Goal: Task Accomplishment & Management: Complete application form

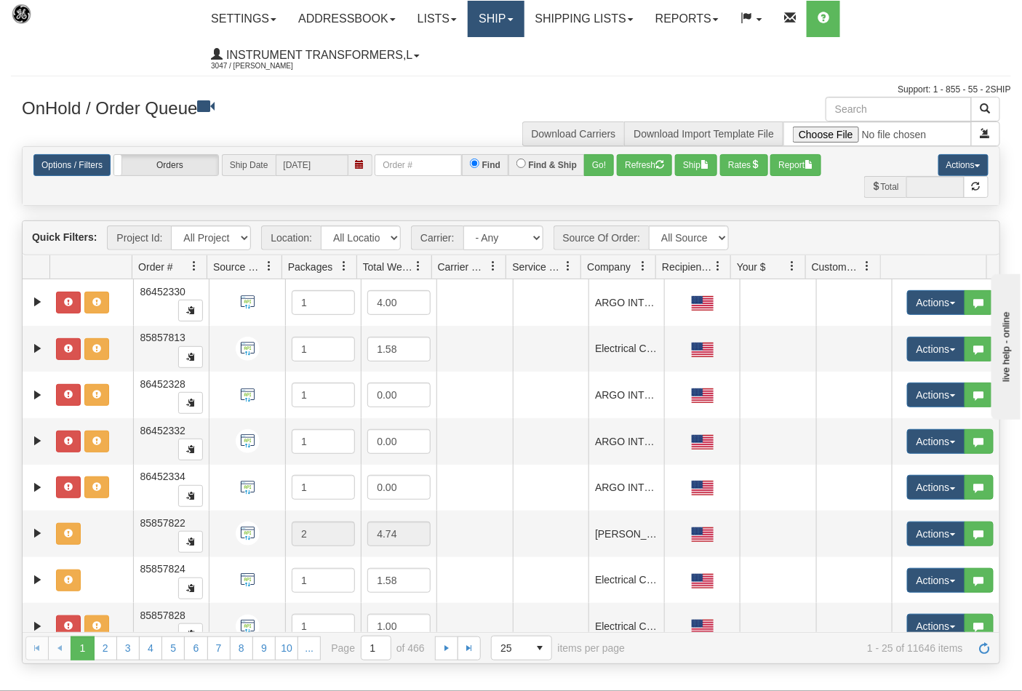
click at [492, 15] on link "Ship" at bounding box center [496, 19] width 56 height 36
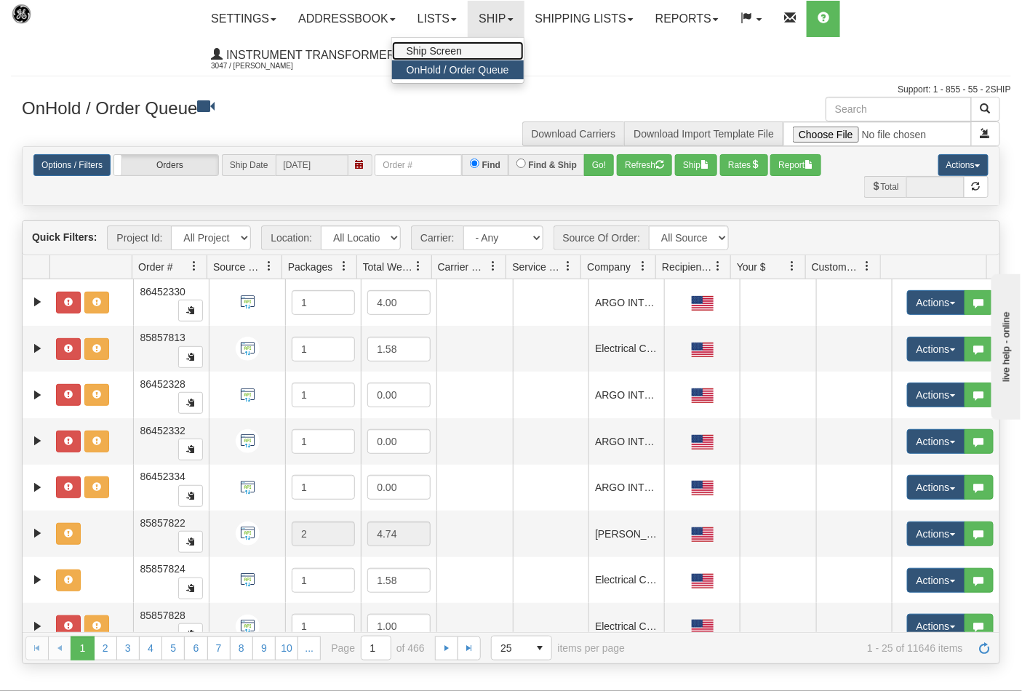
click at [496, 45] on link "Ship Screen" at bounding box center [458, 50] width 132 height 19
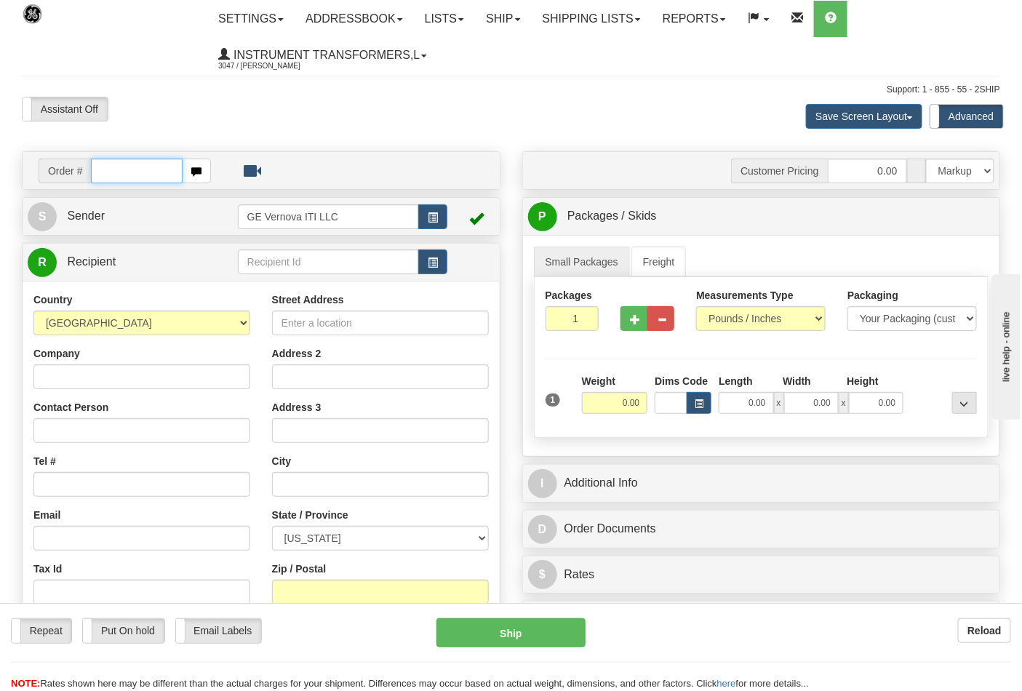
click at [146, 170] on input "text" at bounding box center [137, 171] width 92 height 25
type input "86704382"
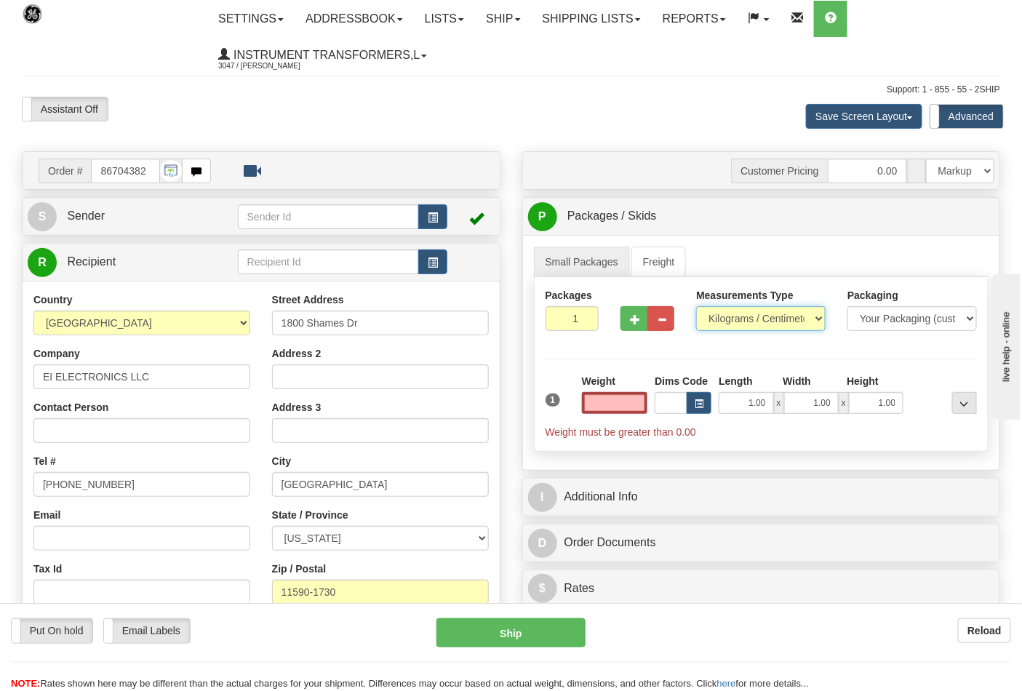
type input "0.00"
click at [750, 317] on select "Pounds / Inches Kilograms / Centimeters" at bounding box center [761, 318] width 130 height 25
select select "0"
click at [696, 307] on select "Pounds / Inches Kilograms / Centimeters" at bounding box center [761, 318] width 130 height 25
click at [632, 406] on input "0.00" at bounding box center [615, 403] width 66 height 22
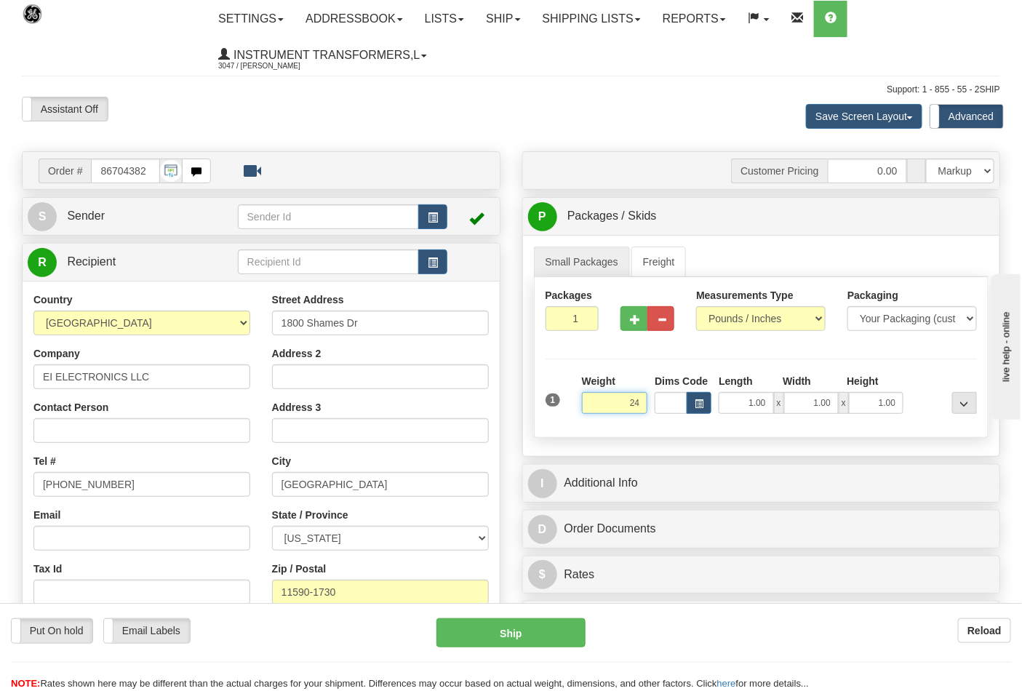
type input "24.00"
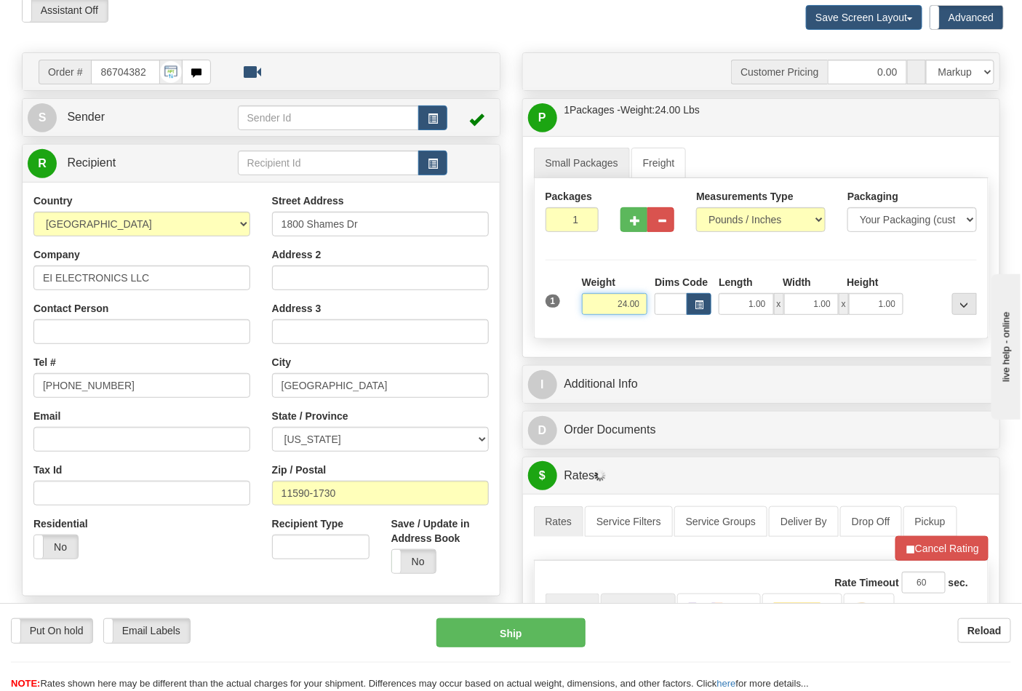
scroll to position [242, 0]
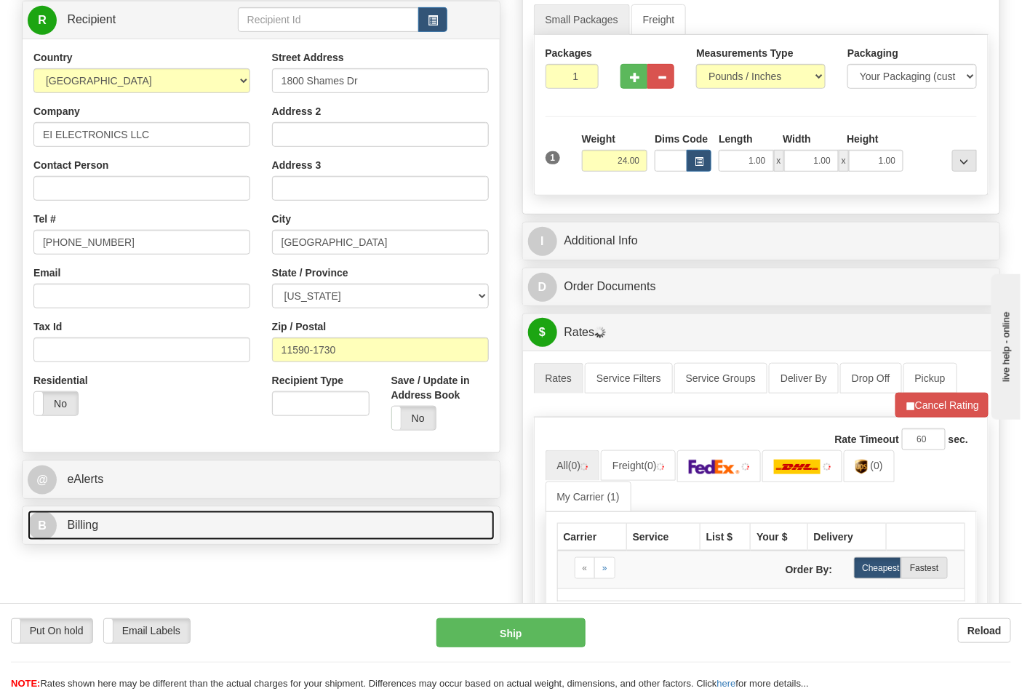
click at [220, 541] on link "B Billing" at bounding box center [261, 526] width 467 height 30
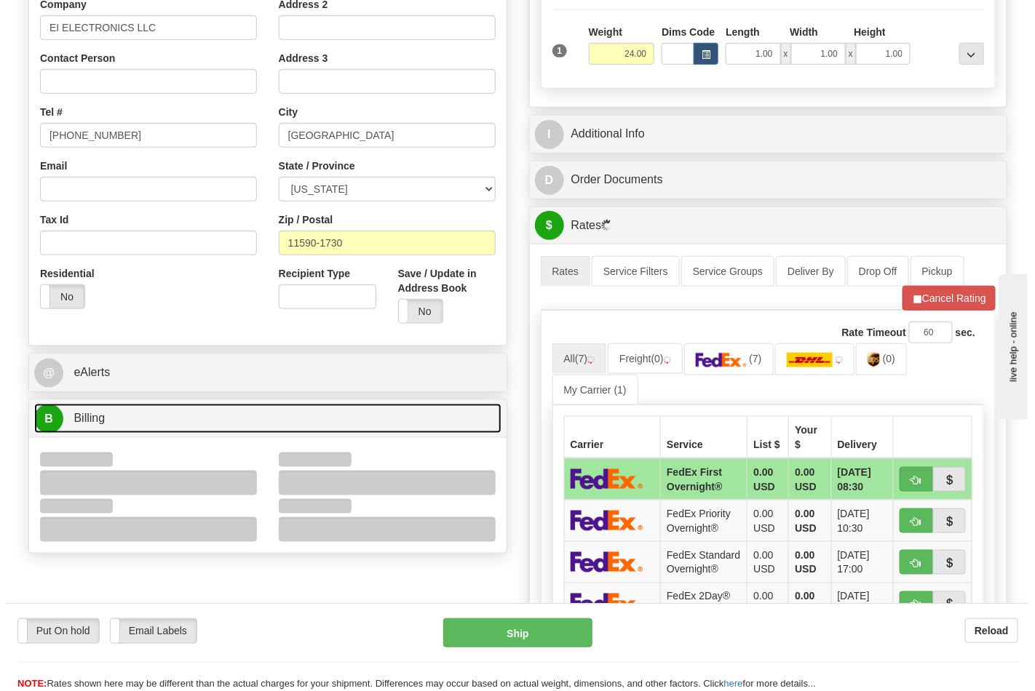
scroll to position [485, 0]
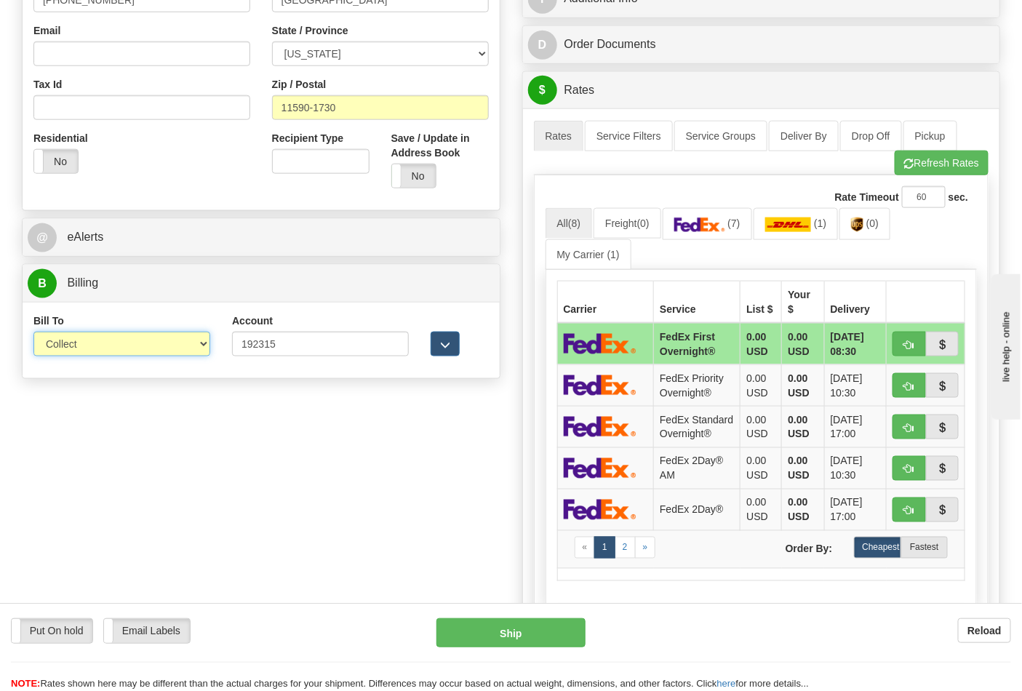
drag, startPoint x: 137, startPoint y: 346, endPoint x: 95, endPoint y: 346, distance: 42.2
click at [95, 346] on select "Sender Recipient Third Party Collect" at bounding box center [121, 344] width 177 height 25
select select "2"
click at [33, 333] on select "Sender Recipient Third Party Collect" at bounding box center [121, 344] width 177 height 25
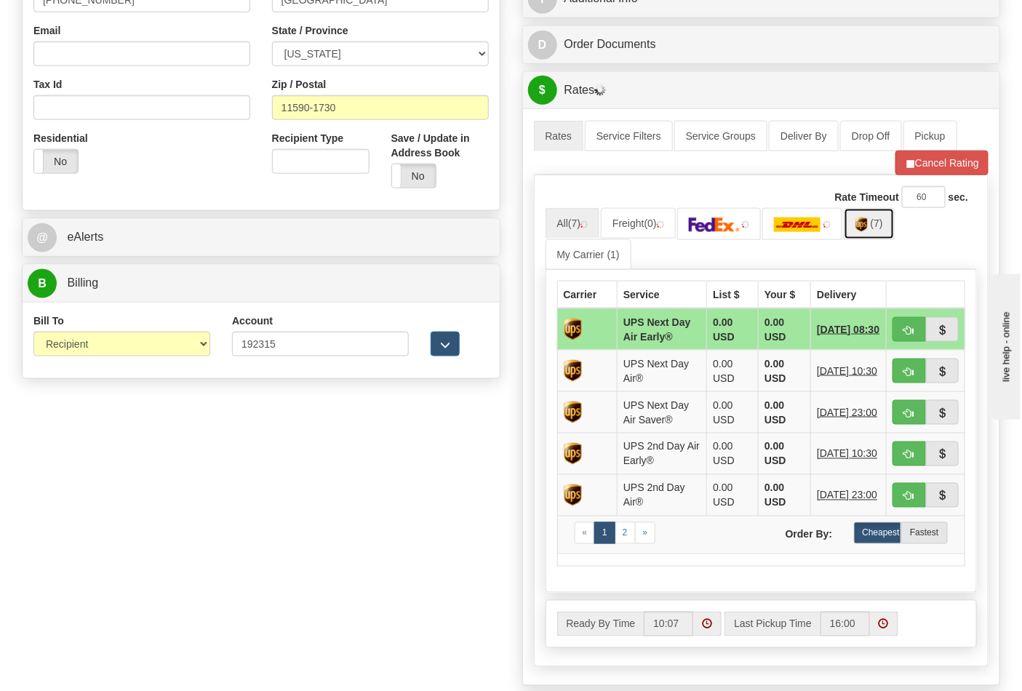
click at [855, 227] on link "(7)" at bounding box center [869, 223] width 51 height 31
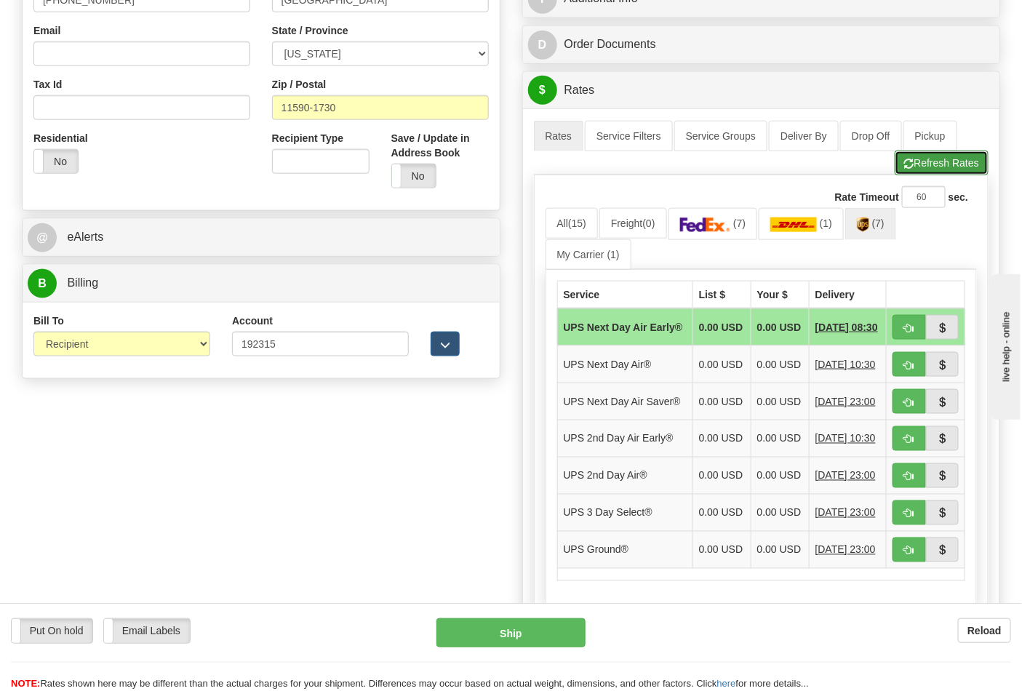
click at [957, 165] on button "Refresh Rates" at bounding box center [942, 163] width 94 height 25
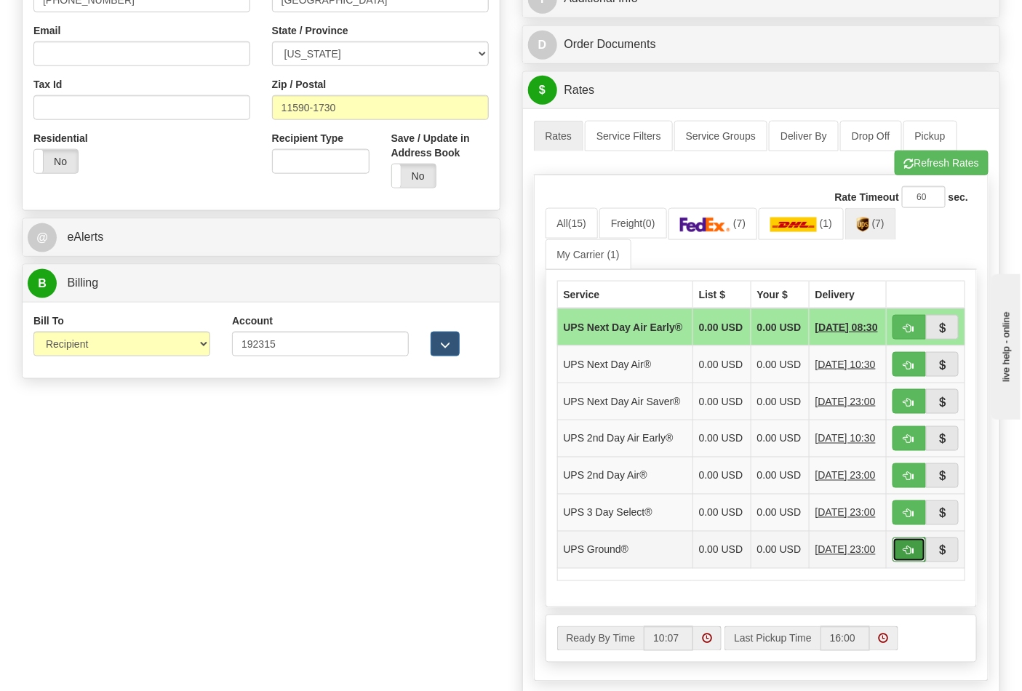
click at [907, 556] on span "button" at bounding box center [910, 551] width 10 height 9
type input "03"
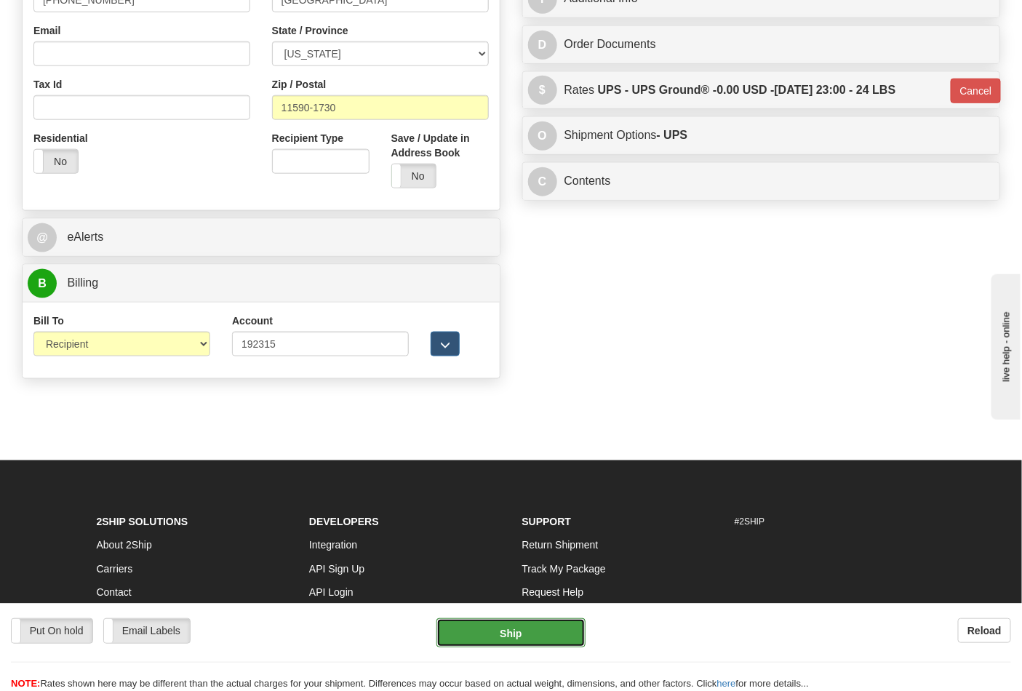
click at [522, 636] on button "Ship" at bounding box center [511, 633] width 148 height 29
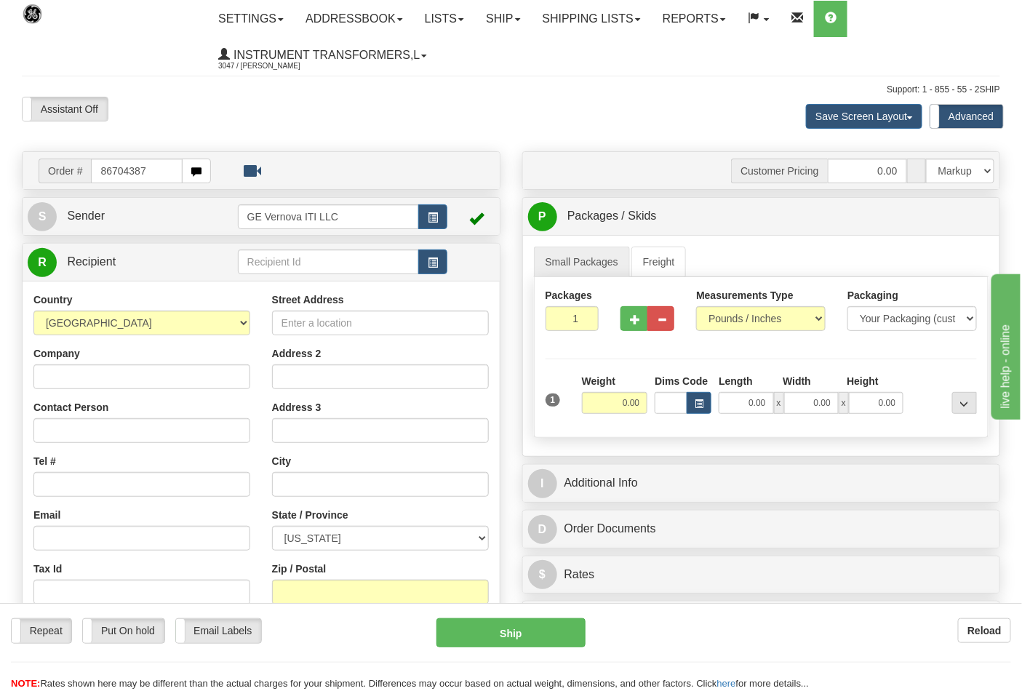
type input "86704387"
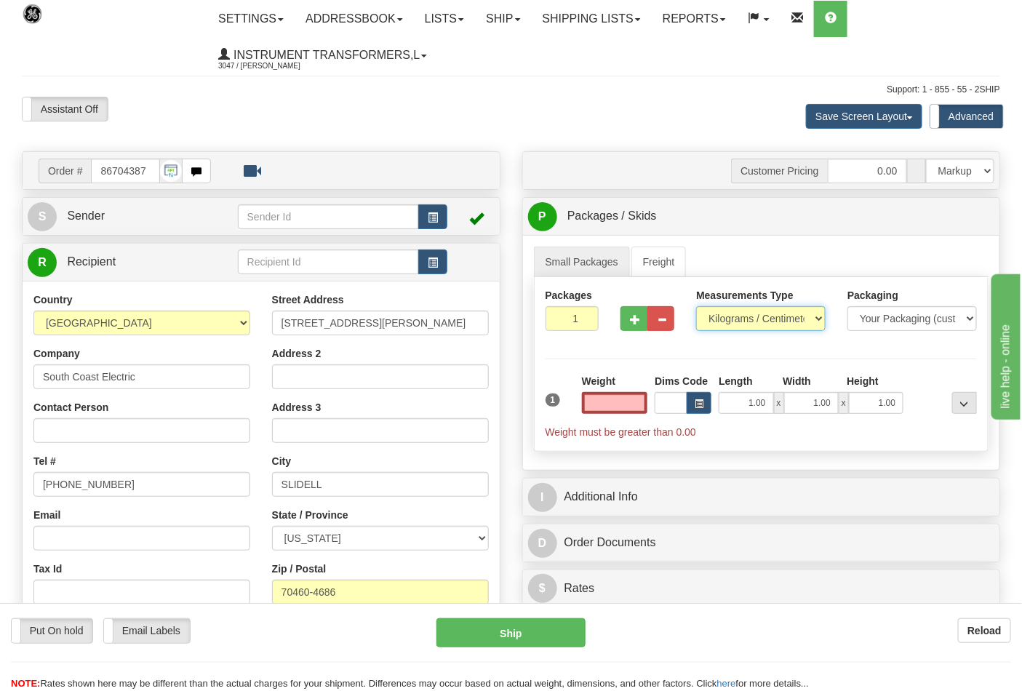
type input "0.00"
click at [717, 320] on select "Pounds / Inches Kilograms / Centimeters" at bounding box center [761, 318] width 130 height 25
click at [719, 330] on select "Pounds / Inches Kilograms / Centimeters" at bounding box center [761, 318] width 130 height 25
click at [721, 317] on select "Pounds / Inches Kilograms / Centimeters" at bounding box center [761, 318] width 130 height 25
select select "0"
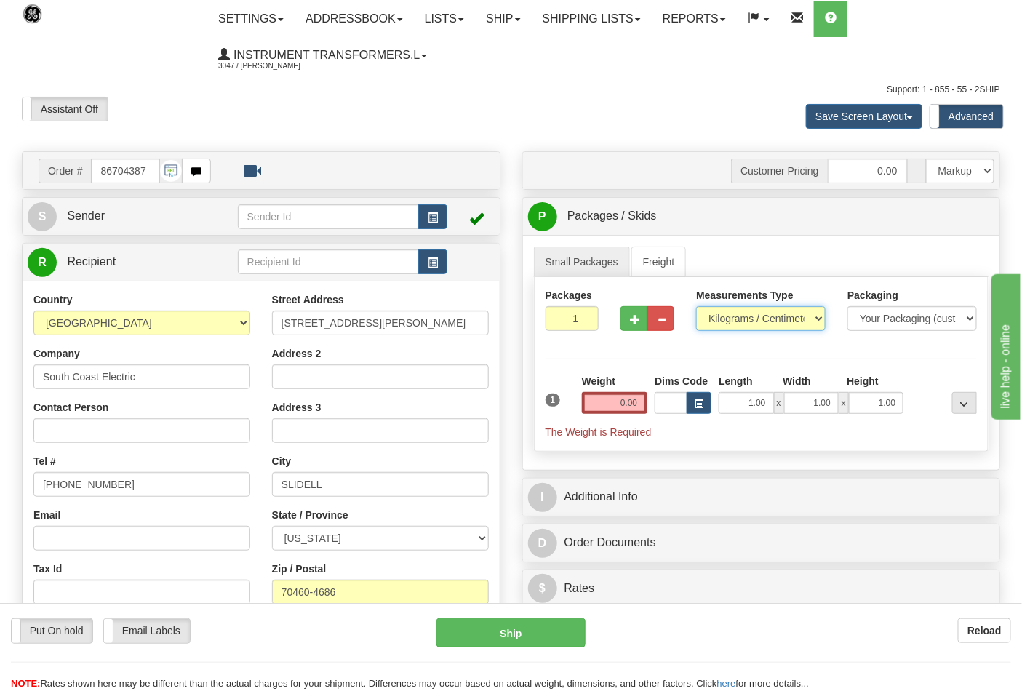
click at [696, 307] on select "Pounds / Inches Kilograms / Centimeters" at bounding box center [761, 318] width 130 height 25
drag, startPoint x: 613, startPoint y: 406, endPoint x: 672, endPoint y: 405, distance: 58.2
click at [672, 405] on div "1 Weight 0.00 Dims Code 1.00" at bounding box center [762, 406] width 440 height 65
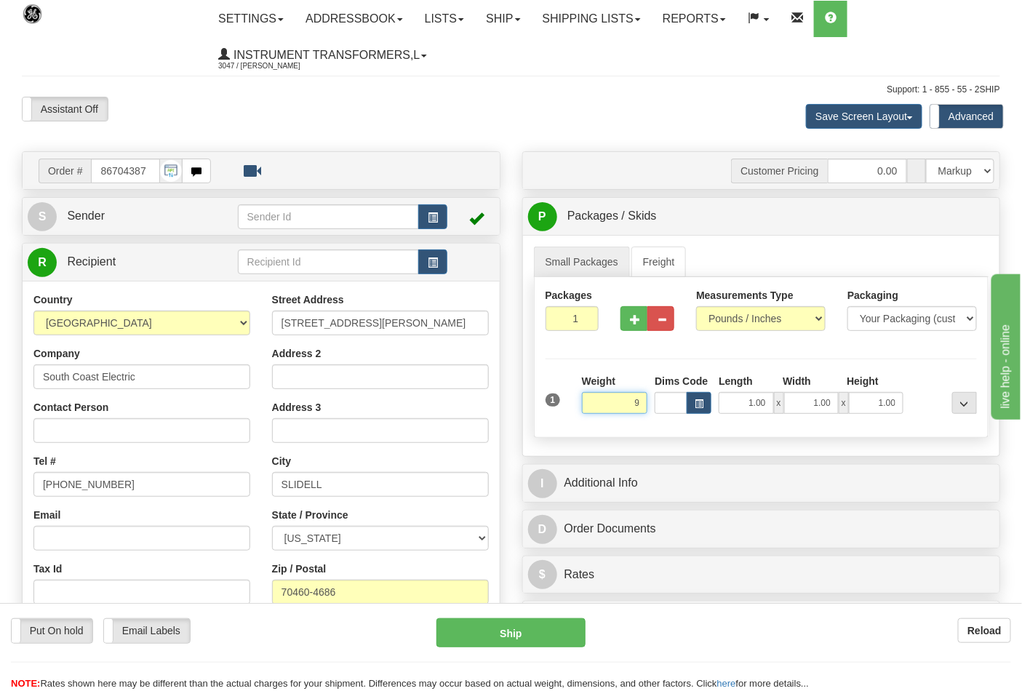
click button "Delete" at bounding box center [0, 0] width 0 height 0
type input "9.00"
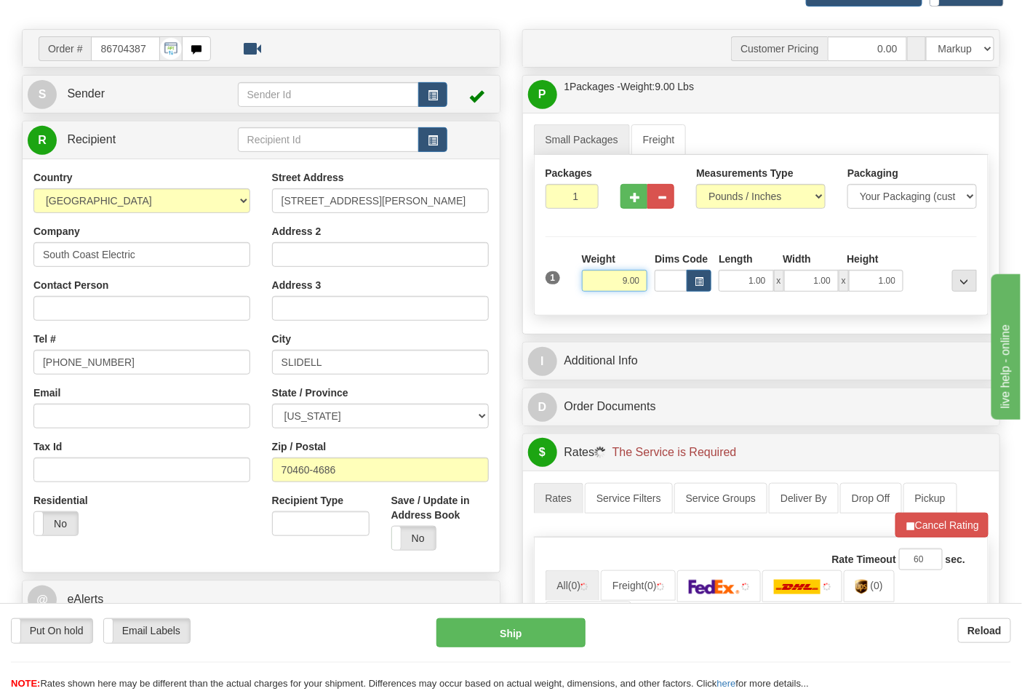
scroll to position [404, 0]
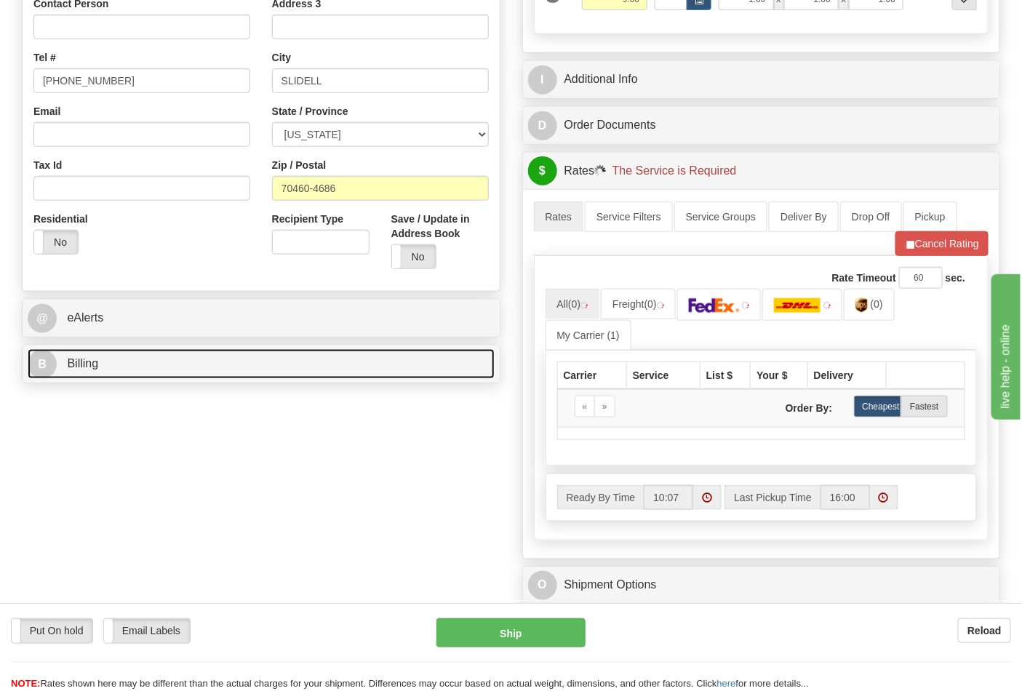
click at [313, 355] on link "B Billing" at bounding box center [261, 364] width 467 height 30
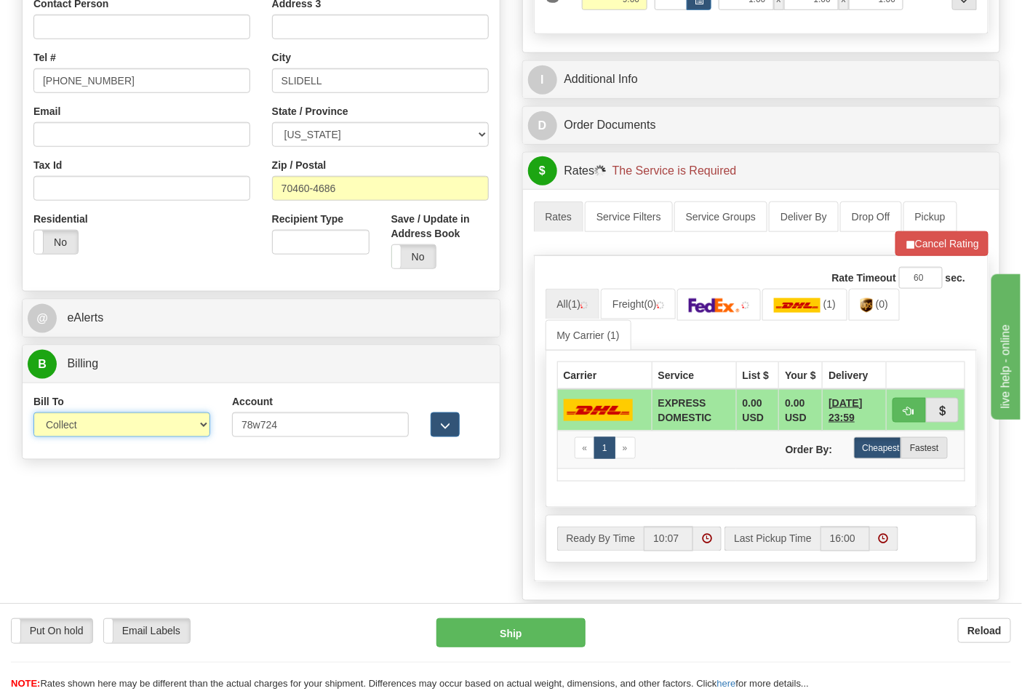
click at [202, 426] on select "Sender Recipient Third Party Collect" at bounding box center [121, 425] width 177 height 25
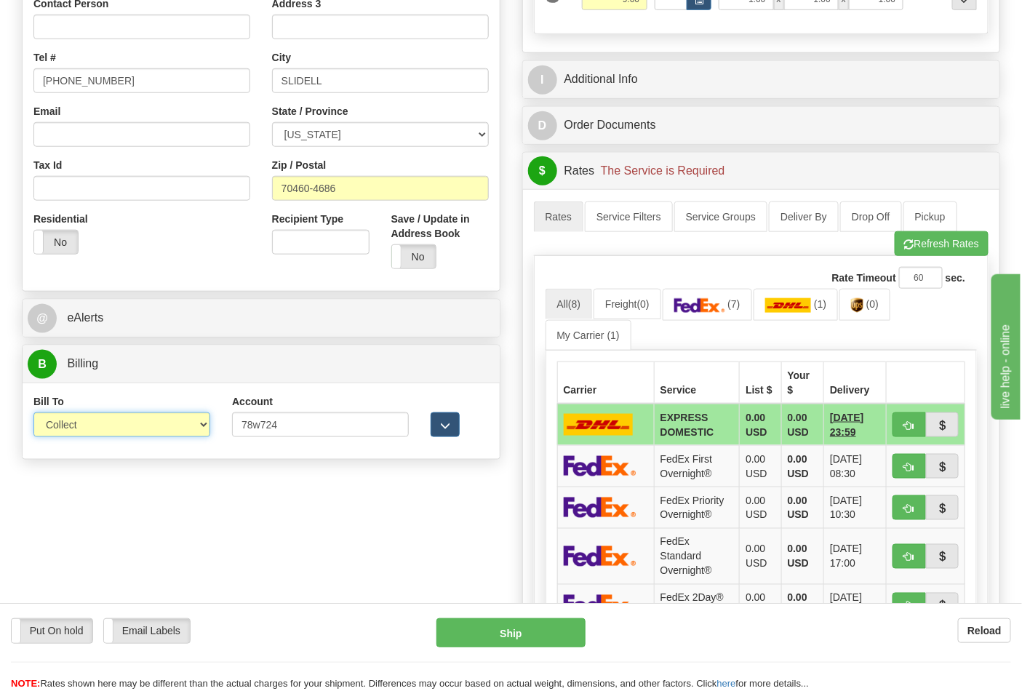
select select "2"
click at [33, 414] on select "Sender Recipient Third Party Collect" at bounding box center [121, 425] width 177 height 25
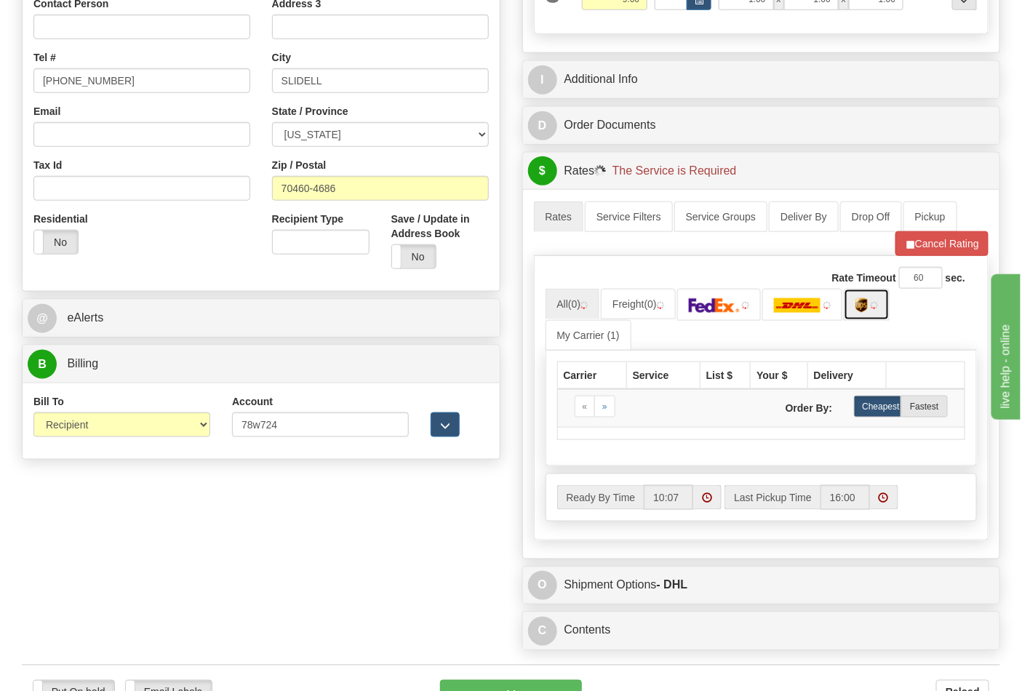
click at [855, 314] on link at bounding box center [867, 304] width 46 height 31
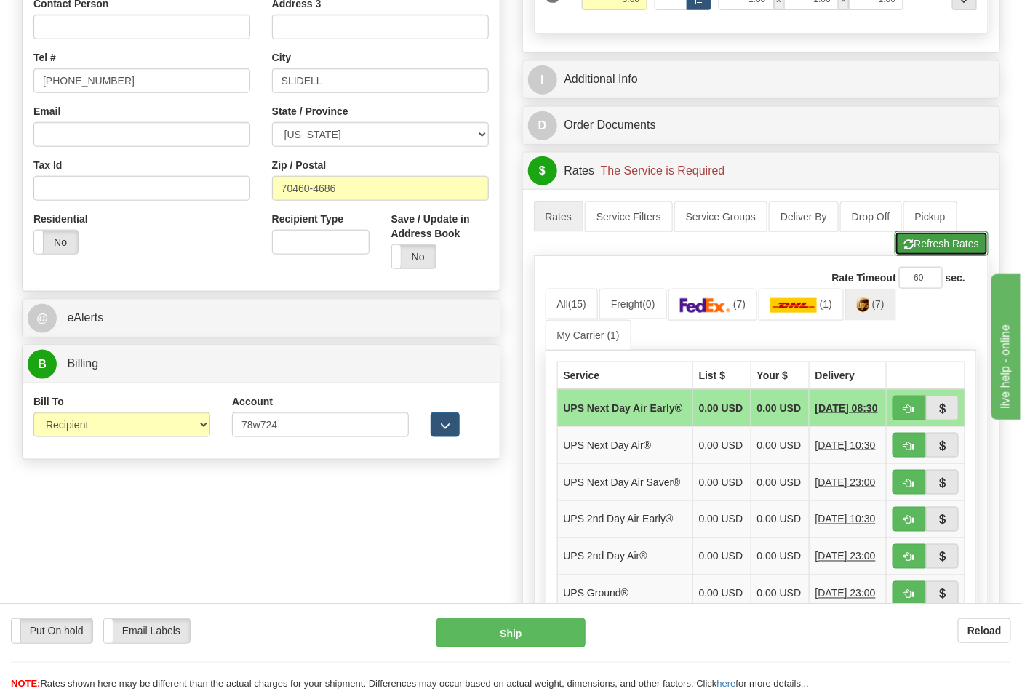
click at [928, 245] on button "Refresh Rates" at bounding box center [942, 243] width 94 height 25
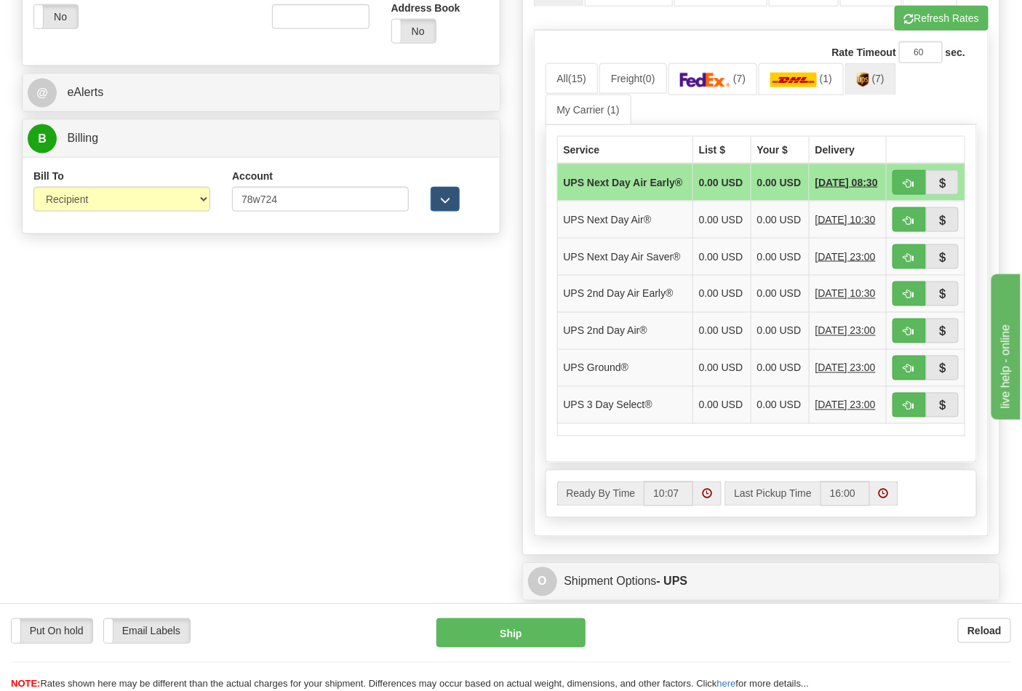
scroll to position [646, 0]
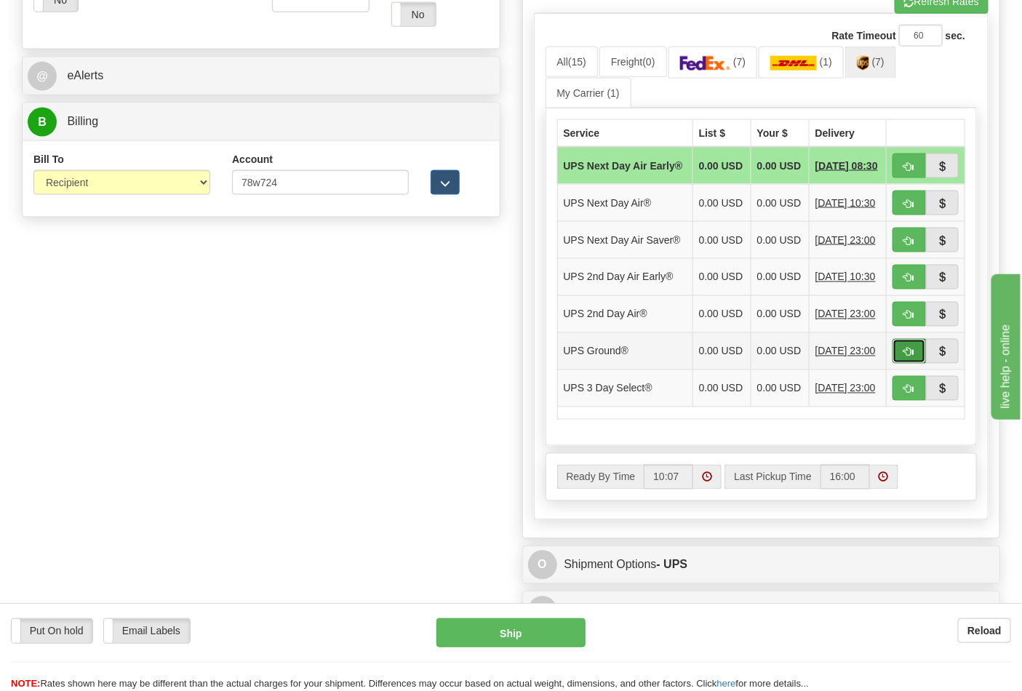
click at [899, 364] on button "button" at bounding box center [909, 351] width 33 height 25
type input "03"
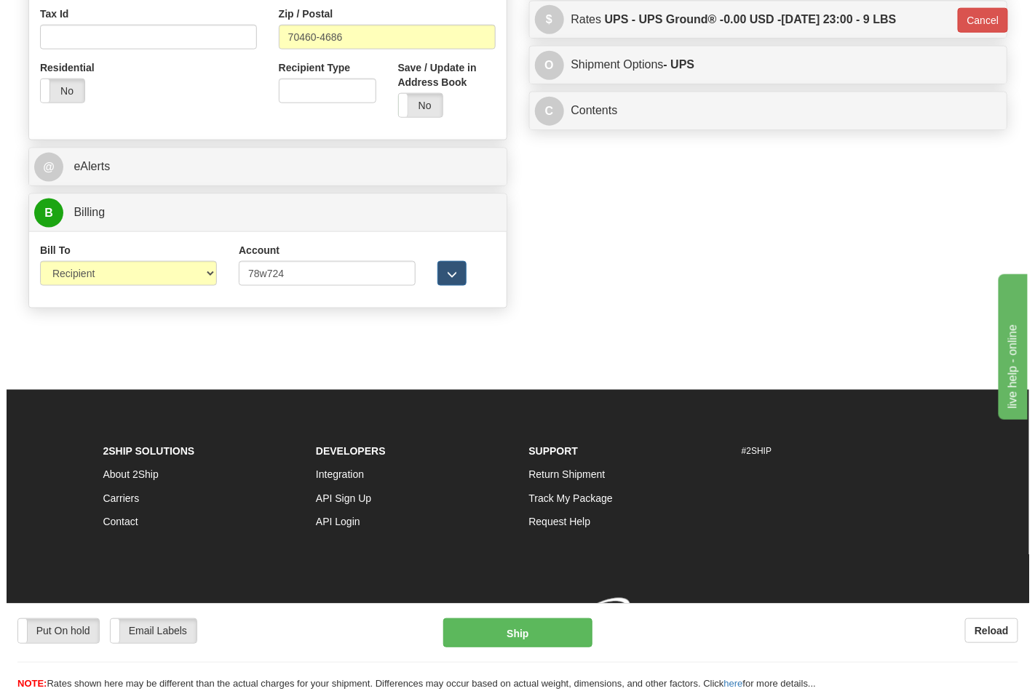
scroll to position [579, 0]
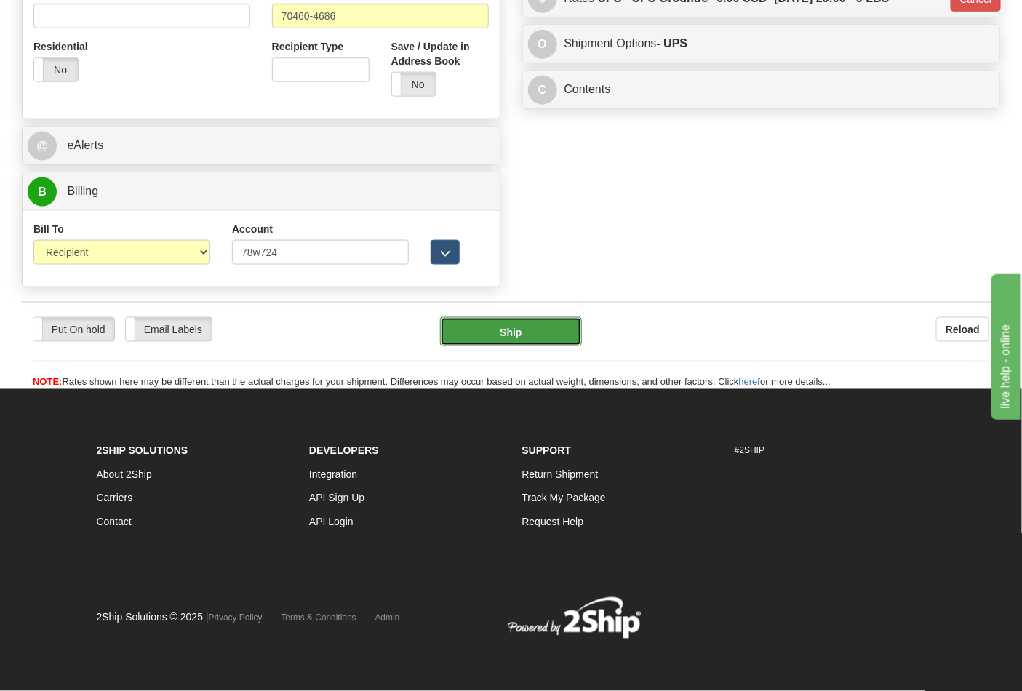
click at [532, 339] on button "Ship" at bounding box center [510, 331] width 141 height 29
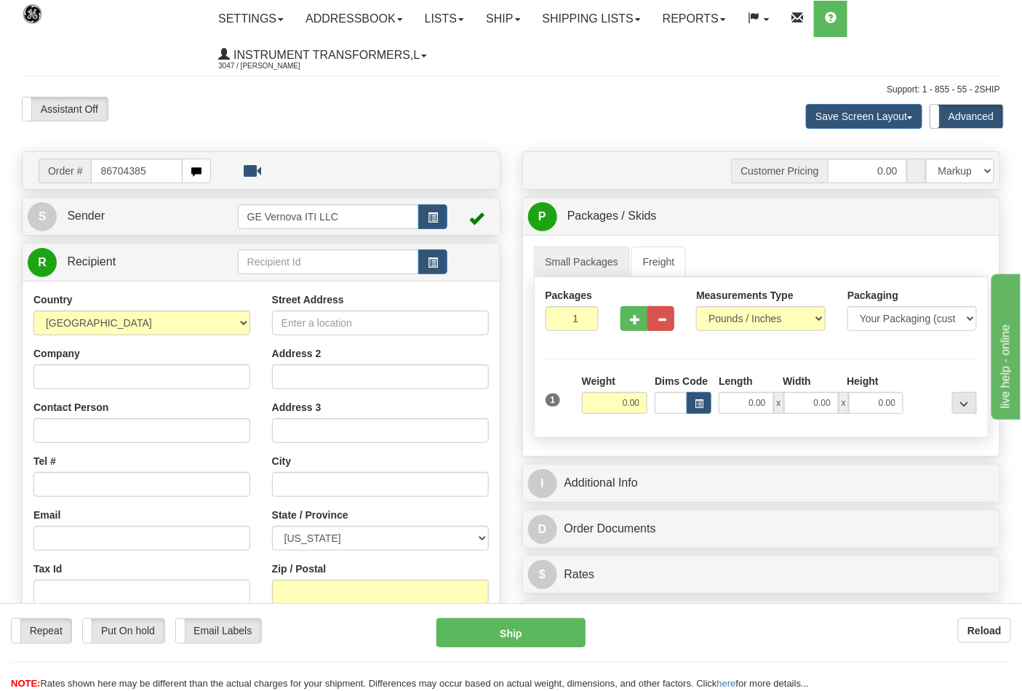
type input "86704385"
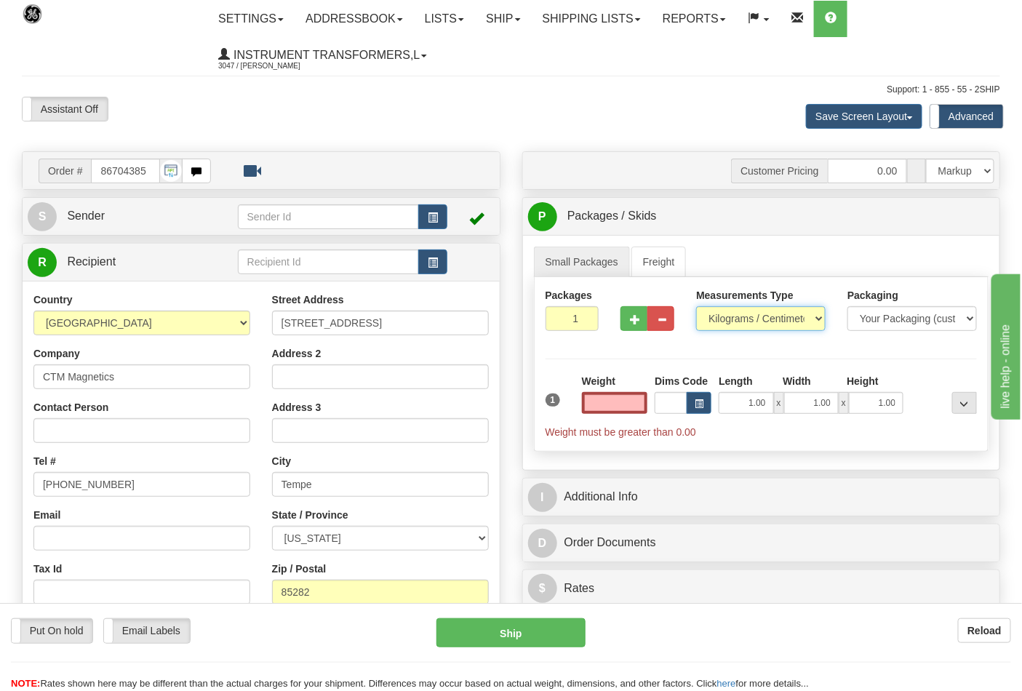
type input "0.00"
click at [744, 317] on select "Pounds / Inches Kilograms / Centimeters" at bounding box center [761, 318] width 130 height 25
select select "0"
click at [696, 307] on select "Pounds / Inches Kilograms / Centimeters" at bounding box center [761, 318] width 130 height 25
click at [614, 418] on div "Weight 0.00" at bounding box center [615, 399] width 73 height 51
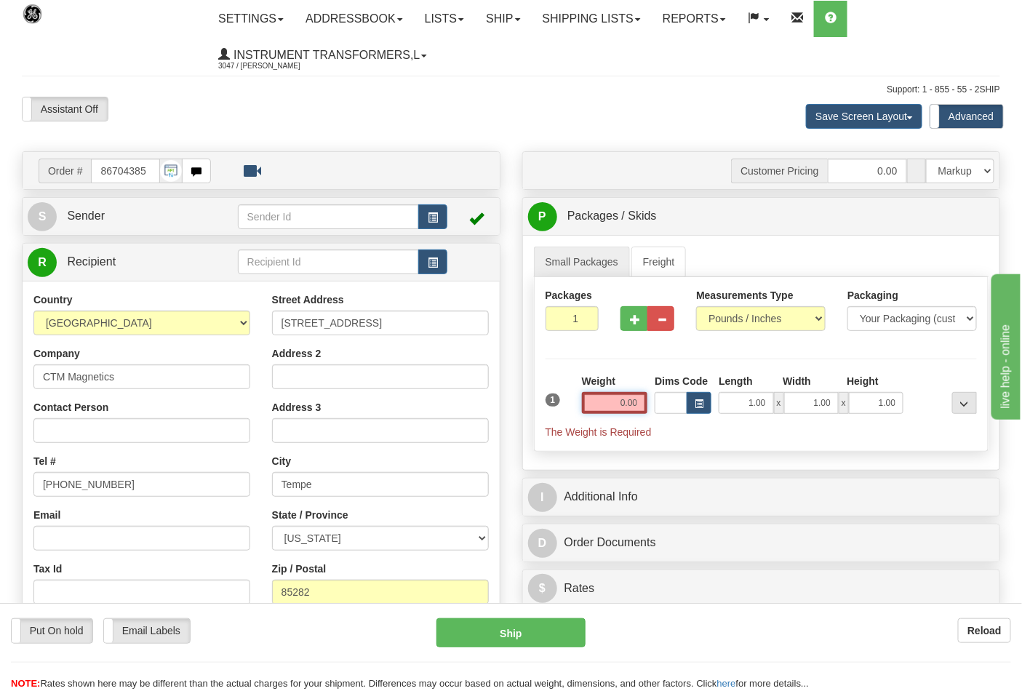
click at [627, 399] on input "0.00" at bounding box center [615, 403] width 66 height 22
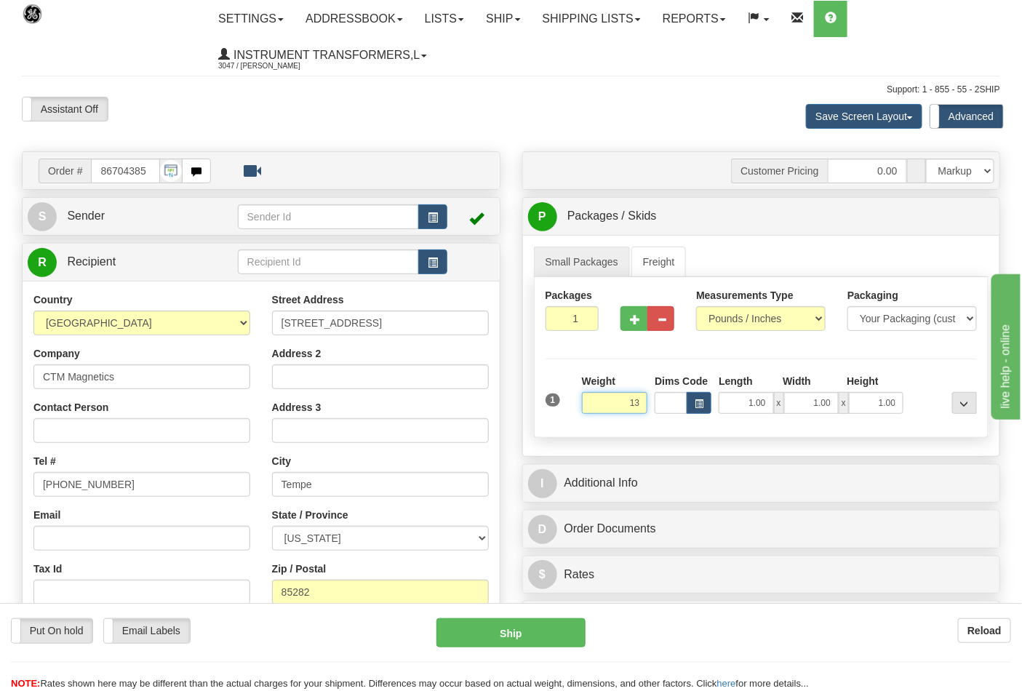
click button "Delete" at bounding box center [0, 0] width 0 height 0
type input "13.00"
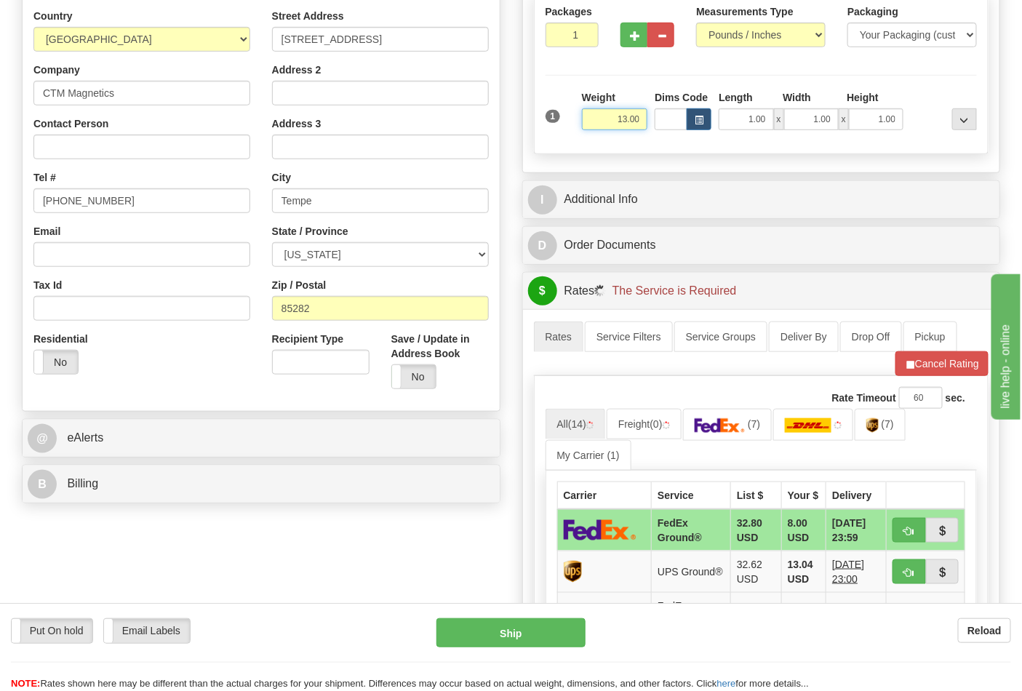
scroll to position [323, 0]
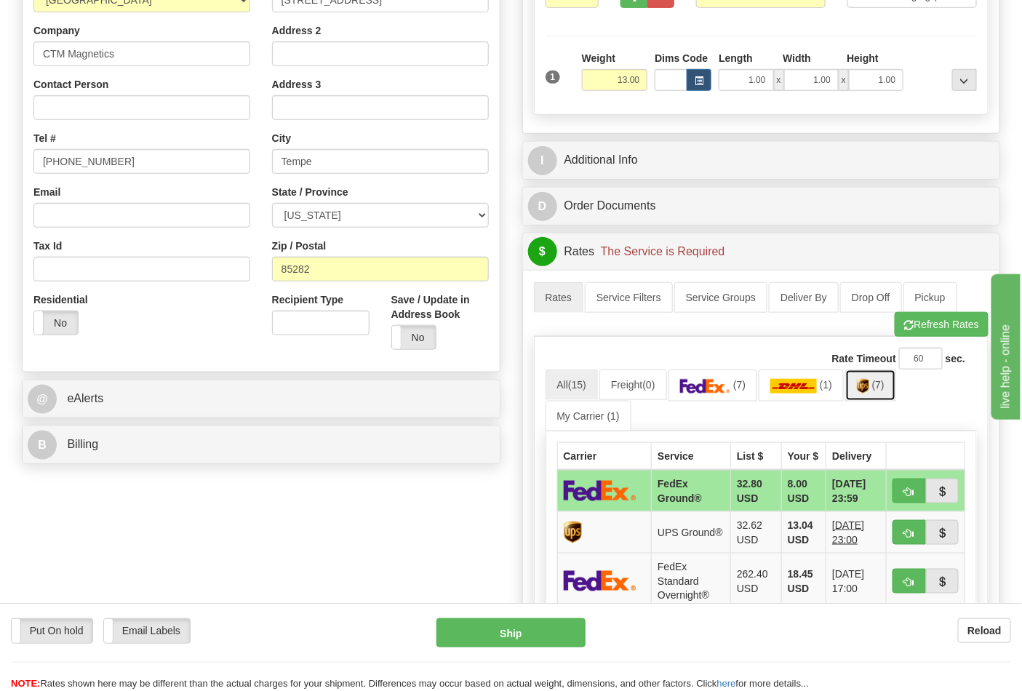
click at [877, 388] on link "(7)" at bounding box center [871, 385] width 51 height 31
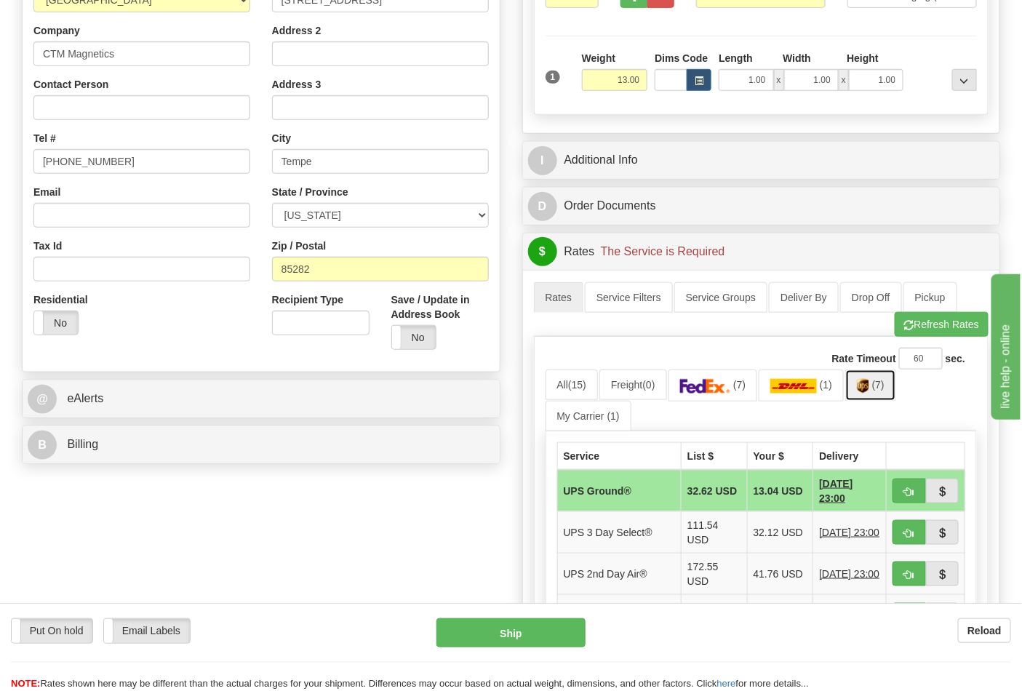
scroll to position [404, 0]
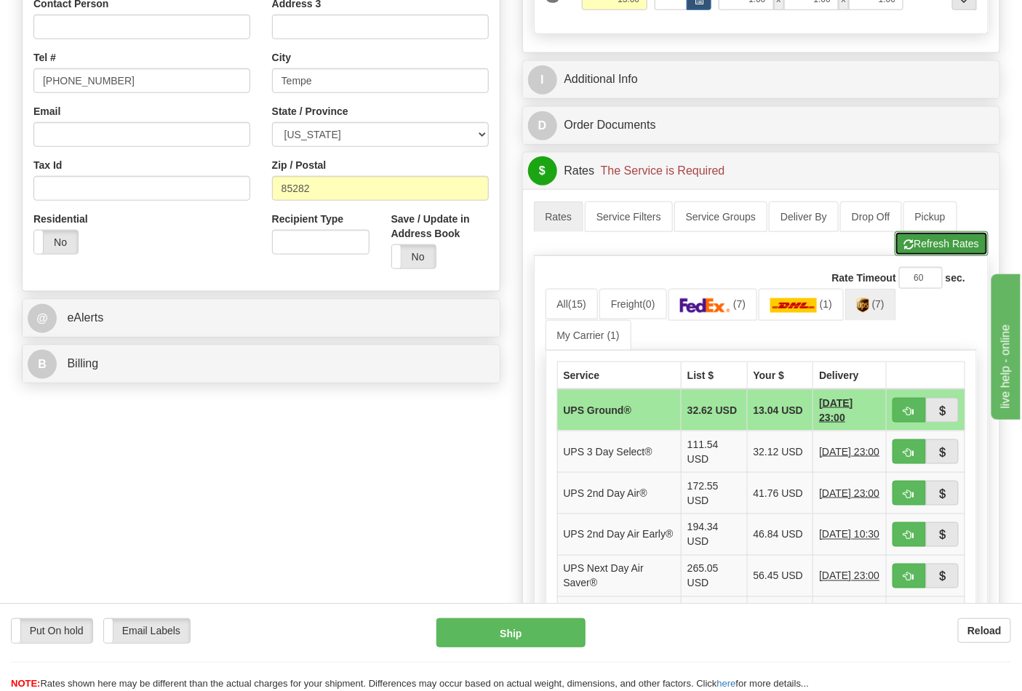
click at [930, 240] on button "Refresh Rates" at bounding box center [942, 243] width 94 height 25
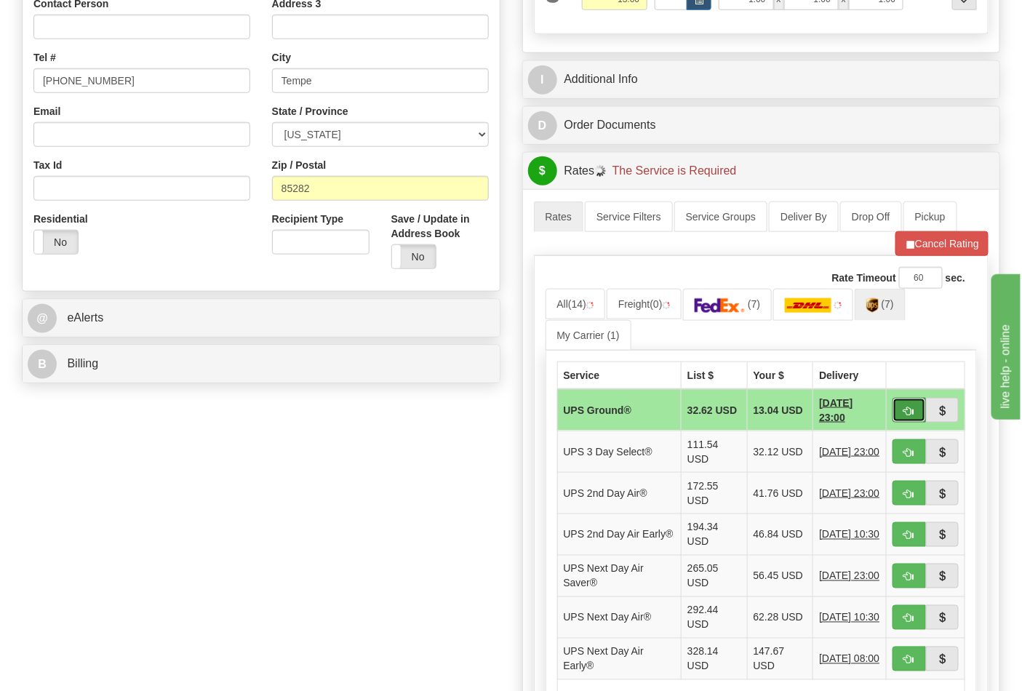
click at [908, 418] on button "button" at bounding box center [909, 410] width 33 height 25
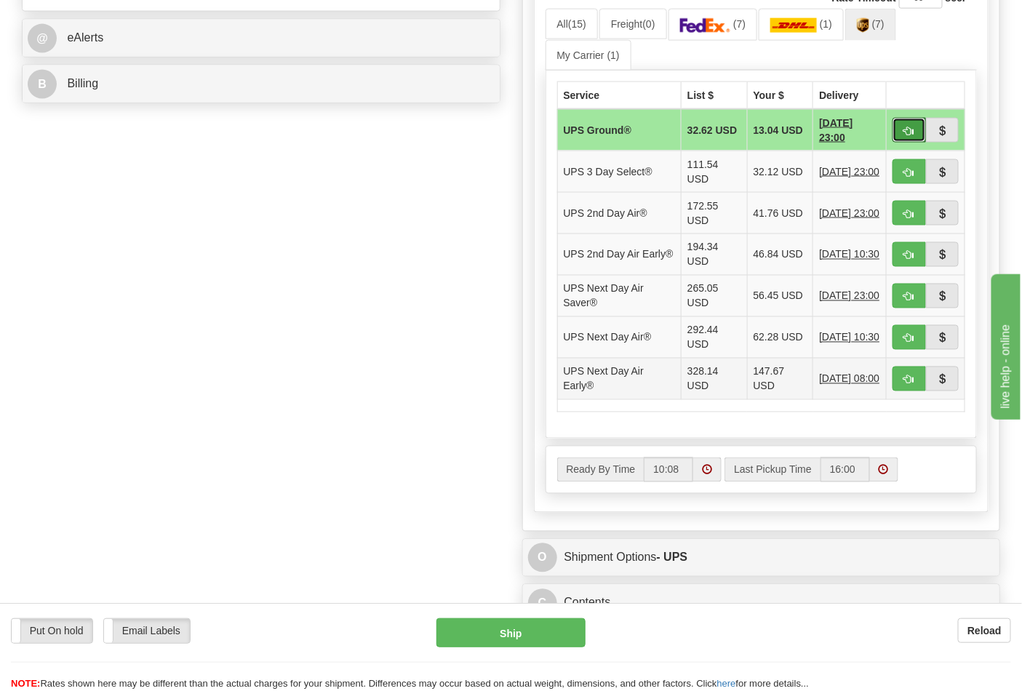
scroll to position [485, 0]
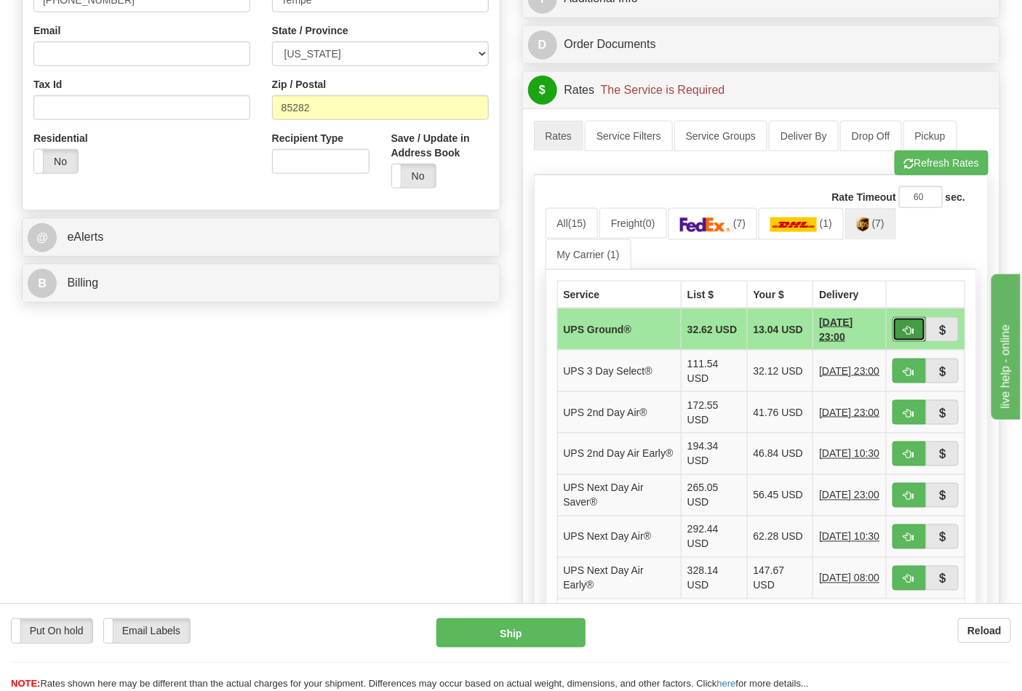
click at [920, 329] on button "button" at bounding box center [909, 329] width 33 height 25
type input "03"
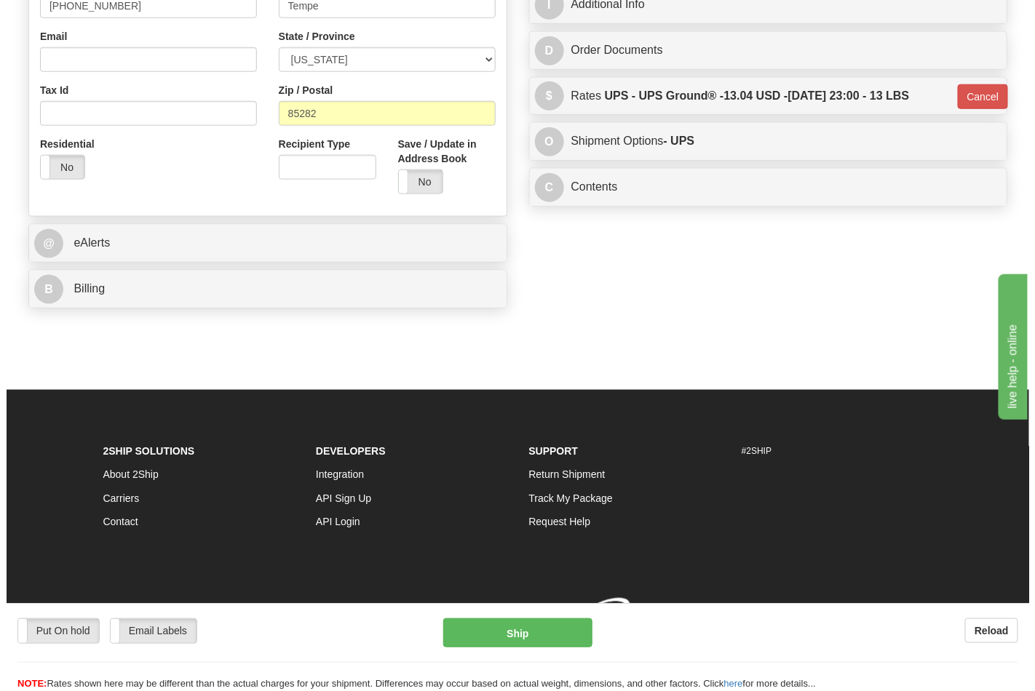
scroll to position [481, 0]
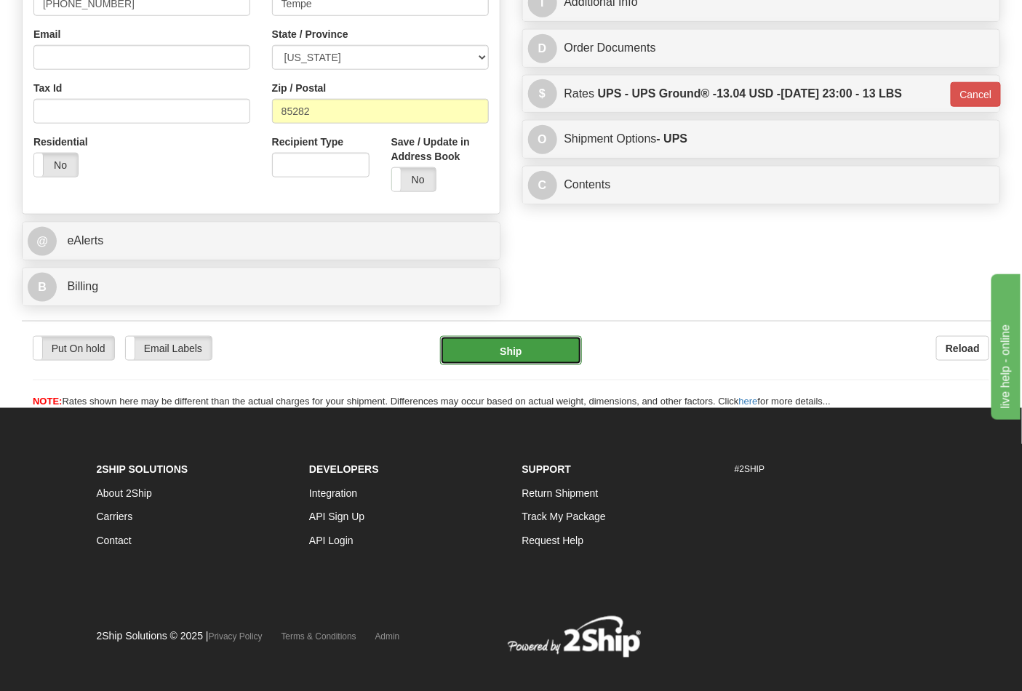
click at [531, 340] on button "Ship" at bounding box center [510, 350] width 141 height 29
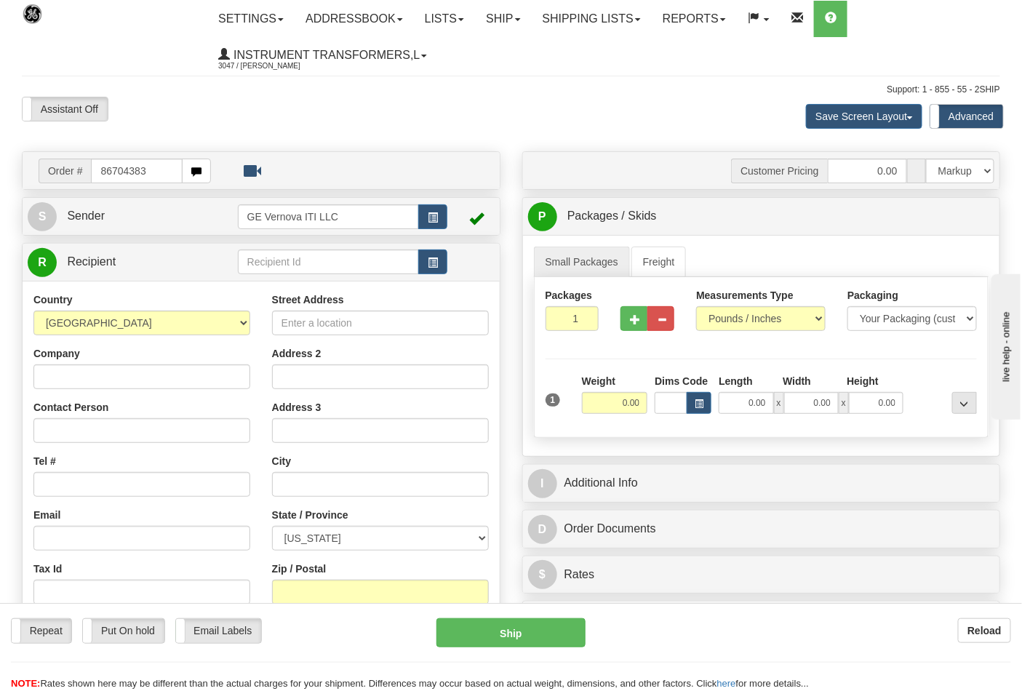
type input "86704383"
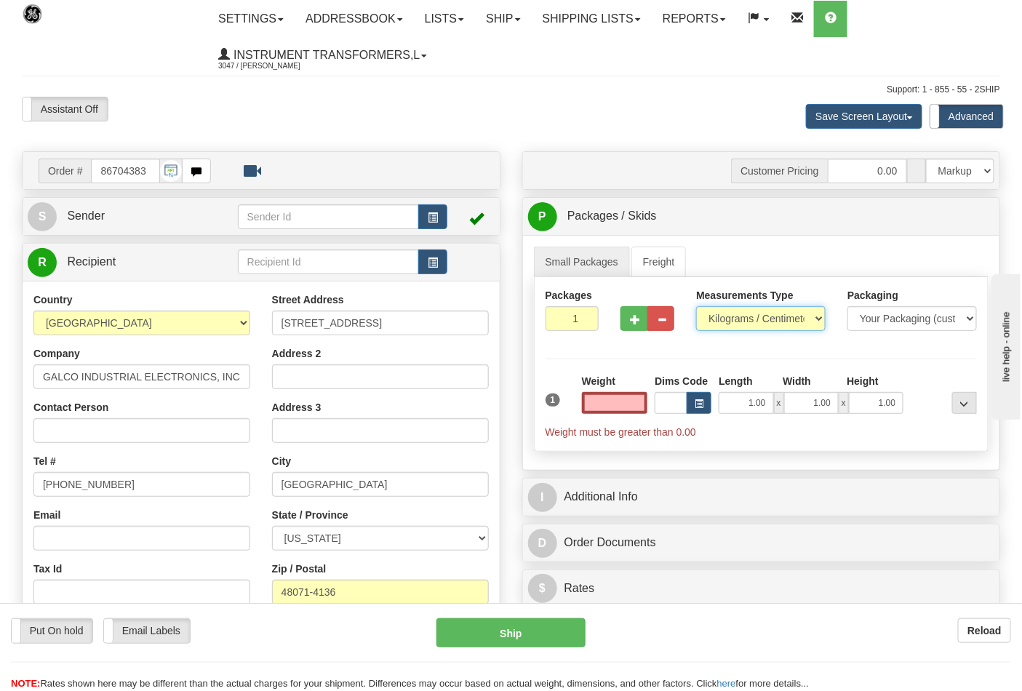
type input "0.00"
drag, startPoint x: 744, startPoint y: 314, endPoint x: 737, endPoint y: 319, distance: 8.5
click at [744, 314] on select "Pounds / Inches Kilograms / Centimeters" at bounding box center [761, 318] width 130 height 25
select select "0"
click at [696, 307] on select "Pounds / Inches Kilograms / Centimeters" at bounding box center [761, 318] width 130 height 25
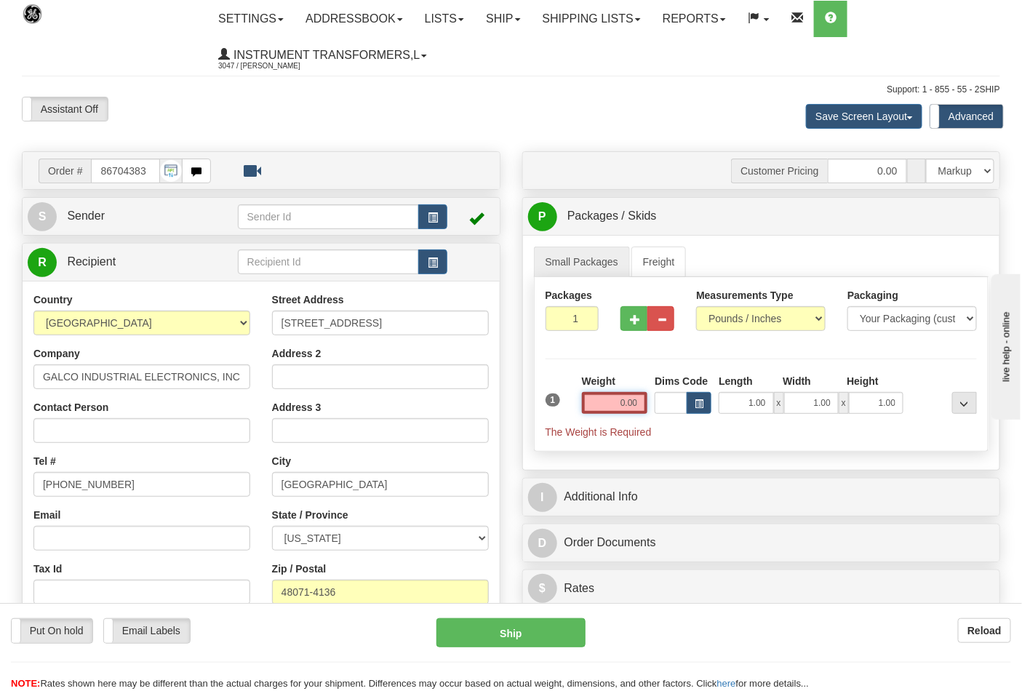
click at [601, 406] on input "0.00" at bounding box center [615, 403] width 66 height 22
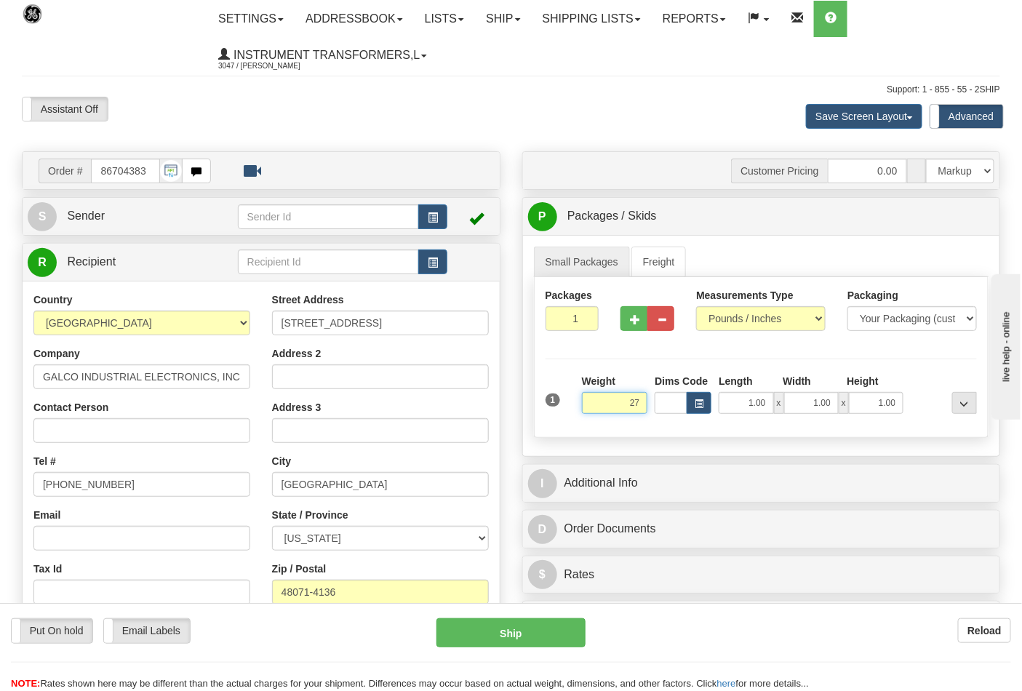
click button "Delete" at bounding box center [0, 0] width 0 height 0
type input "27.00"
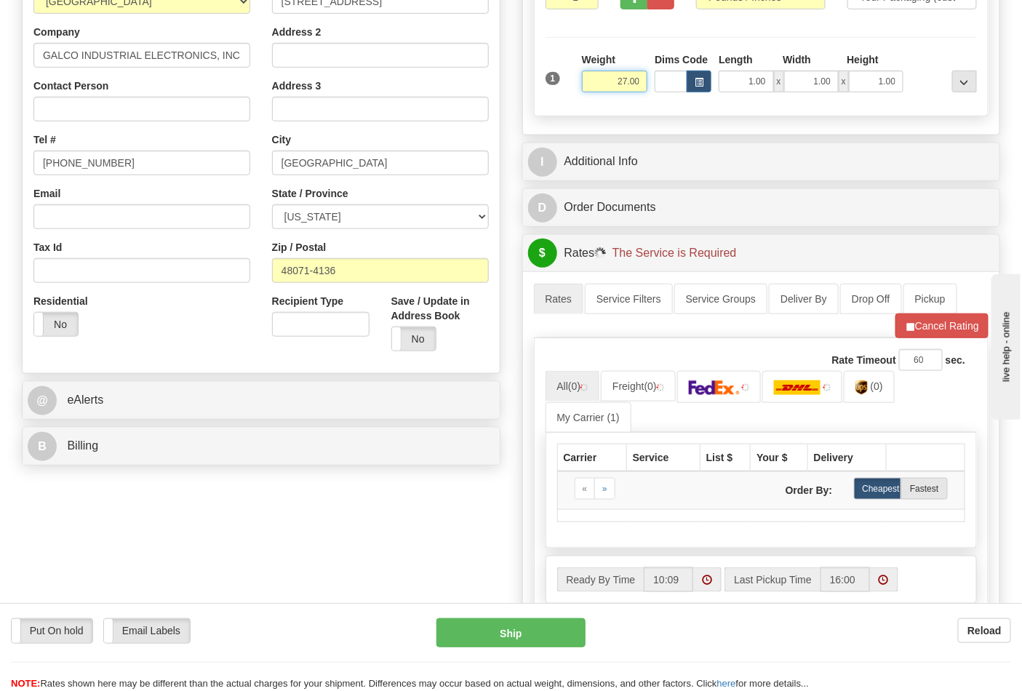
scroll to position [323, 0]
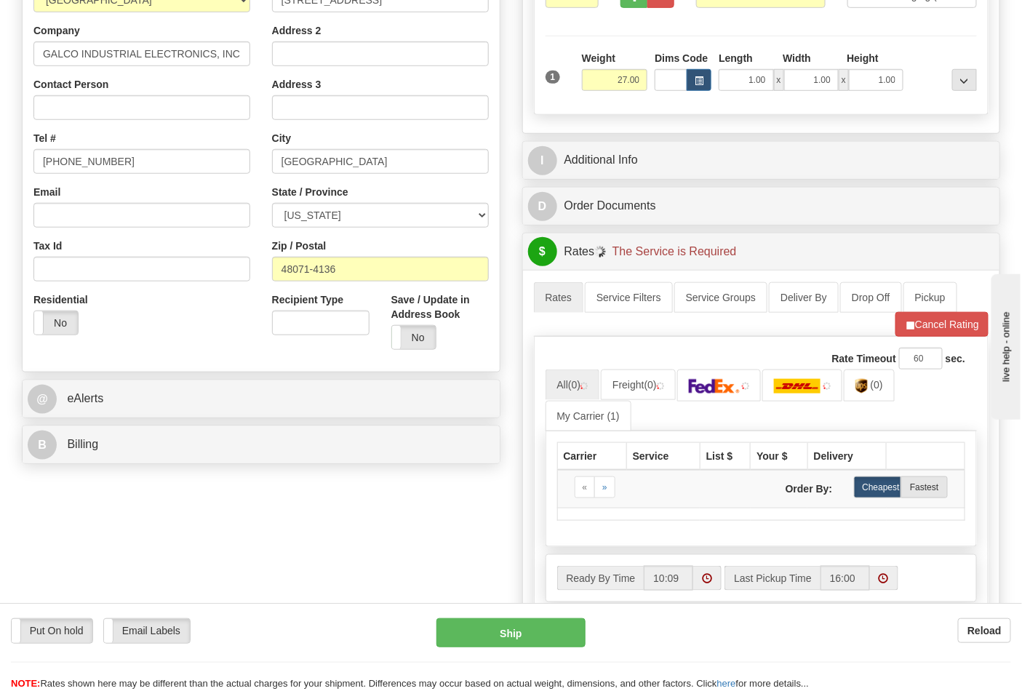
click at [149, 431] on div "B Billing" at bounding box center [261, 444] width 477 height 37
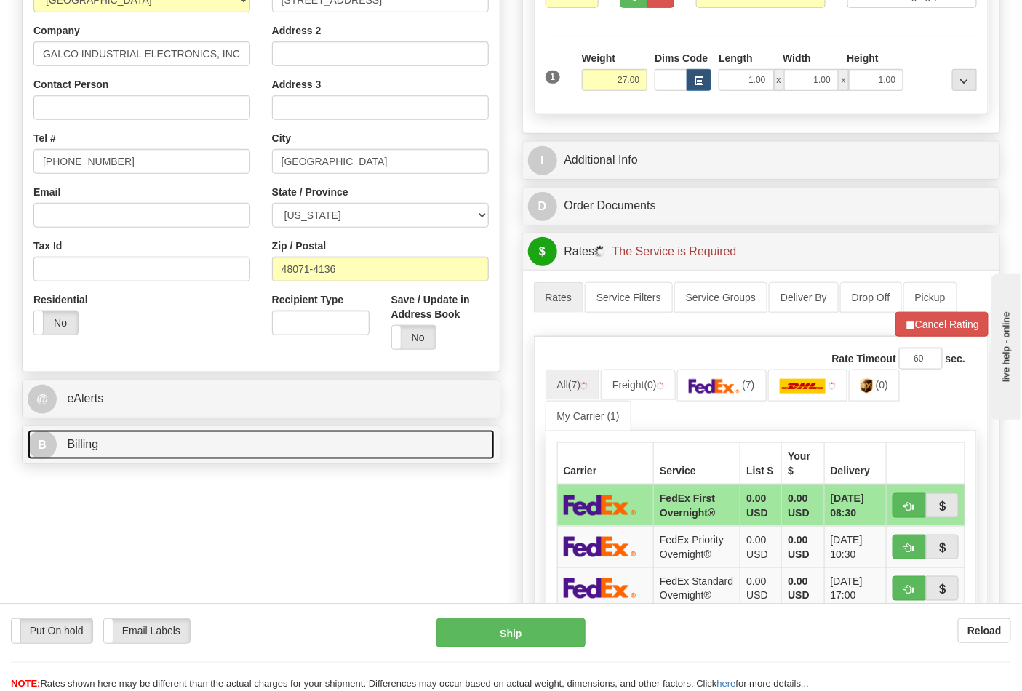
click at [148, 444] on link "B Billing" at bounding box center [261, 445] width 467 height 30
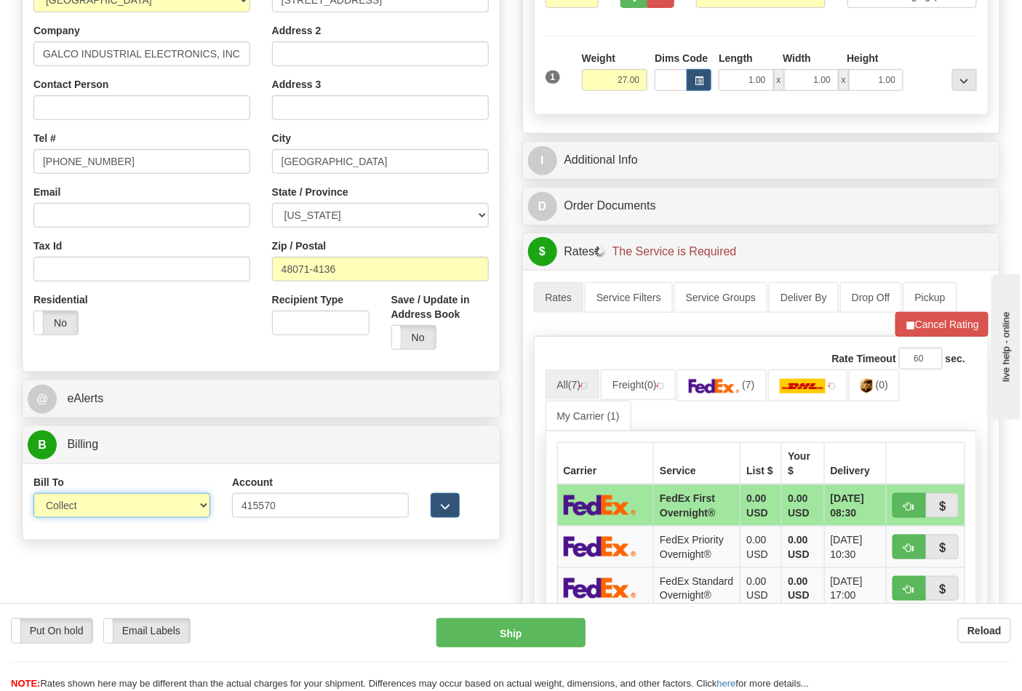
click at [167, 504] on select "Sender Recipient Third Party Collect" at bounding box center [121, 505] width 177 height 25
select select "2"
click at [33, 495] on select "Sender Recipient Third Party Collect" at bounding box center [121, 505] width 177 height 25
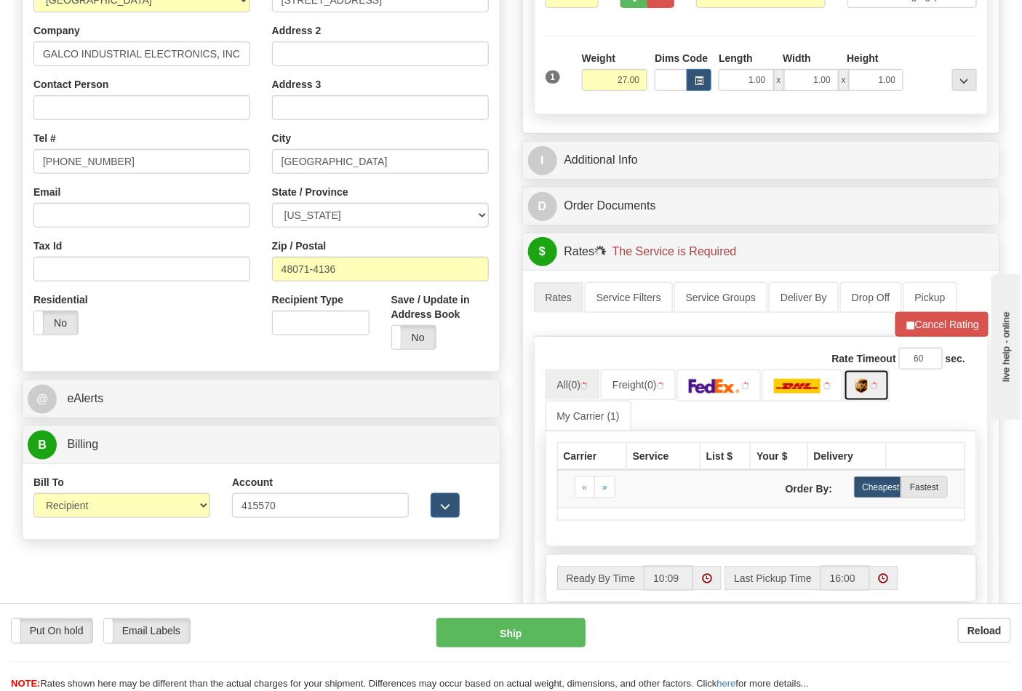
click at [867, 386] on img at bounding box center [862, 386] width 12 height 15
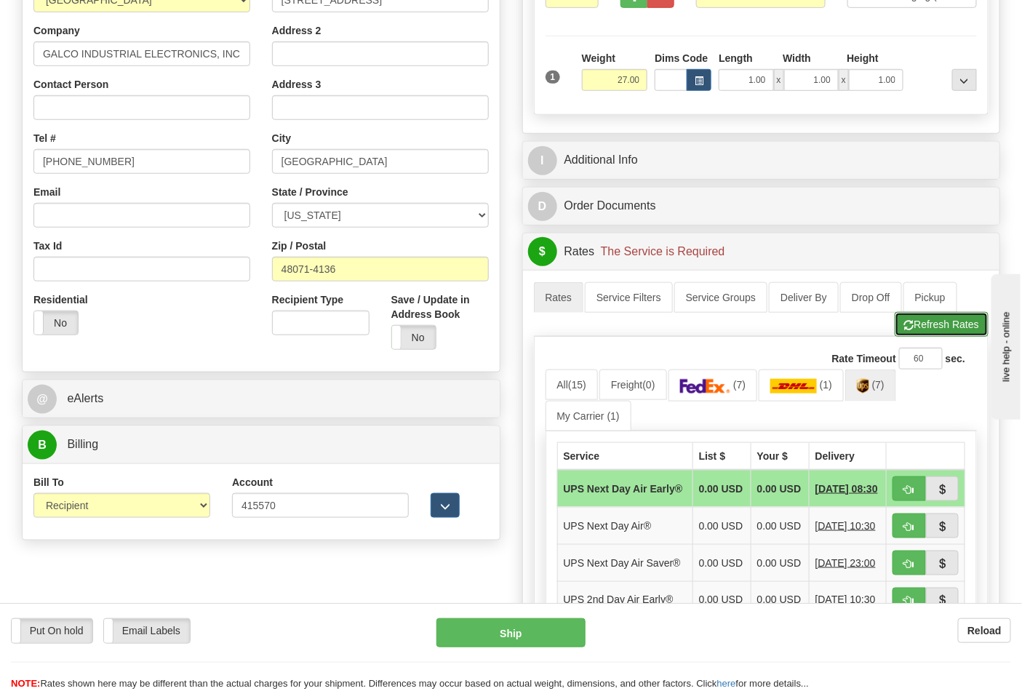
click at [923, 335] on button "Refresh Rates" at bounding box center [942, 324] width 94 height 25
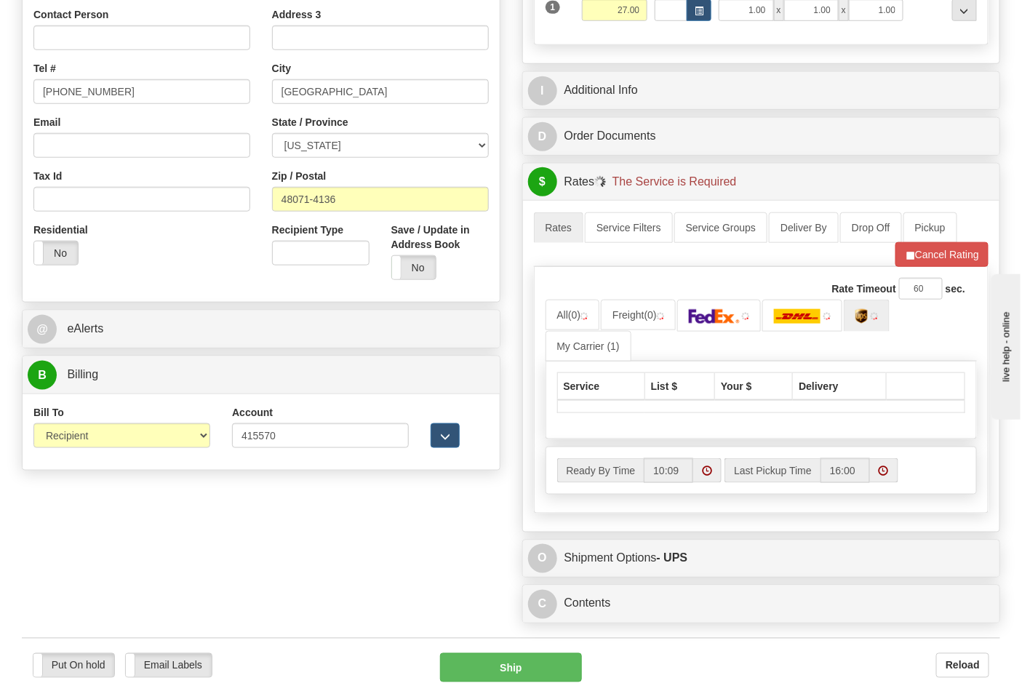
scroll to position [485, 0]
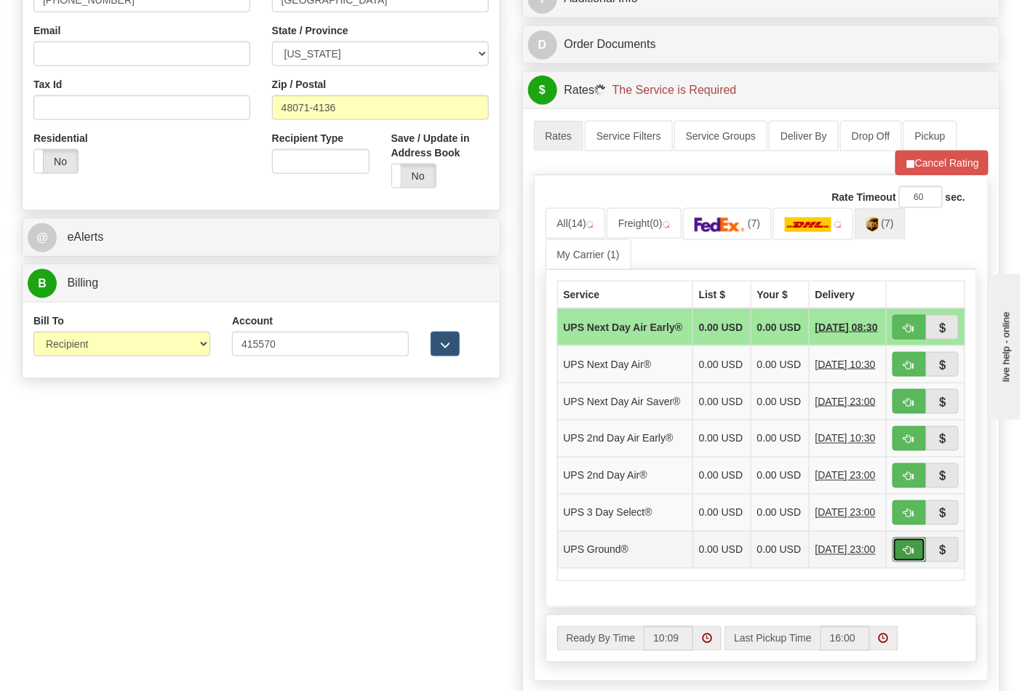
click at [913, 556] on span "button" at bounding box center [910, 551] width 10 height 9
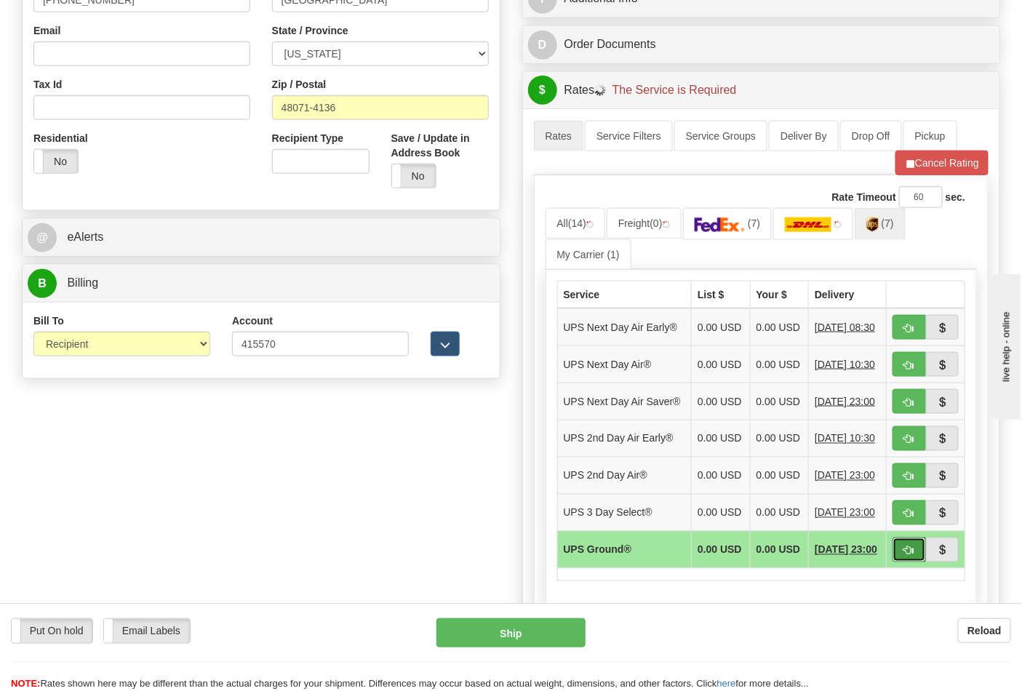
click at [910, 556] on span "button" at bounding box center [910, 551] width 10 height 9
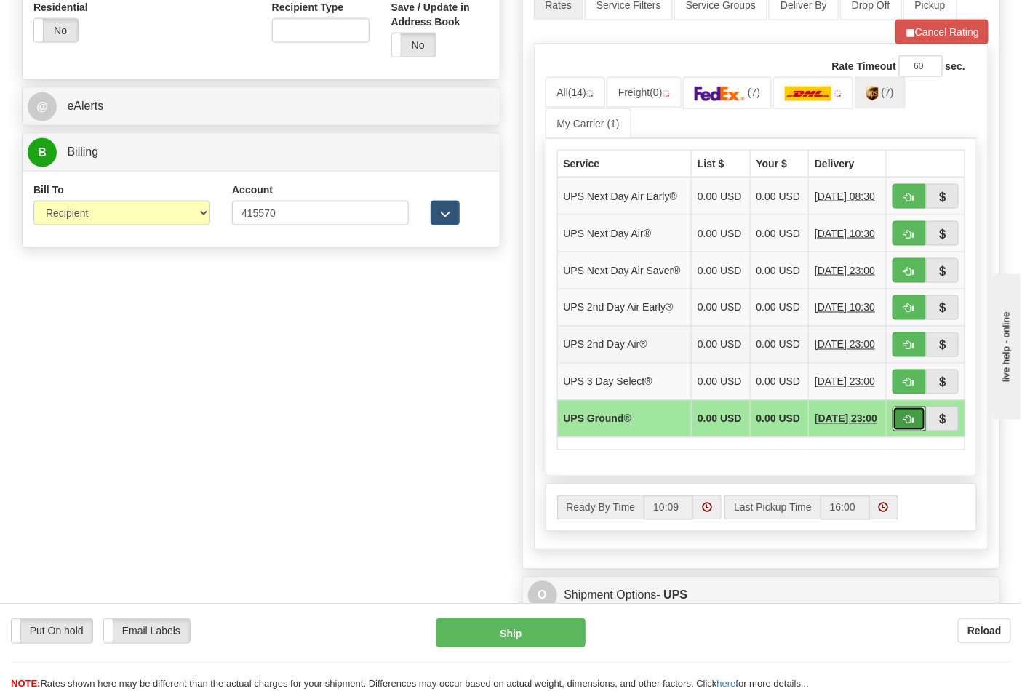
scroll to position [728, 0]
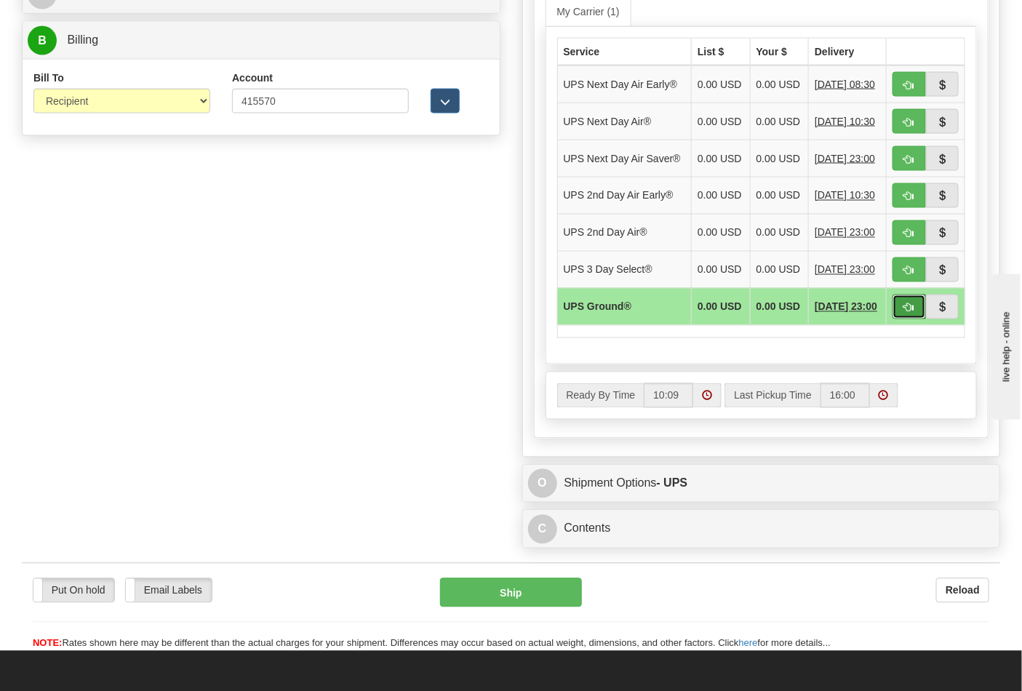
click at [908, 313] on span "button" at bounding box center [910, 307] width 10 height 9
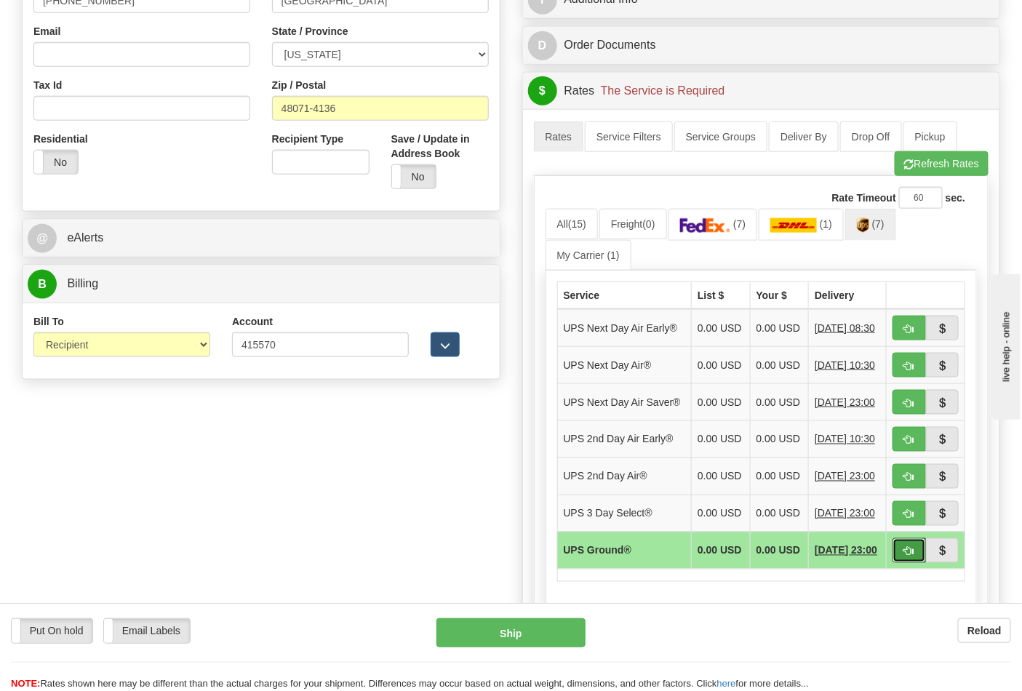
scroll to position [565, 0]
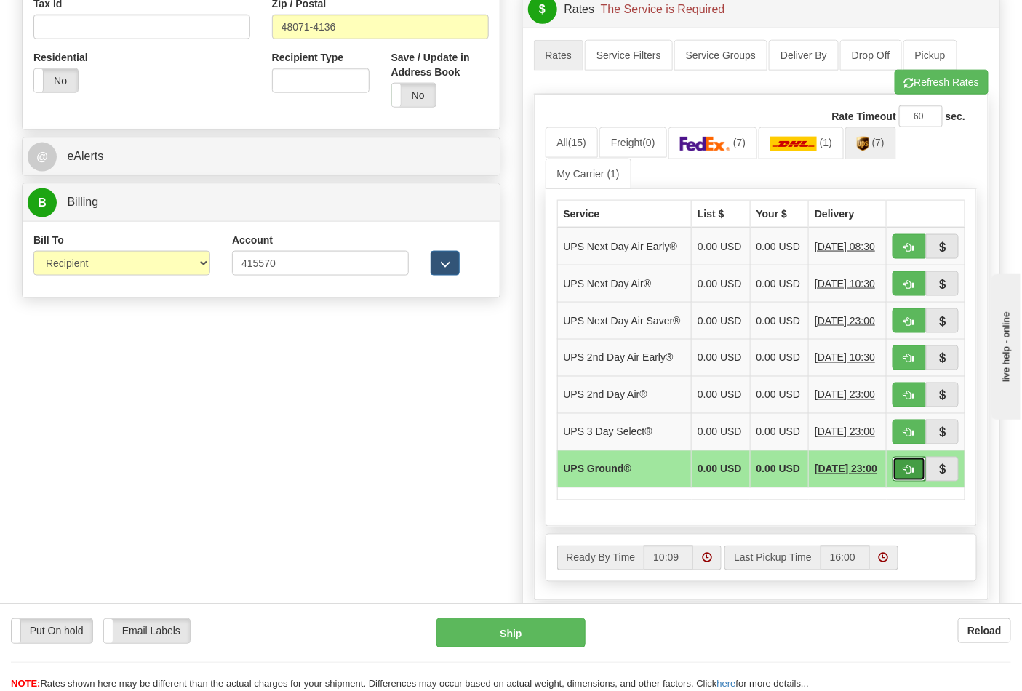
click at [918, 482] on button "button" at bounding box center [909, 469] width 33 height 25
type input "03"
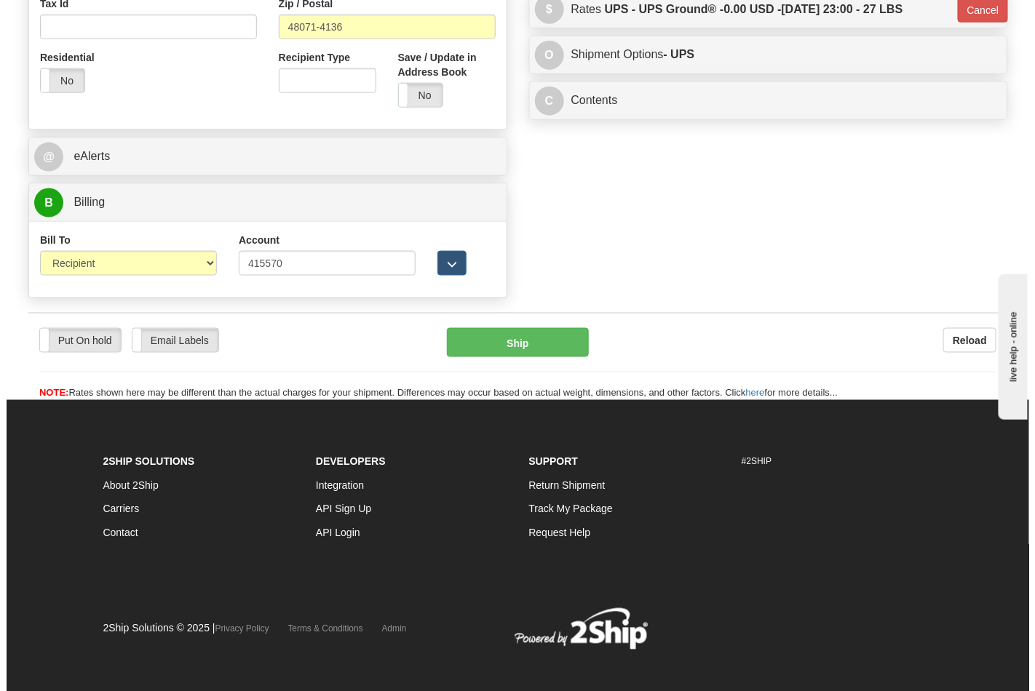
scroll to position [557, 0]
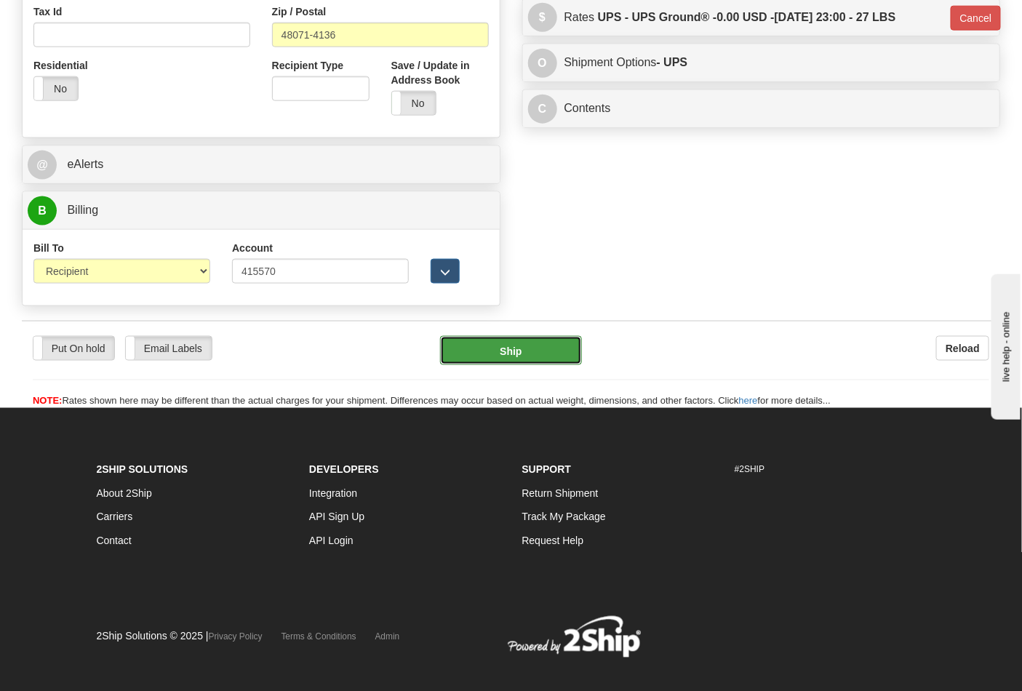
click at [522, 352] on button "Ship" at bounding box center [510, 350] width 141 height 29
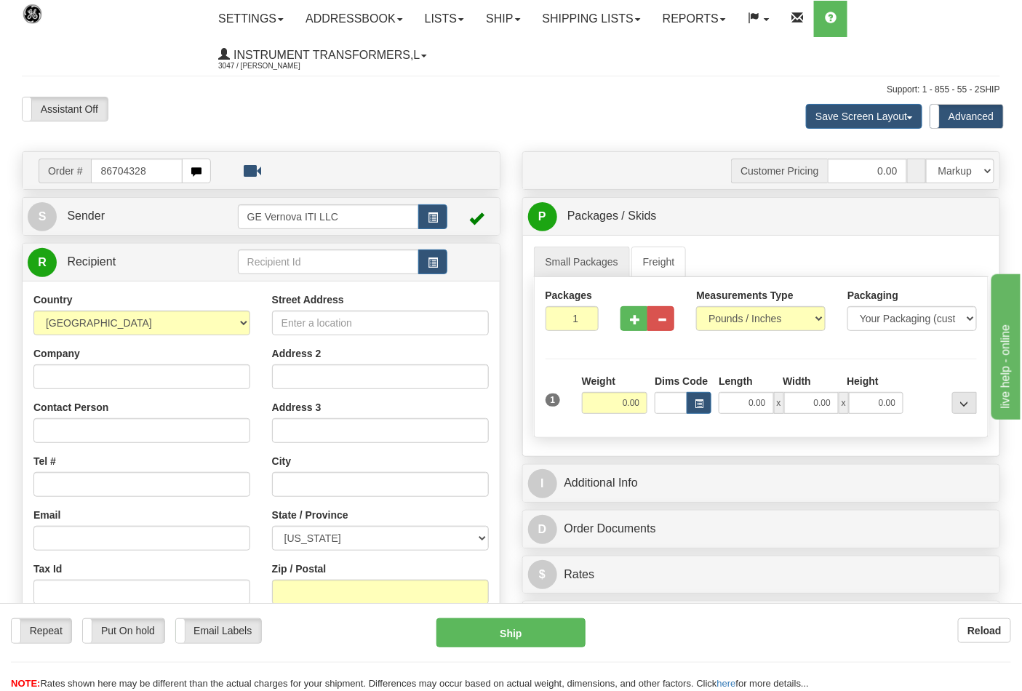
type input "86704328"
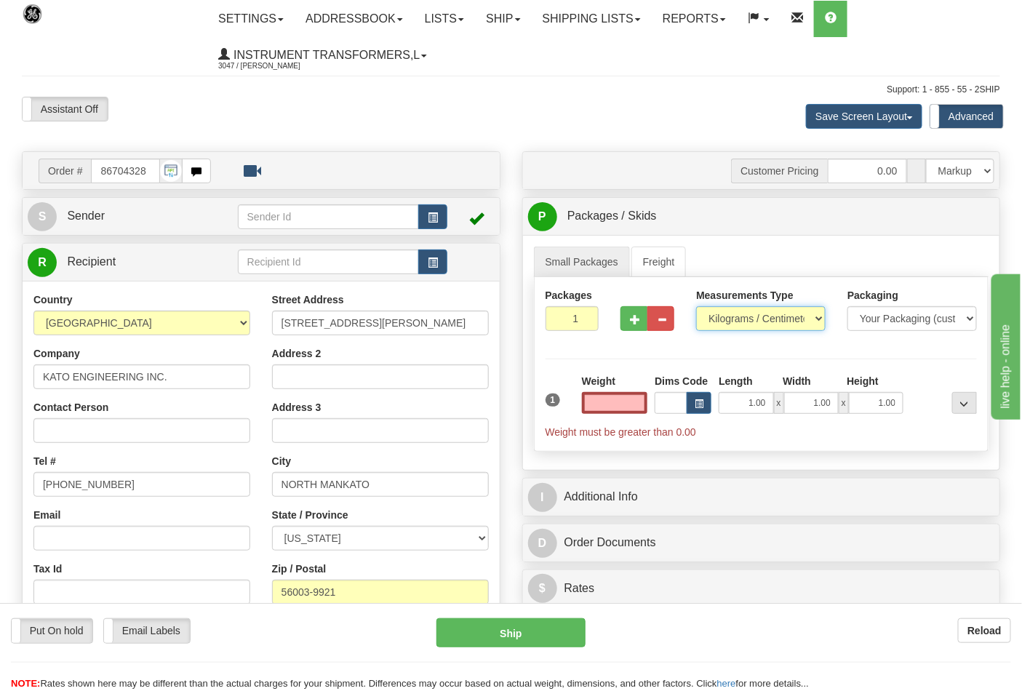
type input "0.00"
click at [773, 325] on select "Pounds / Inches Kilograms / Centimeters" at bounding box center [761, 318] width 130 height 25
select select "0"
click at [696, 307] on select "Pounds / Inches Kilograms / Centimeters" at bounding box center [761, 318] width 130 height 25
click at [622, 406] on input "0.00" at bounding box center [615, 403] width 66 height 22
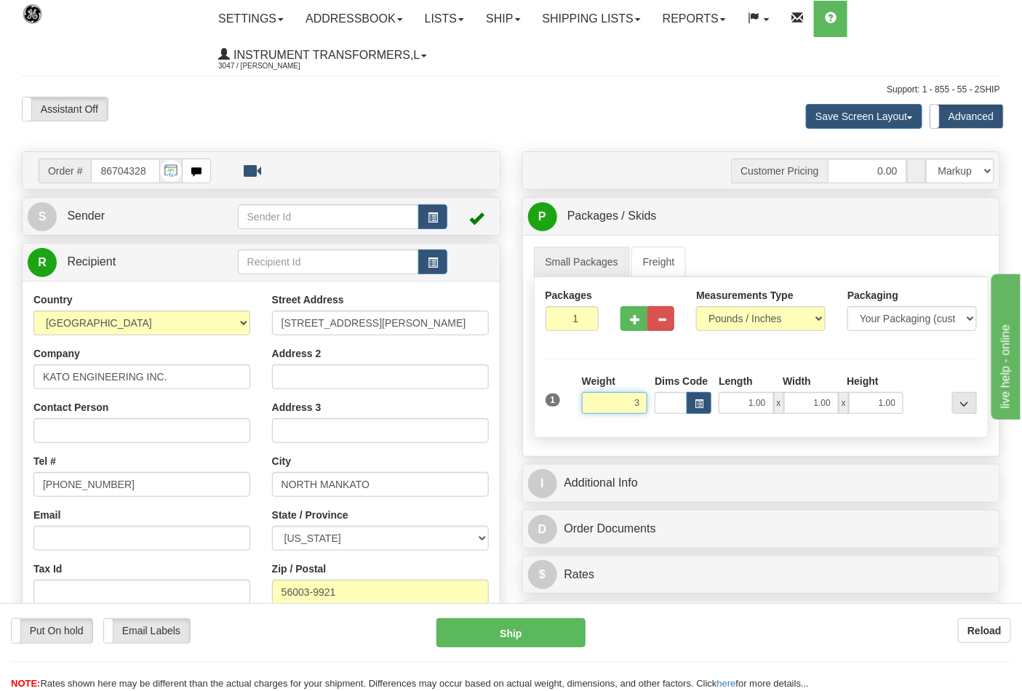
click button "Delete" at bounding box center [0, 0] width 0 height 0
type input "3.00"
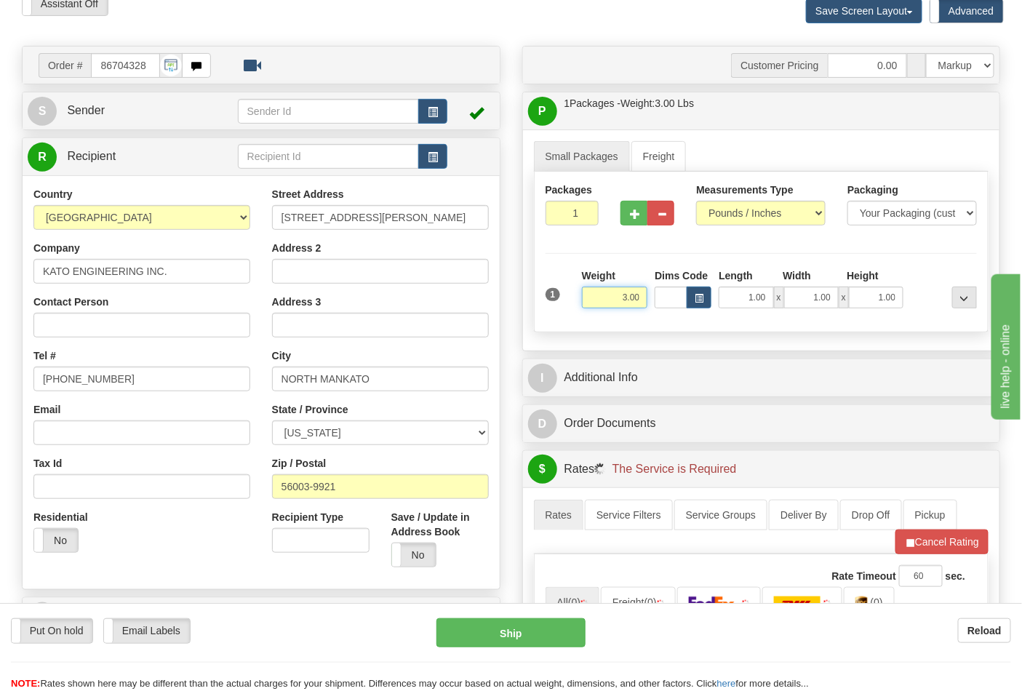
scroll to position [404, 0]
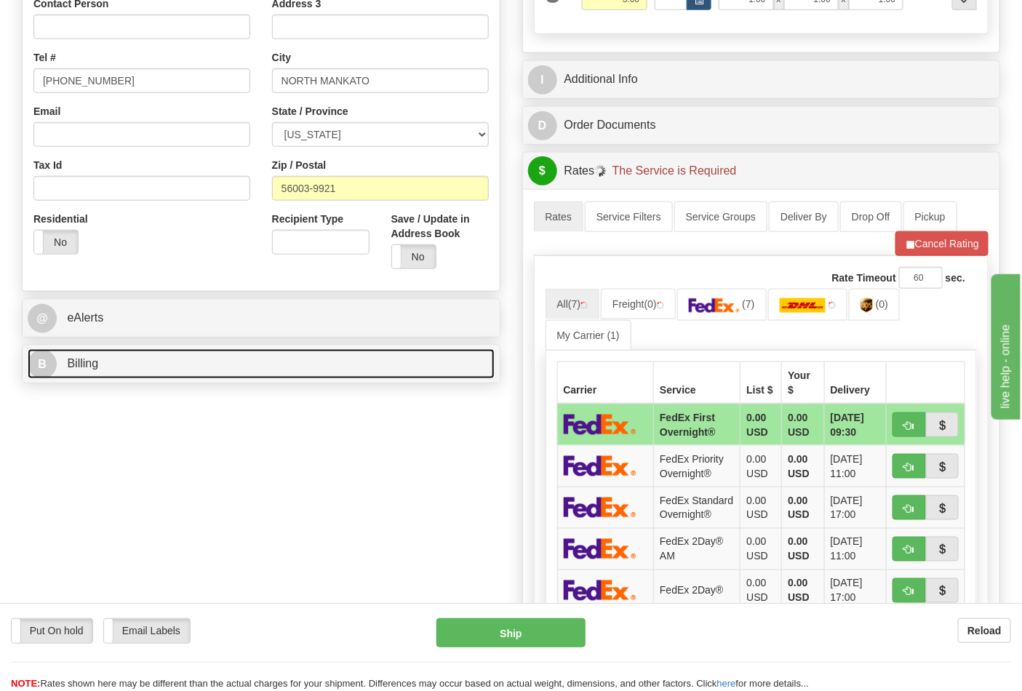
click at [268, 366] on link "B Billing" at bounding box center [261, 364] width 467 height 30
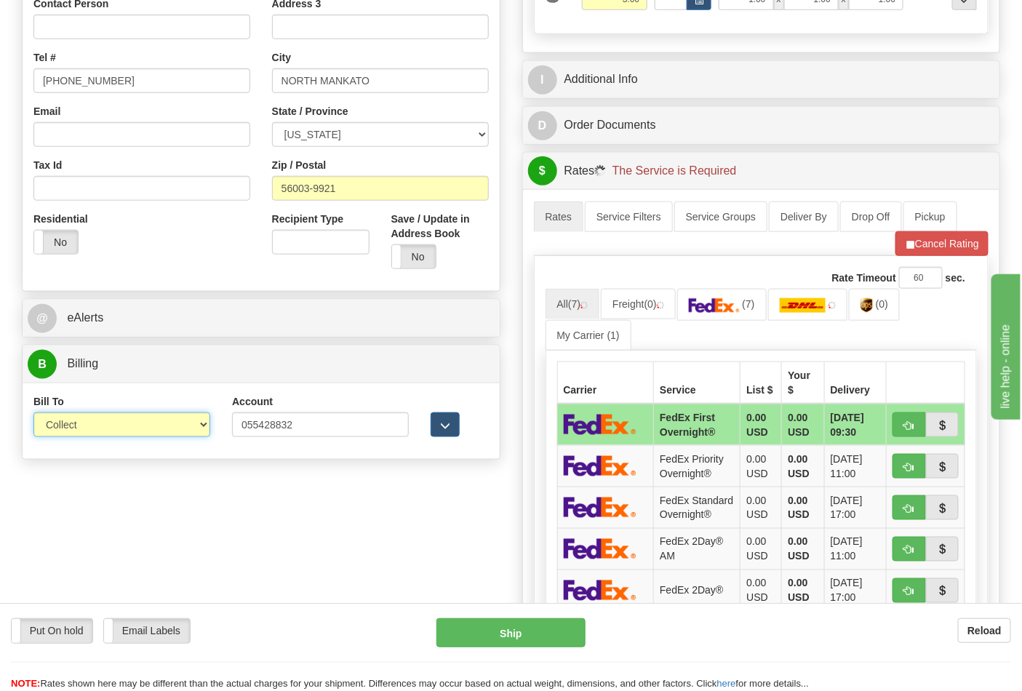
click at [198, 421] on select "Sender Recipient Third Party Collect" at bounding box center [121, 425] width 177 height 25
select select "2"
click at [33, 414] on select "Sender Recipient Third Party Collect" at bounding box center [121, 425] width 177 height 25
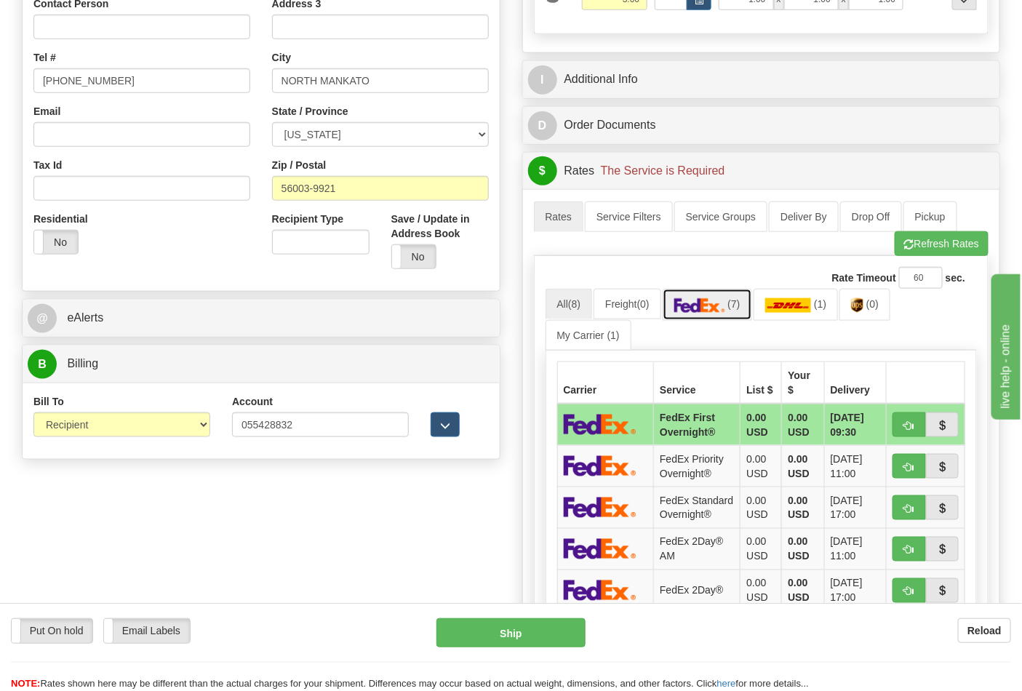
click at [726, 315] on link "(7)" at bounding box center [708, 304] width 90 height 31
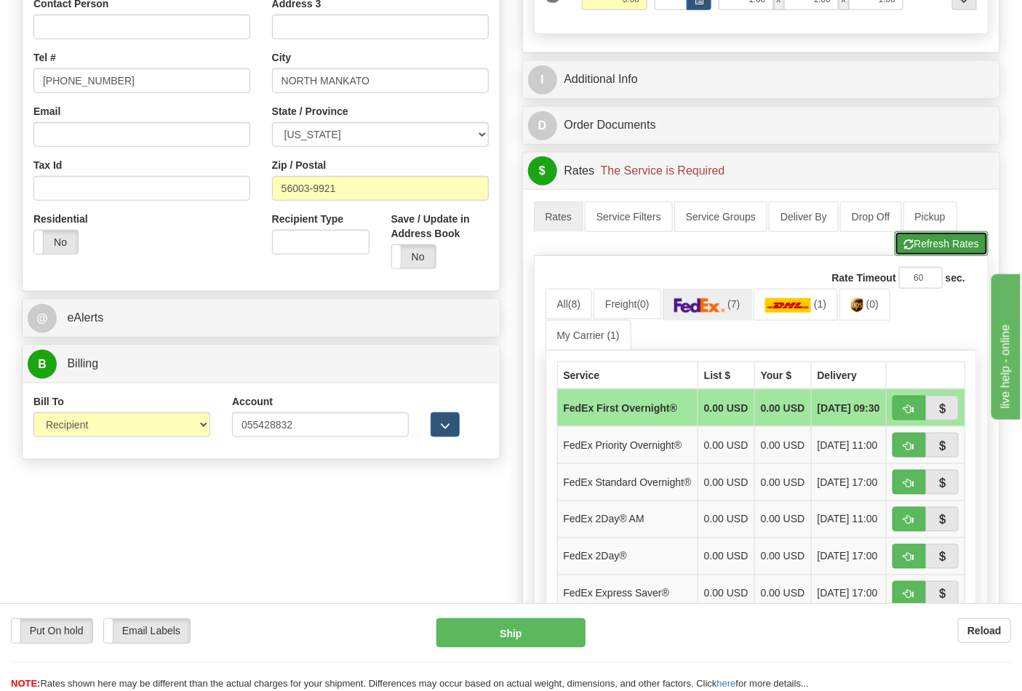
click at [929, 238] on button "Refresh Rates" at bounding box center [942, 243] width 94 height 25
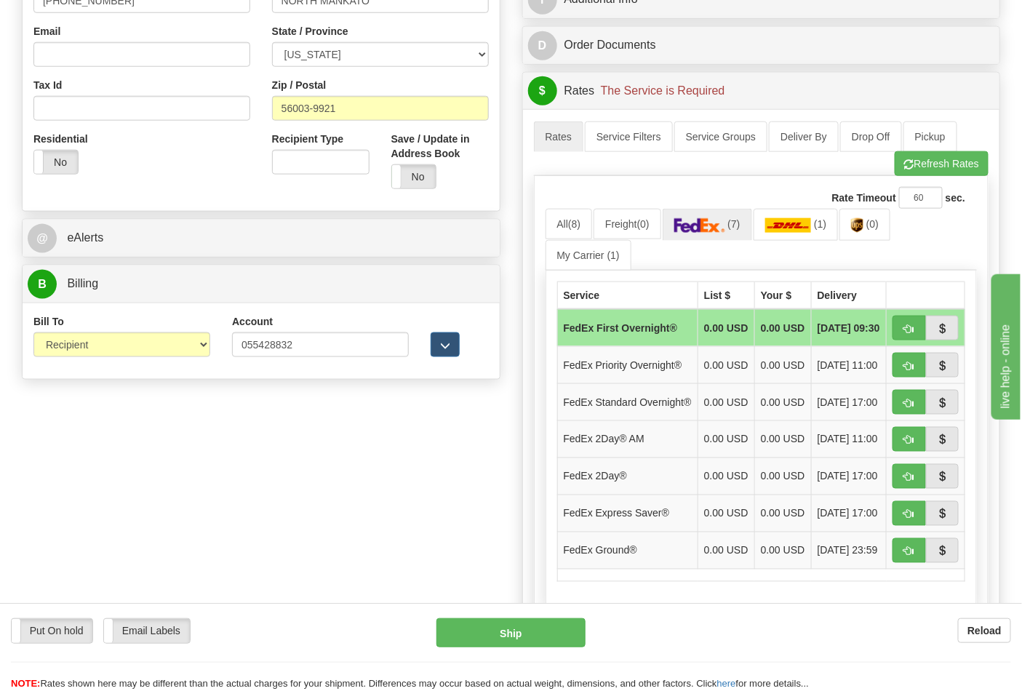
scroll to position [485, 0]
click at [915, 563] on button "button" at bounding box center [909, 550] width 33 height 25
type input "92"
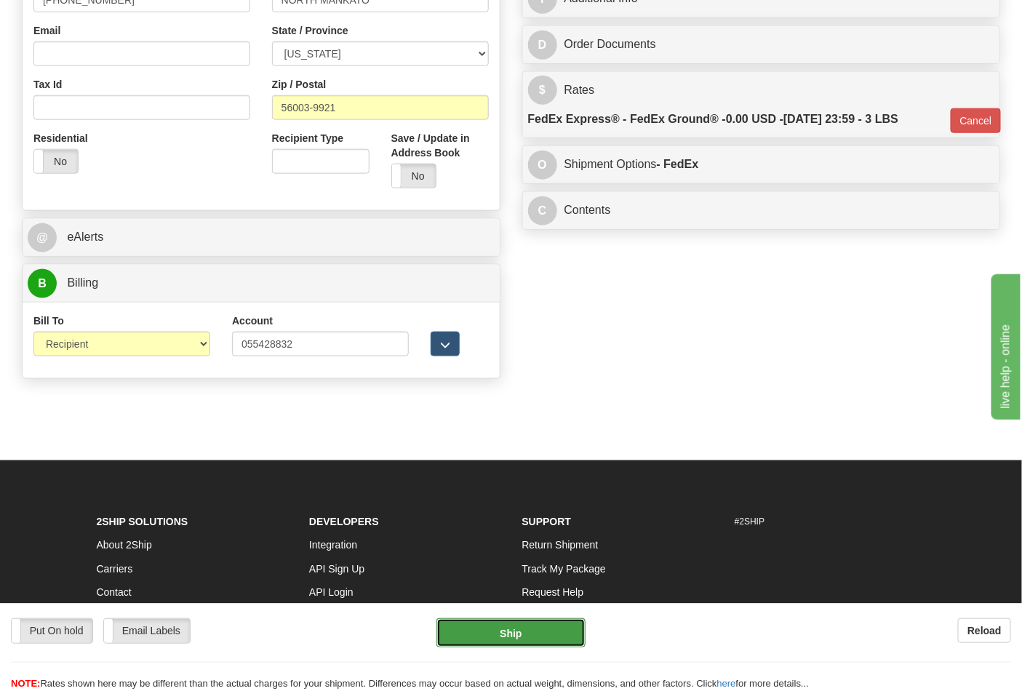
click at [480, 627] on button "Ship" at bounding box center [511, 633] width 148 height 29
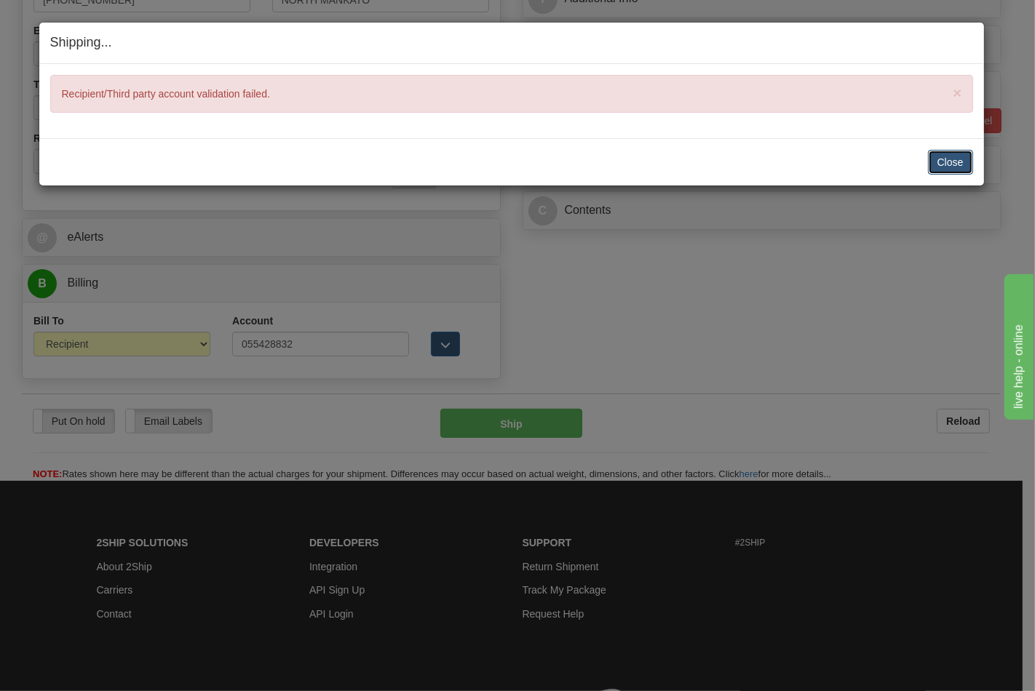
click at [933, 162] on button "Close" at bounding box center [950, 162] width 45 height 25
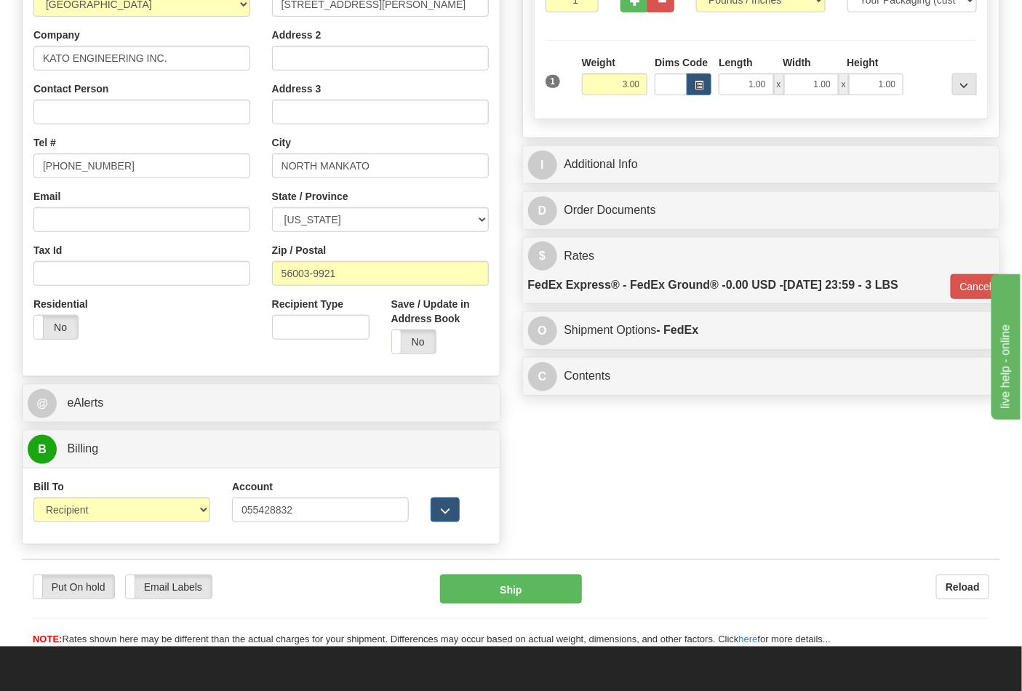
scroll to position [323, 0]
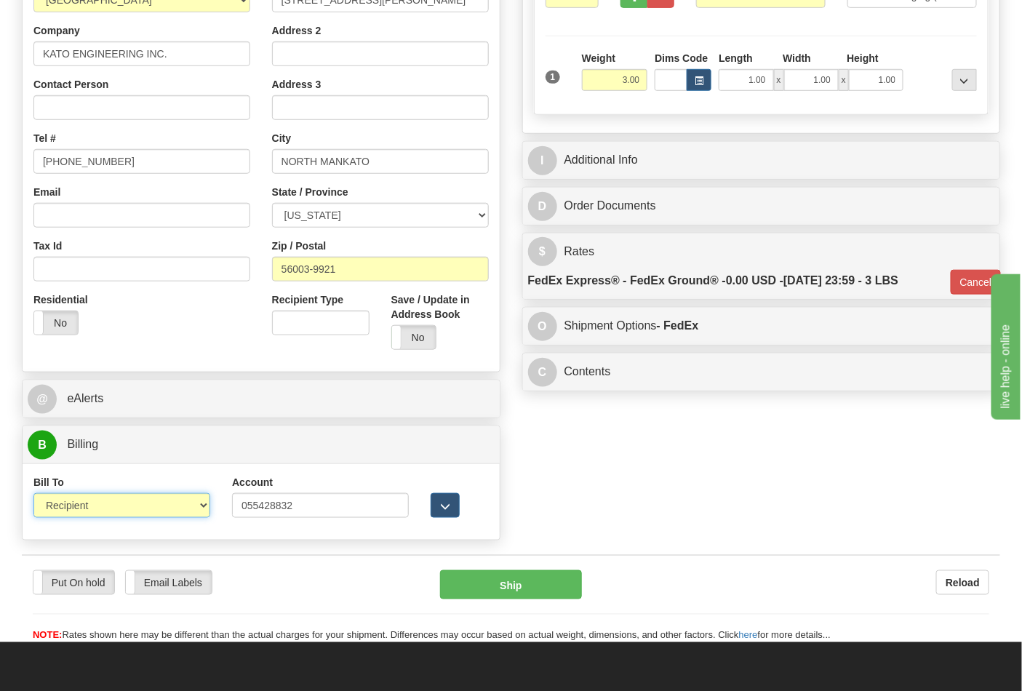
click at [175, 506] on select "Sender Recipient Third Party Collect" at bounding box center [121, 505] width 177 height 25
select select "4"
click at [33, 495] on select "Sender Recipient Third Party Collect" at bounding box center [121, 505] width 177 height 25
type input "92"
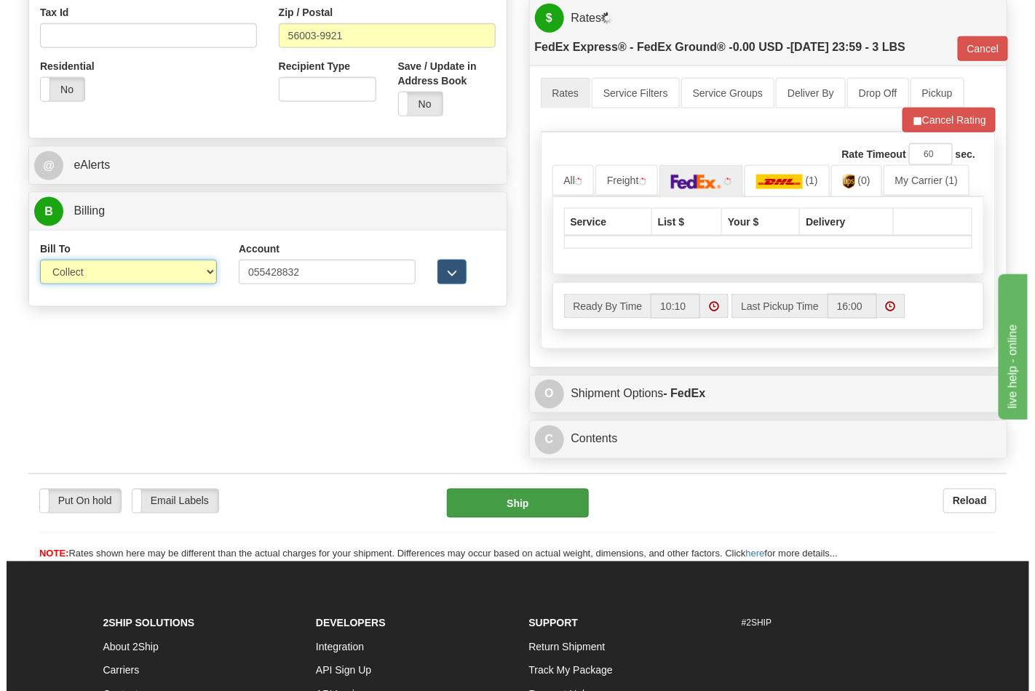
scroll to position [565, 0]
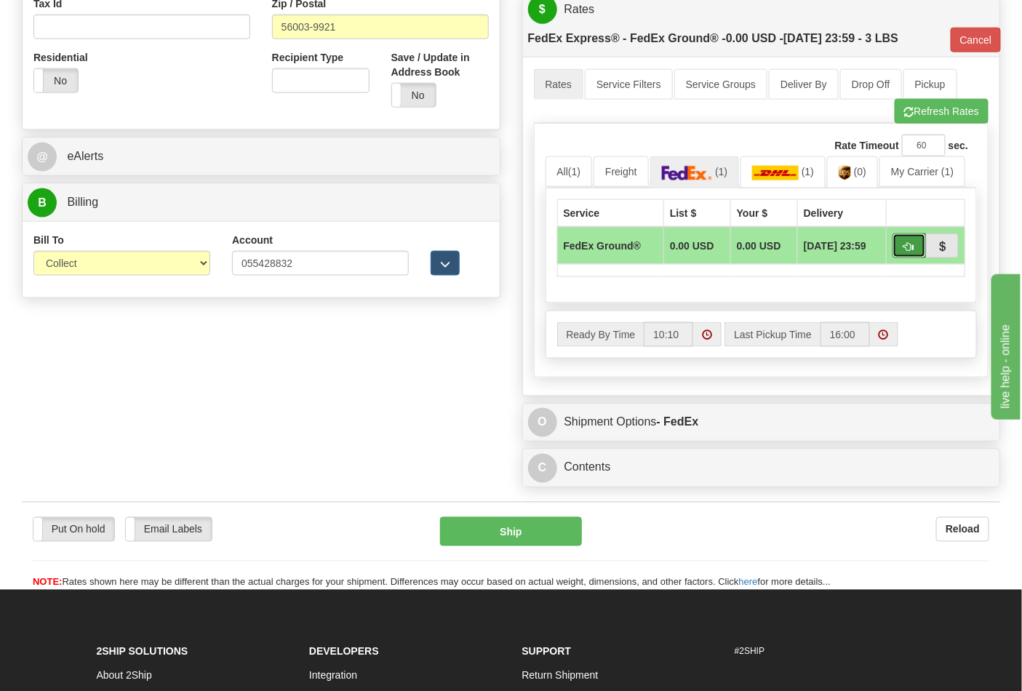
click at [911, 247] on span "button" at bounding box center [910, 246] width 10 height 9
click at [512, 537] on button "Ship" at bounding box center [510, 531] width 141 height 29
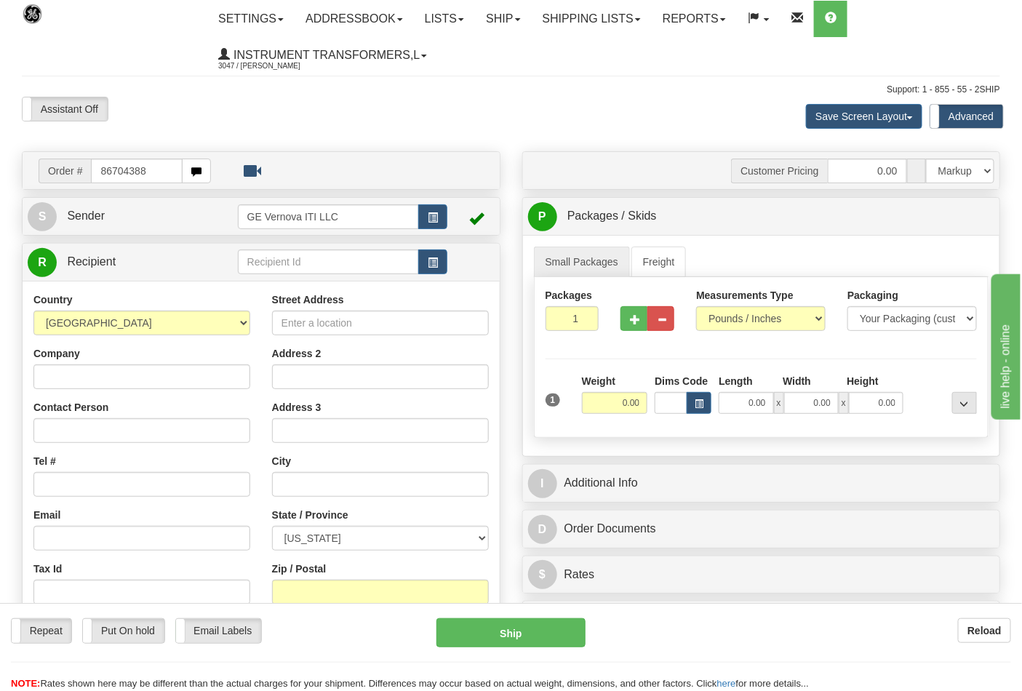
type input "86704388"
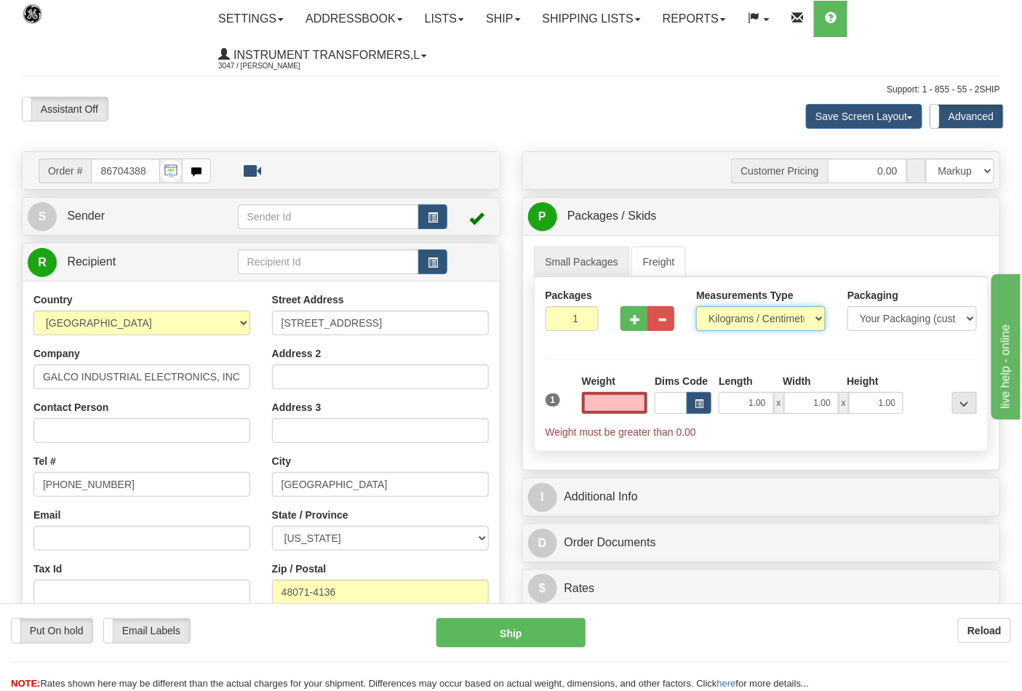
type input "0.00"
click at [772, 316] on select "Pounds / Inches Kilograms / Centimeters" at bounding box center [761, 318] width 130 height 25
select select "0"
click at [696, 307] on select "Pounds / Inches Kilograms / Centimeters" at bounding box center [761, 318] width 130 height 25
click at [617, 397] on input "0.00" at bounding box center [615, 403] width 66 height 22
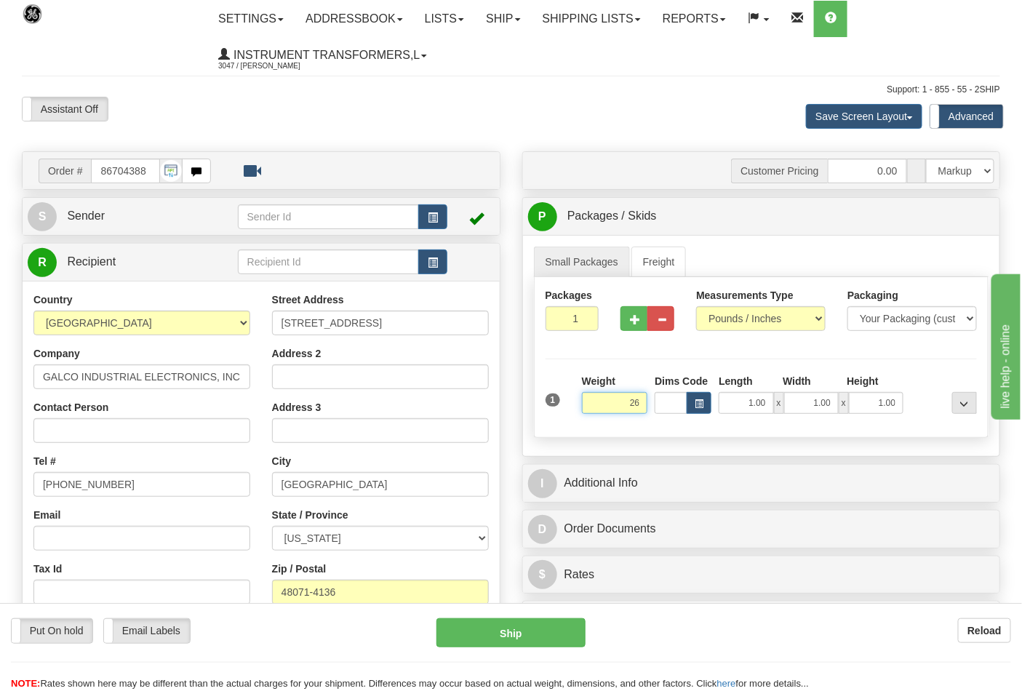
click button "Delete" at bounding box center [0, 0] width 0 height 0
type input "26.00"
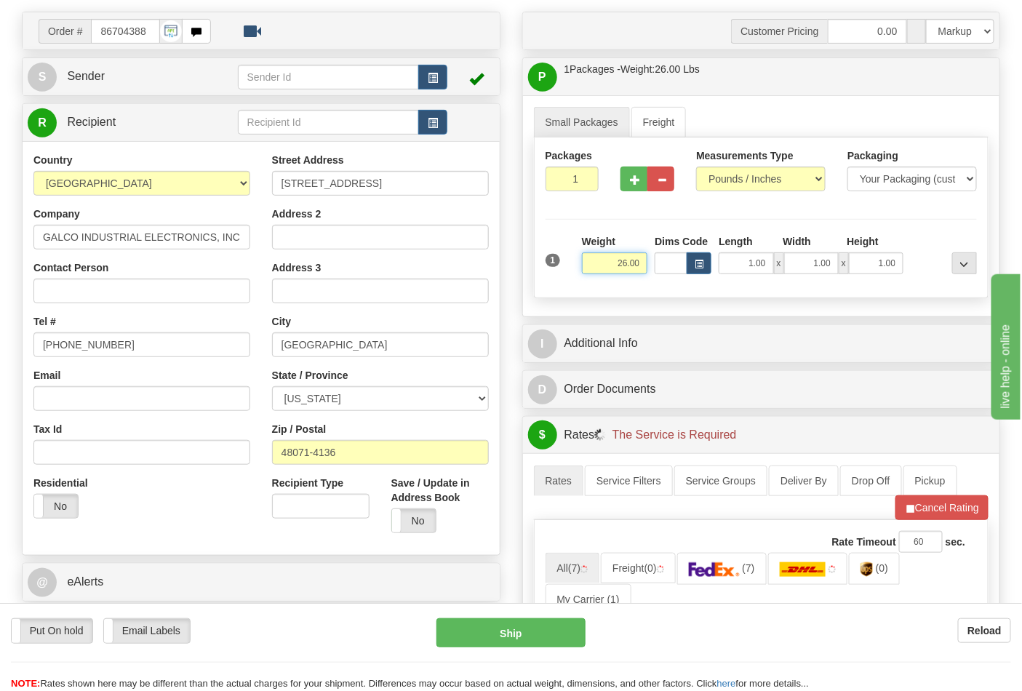
scroll to position [242, 0]
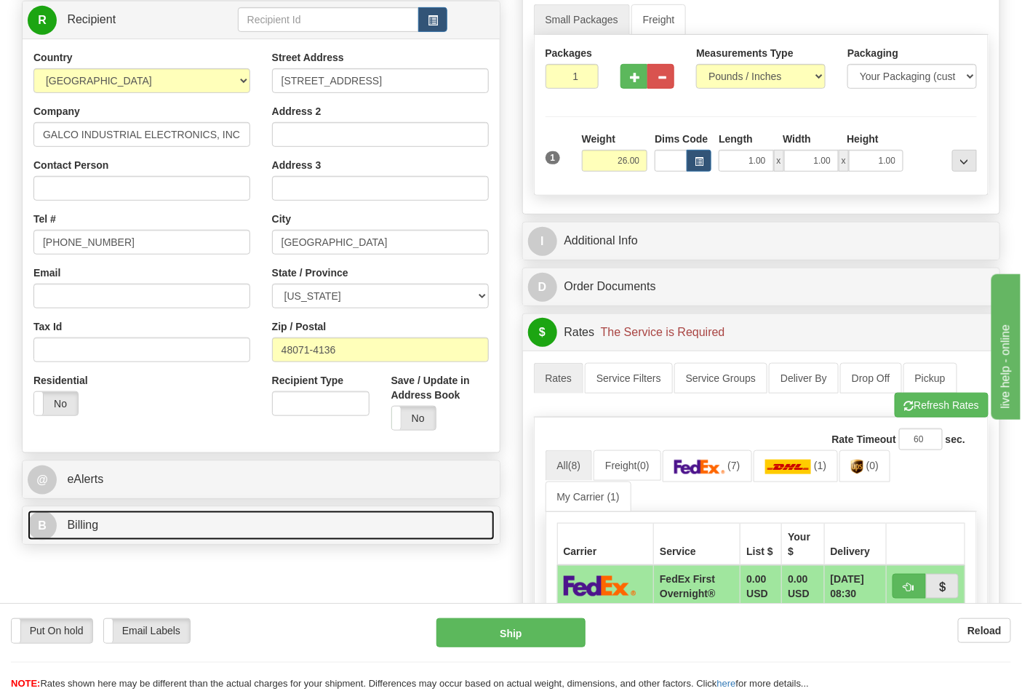
click at [367, 530] on link "B Billing" at bounding box center [261, 526] width 467 height 30
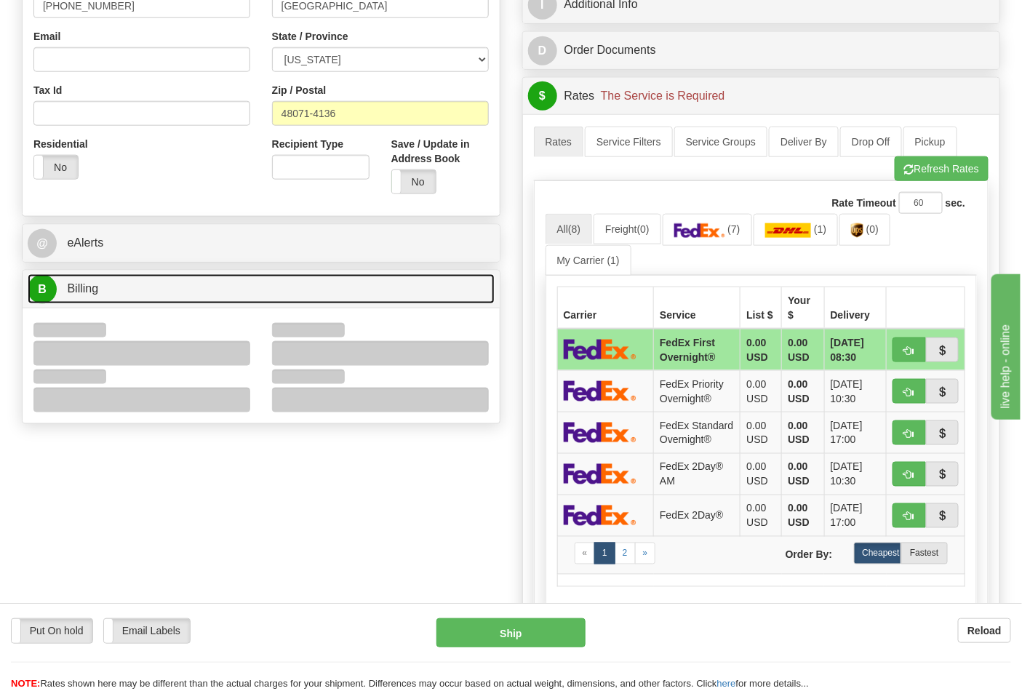
scroll to position [485, 0]
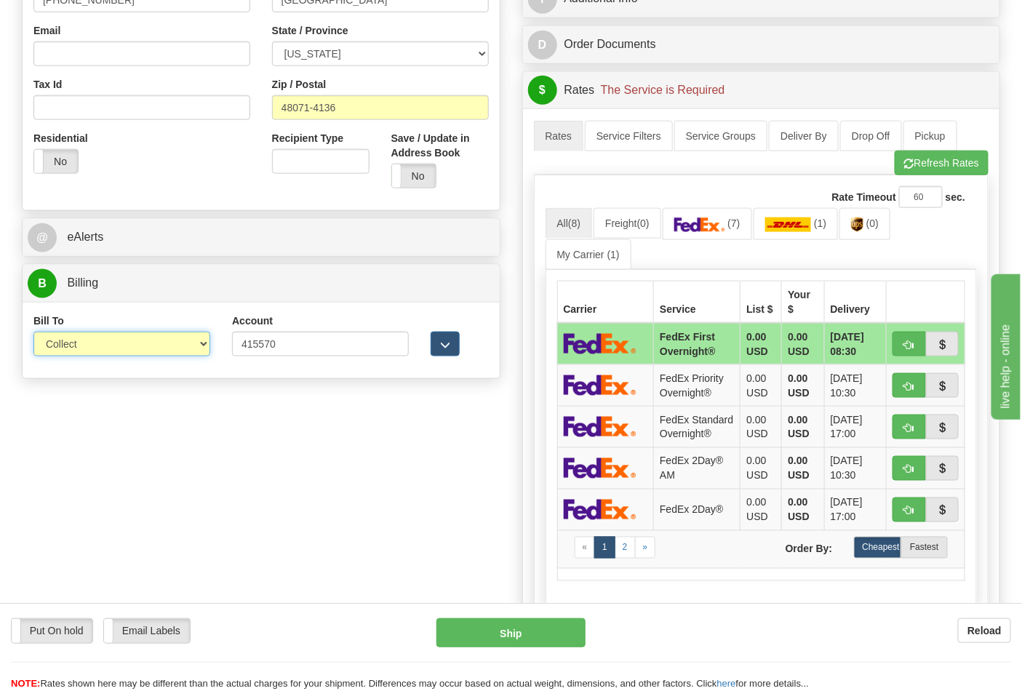
click at [194, 338] on select "Sender Recipient Third Party Collect" at bounding box center [121, 344] width 177 height 25
select select "2"
click at [33, 333] on select "Sender Recipient Third Party Collect" at bounding box center [121, 344] width 177 height 25
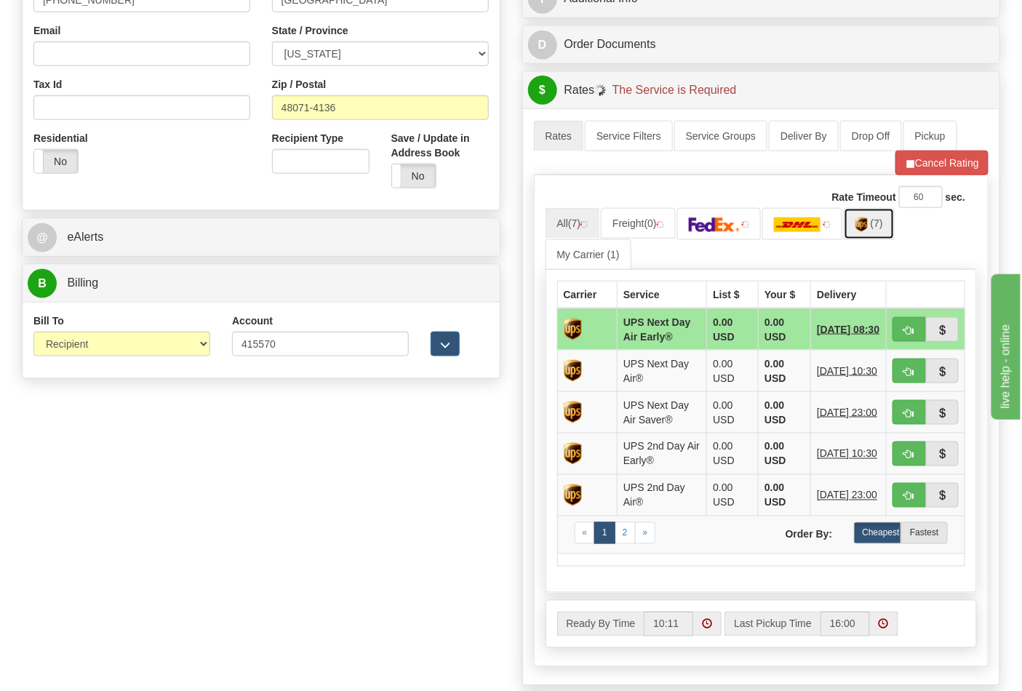
click at [883, 223] on span "(7)" at bounding box center [877, 224] width 12 height 12
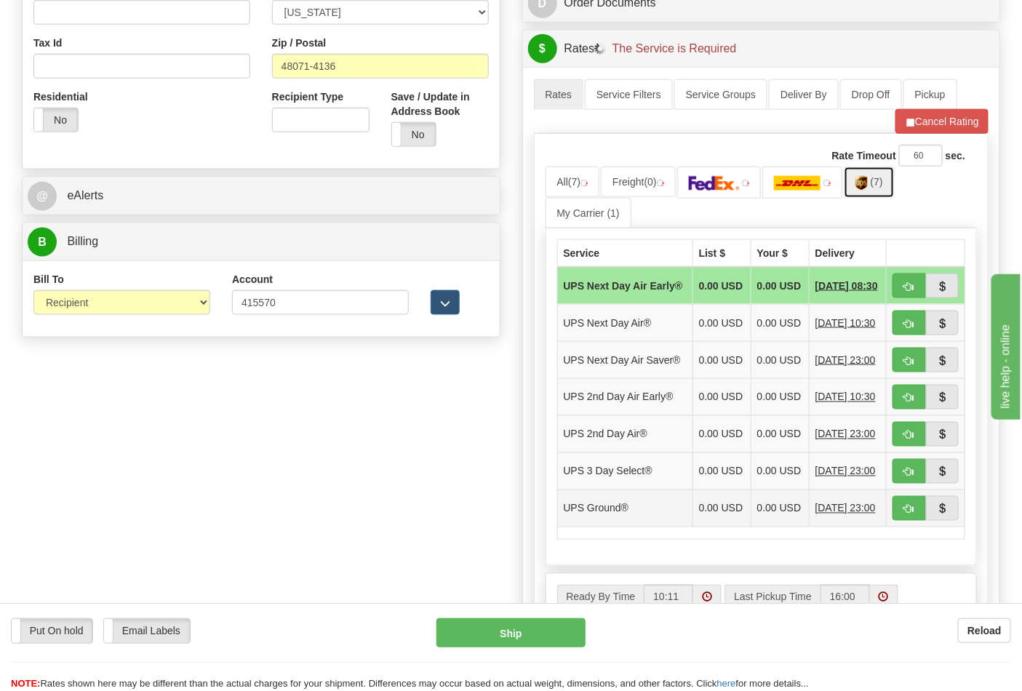
scroll to position [565, 0]
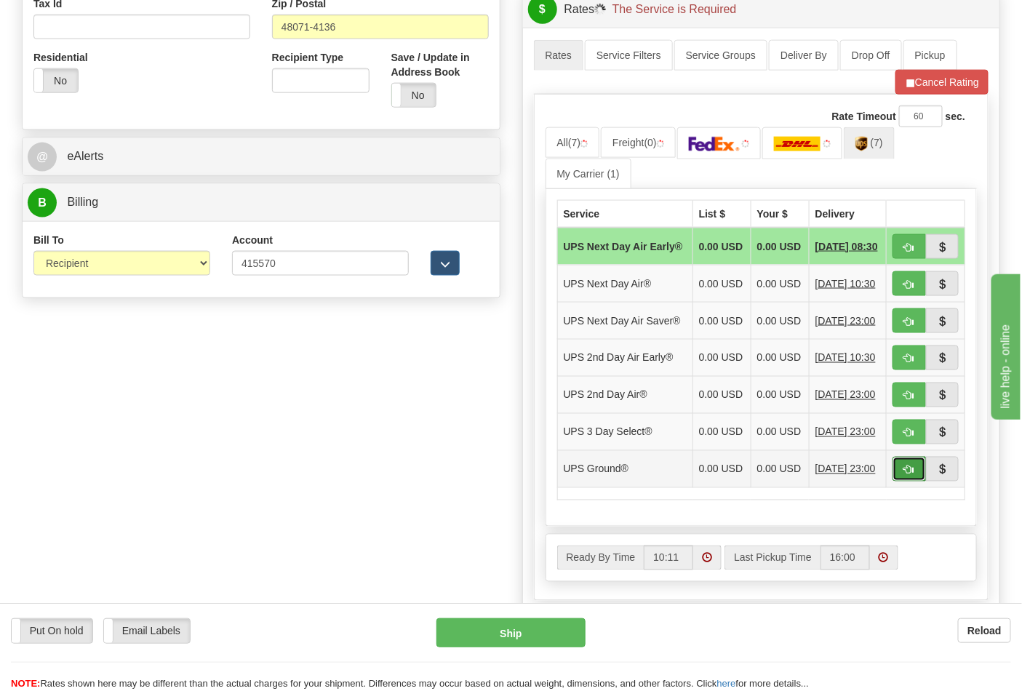
click at [917, 482] on button "button" at bounding box center [909, 469] width 33 height 25
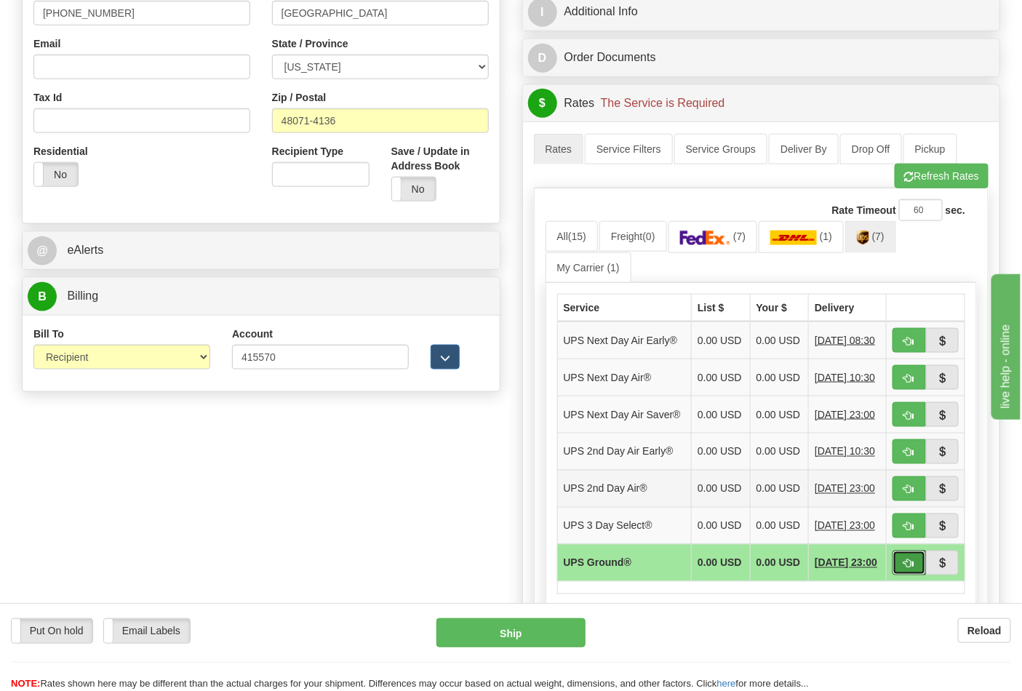
scroll to position [323, 0]
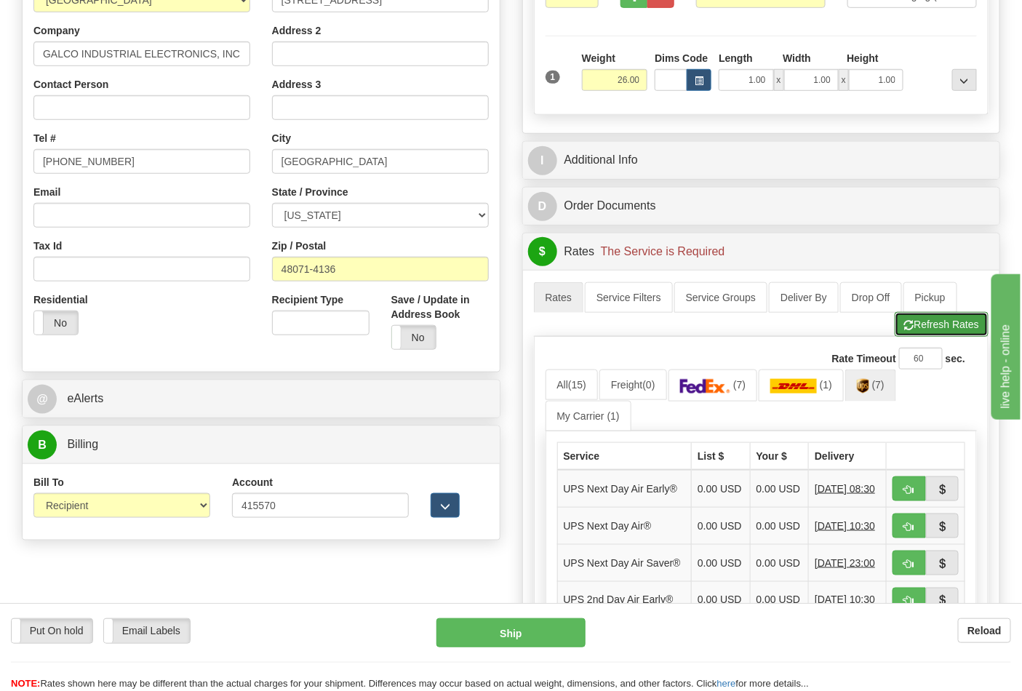
click at [942, 325] on button "Refresh Rates" at bounding box center [942, 324] width 94 height 25
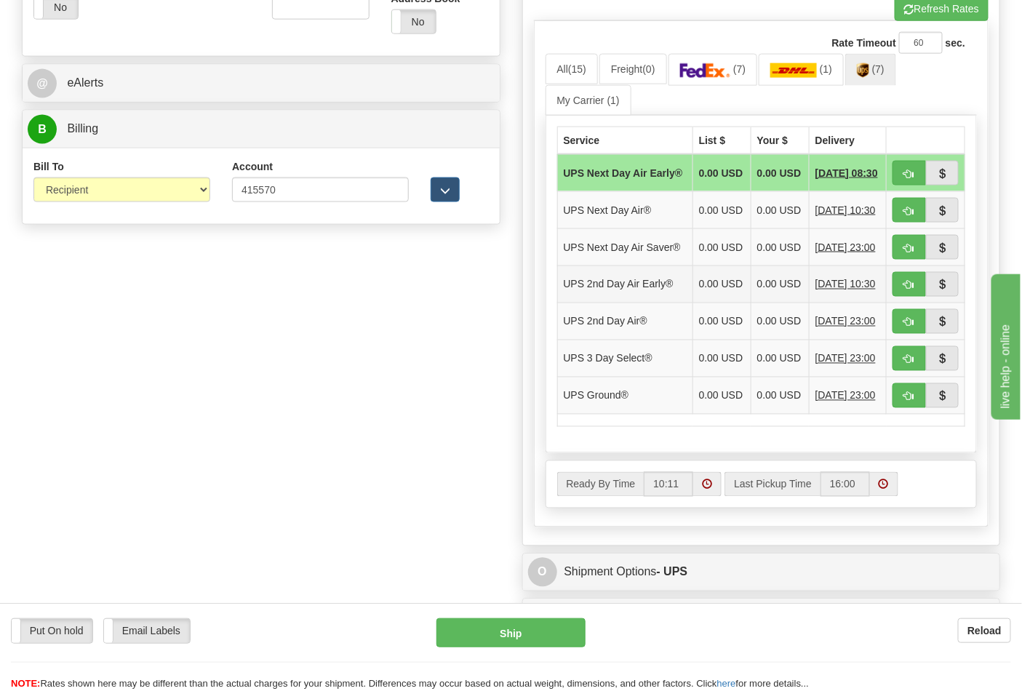
scroll to position [646, 0]
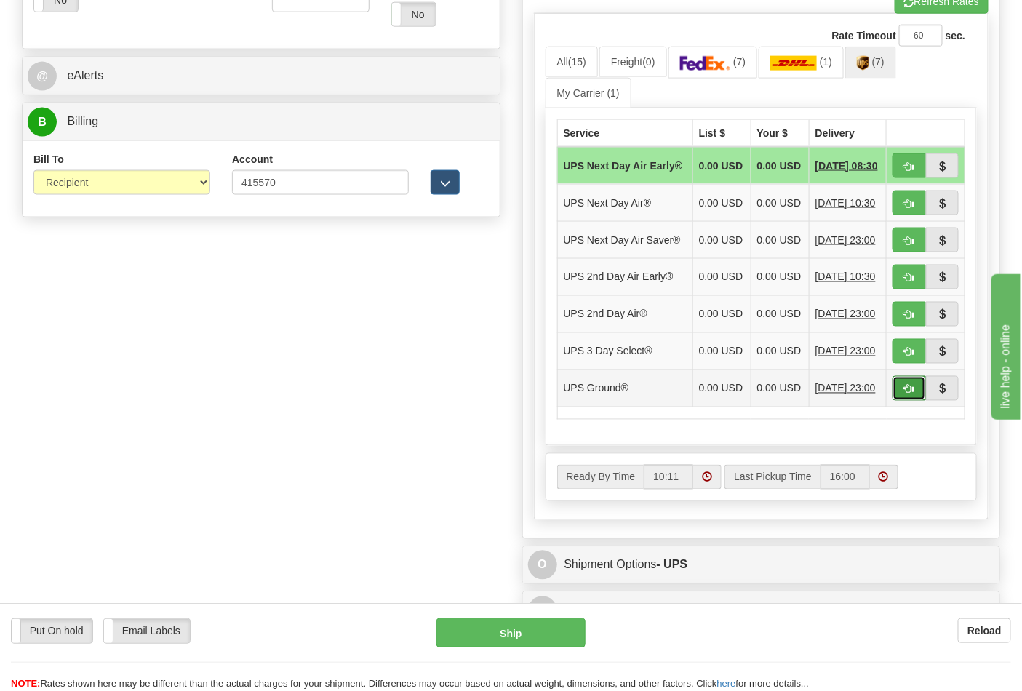
click at [907, 394] on span "button" at bounding box center [910, 389] width 10 height 9
type input "03"
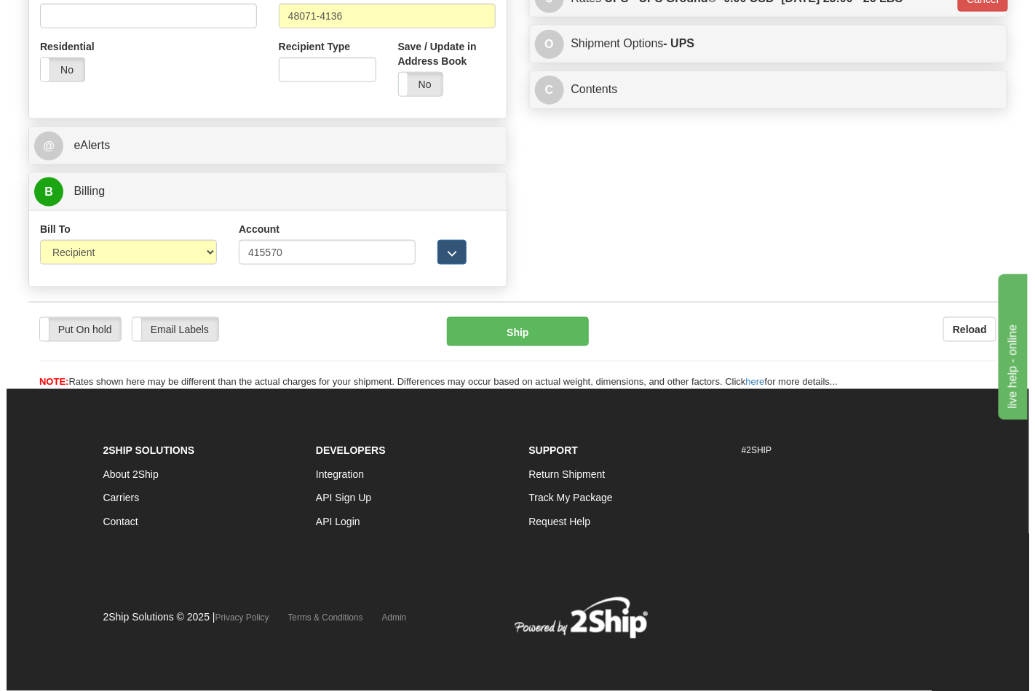
scroll to position [579, 0]
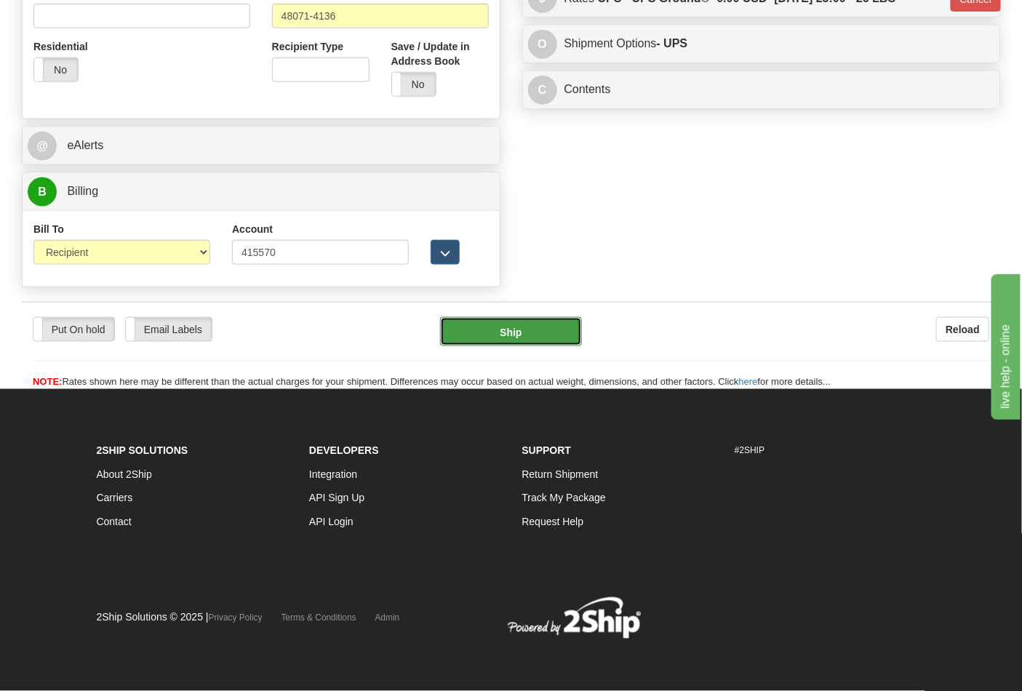
click at [501, 329] on button "Ship" at bounding box center [510, 331] width 141 height 29
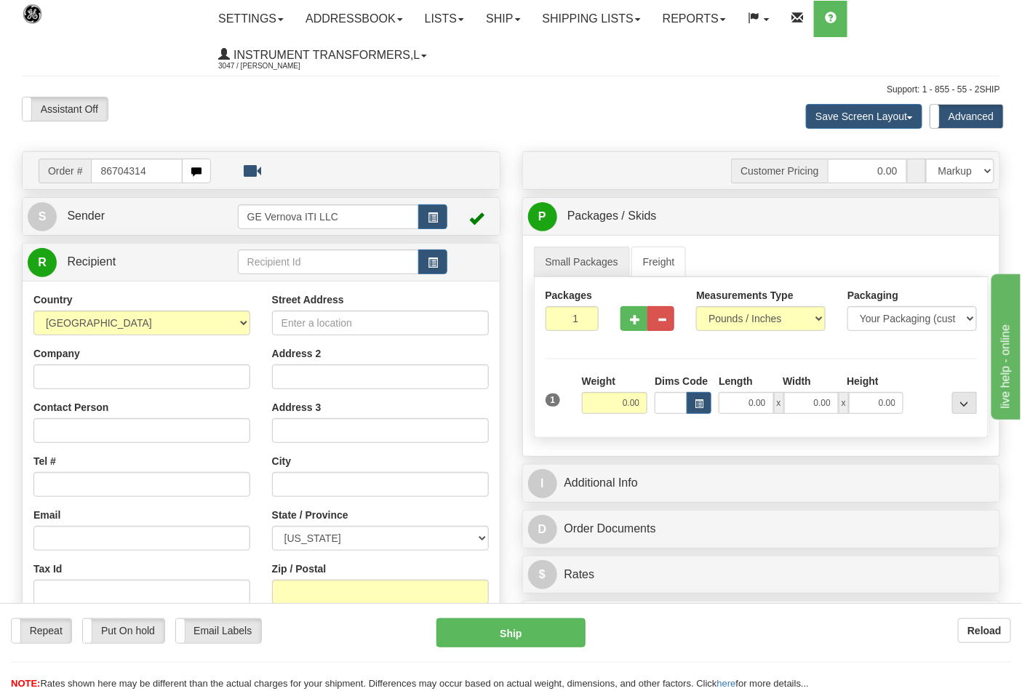
type input "86704314"
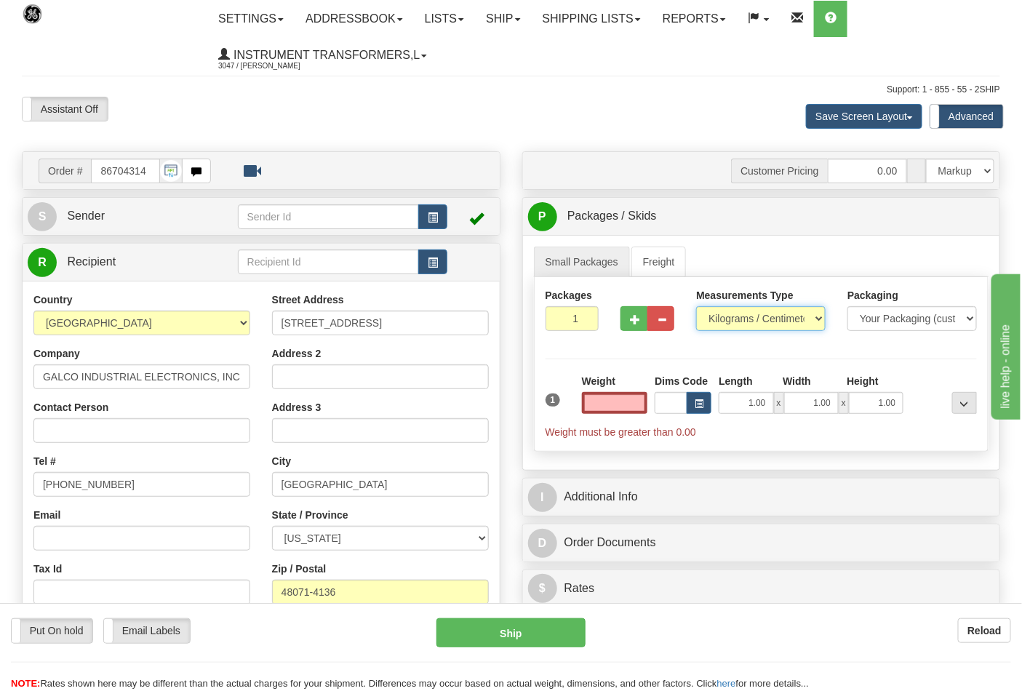
type input "0.00"
click at [755, 323] on select "Pounds / Inches Kilograms / Centimeters" at bounding box center [761, 318] width 130 height 25
select select "0"
click at [696, 307] on select "Pounds / Inches Kilograms / Centimeters" at bounding box center [761, 318] width 130 height 25
click at [619, 398] on input "0.00" at bounding box center [615, 403] width 66 height 22
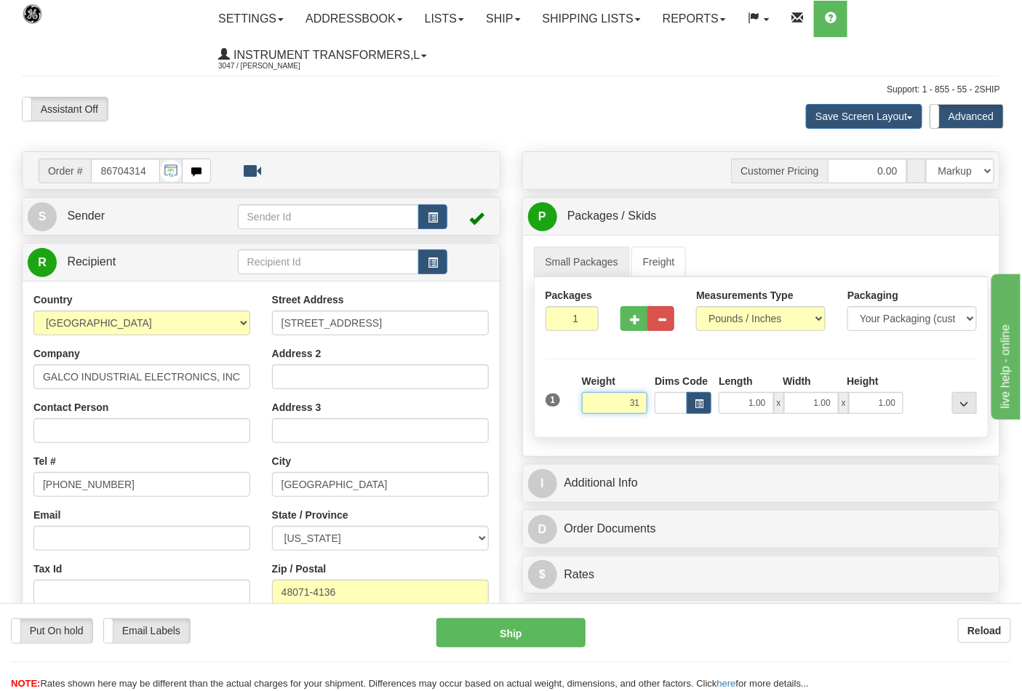
click button "Delete" at bounding box center [0, 0] width 0 height 0
type input "31.00"
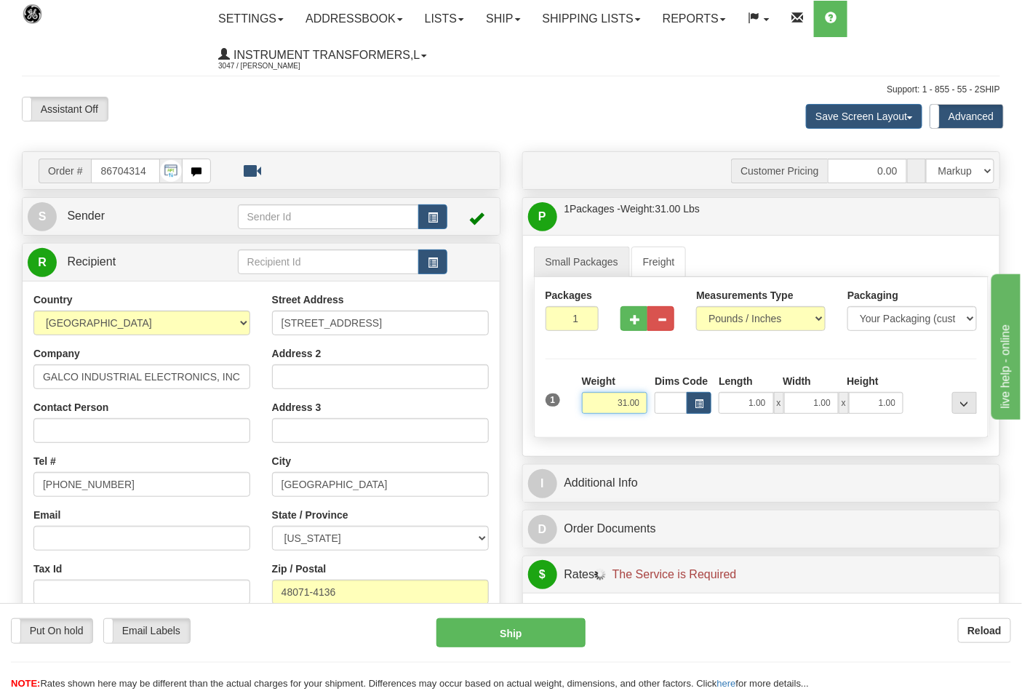
scroll to position [242, 0]
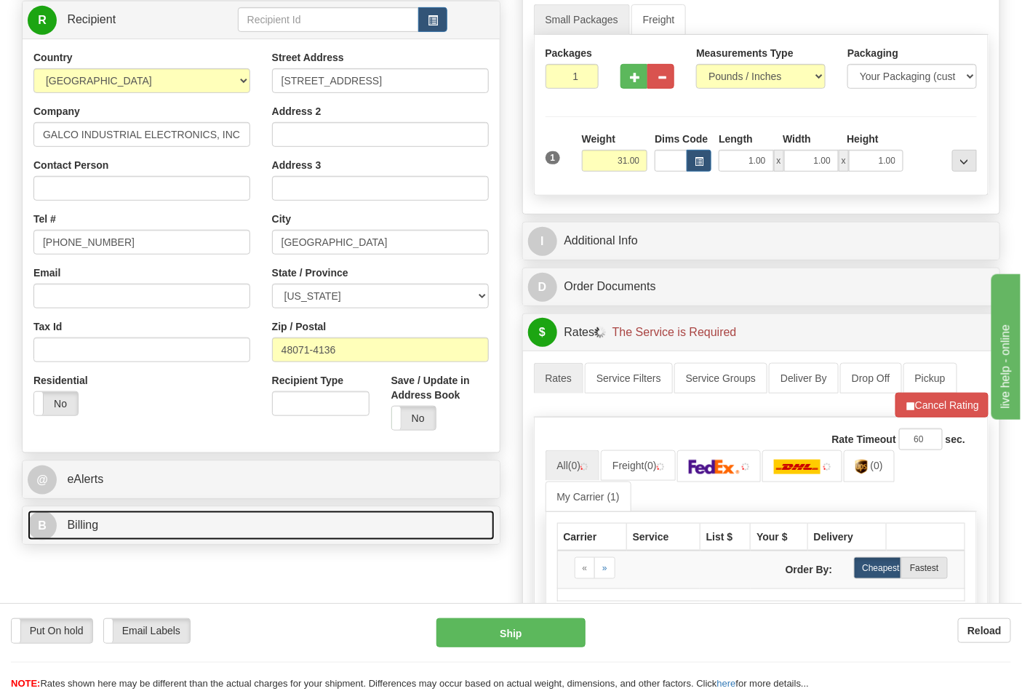
click at [245, 529] on link "B Billing" at bounding box center [261, 526] width 467 height 30
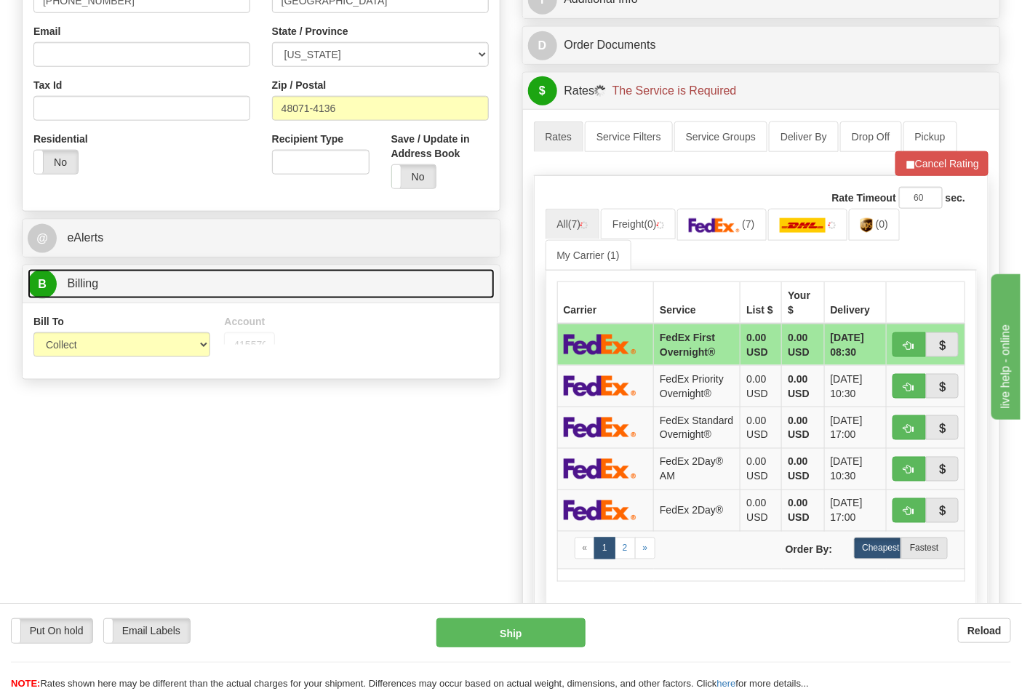
scroll to position [485, 0]
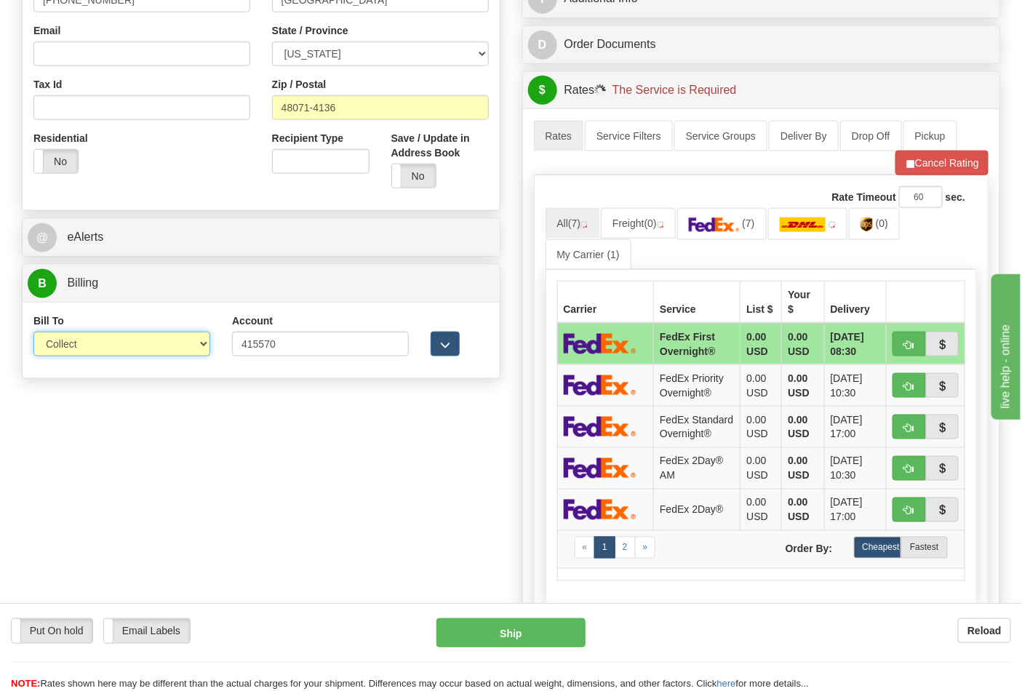
click at [199, 342] on select "Sender Recipient Third Party Collect" at bounding box center [121, 344] width 177 height 25
select select "2"
click at [33, 333] on select "Sender Recipient Third Party Collect" at bounding box center [121, 344] width 177 height 25
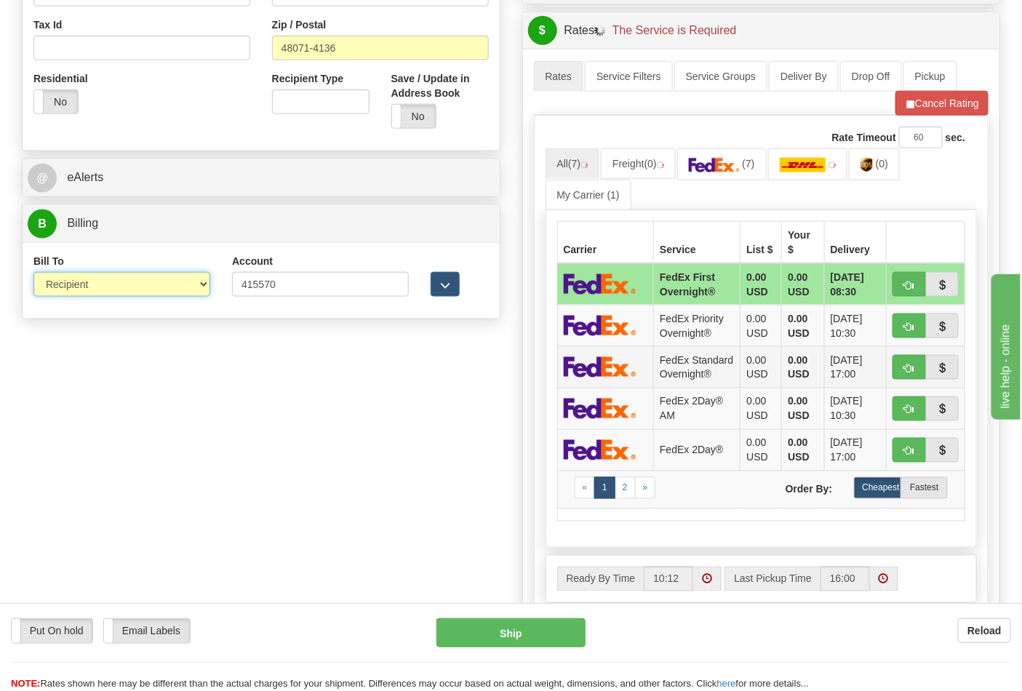
scroll to position [404, 0]
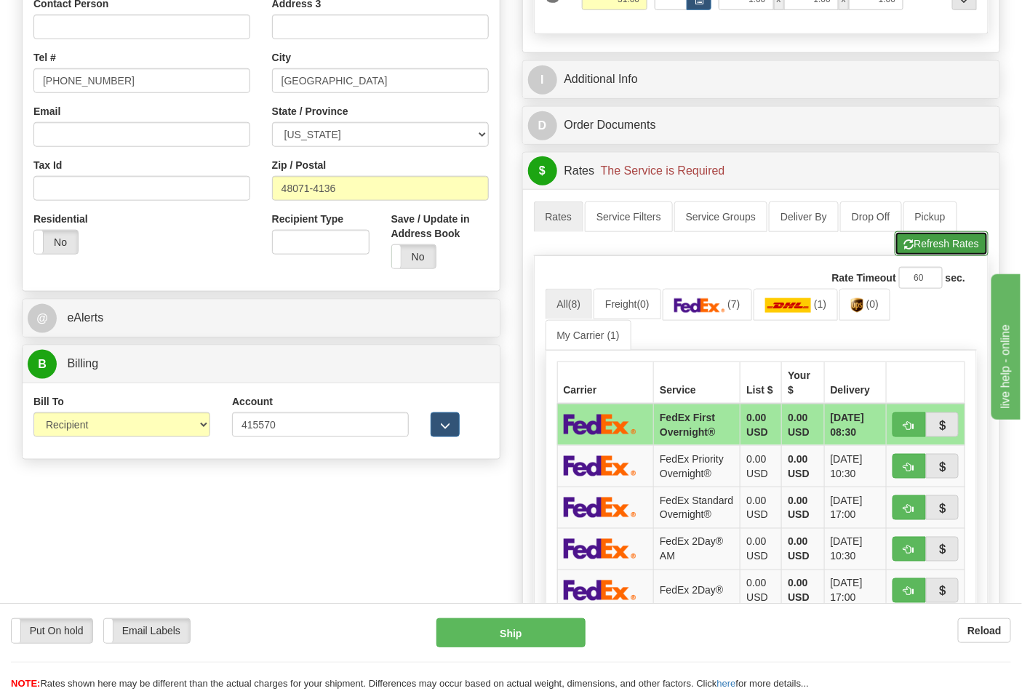
click at [947, 239] on button "Refresh Rates" at bounding box center [942, 243] width 94 height 25
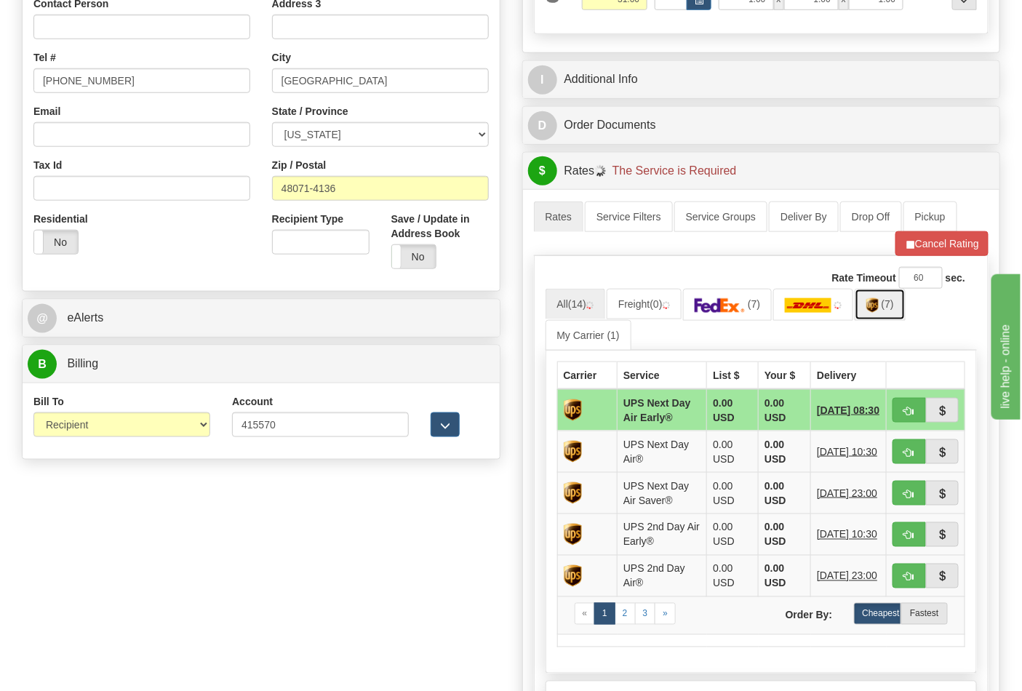
click at [867, 310] on link "(7)" at bounding box center [880, 304] width 51 height 31
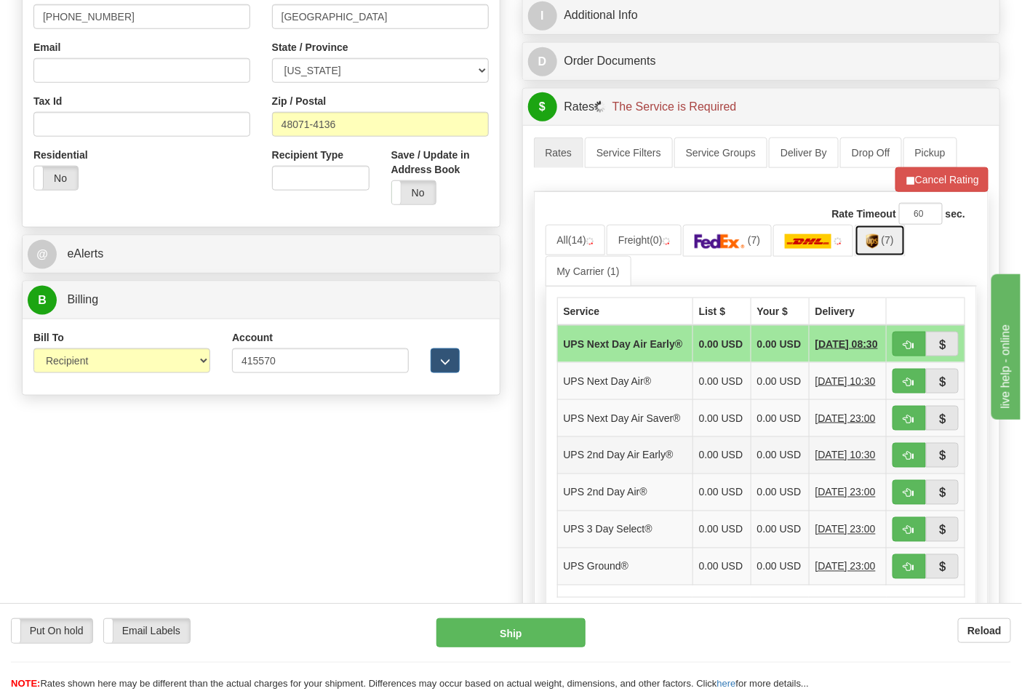
scroll to position [565, 0]
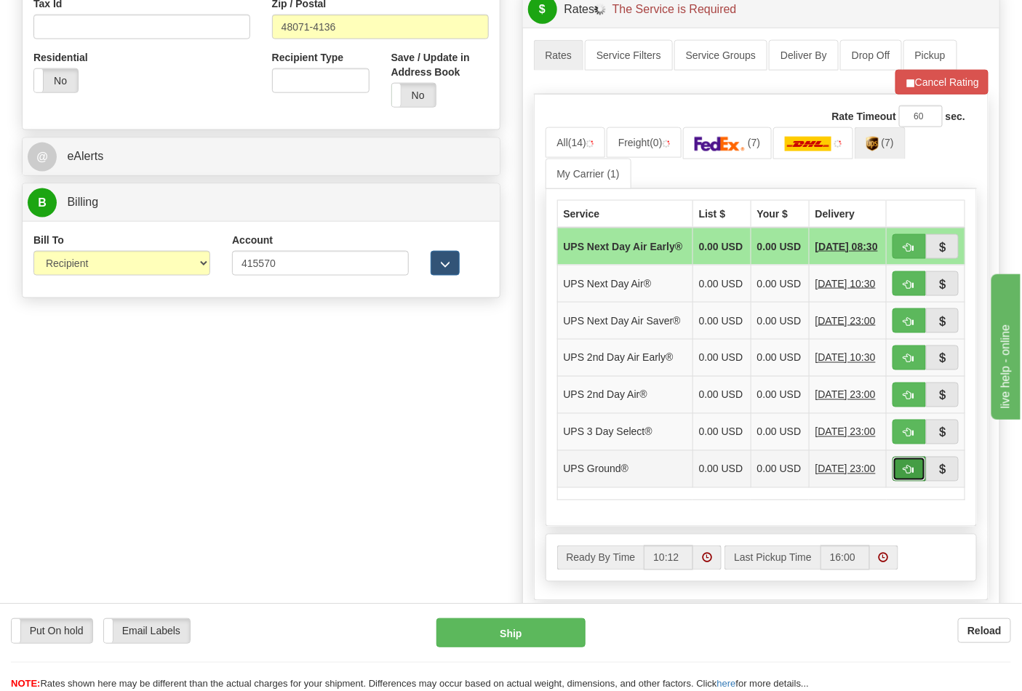
click at [913, 475] on span "button" at bounding box center [910, 470] width 10 height 9
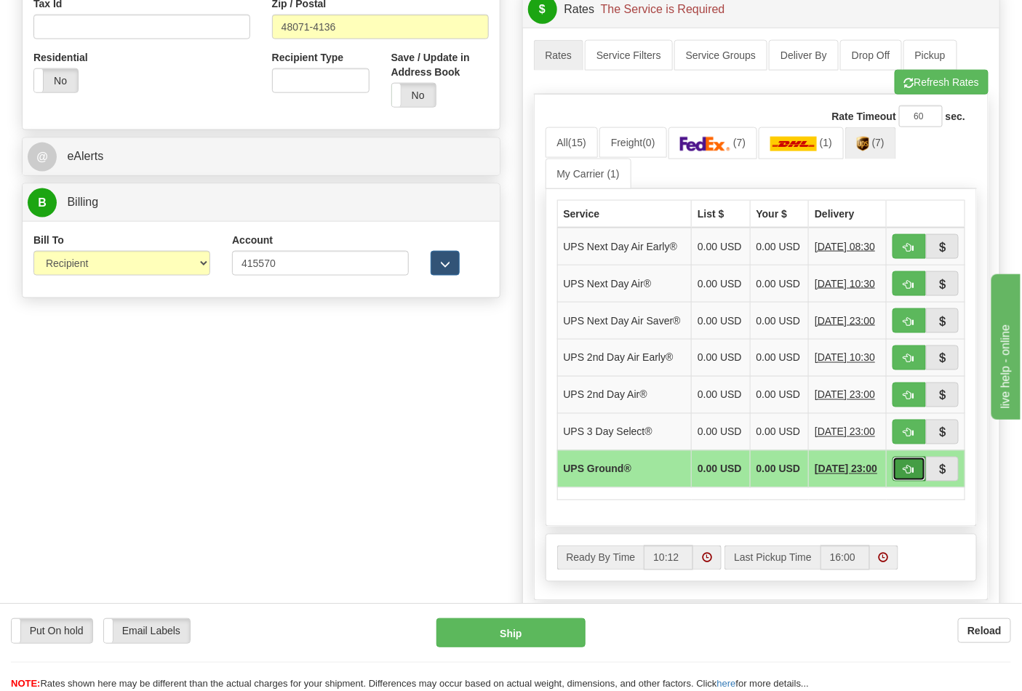
click at [913, 475] on span "button" at bounding box center [910, 470] width 10 height 9
type input "03"
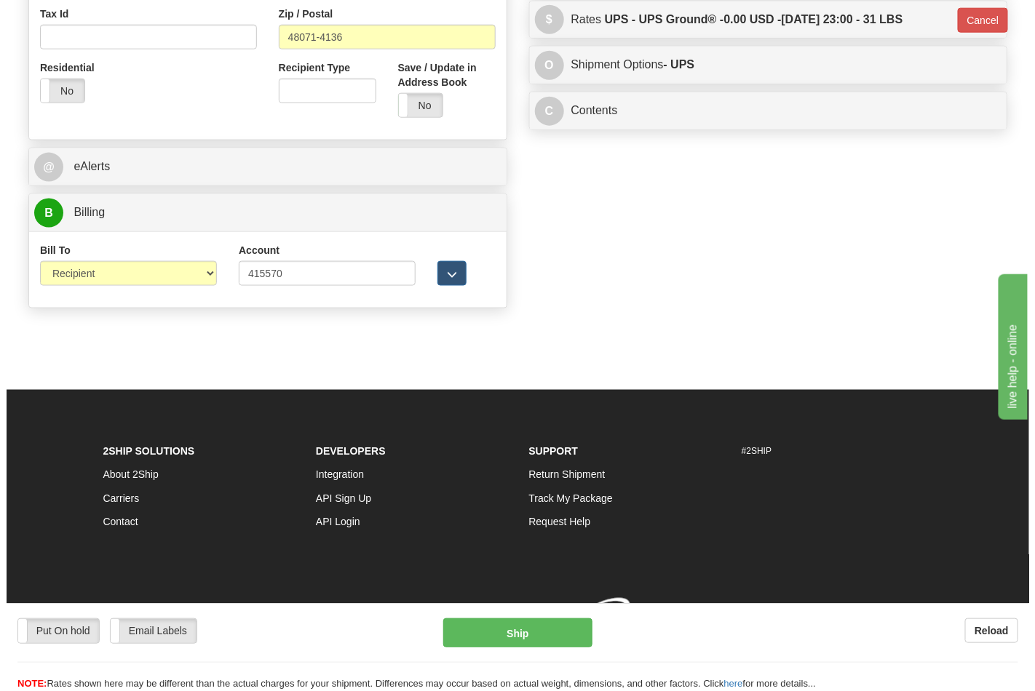
scroll to position [557, 0]
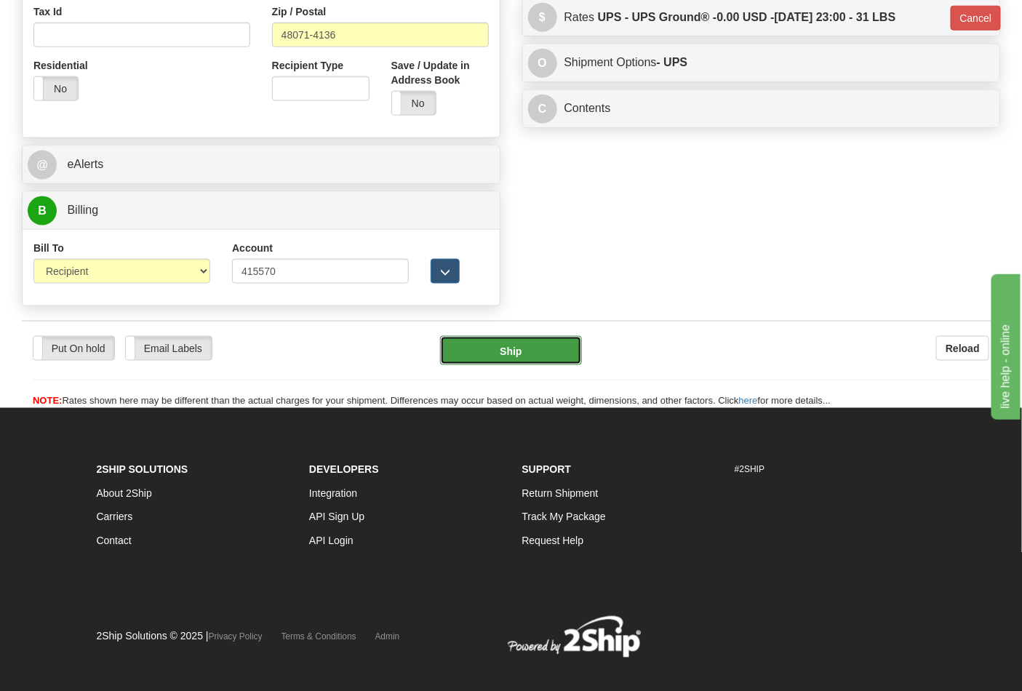
click at [529, 362] on button "Ship" at bounding box center [510, 350] width 141 height 29
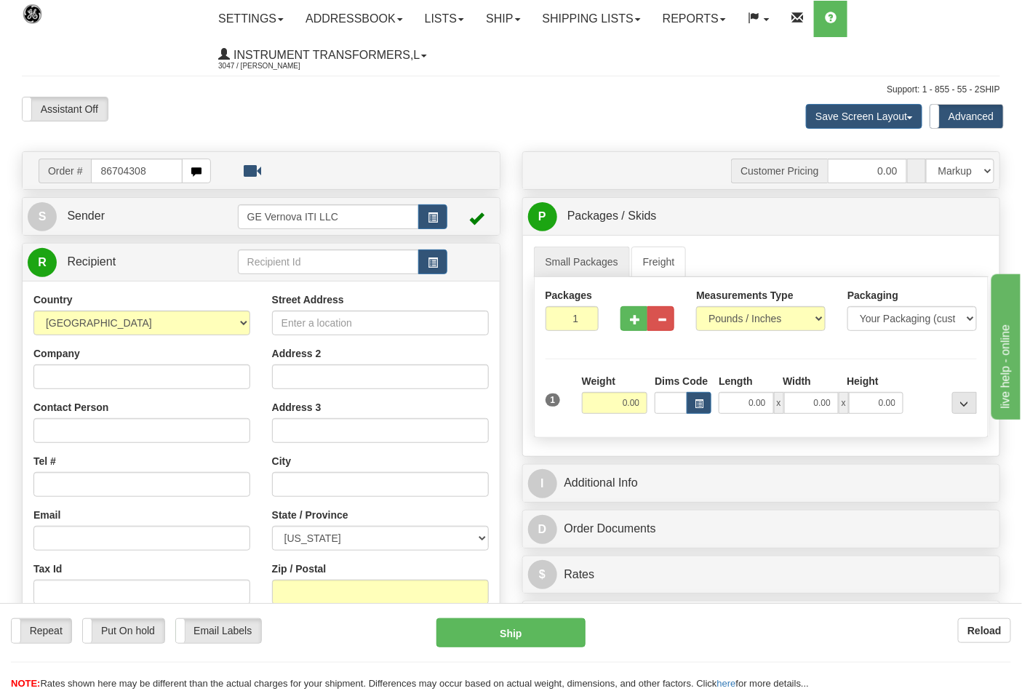
type input "86704308"
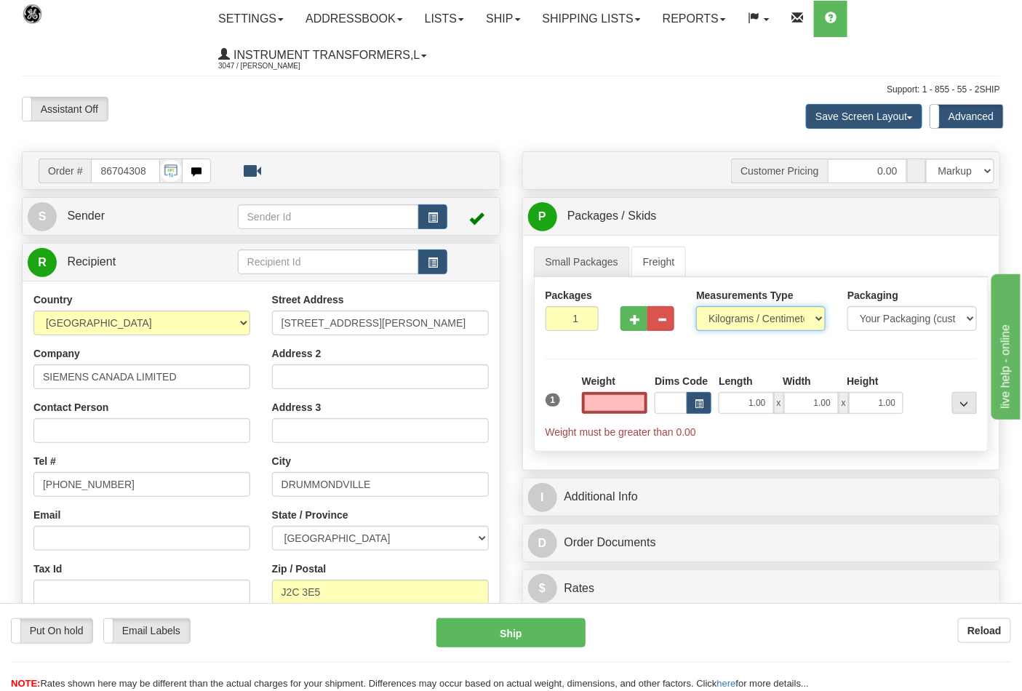
type input "0.00"
click at [779, 325] on select "Pounds / Inches Kilograms / Centimeters" at bounding box center [761, 318] width 130 height 25
select select "0"
click at [696, 307] on select "Pounds / Inches Kilograms / Centimeters" at bounding box center [761, 318] width 130 height 25
click at [613, 406] on input "0.00" at bounding box center [615, 403] width 66 height 22
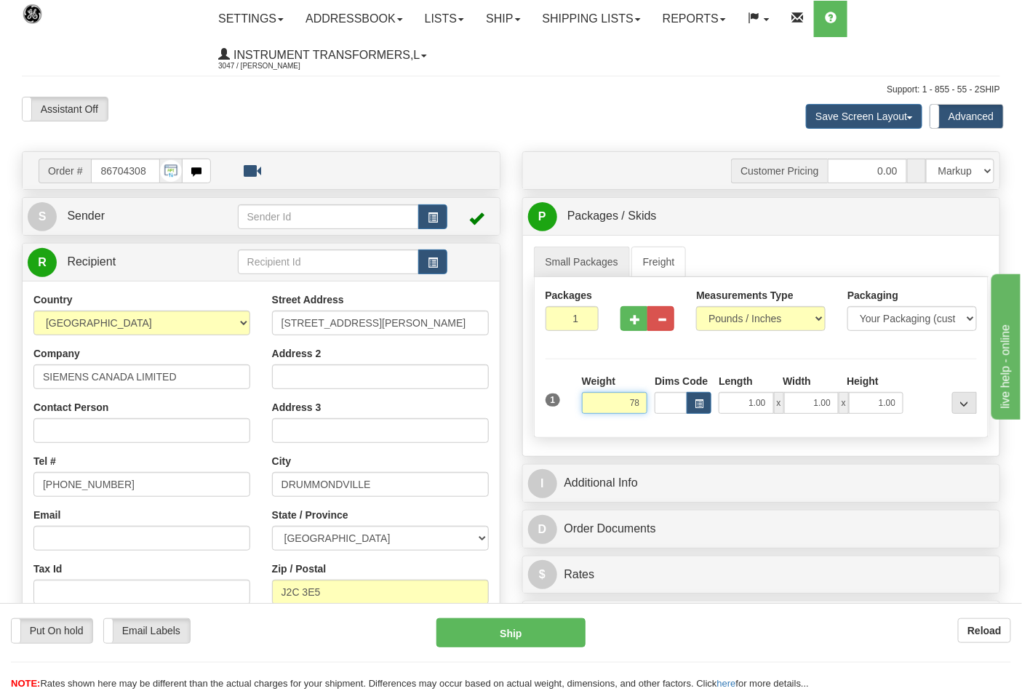
type input "78"
type input "2"
type input "78.00"
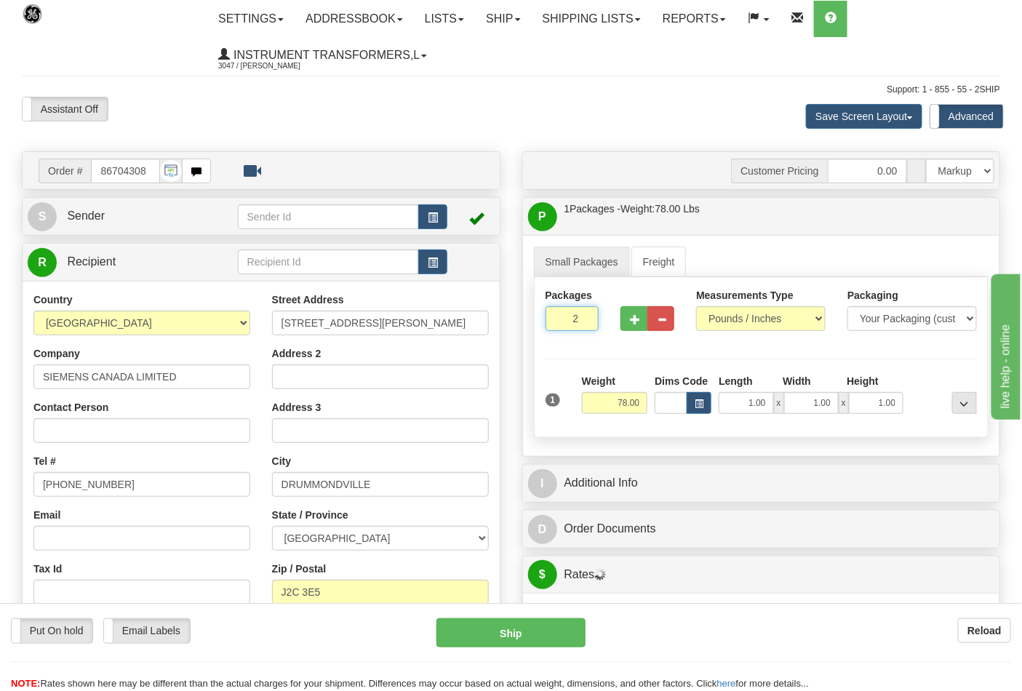
click at [588, 317] on input "2" at bounding box center [573, 318] width 54 height 25
click at [588, 317] on input "3" at bounding box center [573, 318] width 54 height 25
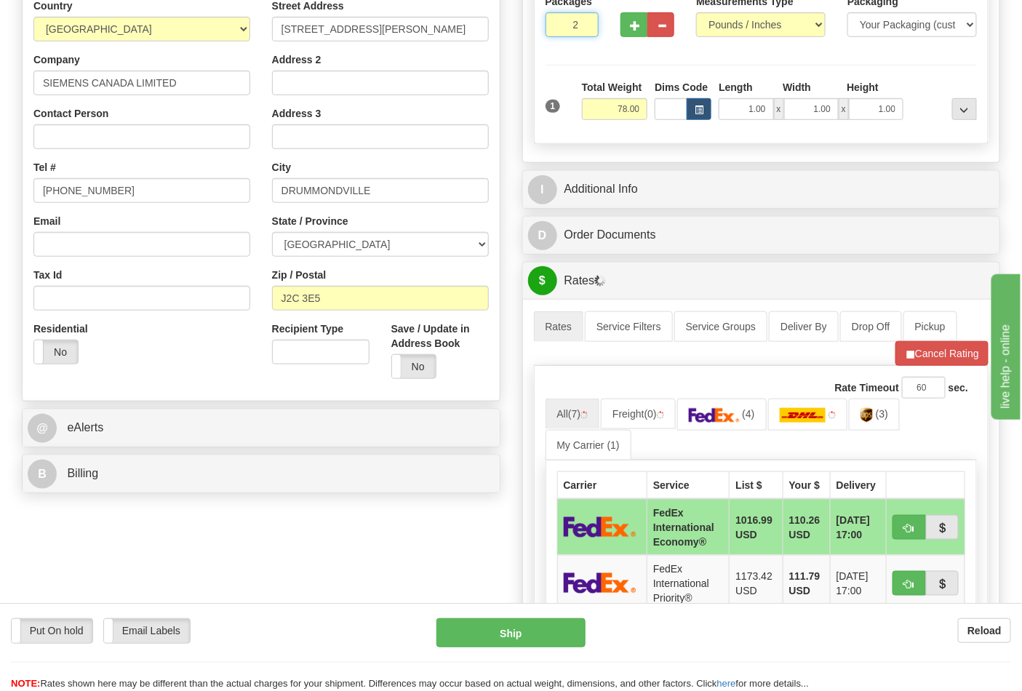
scroll to position [323, 0]
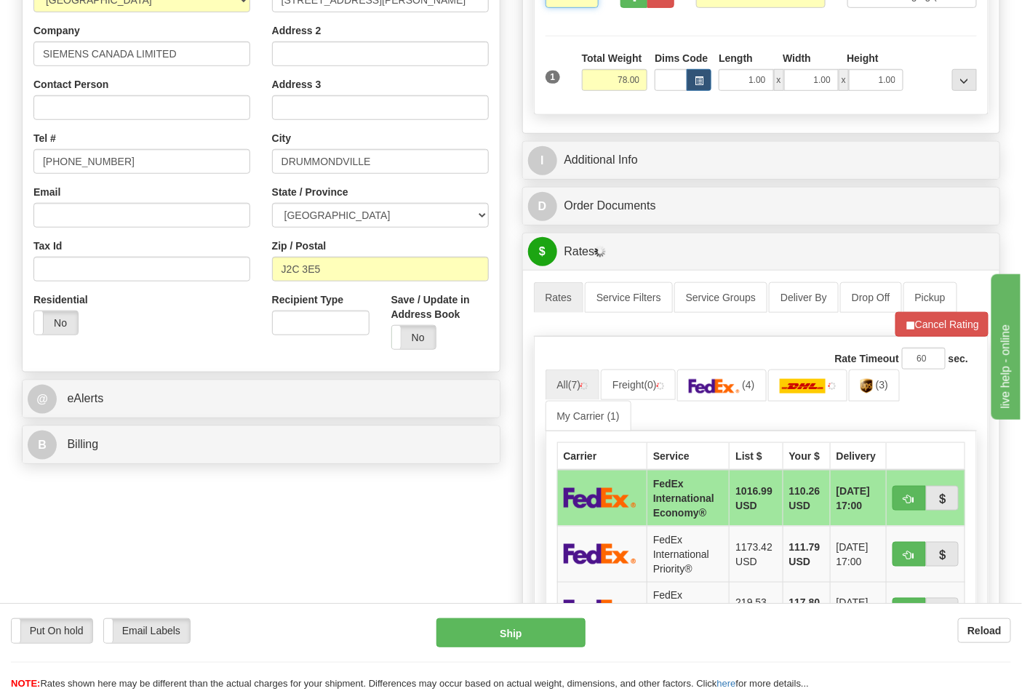
type input "2"
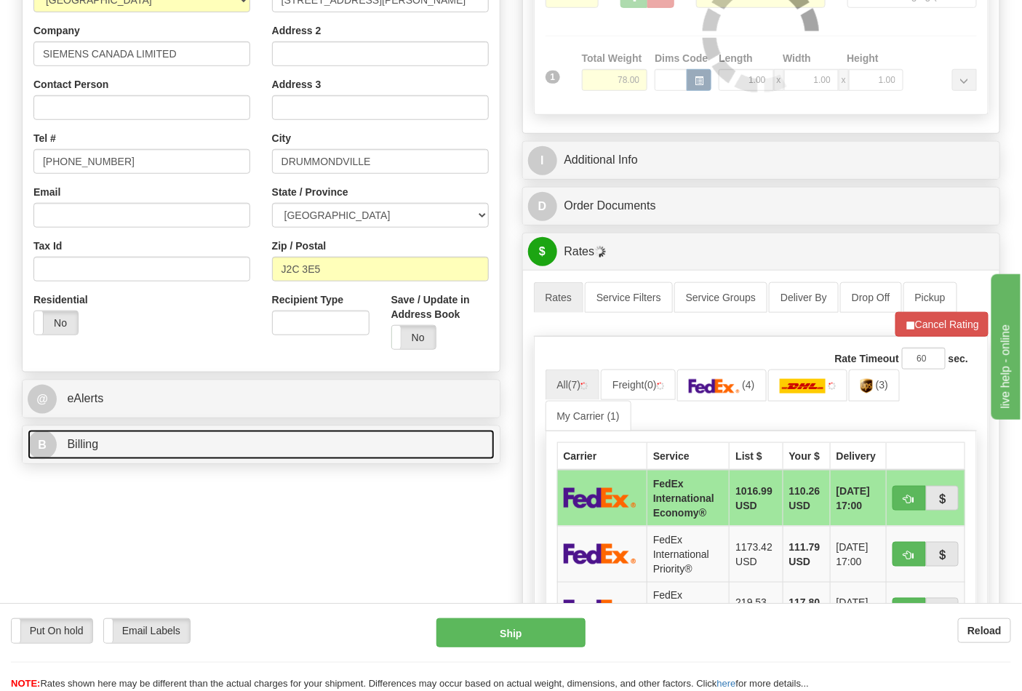
click at [184, 455] on link "B Billing" at bounding box center [261, 445] width 467 height 30
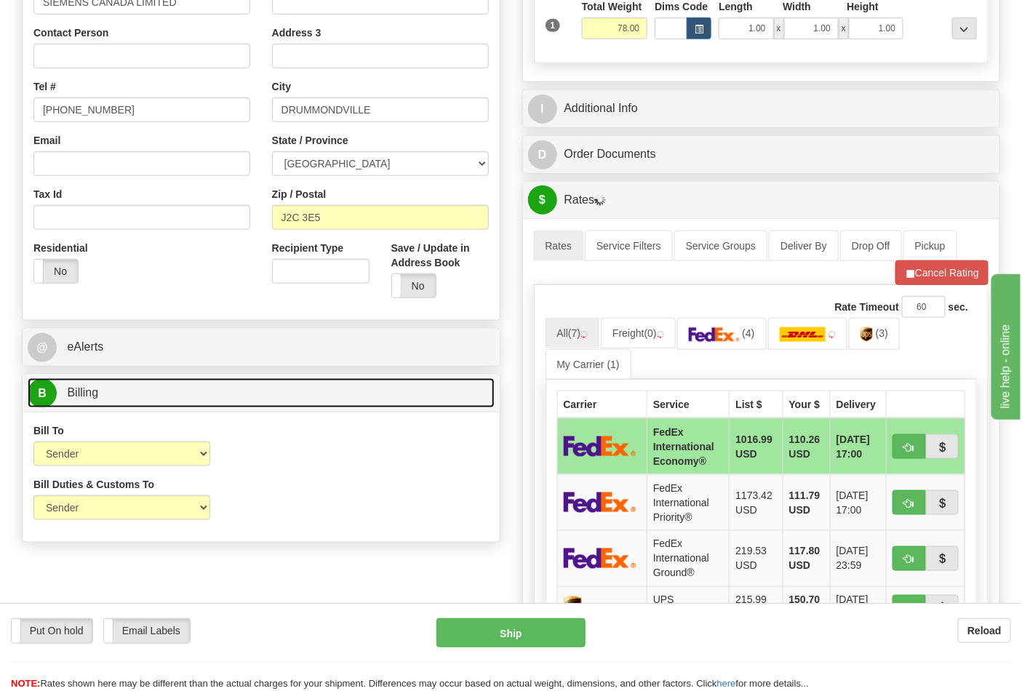
scroll to position [404, 0]
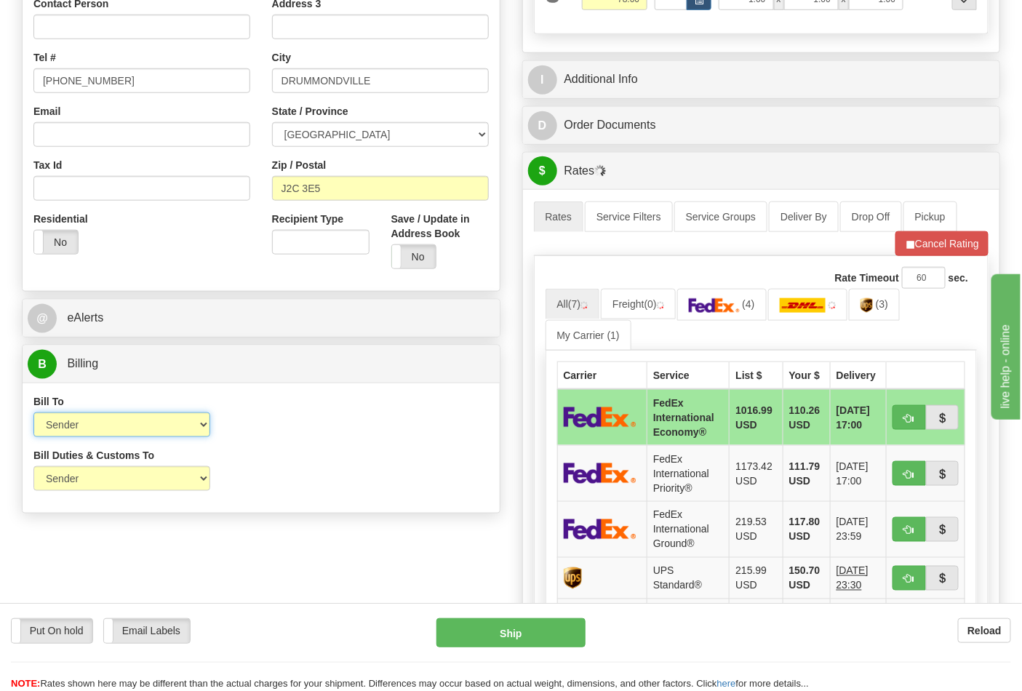
click at [200, 428] on select "Sender Recipient Third Party Collect" at bounding box center [121, 425] width 177 height 25
click at [33, 414] on select "Sender Recipient Third Party Collect" at bounding box center [121, 425] width 177 height 25
click at [198, 426] on select "Sender Recipient Third Party Collect" at bounding box center [121, 425] width 177 height 25
select select "1"
click at [33, 414] on select "Sender Recipient Third Party Collect" at bounding box center [121, 425] width 177 height 25
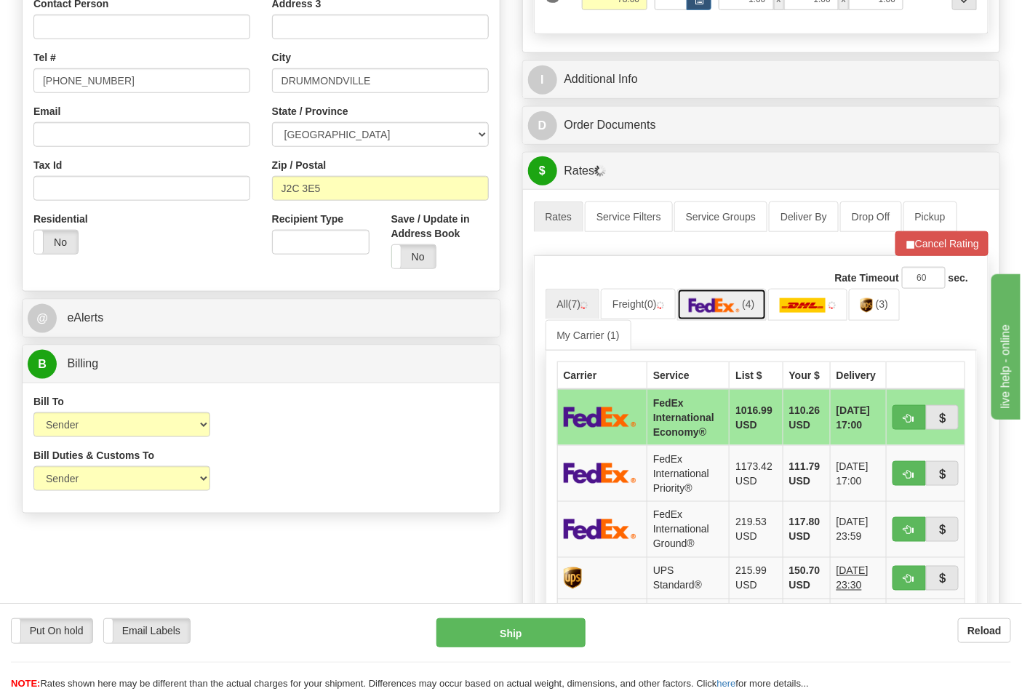
click at [762, 306] on link "(4)" at bounding box center [723, 304] width 90 height 31
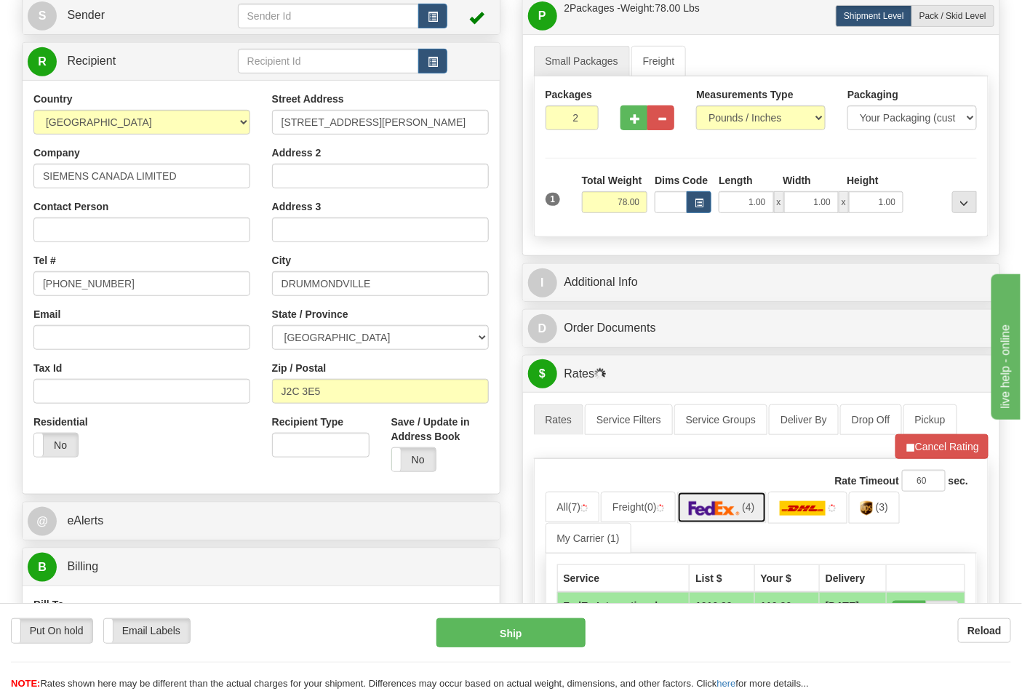
scroll to position [162, 0]
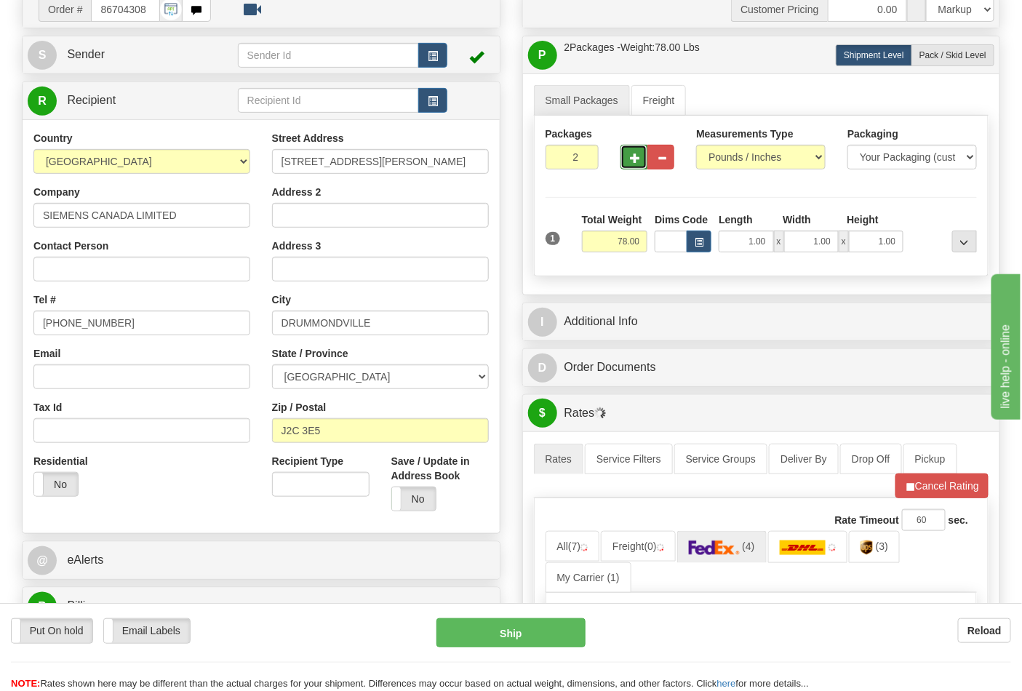
click at [630, 159] on span "button" at bounding box center [635, 158] width 10 height 9
type input "3"
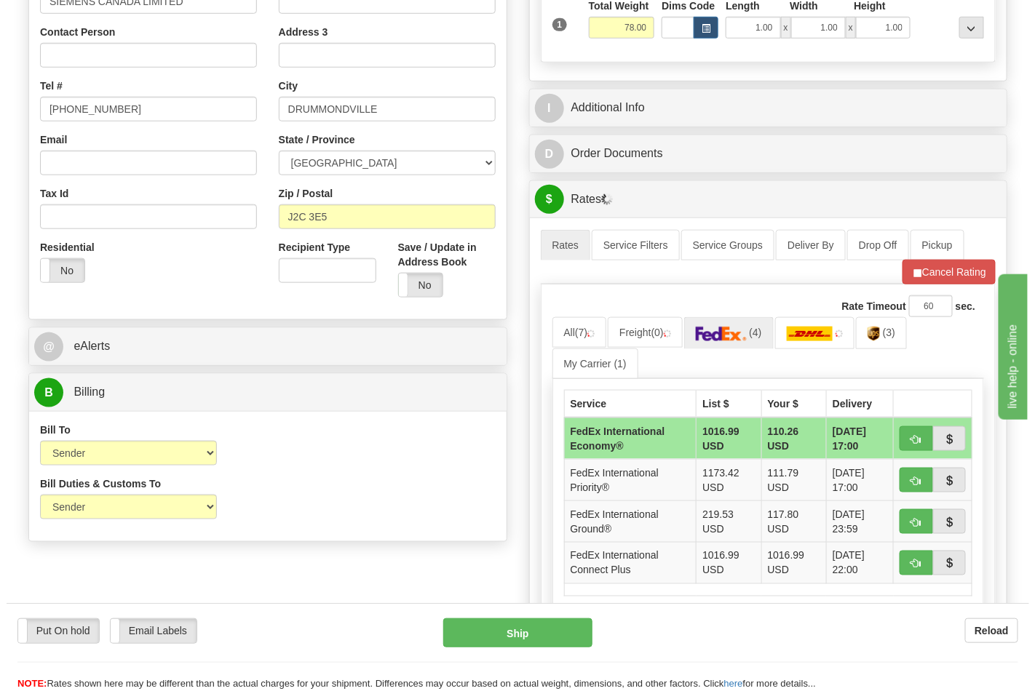
scroll to position [404, 0]
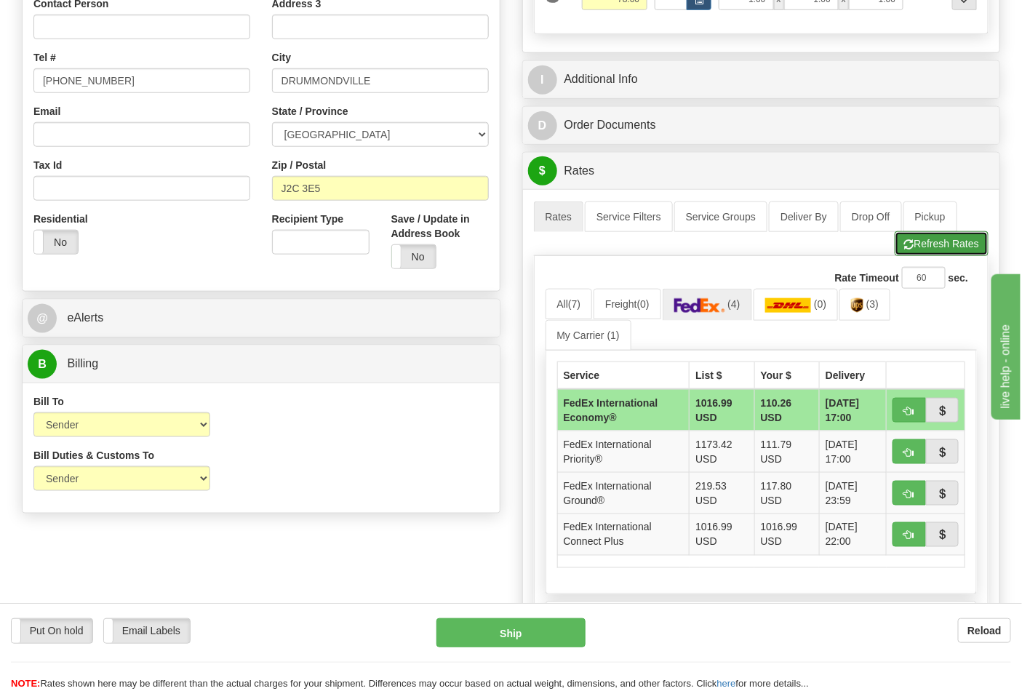
click at [907, 249] on span "button" at bounding box center [910, 244] width 10 height 9
click at [906, 491] on span "button" at bounding box center [910, 494] width 10 height 9
type input "92"
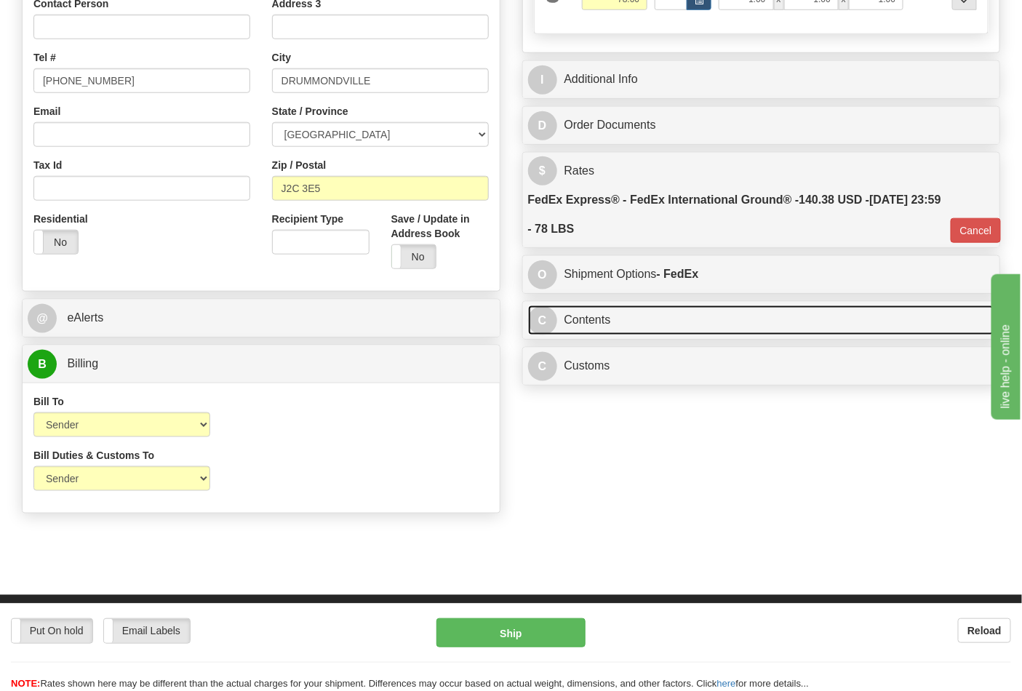
click at [638, 323] on link "C Contents" at bounding box center [761, 321] width 467 height 30
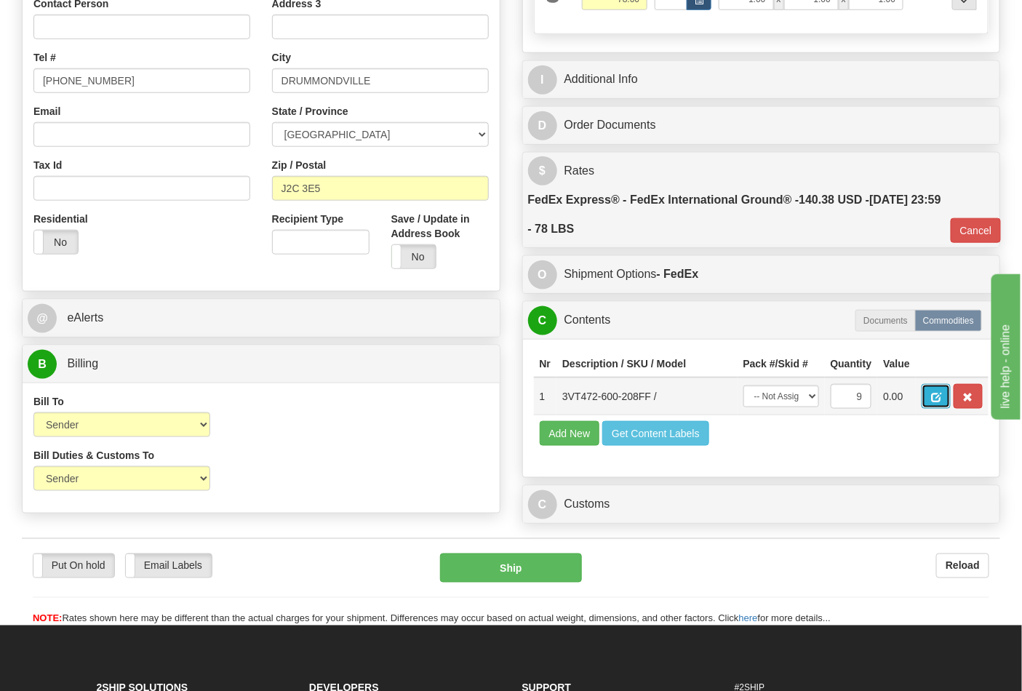
click at [951, 397] on button "button" at bounding box center [936, 396] width 29 height 25
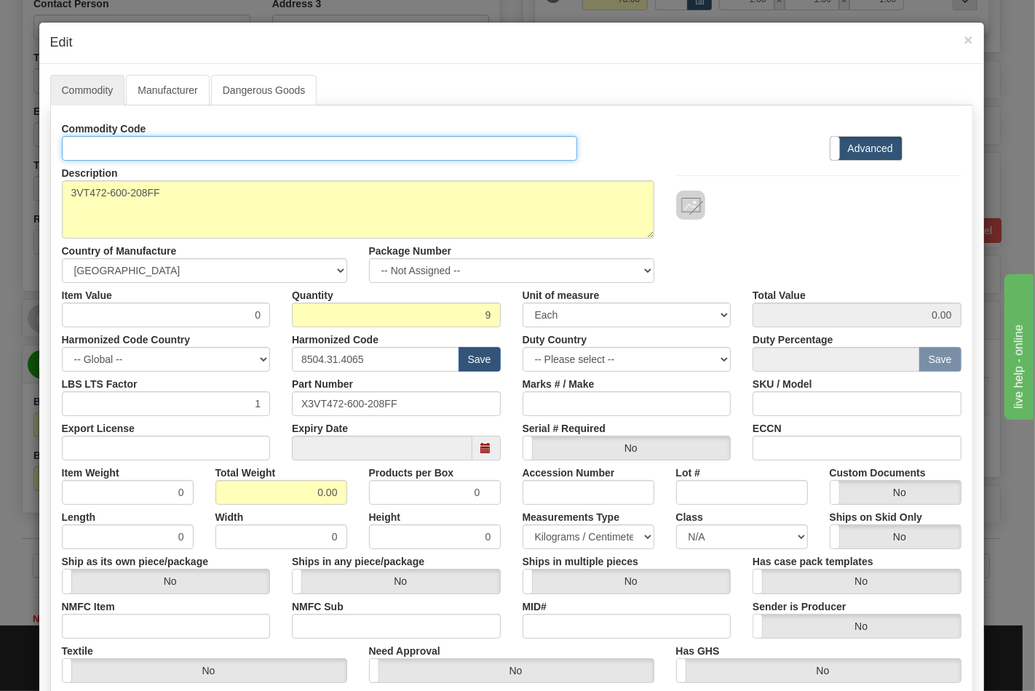
click at [149, 147] on input "Id" at bounding box center [320, 148] width 516 height 25
type input "TRANSFORMERS"
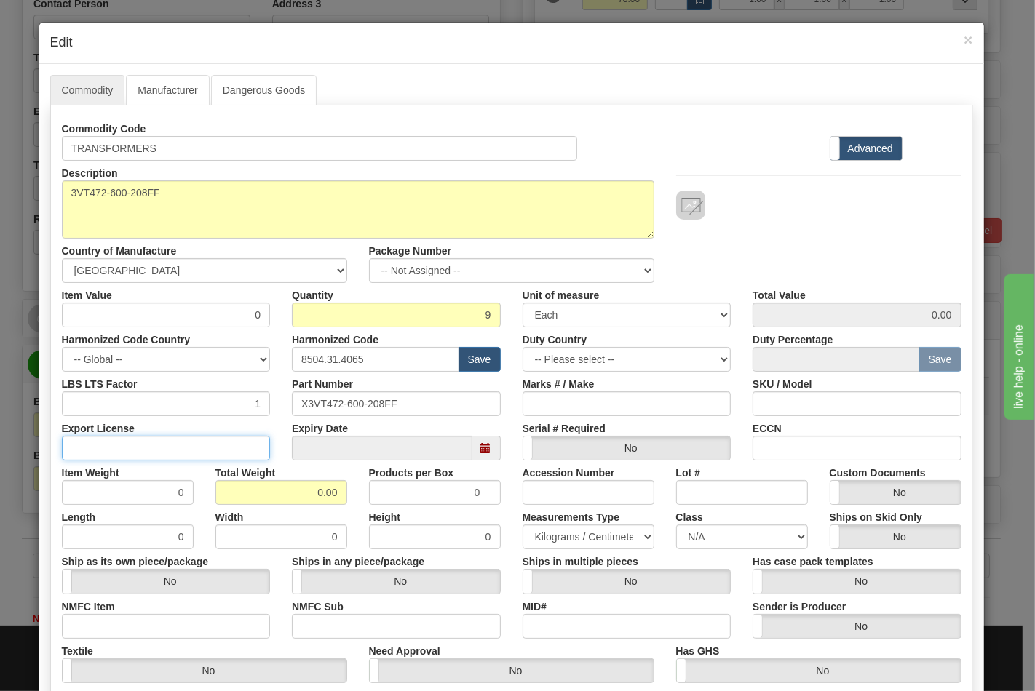
click at [127, 448] on input "Export License" at bounding box center [166, 448] width 209 height 25
type input "NLR"
click at [108, 537] on input "0" at bounding box center [128, 537] width 132 height 25
click at [247, 485] on input "0.00" at bounding box center [281, 492] width 132 height 25
click at [332, 493] on input "780.00" at bounding box center [281, 492] width 132 height 25
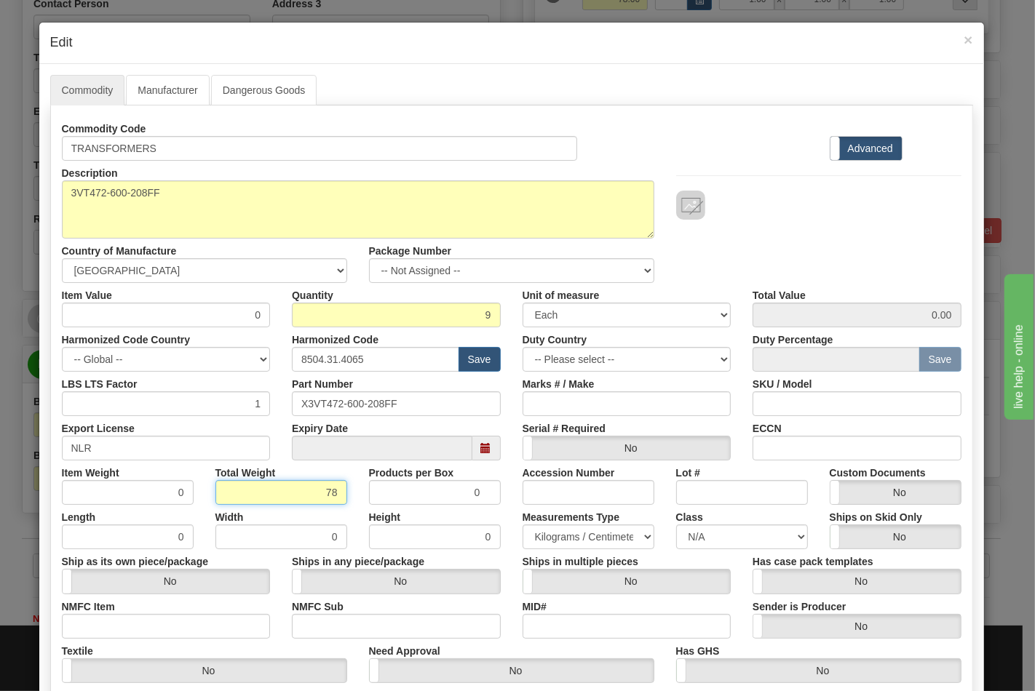
type input "7"
type input "78"
type input "8.6667"
click at [816, 449] on input "ECCN" at bounding box center [856, 448] width 209 height 25
type input "EAR99"
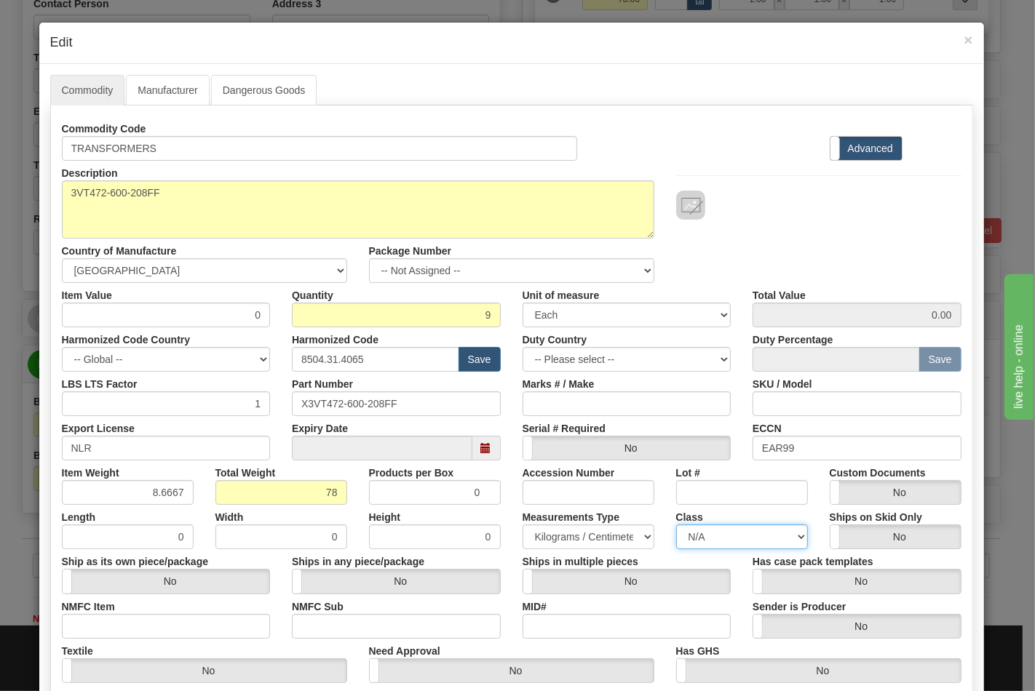
click at [725, 546] on select "N/A 50.0 55.0 60.0 65.0 70.0 85.0 92.5 100.0 125.0 175.0 250.0 300.0 400.0" at bounding box center [742, 537] width 132 height 25
select select "70.0"
click at [676, 525] on select "N/A 50.0 55.0 60.0 65.0 70.0 85.0 92.5 100.0 125.0 175.0 250.0 300.0 400.0" at bounding box center [742, 537] width 132 height 25
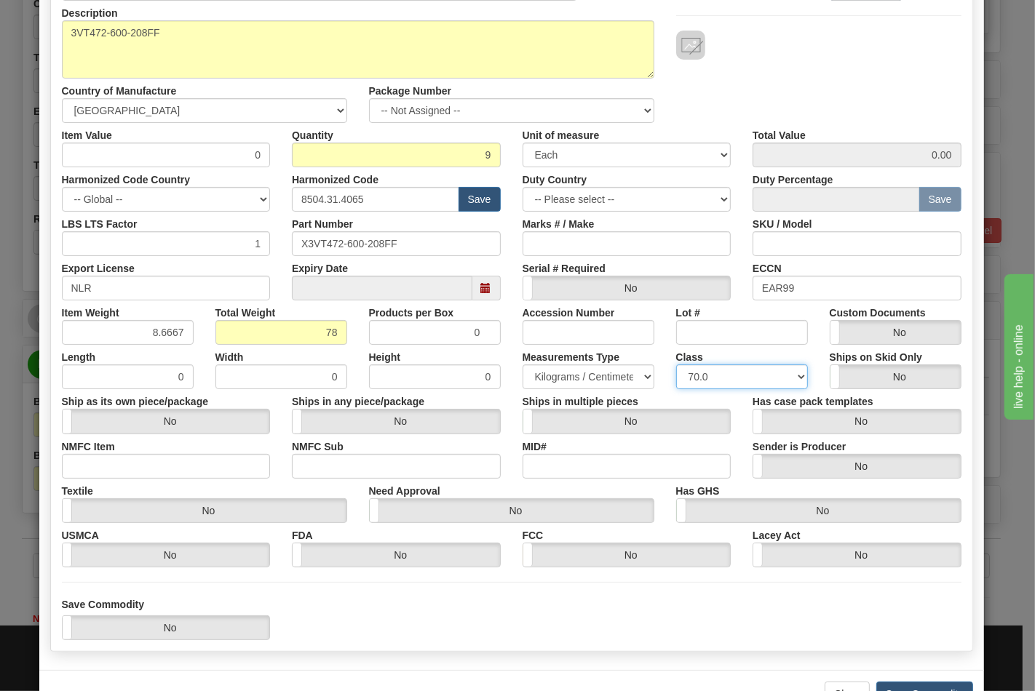
scroll to position [162, 0]
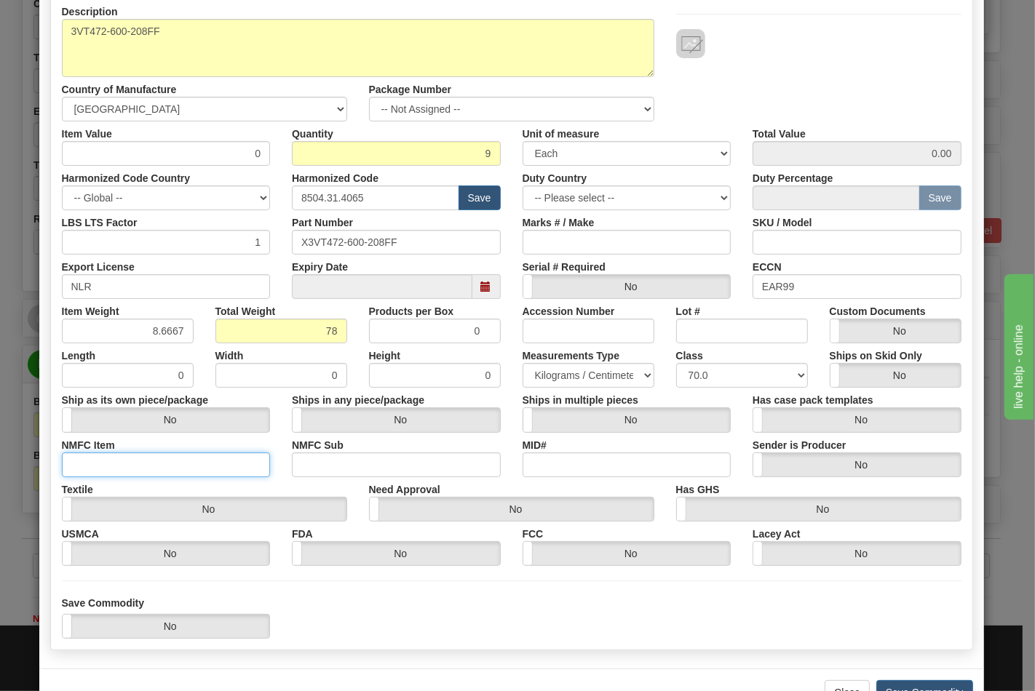
click at [136, 457] on input "NMFC Item" at bounding box center [166, 465] width 209 height 25
type input "63170"
click at [308, 464] on input "NMFC Sub" at bounding box center [396, 465] width 209 height 25
type input "4"
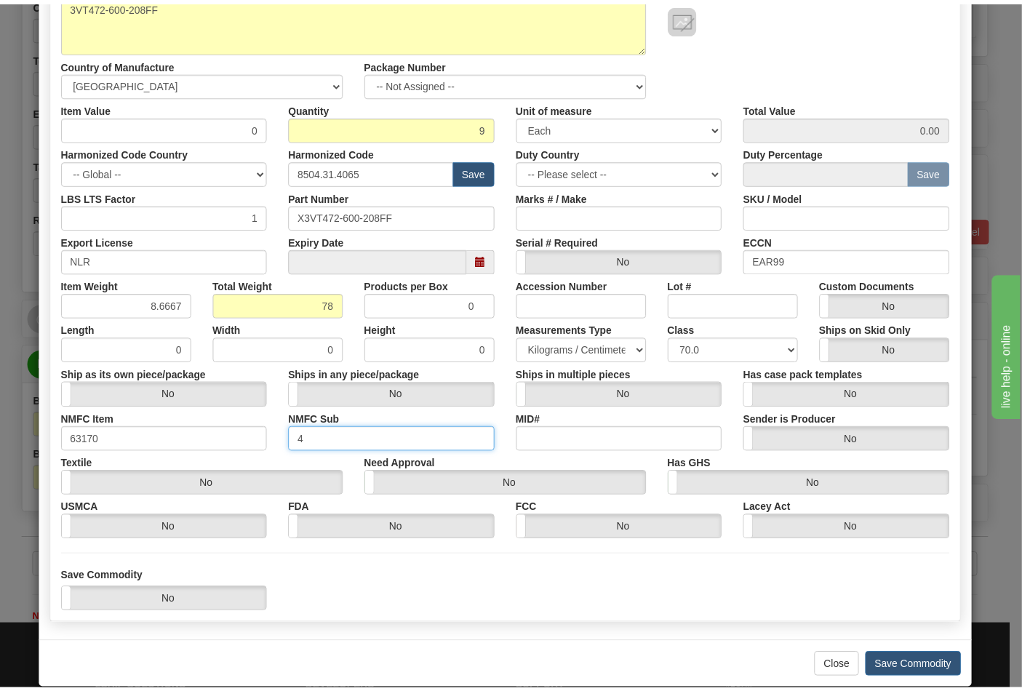
scroll to position [209, 0]
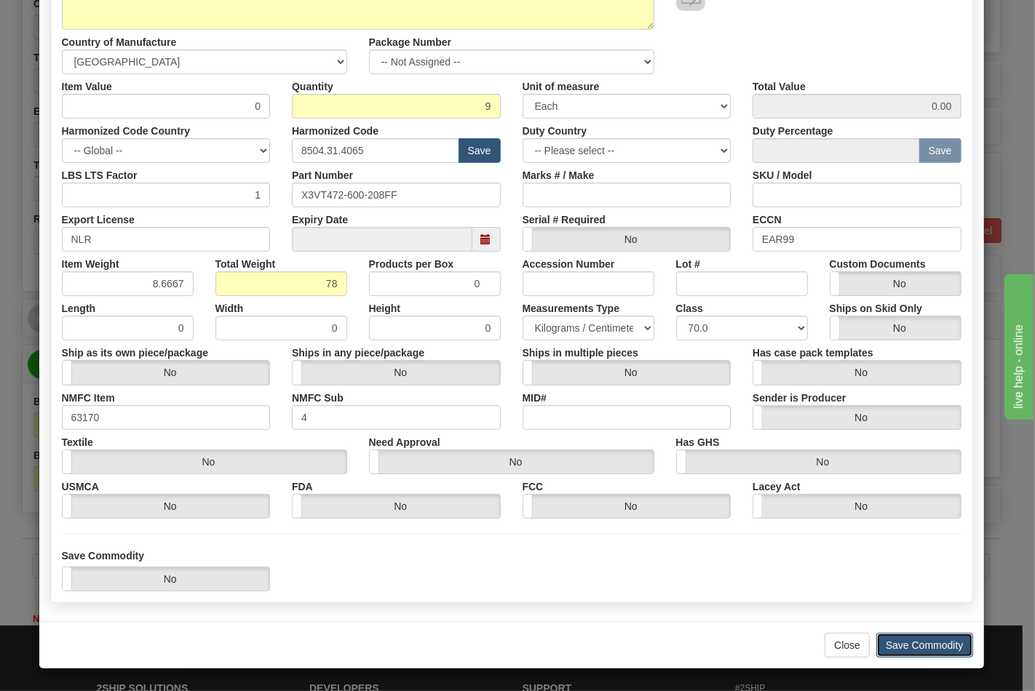
click at [905, 640] on button "Save Commodity" at bounding box center [924, 645] width 97 height 25
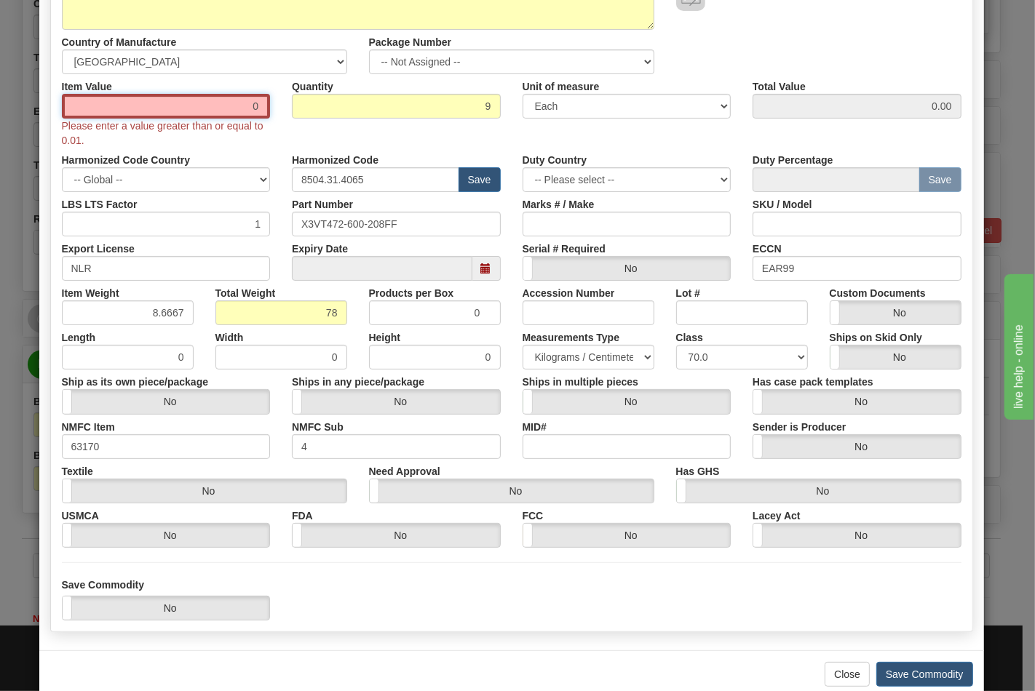
click at [199, 104] on input "0" at bounding box center [166, 106] width 209 height 25
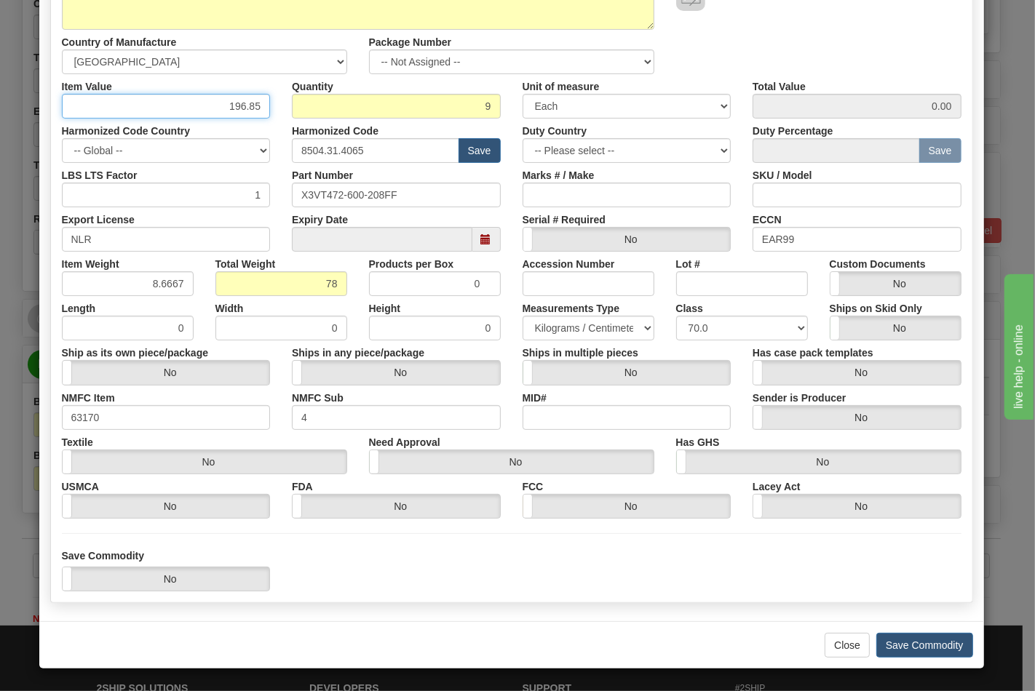
type input "196.85"
type input "1771.65"
click at [566, 194] on input "Marks # / Make" at bounding box center [626, 195] width 209 height 25
click at [921, 643] on button "Save Commodity" at bounding box center [924, 645] width 97 height 25
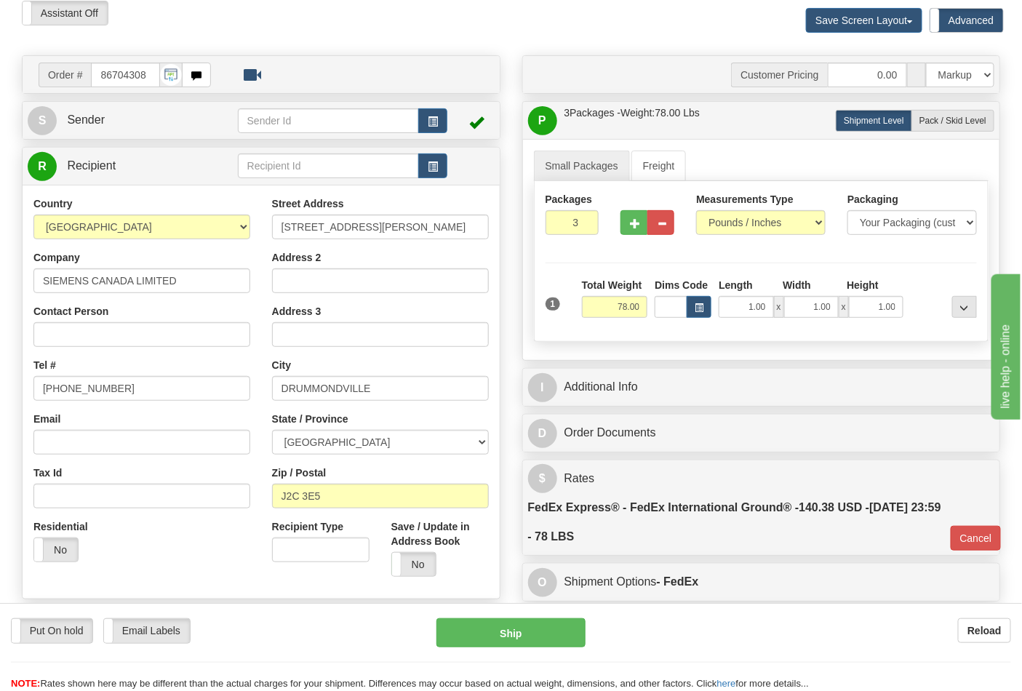
scroll to position [0, 0]
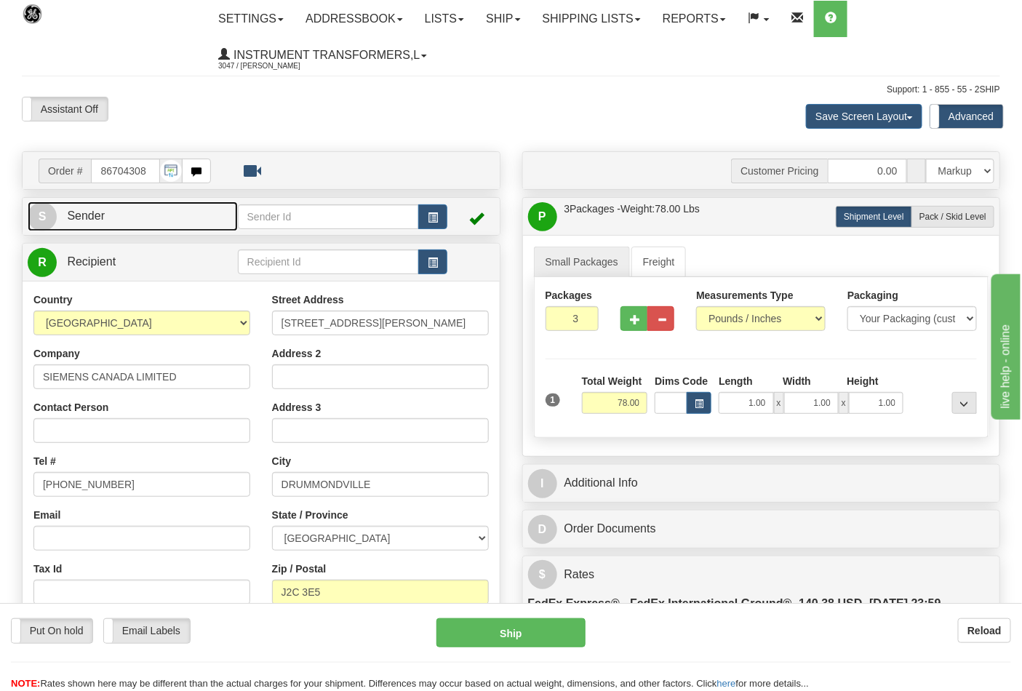
click at [119, 223] on link "S Sender" at bounding box center [133, 217] width 210 height 30
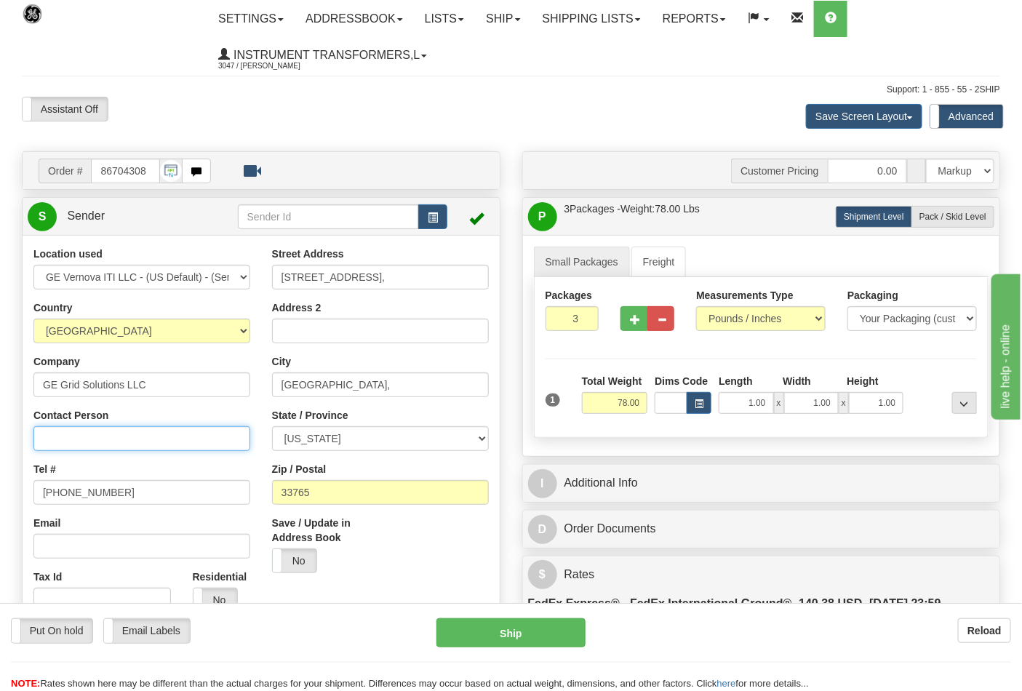
click at [68, 440] on input "Contact Person" at bounding box center [141, 438] width 217 height 25
type input "[PERSON_NAME]"
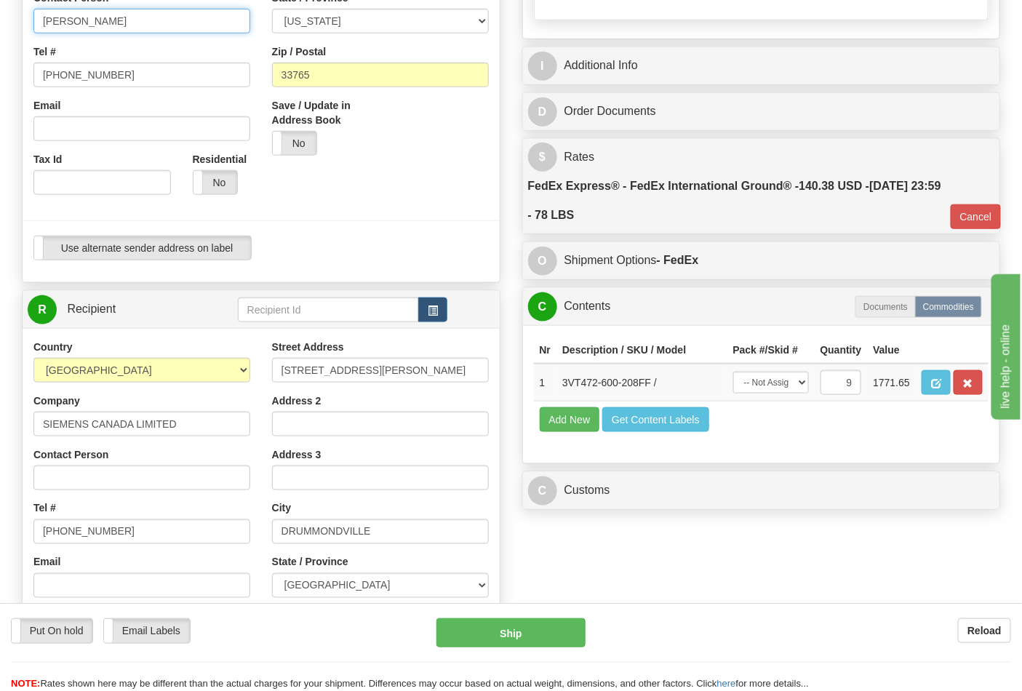
scroll to position [485, 0]
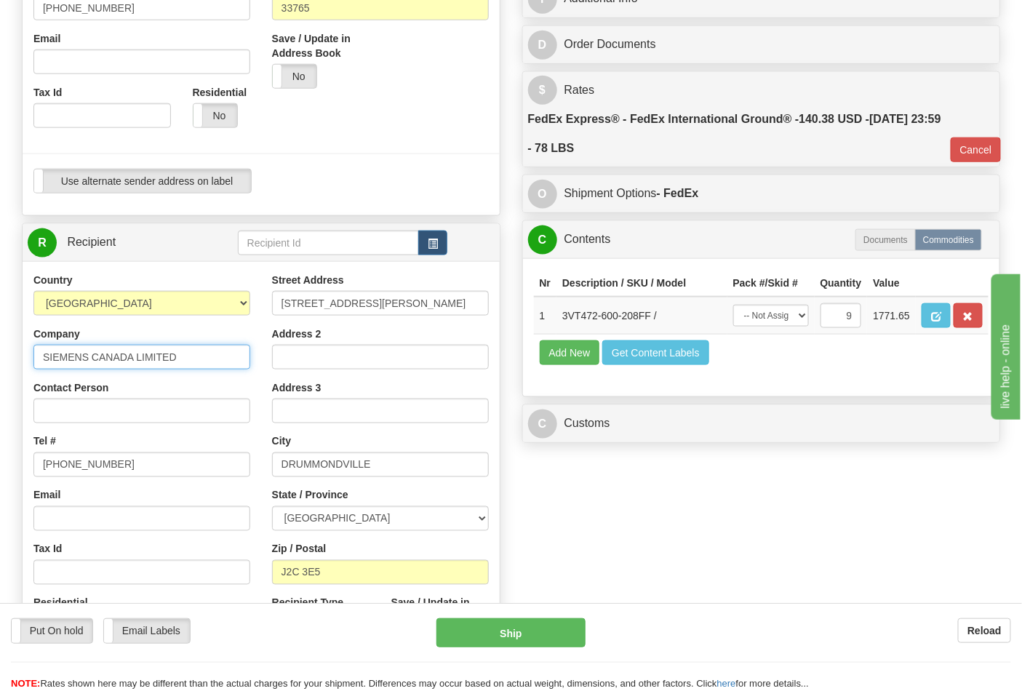
drag, startPoint x: 41, startPoint y: 351, endPoint x: 199, endPoint y: 358, distance: 158.1
click at [199, 358] on input "SIEMENS CANADA LIMITED" at bounding box center [141, 357] width 217 height 25
click at [48, 409] on input "Contact Person" at bounding box center [141, 411] width 217 height 25
paste input "SIEMENS CANADA LIMITED"
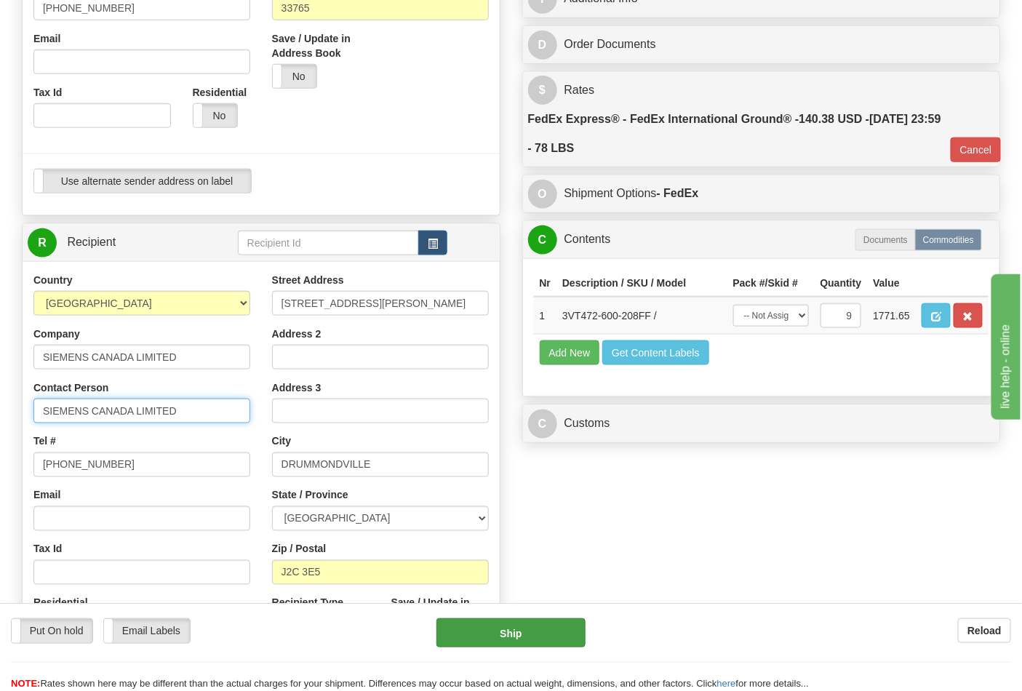
type input "SIEMENS CANADA LIMITED"
click at [502, 624] on button "Ship" at bounding box center [511, 633] width 148 height 29
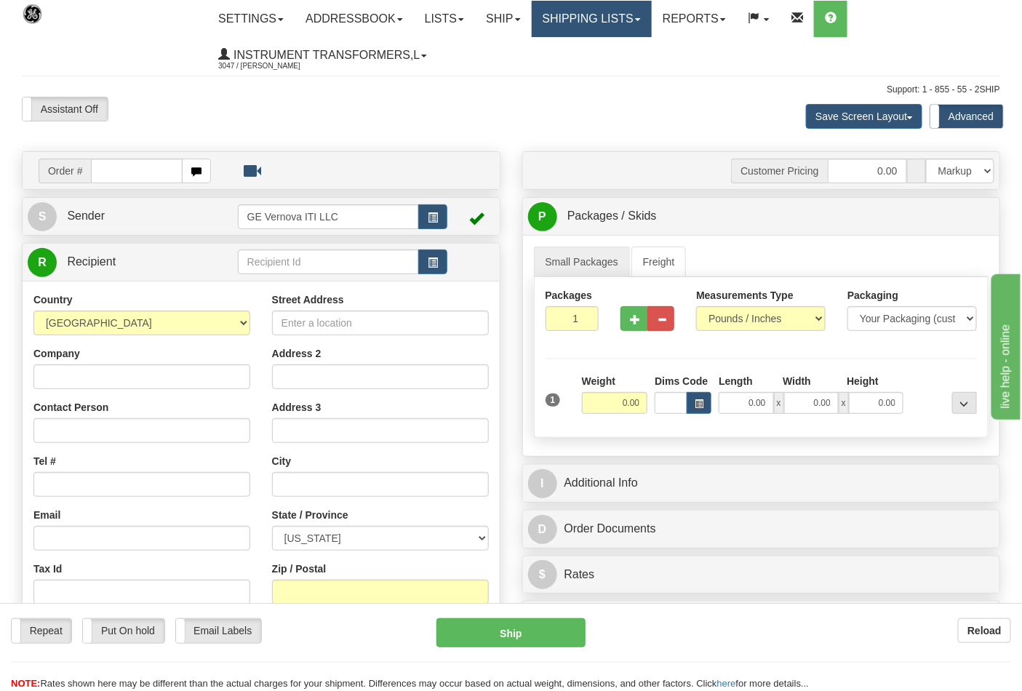
click at [631, 19] on link "Shipping lists" at bounding box center [592, 19] width 120 height 36
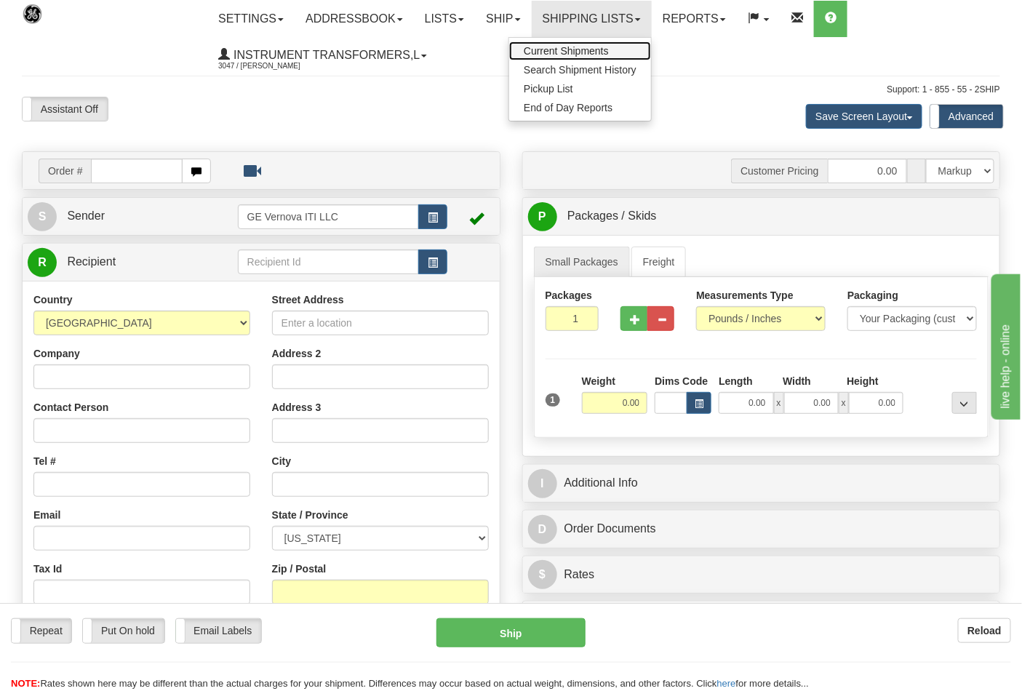
click at [609, 51] on span "Current Shipments" at bounding box center [566, 51] width 85 height 12
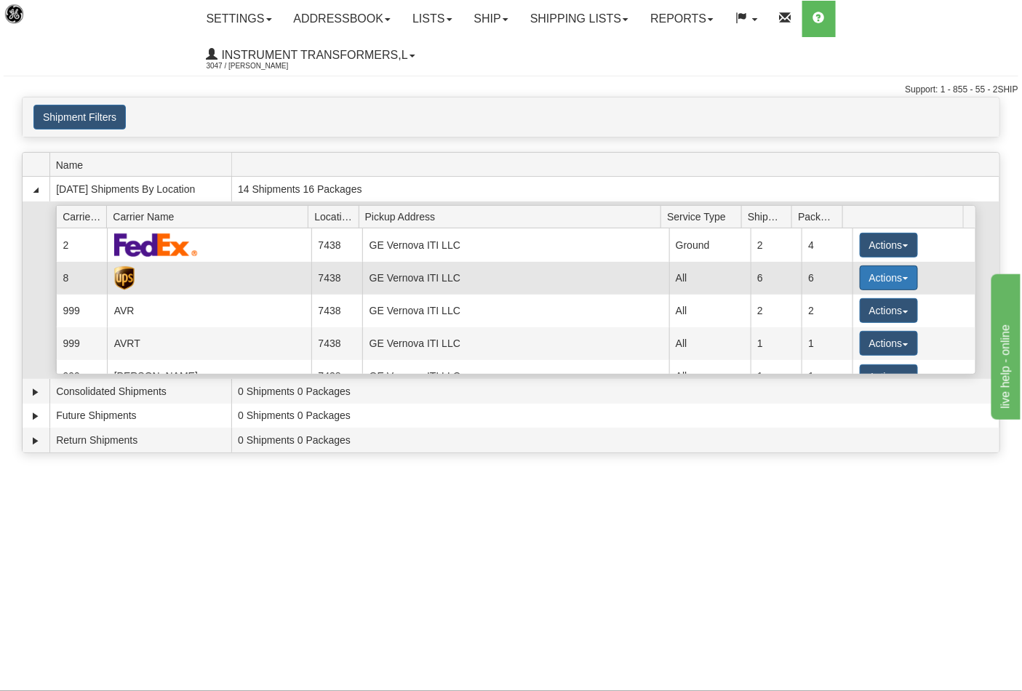
click at [899, 273] on button "Actions" at bounding box center [889, 278] width 58 height 25
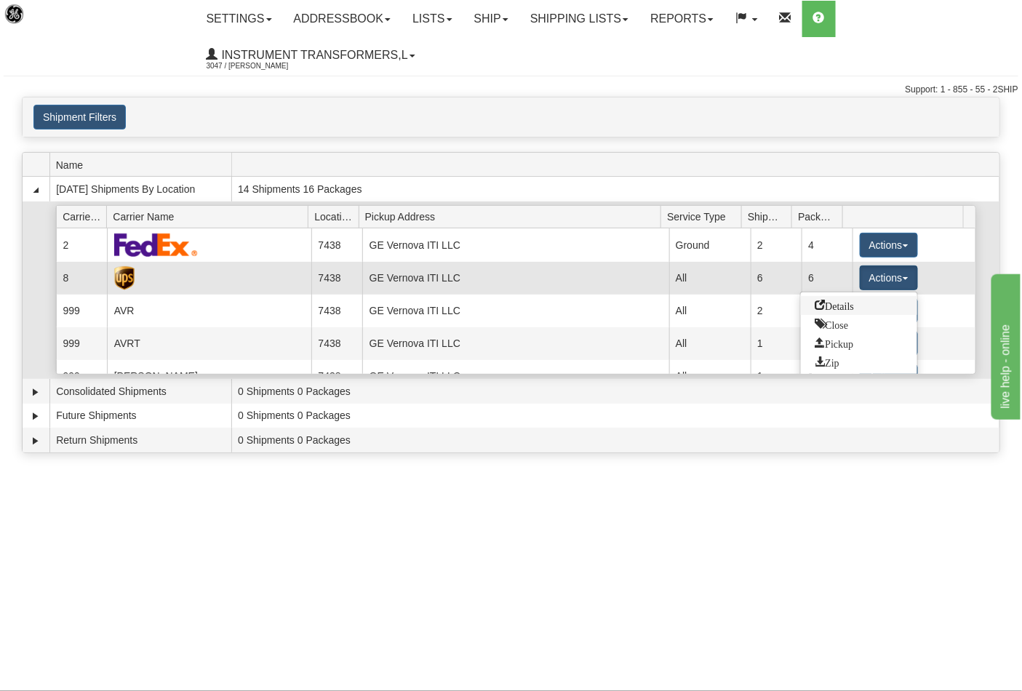
click at [846, 303] on span "Details" at bounding box center [835, 305] width 39 height 10
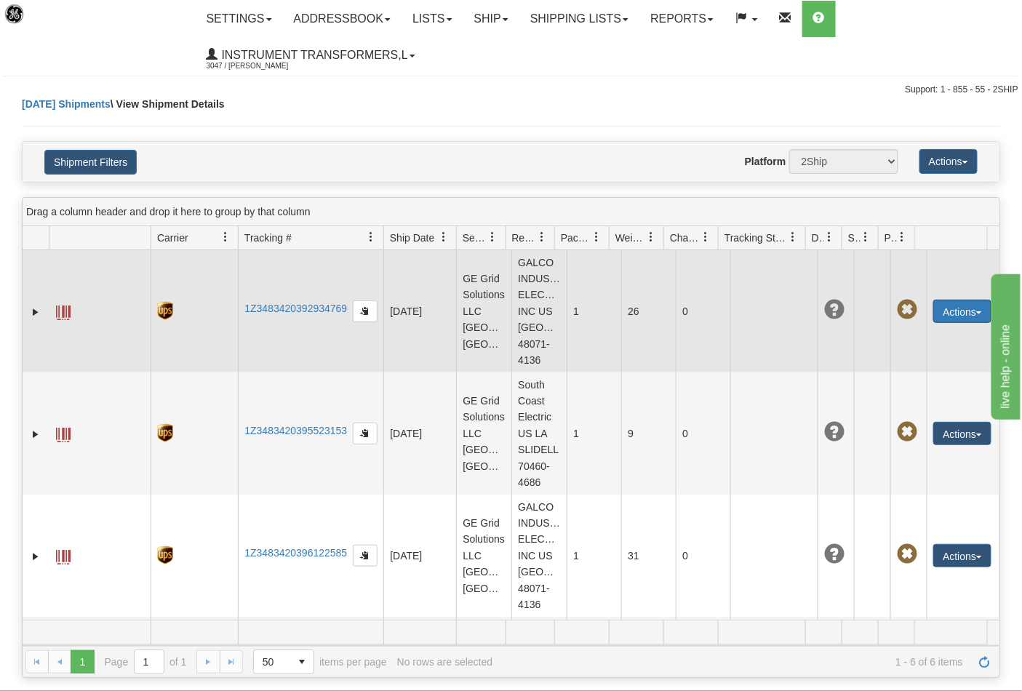
click at [965, 323] on button "Actions" at bounding box center [963, 311] width 58 height 23
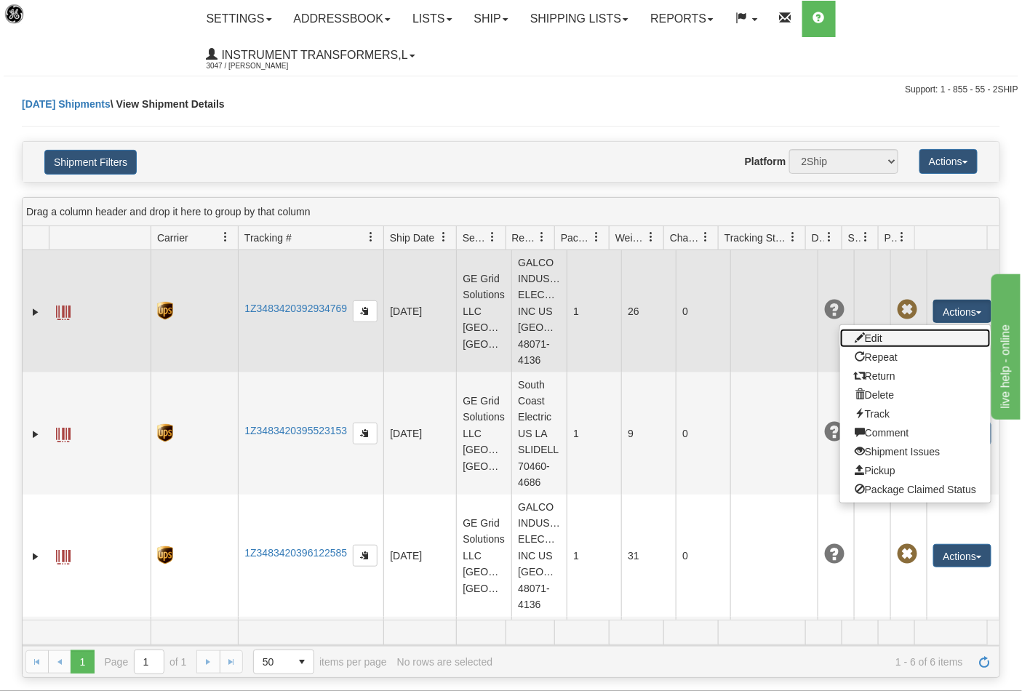
click at [894, 348] on link "Edit" at bounding box center [916, 338] width 151 height 19
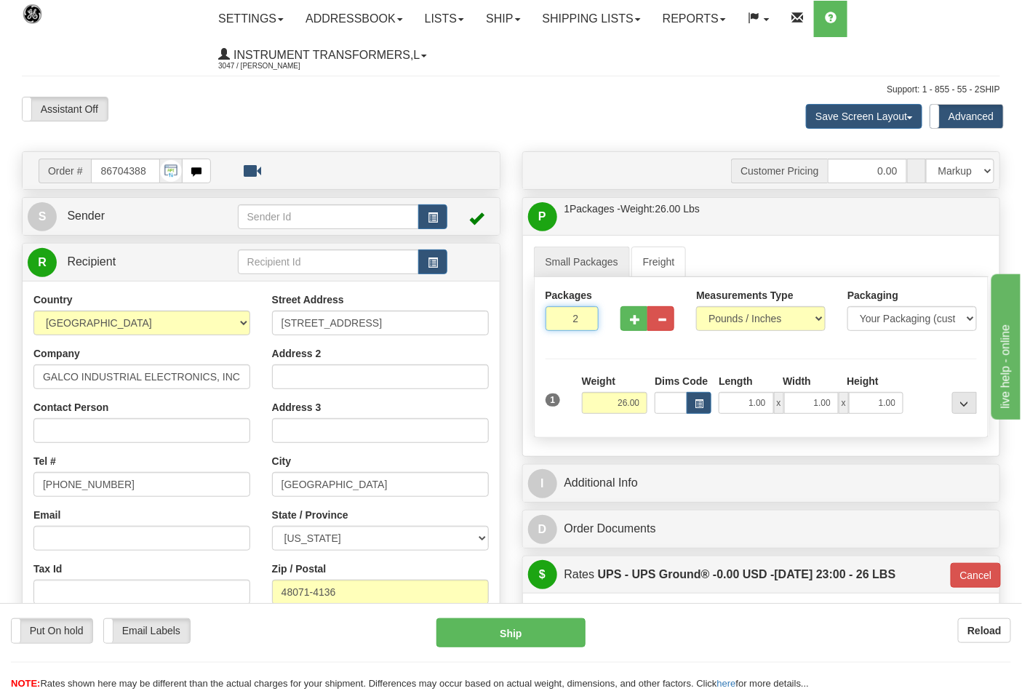
type input "2"
click at [587, 316] on input "2" at bounding box center [573, 318] width 54 height 25
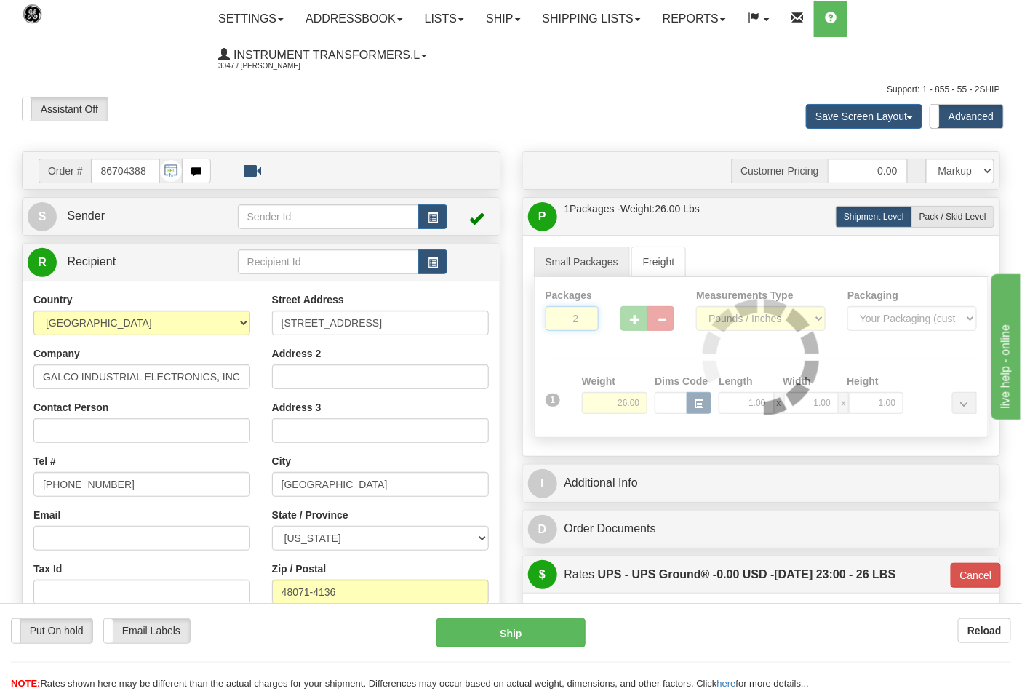
type input "03"
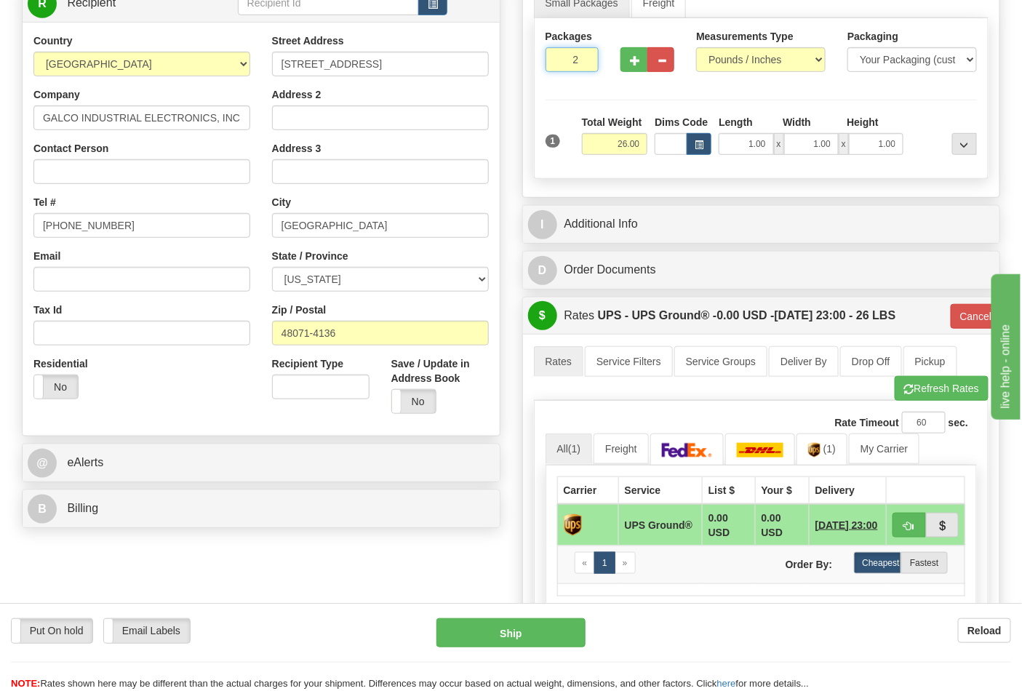
scroll to position [242, 0]
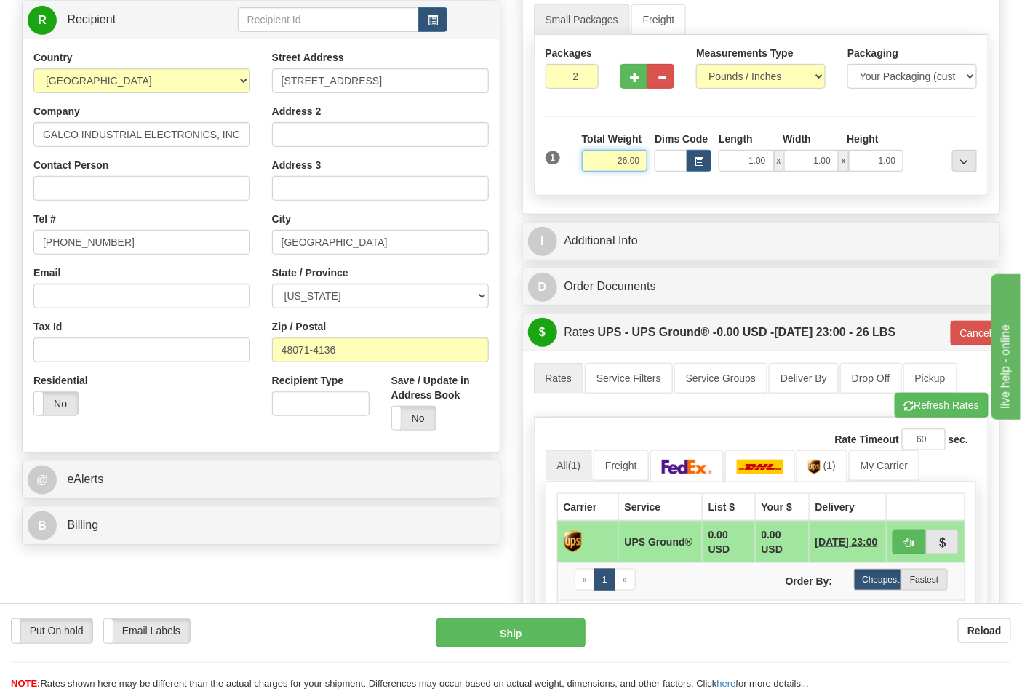
drag, startPoint x: 597, startPoint y: 160, endPoint x: 651, endPoint y: 162, distance: 54.6
click at [651, 162] on div "1 Total Weight 26.00 Dims Code x" at bounding box center [762, 158] width 440 height 52
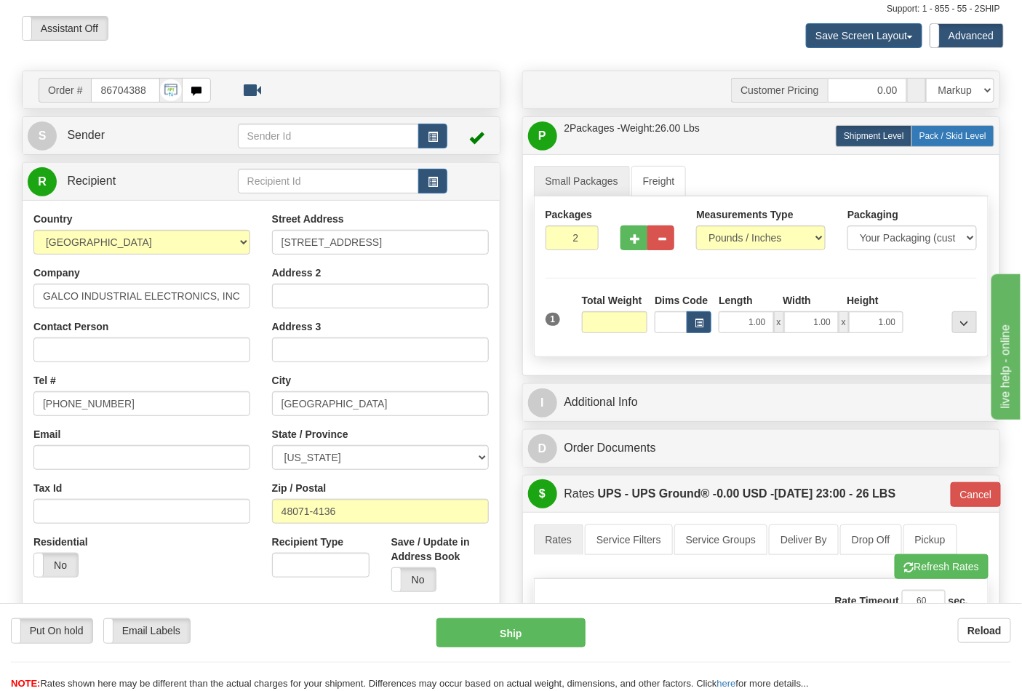
type input "0.00"
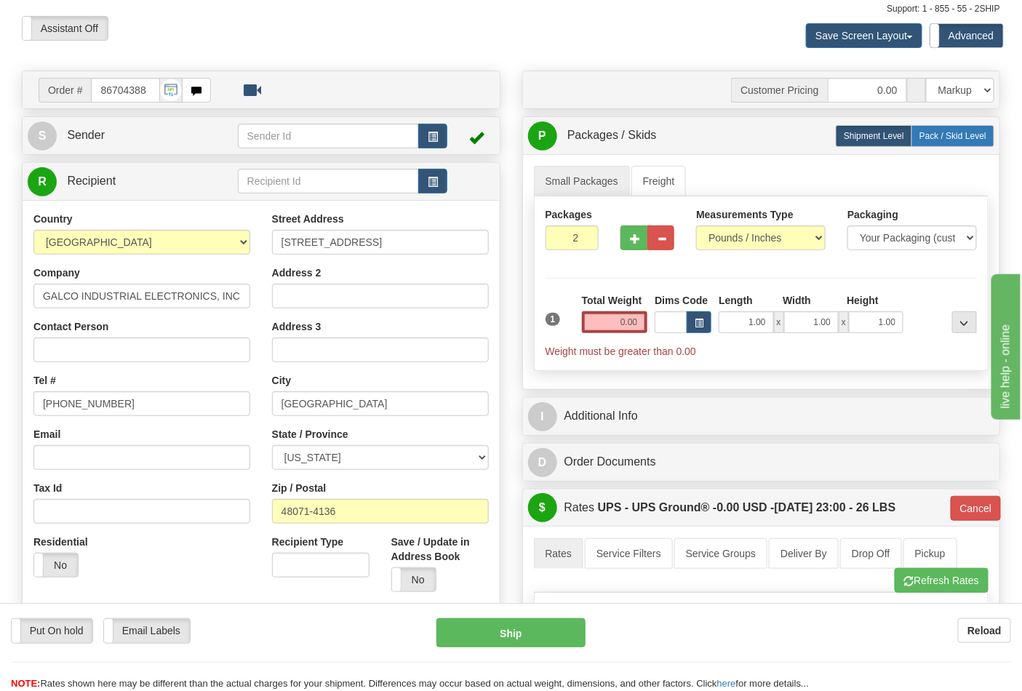
click at [936, 128] on label "Pack / Skid Level Pack.." at bounding box center [953, 136] width 83 height 22
radio input "true"
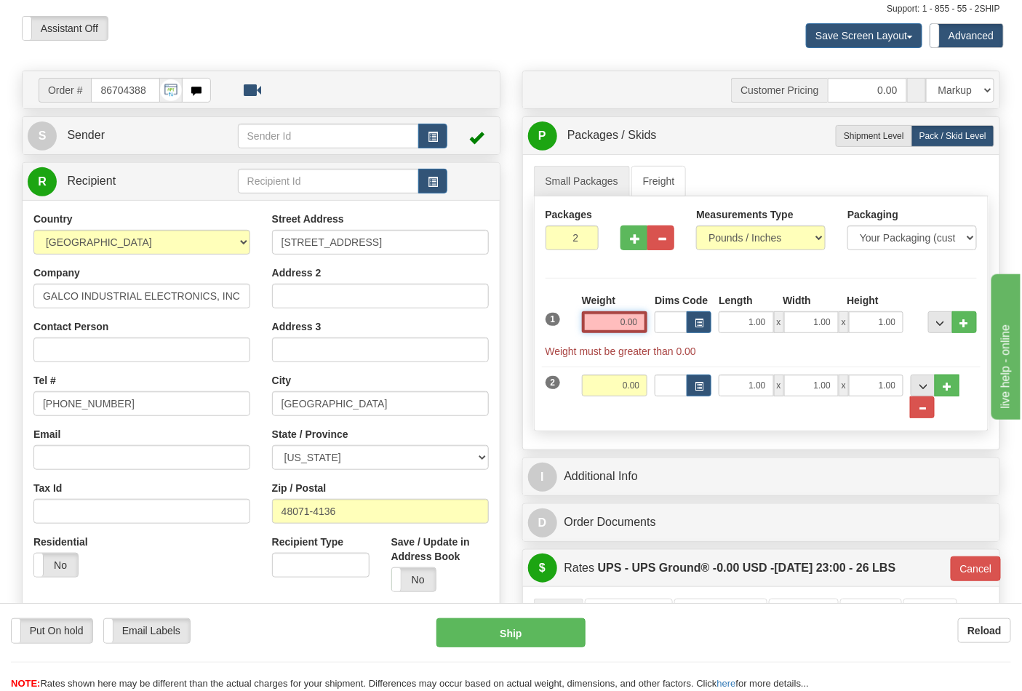
click at [613, 330] on input "0.00" at bounding box center [615, 322] width 66 height 22
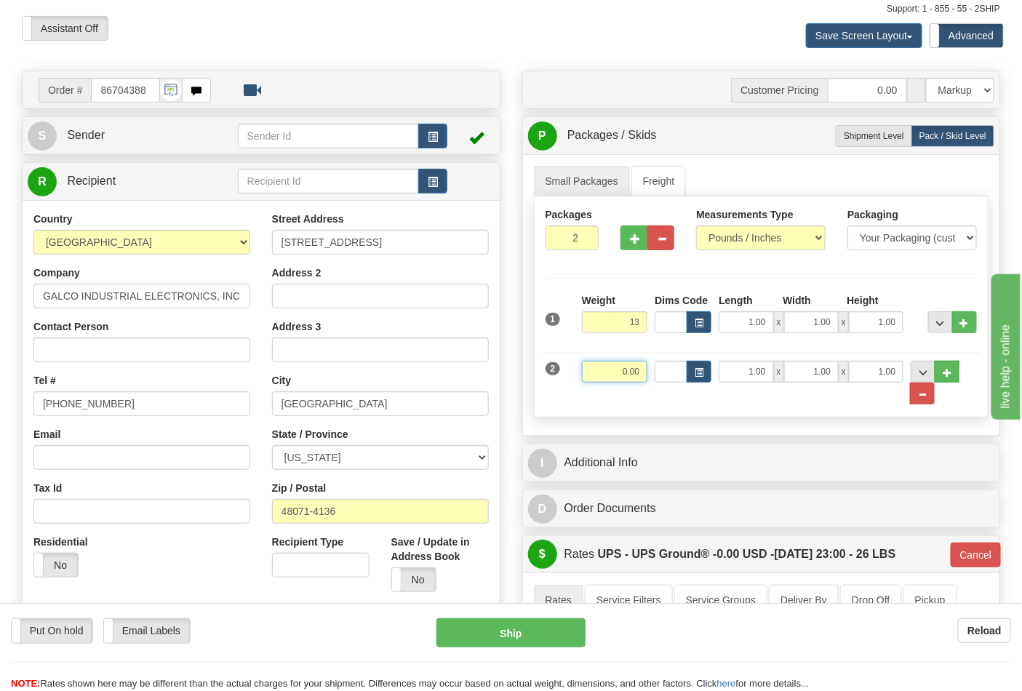
type input "13.00"
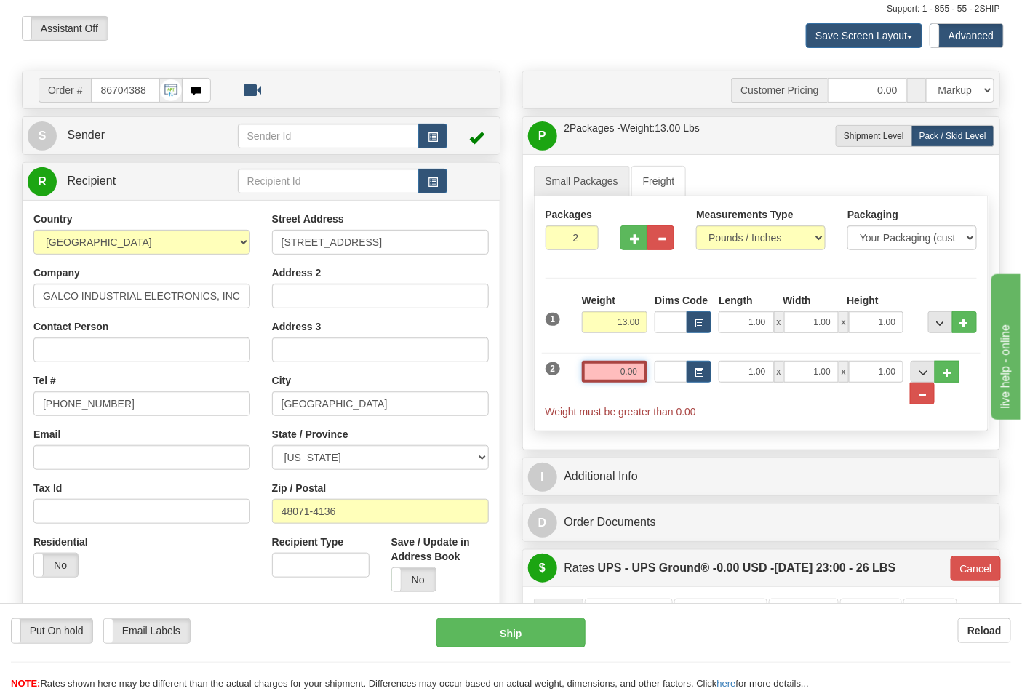
click at [644, 370] on input "0.00" at bounding box center [615, 372] width 66 height 22
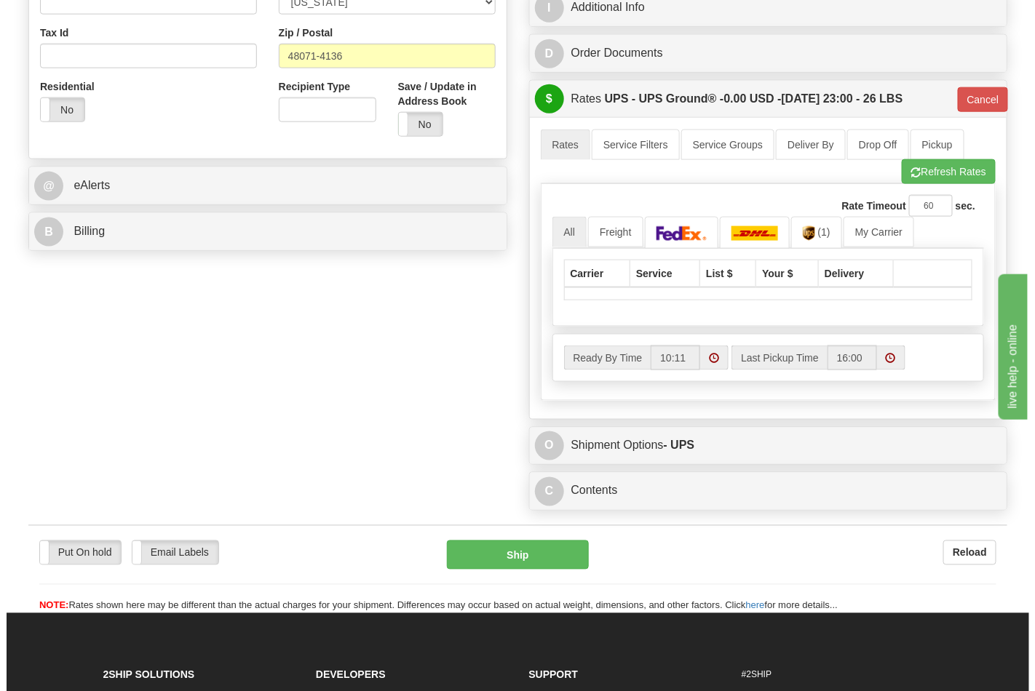
scroll to position [565, 0]
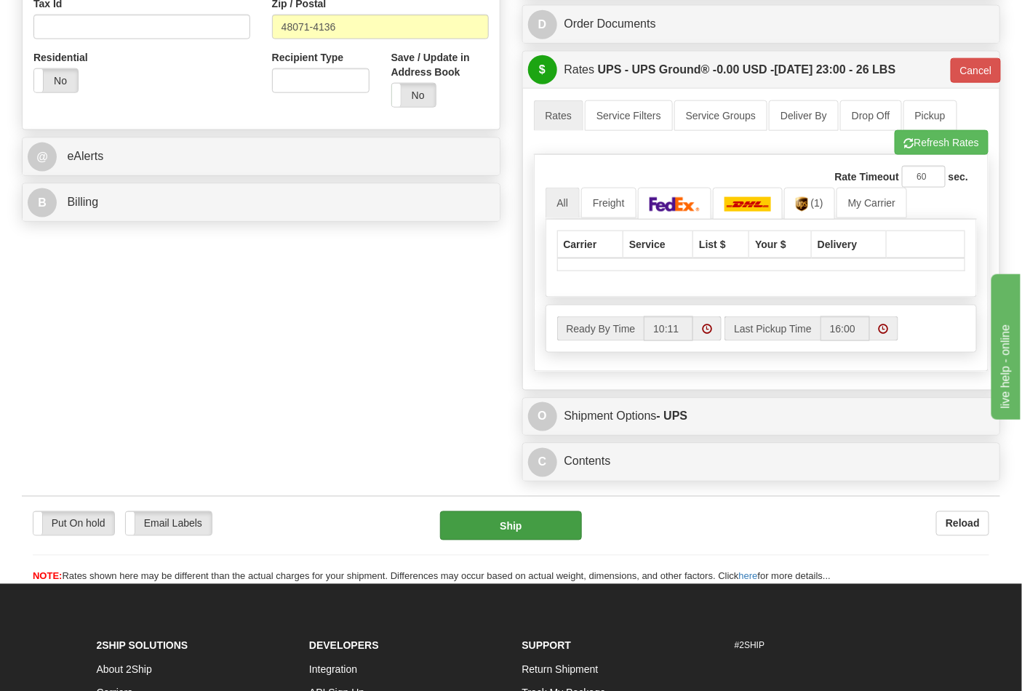
type input "13"
type input "03"
type input "13.00"
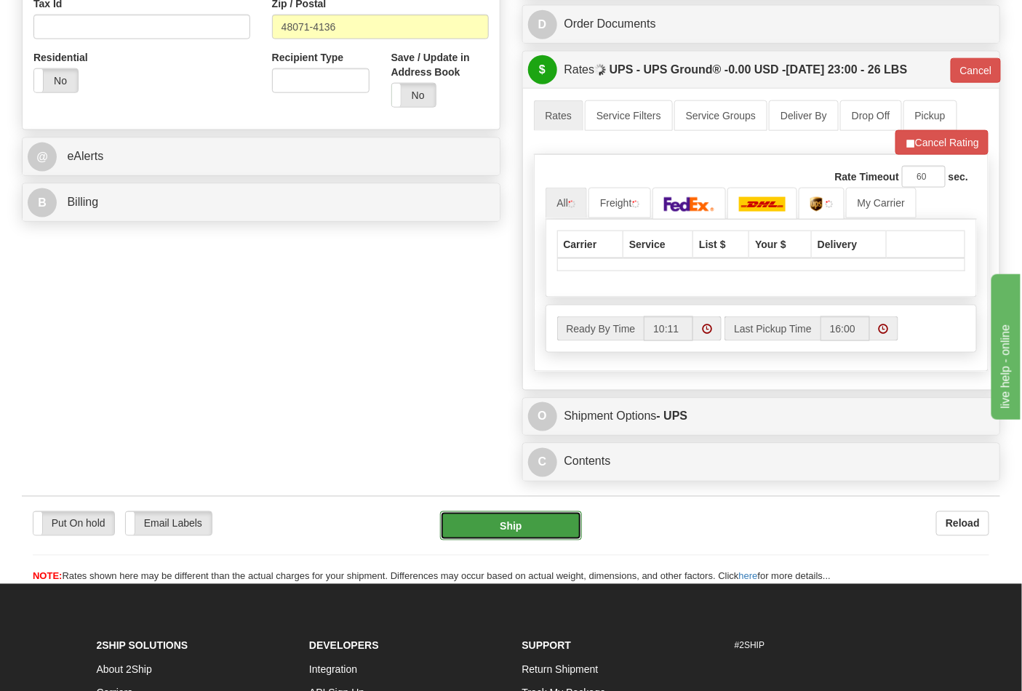
click at [518, 527] on button "Ship" at bounding box center [510, 526] width 141 height 29
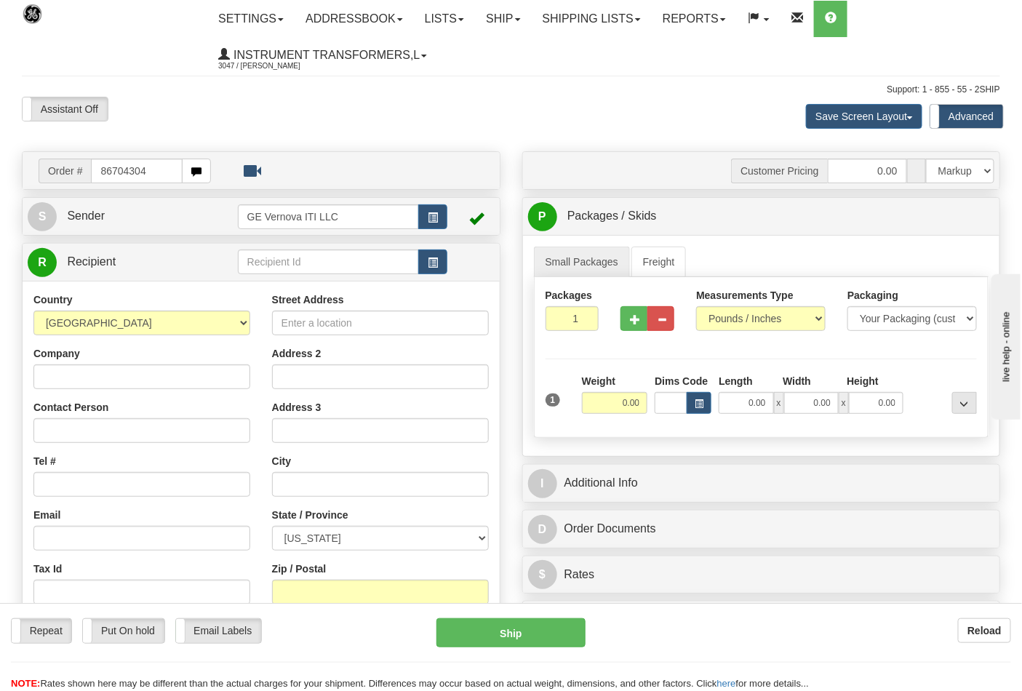
type input "86704304"
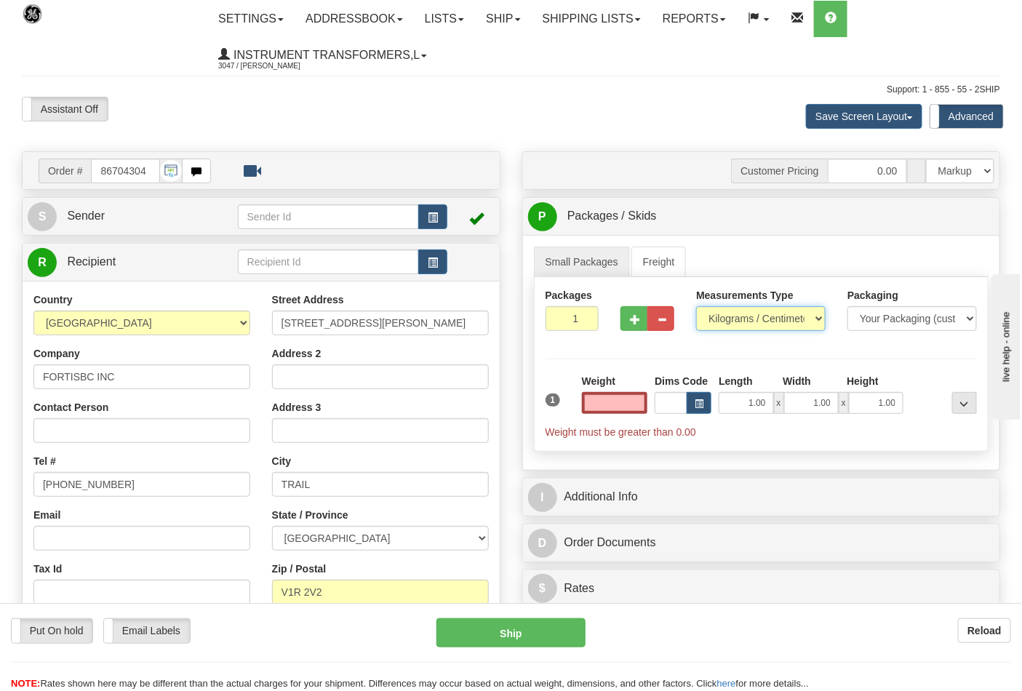
type input "0.00"
click at [744, 322] on select "Pounds / Inches Kilograms / Centimeters" at bounding box center [761, 318] width 130 height 25
select select "0"
click at [696, 307] on select "Pounds / Inches Kilograms / Centimeters" at bounding box center [761, 318] width 130 height 25
click at [627, 311] on button "button" at bounding box center [634, 318] width 27 height 25
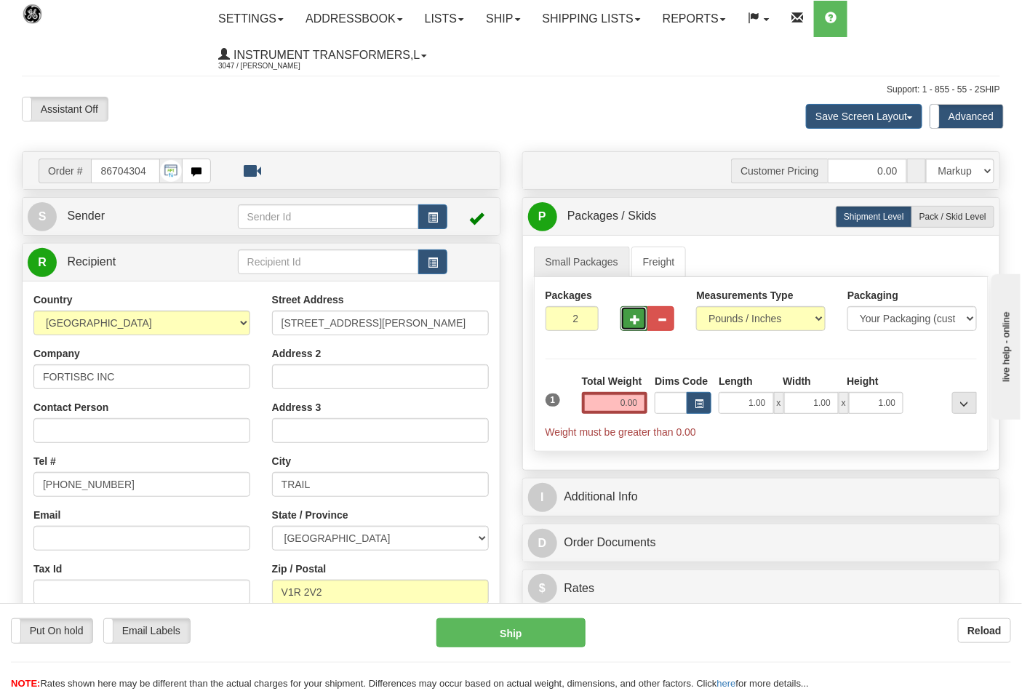
click at [629, 316] on button "button" at bounding box center [634, 318] width 27 height 25
type input "6"
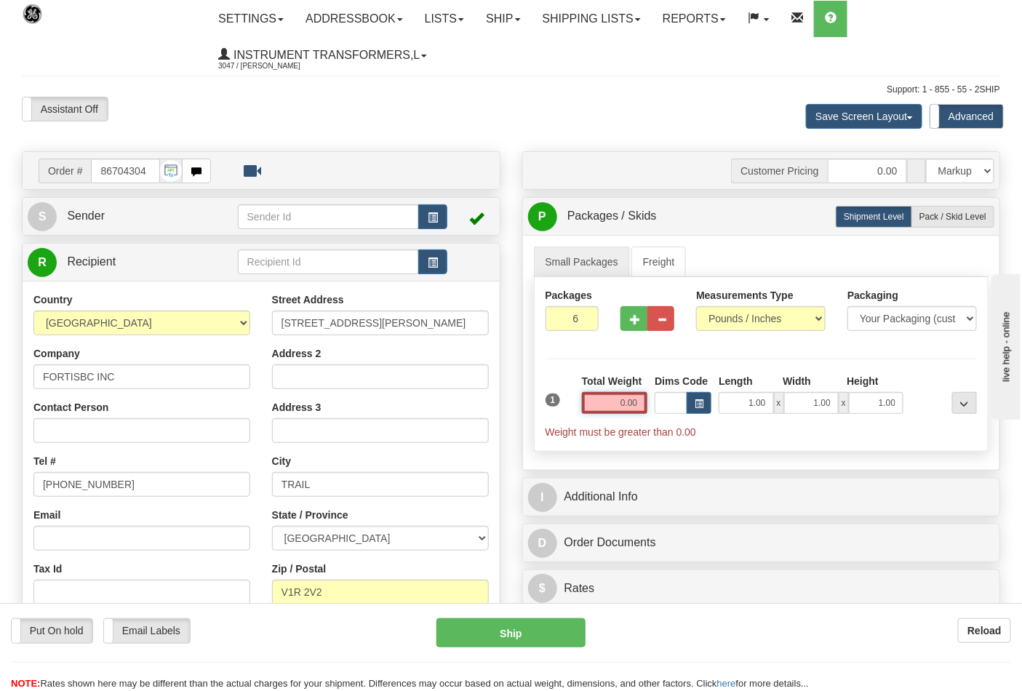
click at [619, 403] on input "0.00" at bounding box center [615, 403] width 66 height 22
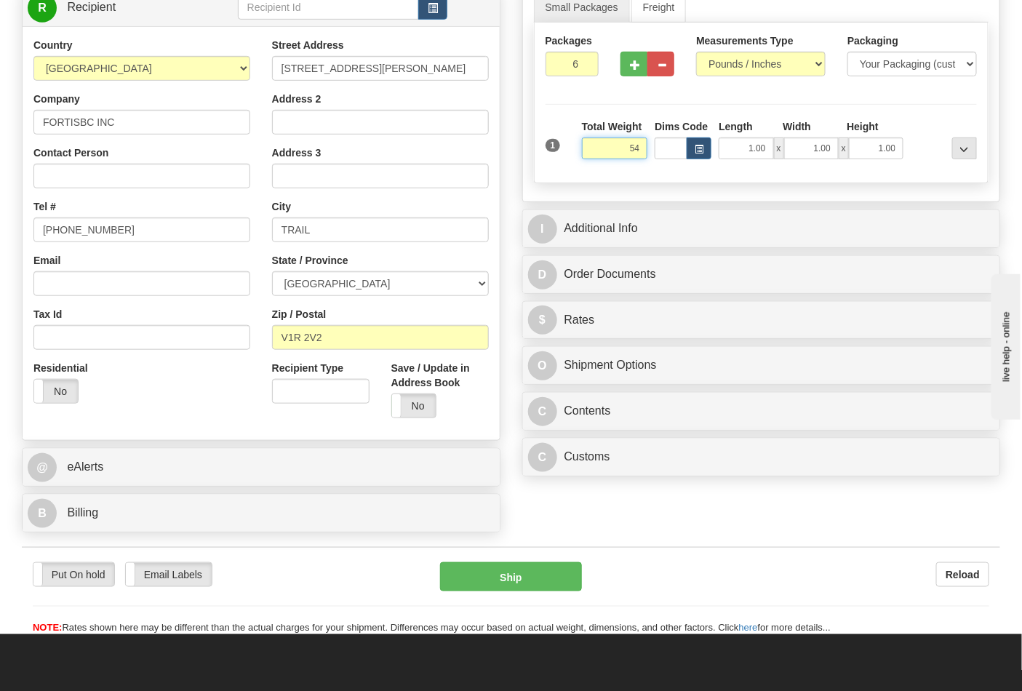
scroll to position [323, 0]
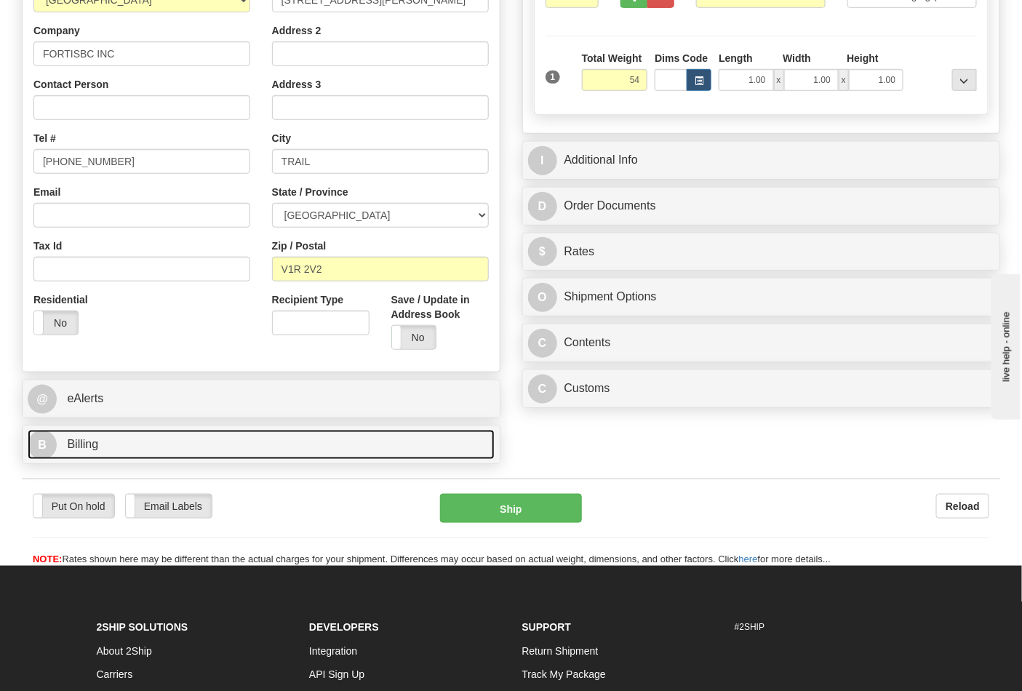
type input "54.00"
click at [136, 453] on link "B Billing" at bounding box center [261, 445] width 467 height 30
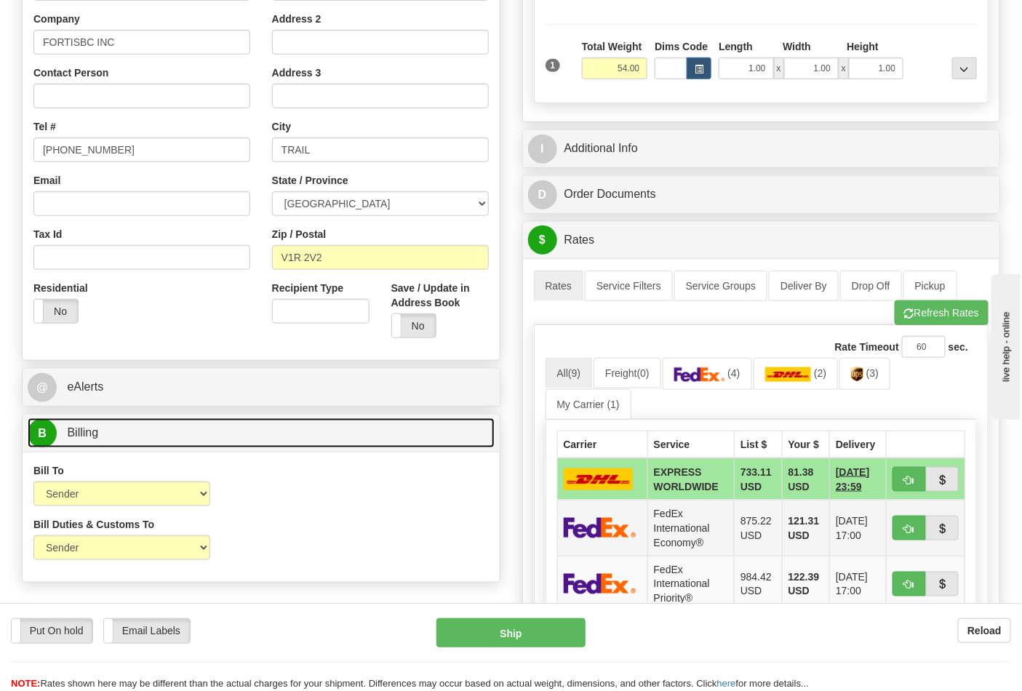
scroll to position [404, 0]
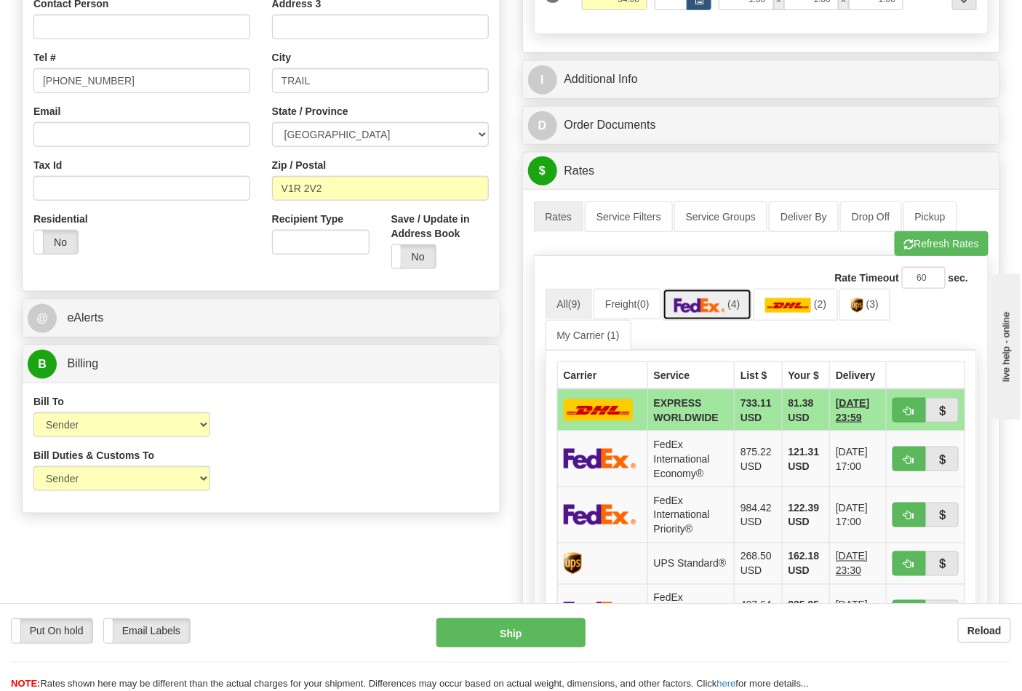
click at [711, 300] on img at bounding box center [700, 305] width 51 height 15
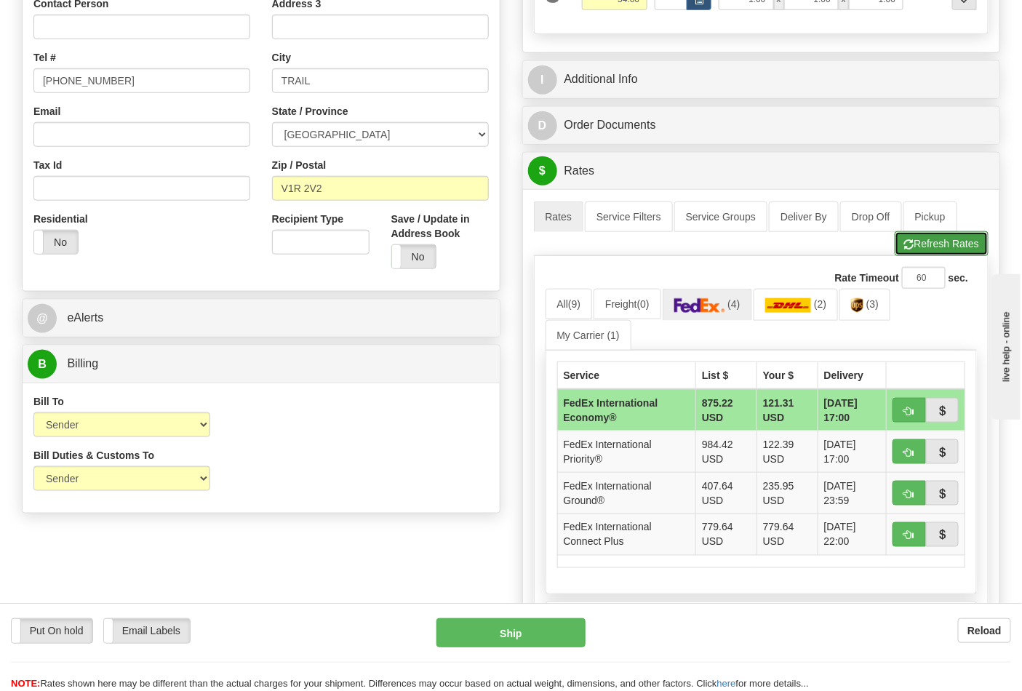
click at [934, 242] on button "Refresh Rates" at bounding box center [942, 243] width 94 height 25
click at [905, 490] on span "button" at bounding box center [910, 494] width 10 height 9
type input "92"
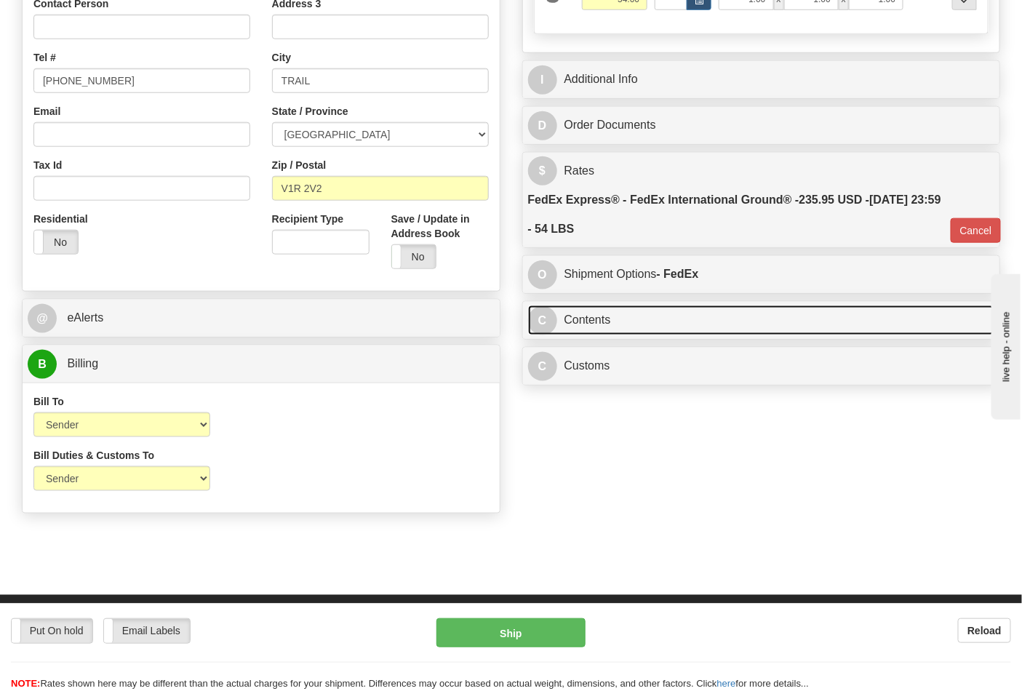
click at [657, 329] on link "C Contents" at bounding box center [761, 321] width 467 height 30
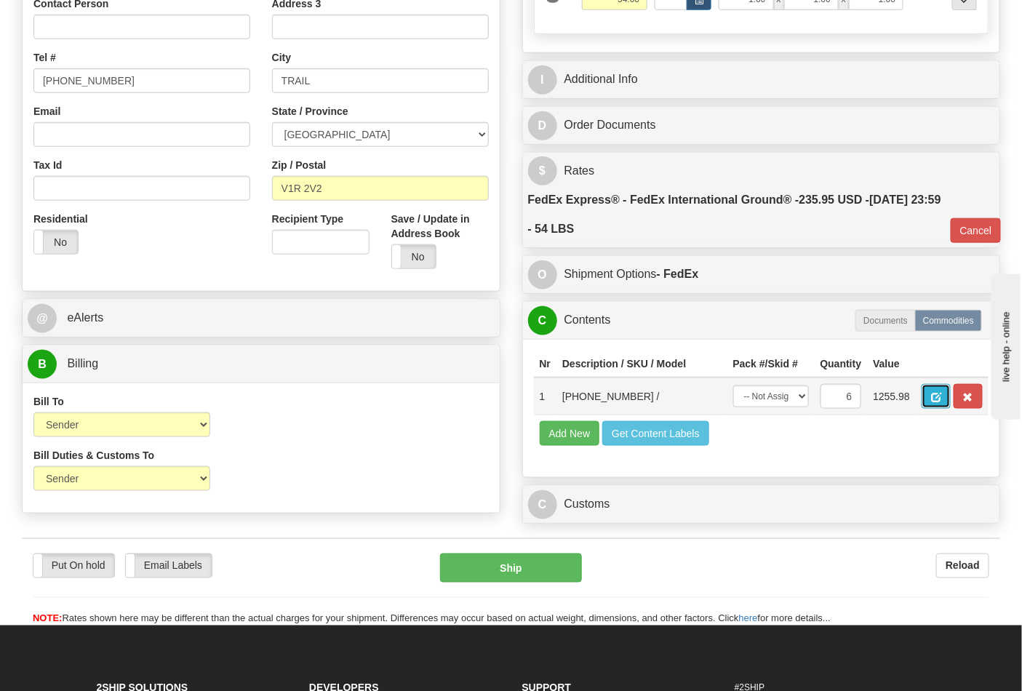
click at [951, 397] on button "button" at bounding box center [936, 396] width 29 height 25
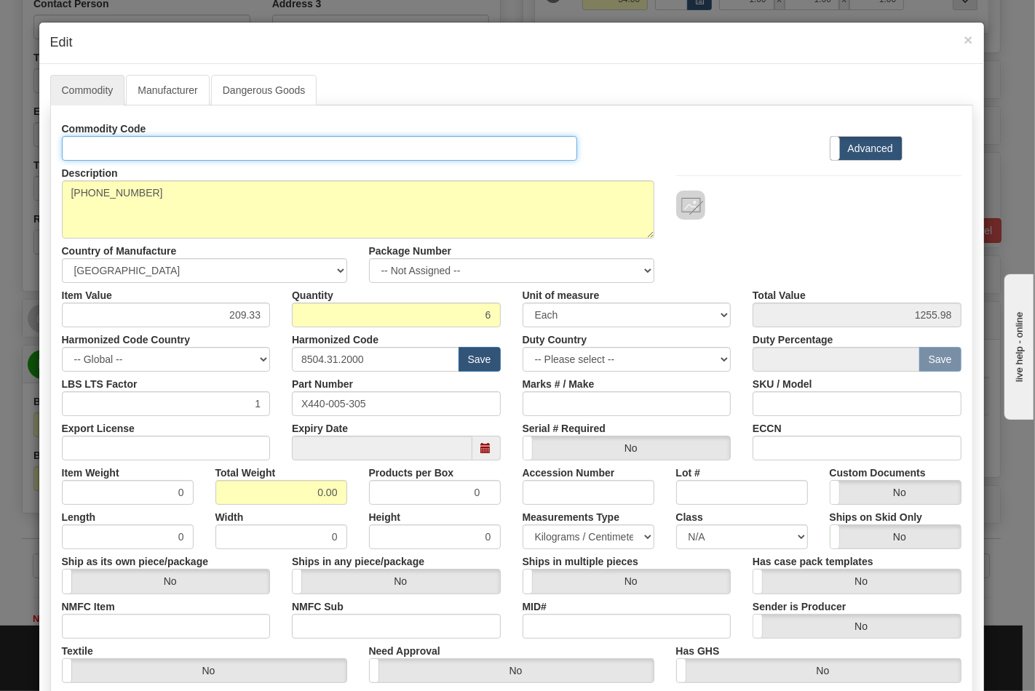
click at [161, 149] on input "Id" at bounding box center [320, 148] width 516 height 25
type input "TRANSFORMERS"
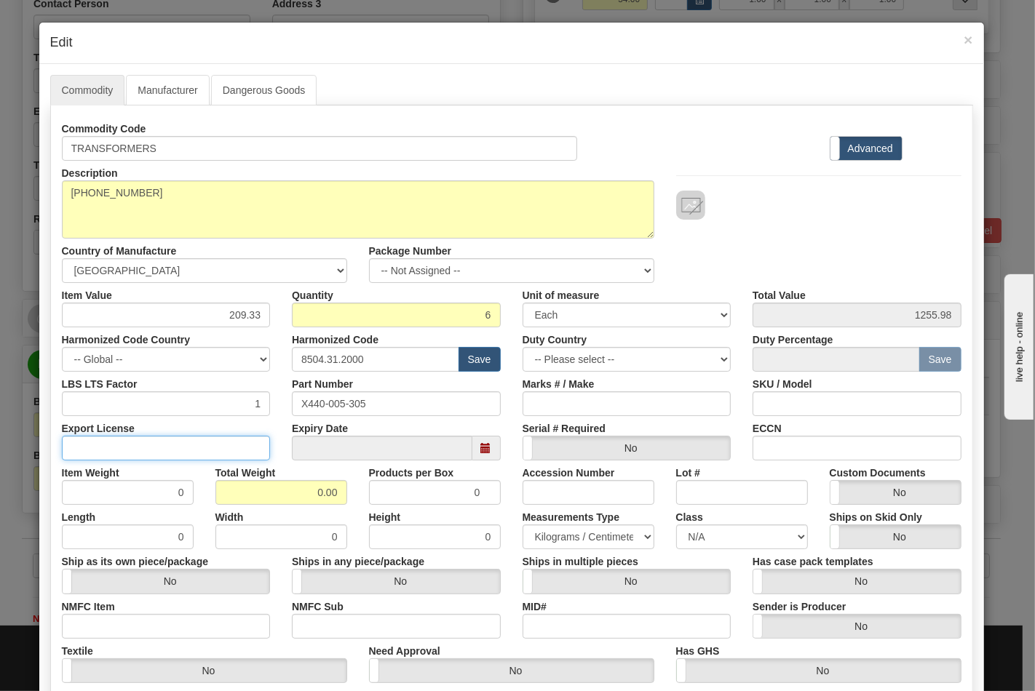
click at [92, 440] on input "Export License" at bounding box center [166, 448] width 209 height 25
type input "NLR"
click at [293, 496] on input "0.00" at bounding box center [281, 492] width 132 height 25
drag, startPoint x: 313, startPoint y: 489, endPoint x: 359, endPoint y: 498, distance: 47.4
click at [359, 498] on div "Item Weight 0 Total Weight 0.00 Products per Box 0 Accession Number Lot # Custo…" at bounding box center [511, 483] width 921 height 44
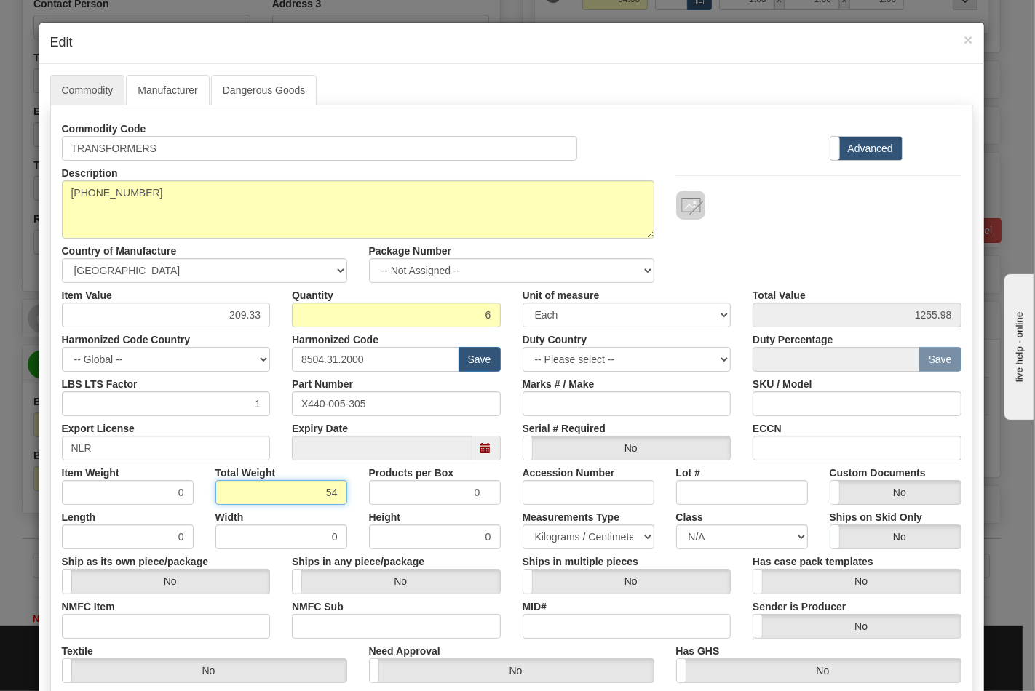
type input "54"
type input "9.0000"
click at [752, 441] on input "ECCN" at bounding box center [856, 448] width 209 height 25
type input "EAR99"
click at [711, 537] on select "N/A 50.0 55.0 60.0 65.0 70.0 85.0 92.5 100.0 125.0 175.0 250.0 300.0 400.0" at bounding box center [742, 537] width 132 height 25
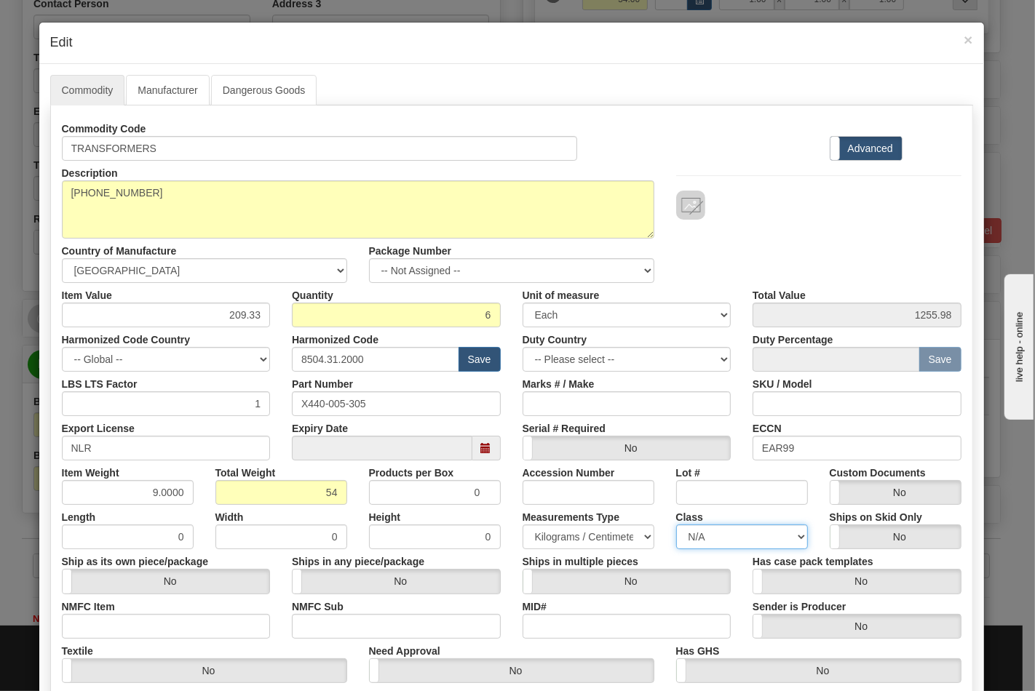
select select "70.0"
click at [676, 525] on select "N/A 50.0 55.0 60.0 65.0 70.0 85.0 92.5 100.0 125.0 175.0 250.0 300.0 400.0" at bounding box center [742, 537] width 132 height 25
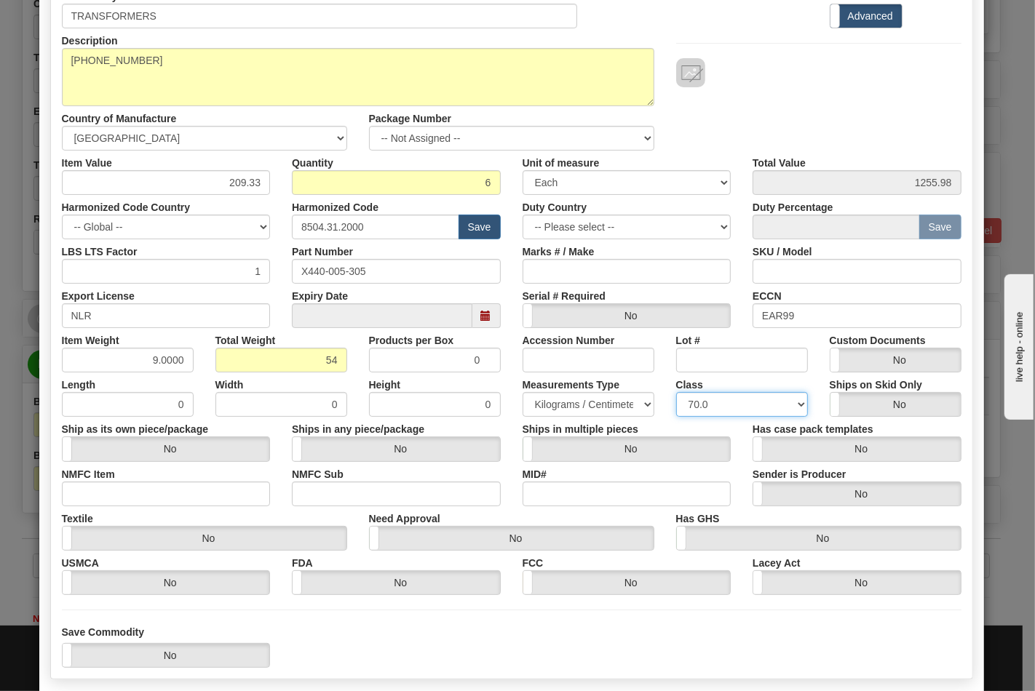
scroll to position [162, 0]
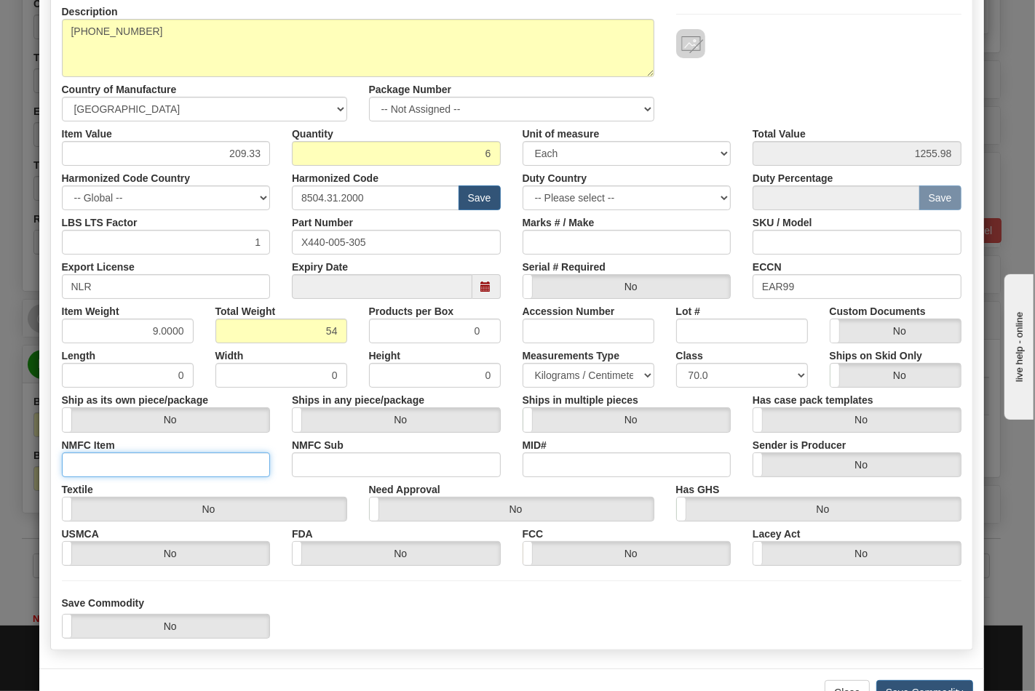
click at [179, 467] on input "NMFC Item" at bounding box center [166, 465] width 209 height 25
type input "63170"
click at [306, 463] on input "NMFC Sub" at bounding box center [396, 465] width 209 height 25
type input "4"
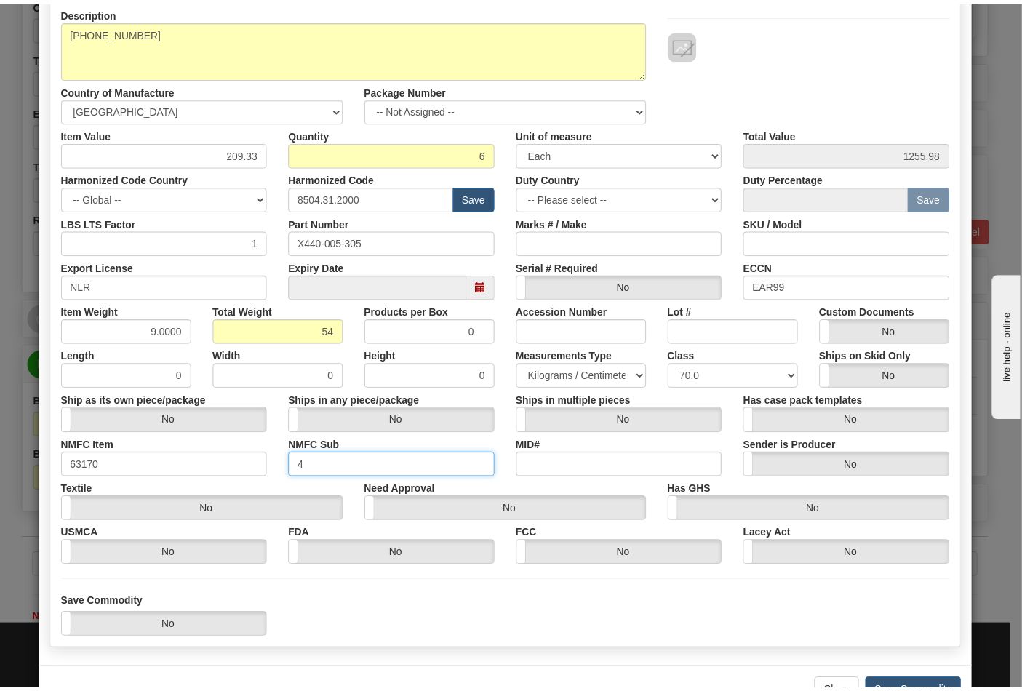
scroll to position [209, 0]
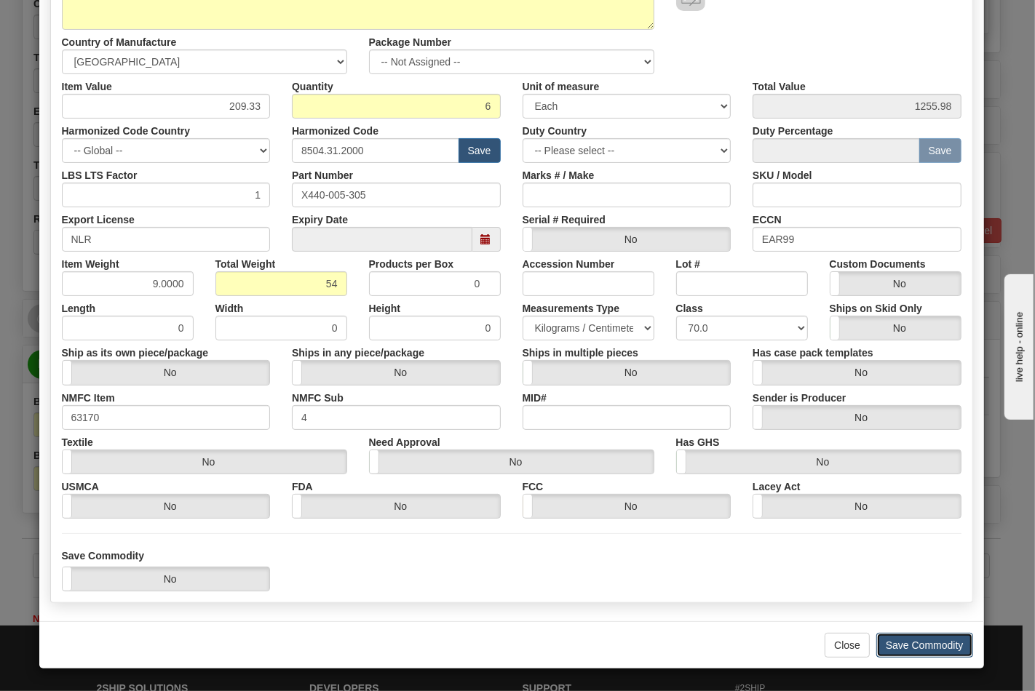
click at [917, 640] on button "Save Commodity" at bounding box center [924, 645] width 97 height 25
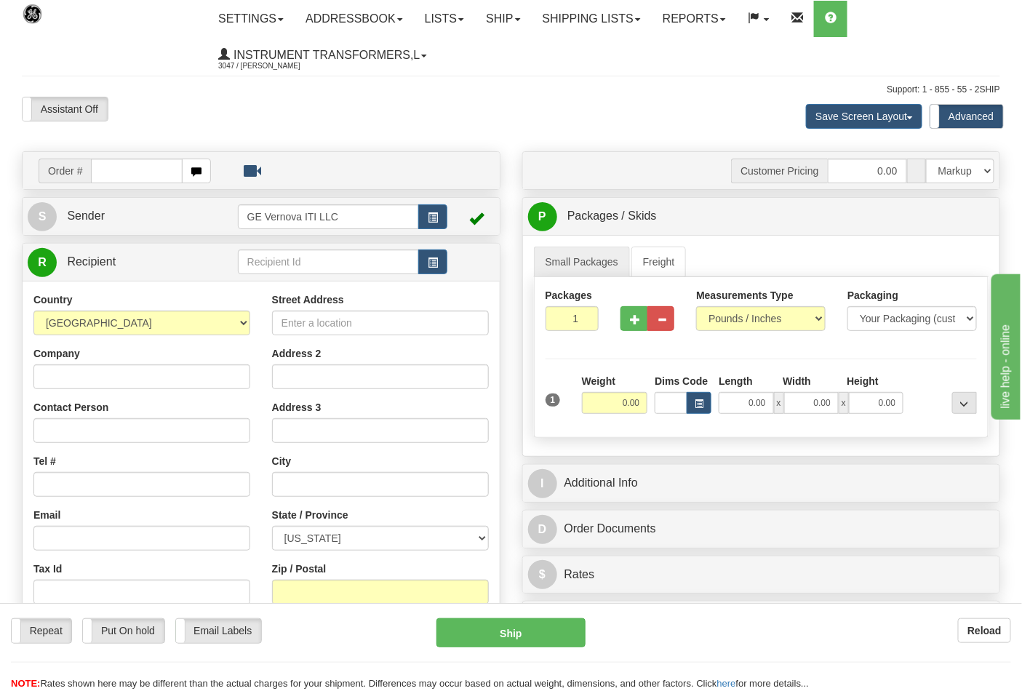
drag, startPoint x: 127, startPoint y: 172, endPoint x: 122, endPoint y: 183, distance: 11.7
click at [127, 172] on input "text" at bounding box center [137, 171] width 92 height 25
type input "86704317"
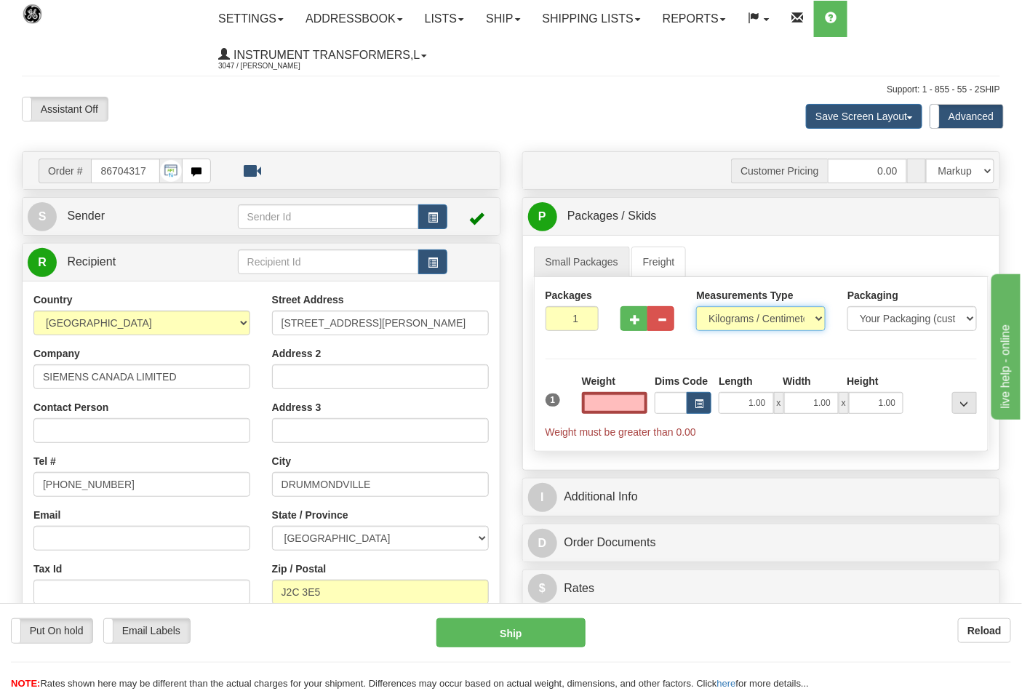
type input "0.00"
click at [755, 323] on select "Pounds / Inches Kilograms / Centimeters" at bounding box center [761, 318] width 130 height 25
select select "0"
click at [696, 307] on select "Pounds / Inches Kilograms / Centimeters" at bounding box center [761, 318] width 130 height 25
drag, startPoint x: 608, startPoint y: 403, endPoint x: 666, endPoint y: 397, distance: 57.9
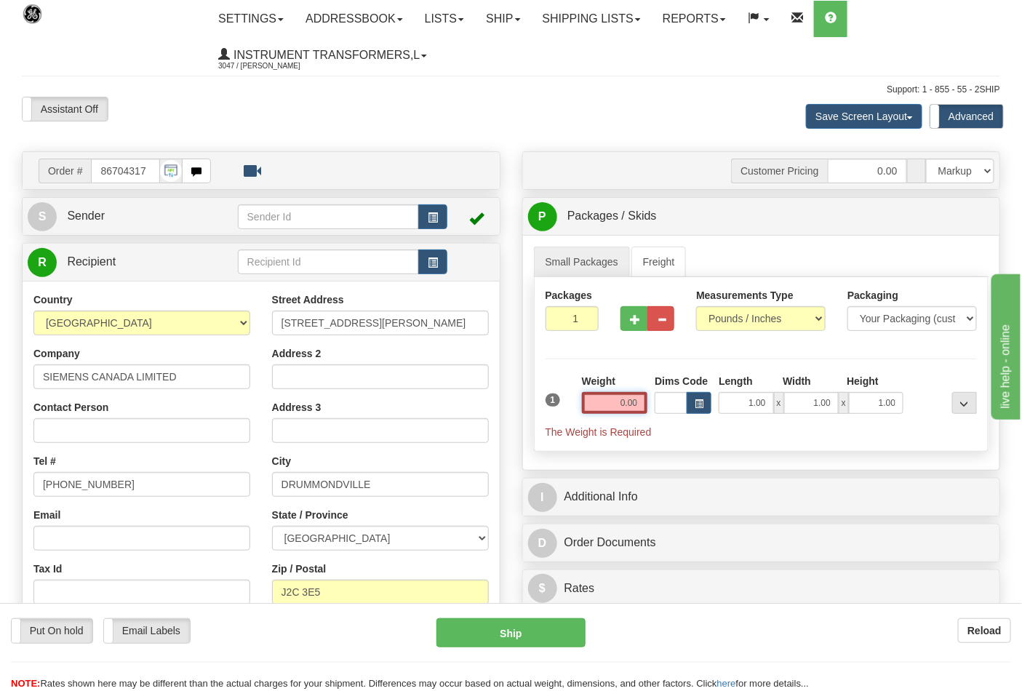
click at [662, 397] on div "1 Weight 0.00 Dims Code 1.00" at bounding box center [762, 406] width 440 height 65
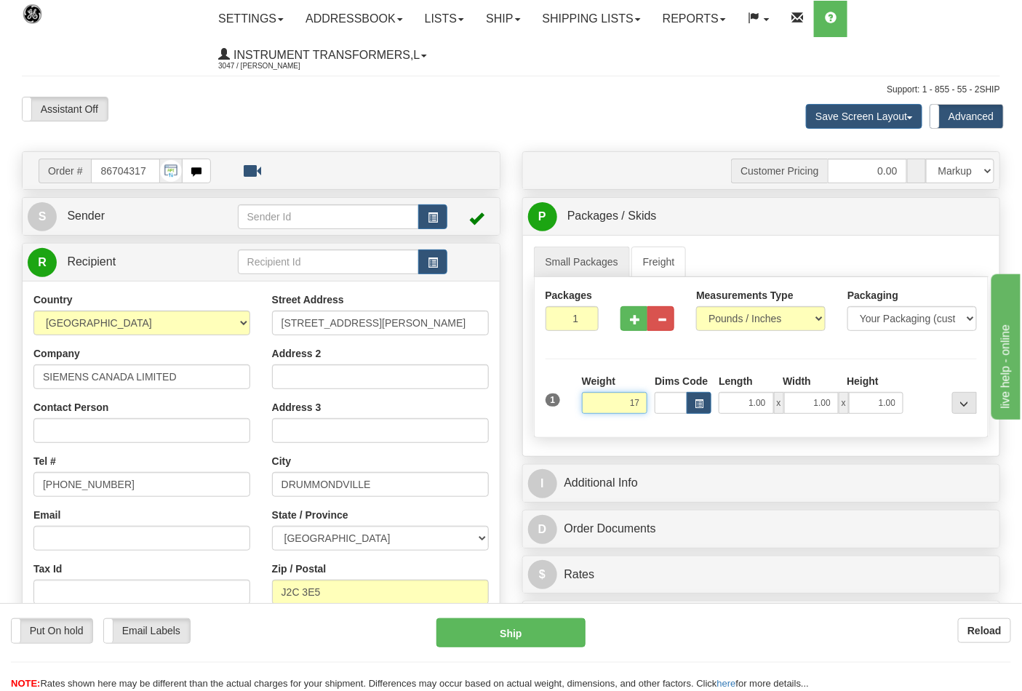
click button "Delete" at bounding box center [0, 0] width 0 height 0
type input "17.00"
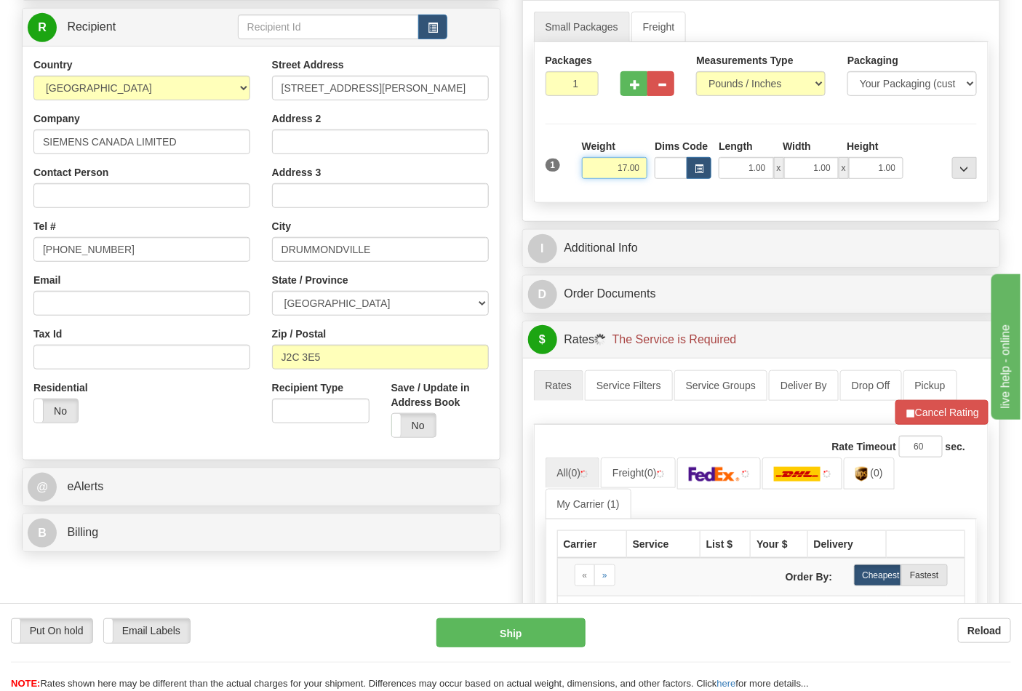
scroll to position [242, 0]
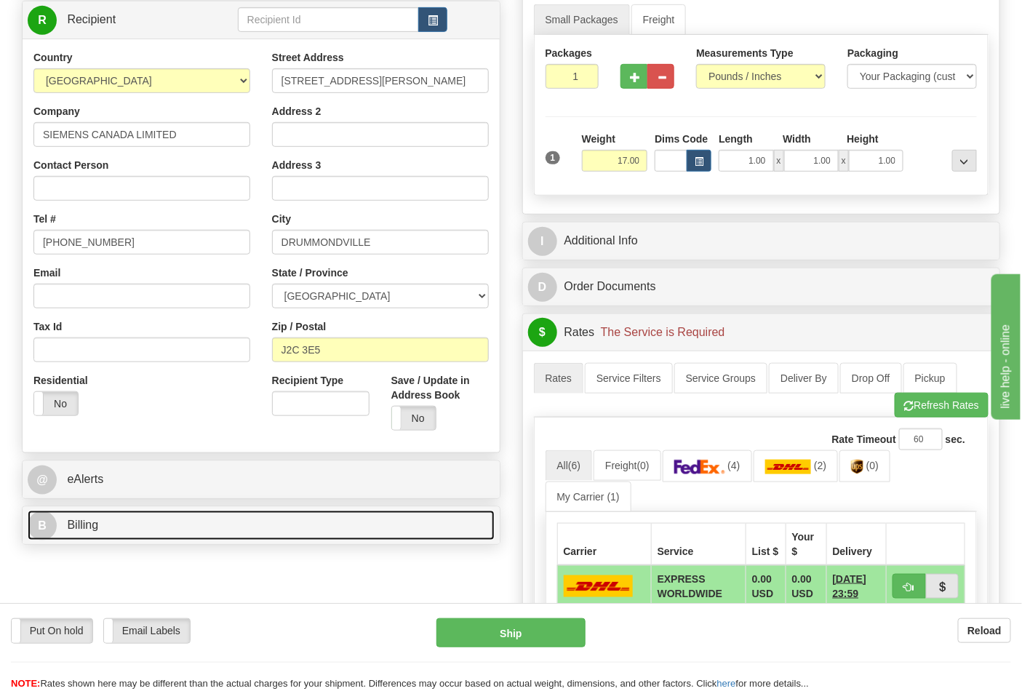
click at [178, 540] on link "B Billing" at bounding box center [261, 526] width 467 height 30
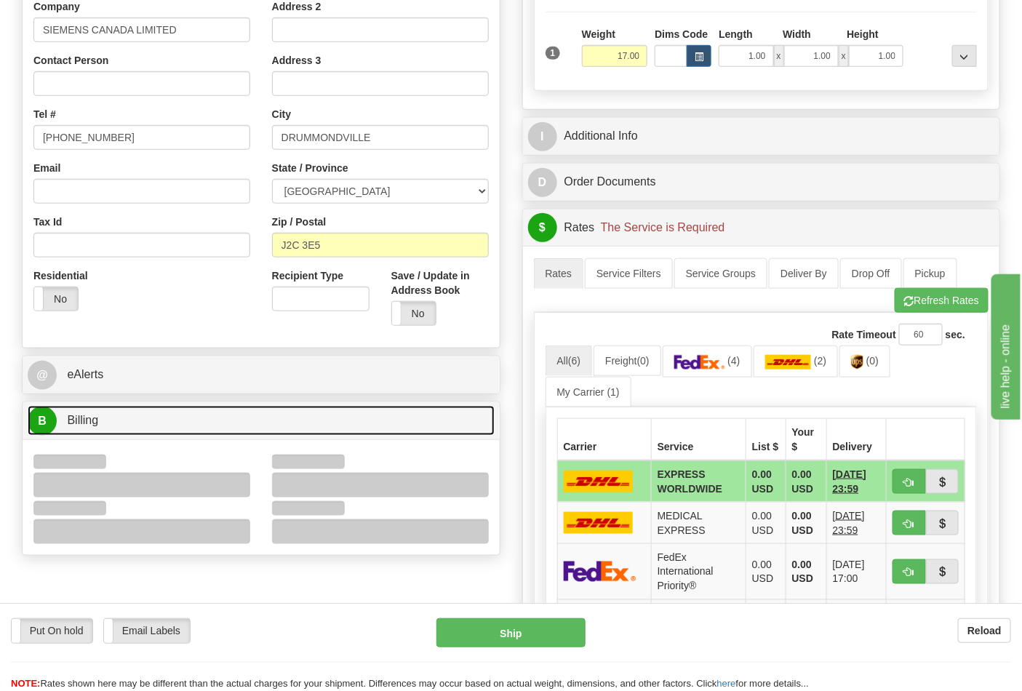
scroll to position [485, 0]
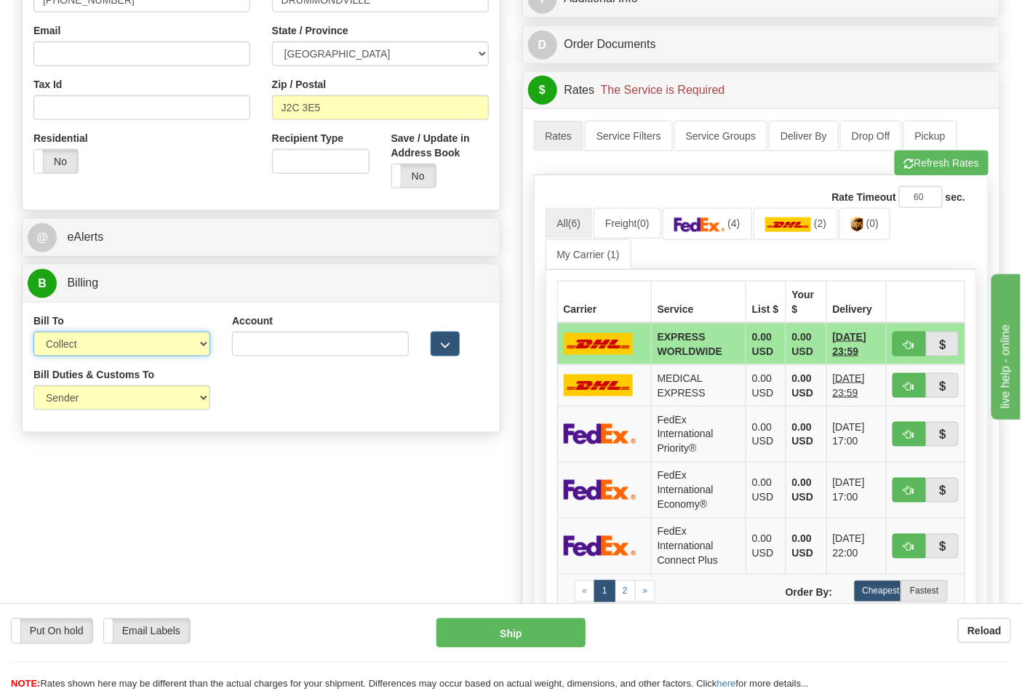
click at [194, 349] on select "Sender Recipient Third Party Collect" at bounding box center [121, 344] width 177 height 25
select select "2"
click at [33, 333] on select "Sender Recipient Third Party Collect" at bounding box center [121, 344] width 177 height 25
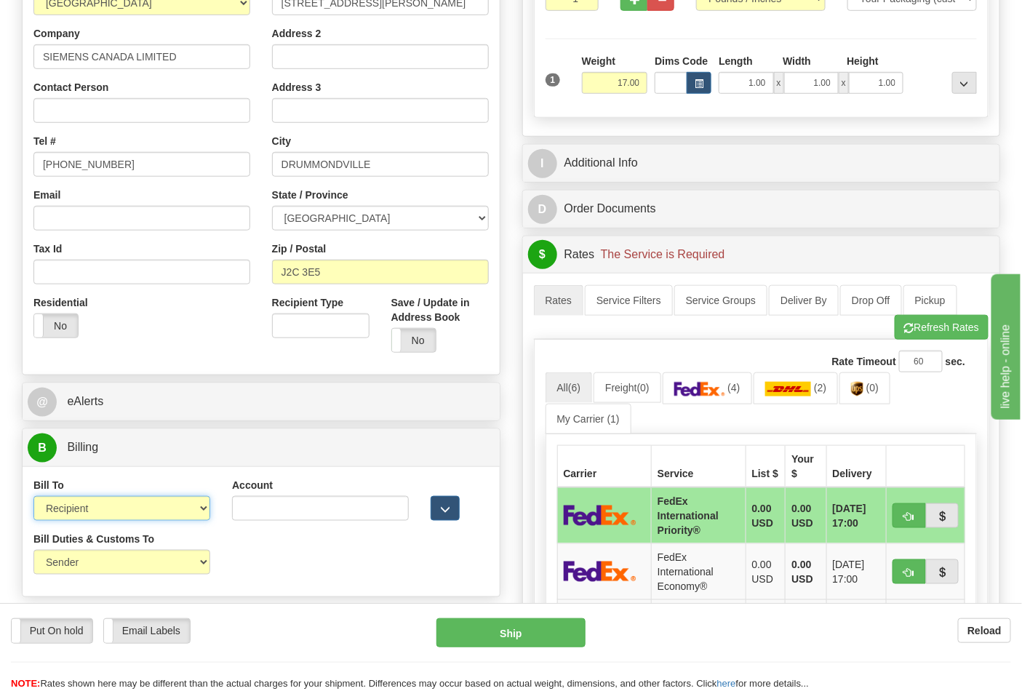
scroll to position [323, 0]
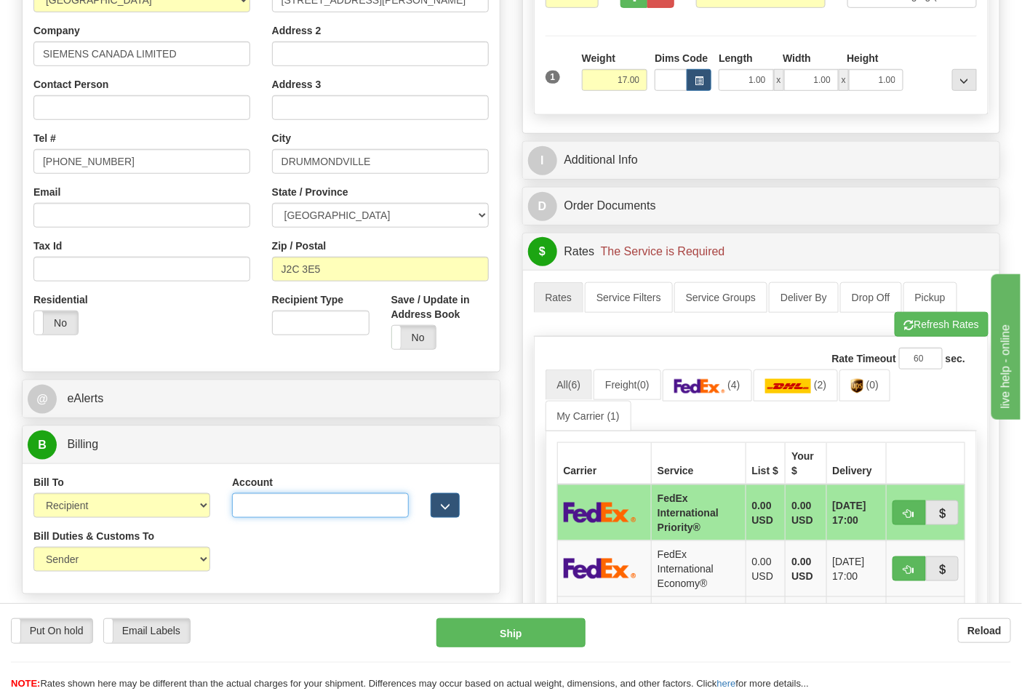
click at [293, 512] on input "Account" at bounding box center [320, 505] width 177 height 25
paste input "275388521"
type input "275388521"
click at [697, 393] on img at bounding box center [700, 386] width 51 height 15
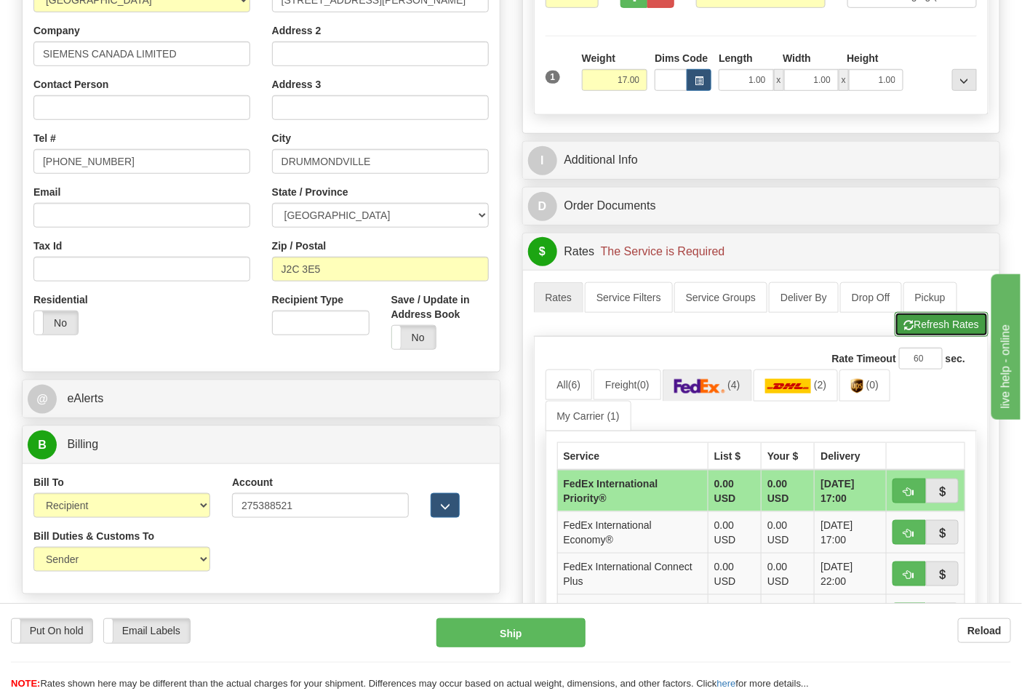
click at [957, 330] on button "Refresh Rates" at bounding box center [942, 324] width 94 height 25
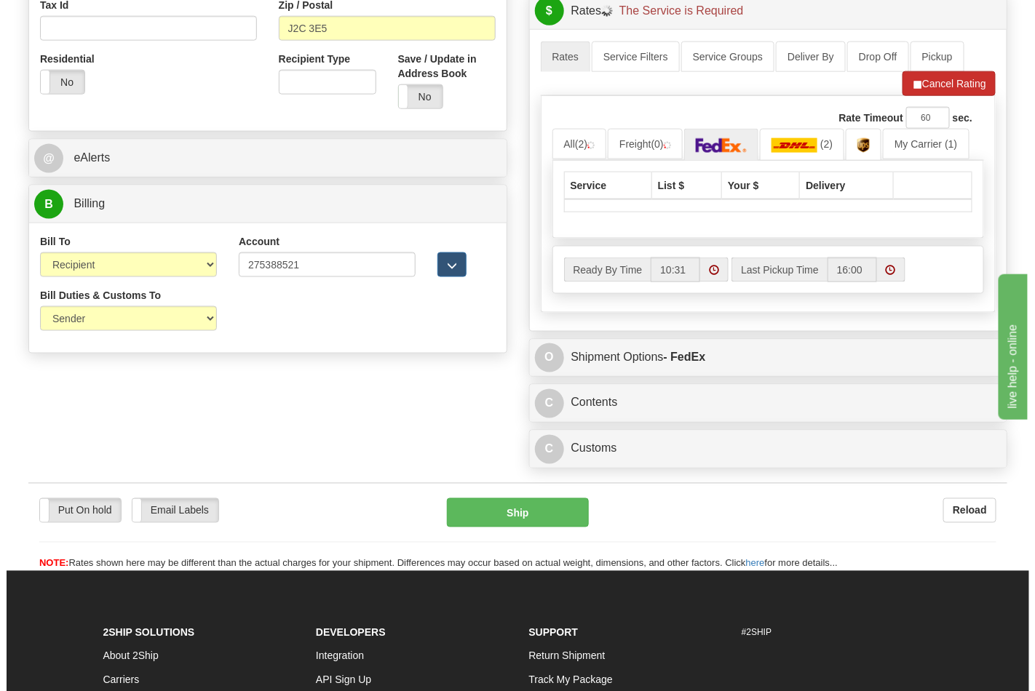
scroll to position [565, 0]
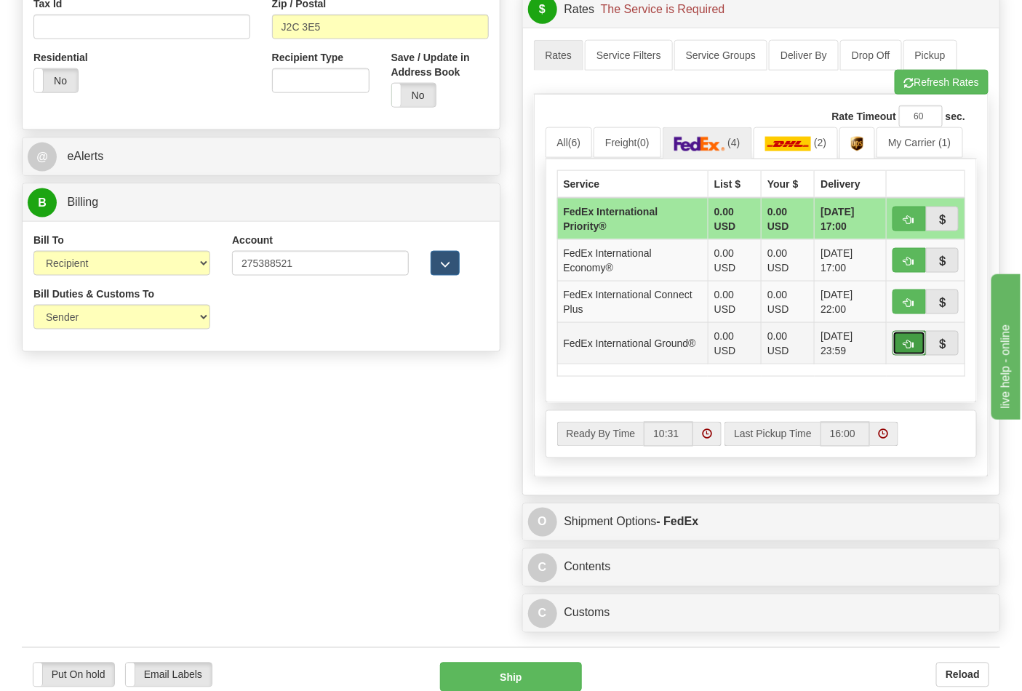
click at [905, 346] on span "button" at bounding box center [910, 344] width 10 height 9
type input "92"
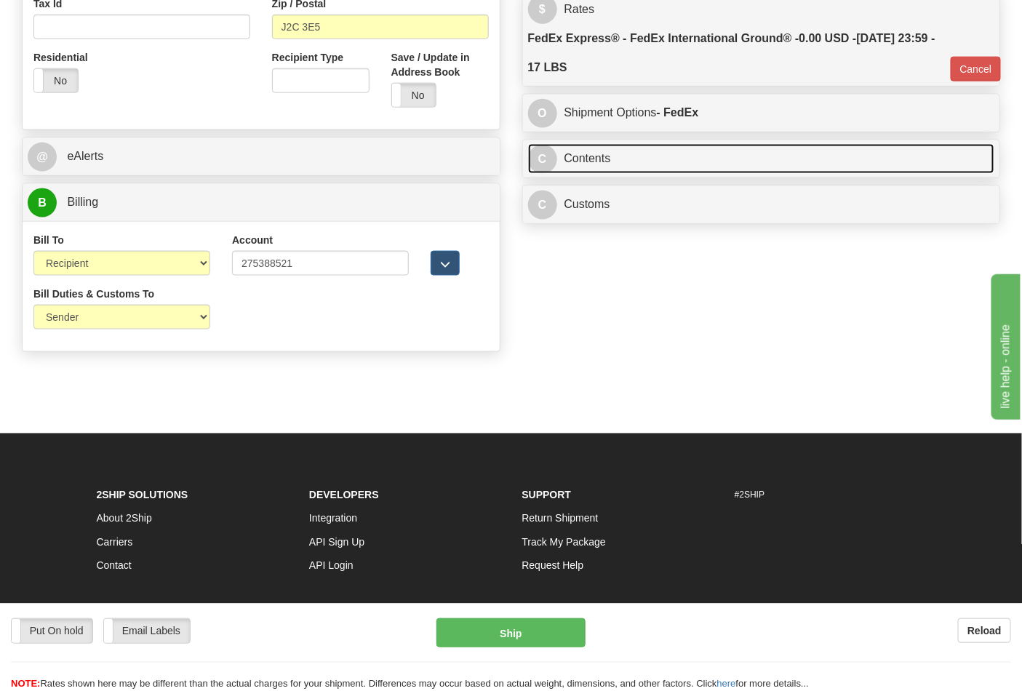
click at [653, 161] on link "C Contents" at bounding box center [761, 159] width 467 height 30
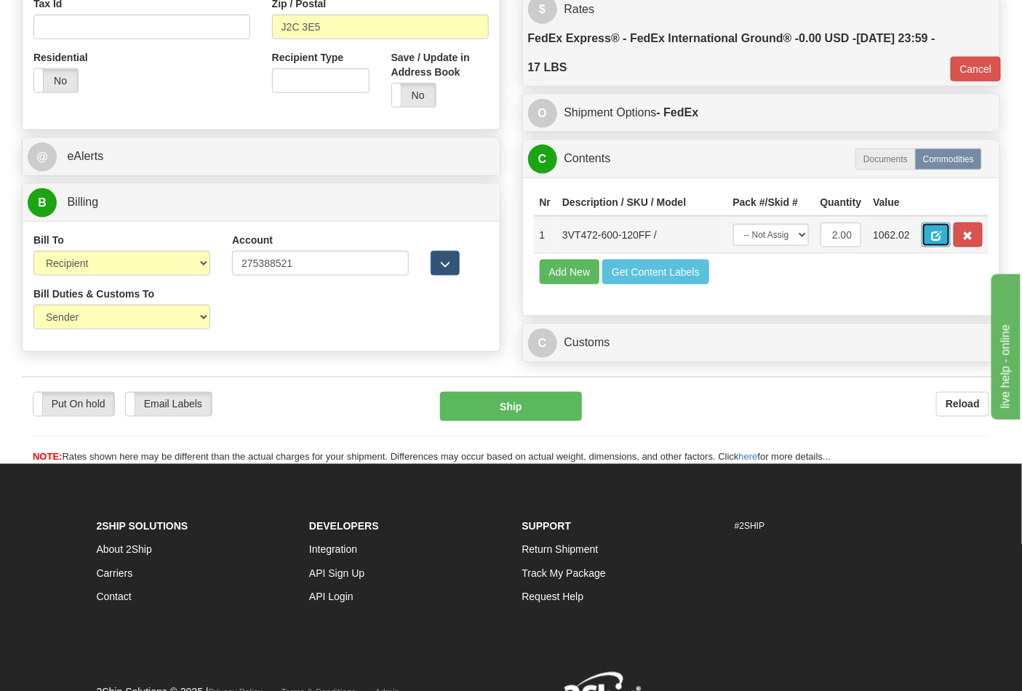
click at [942, 234] on span "button" at bounding box center [936, 235] width 10 height 9
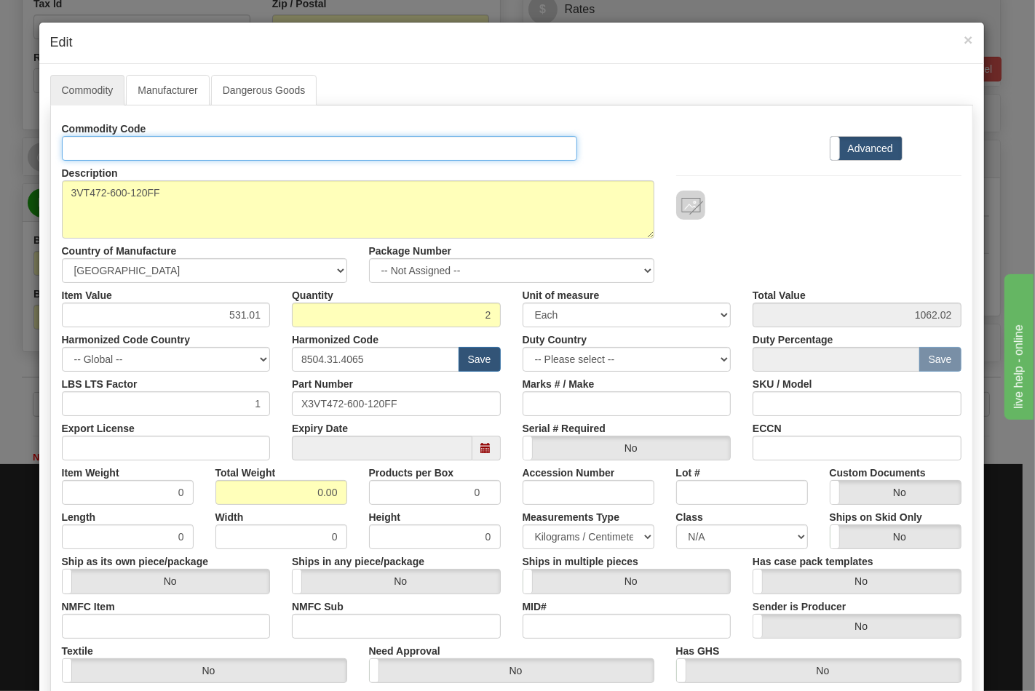
click at [104, 146] on input "Id" at bounding box center [320, 148] width 516 height 25
type input "TRANSFORMERS"
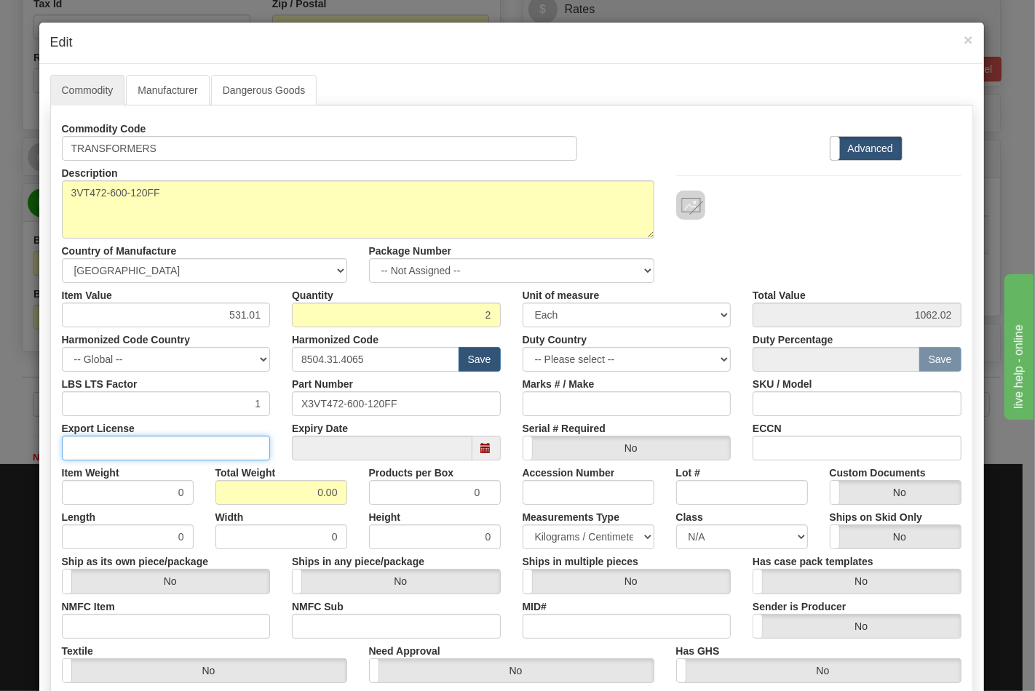
click at [125, 442] on input "Export License" at bounding box center [166, 448] width 209 height 25
type input "NLR"
drag, startPoint x: 282, startPoint y: 497, endPoint x: 348, endPoint y: 504, distance: 66.5
click at [348, 504] on div "Total Weight 0.00" at bounding box center [281, 483] width 154 height 44
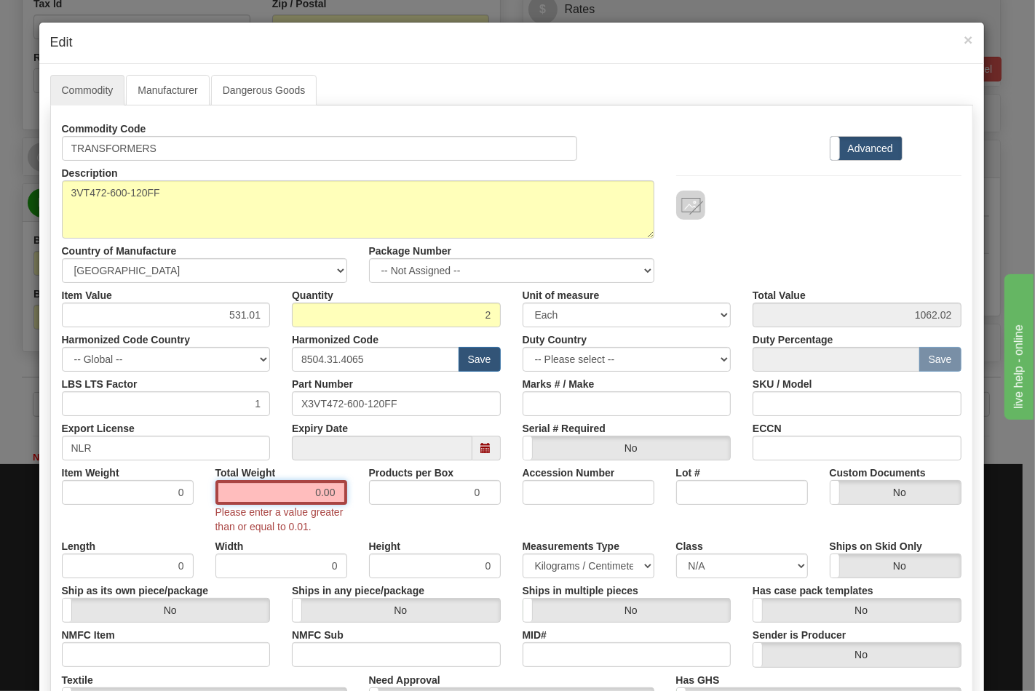
drag, startPoint x: 301, startPoint y: 490, endPoint x: 339, endPoint y: 488, distance: 37.9
click at [339, 488] on input "0.00" at bounding box center [281, 492] width 132 height 25
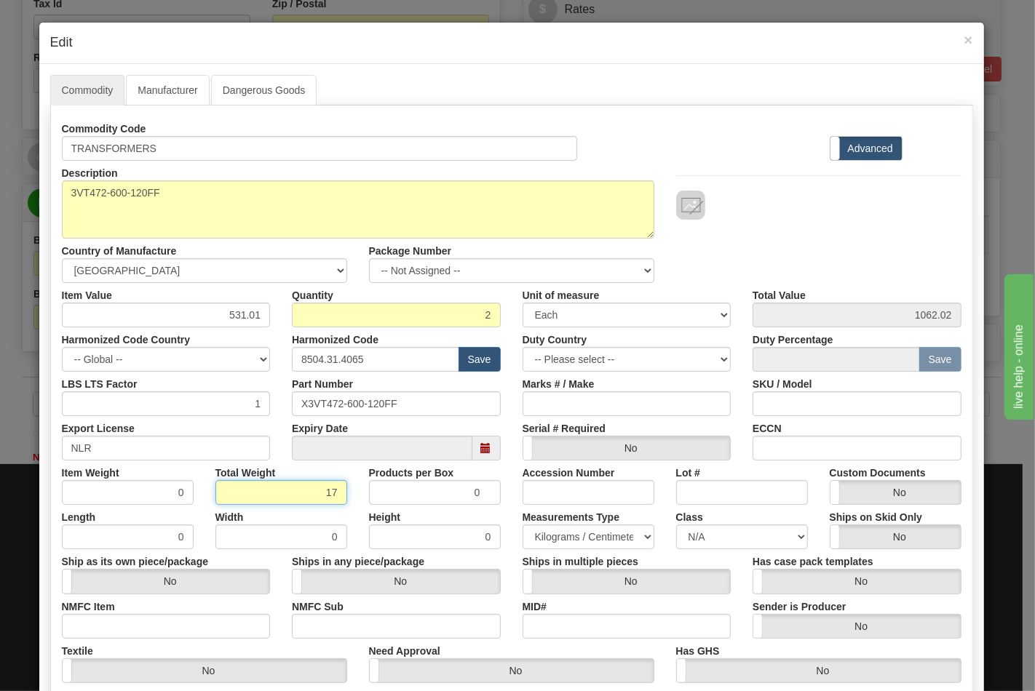
type input "17"
type input "8.5000"
click at [622, 107] on div "Commodity Code TRANSFORMERS Standard Advanced Description 3VT472-600-120FF Coun…" at bounding box center [511, 459] width 923 height 707
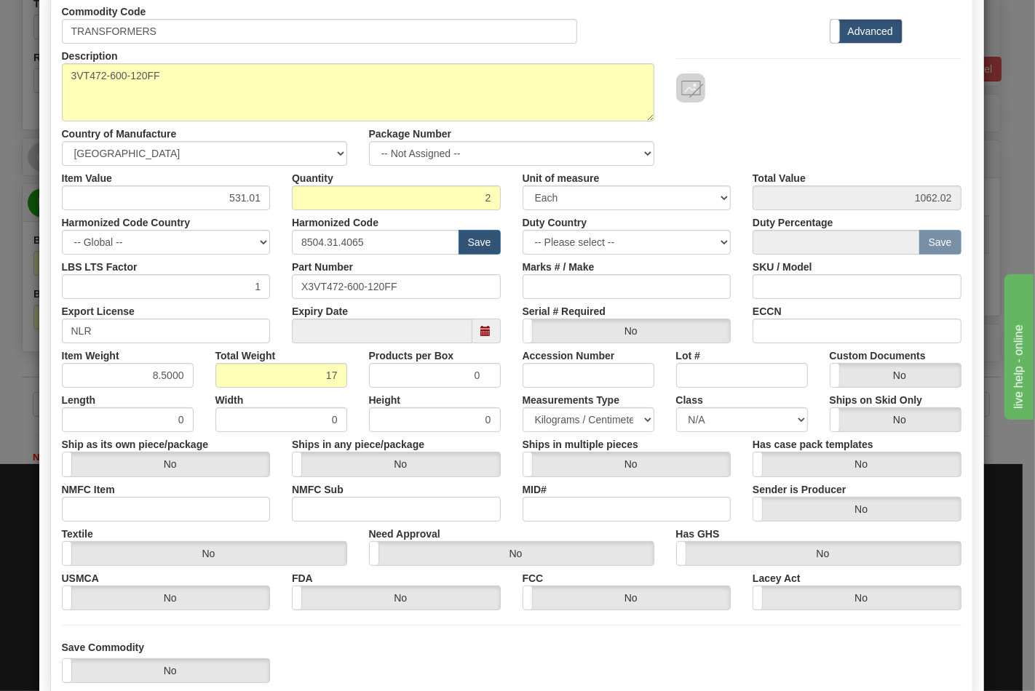
scroll to position [162, 0]
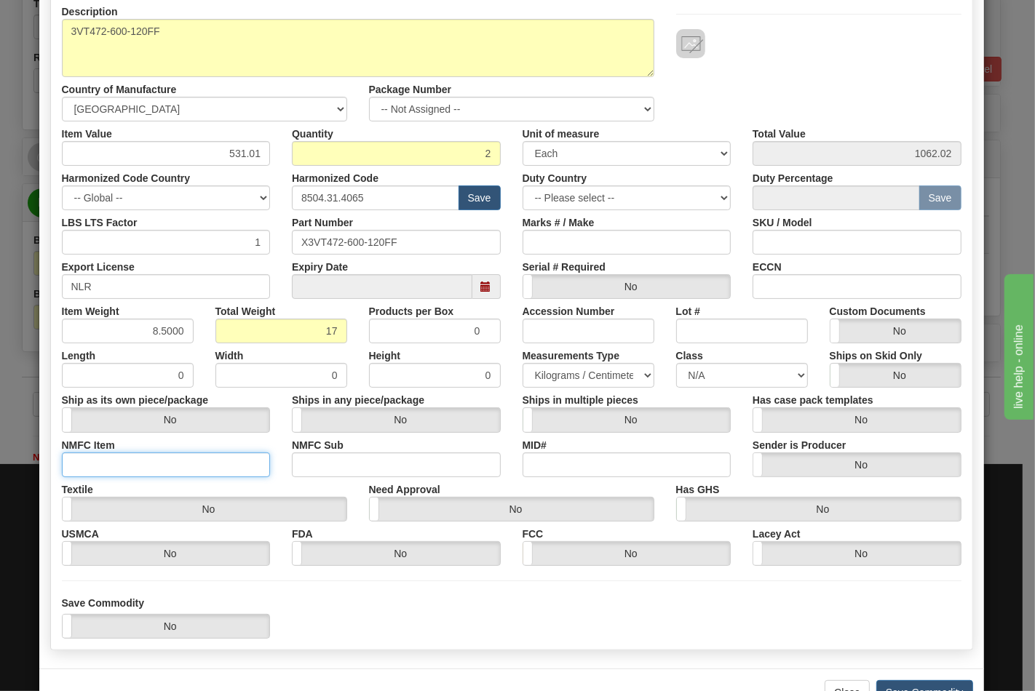
click at [154, 464] on input "NMFC Item" at bounding box center [166, 465] width 209 height 25
type input "63170"
click at [311, 459] on input "NMFC Sub" at bounding box center [396, 465] width 209 height 25
type input "4"
click at [732, 368] on select "N/A 50.0 55.0 60.0 65.0 70.0 85.0 92.5 100.0 125.0 175.0 250.0 300.0 400.0" at bounding box center [742, 375] width 132 height 25
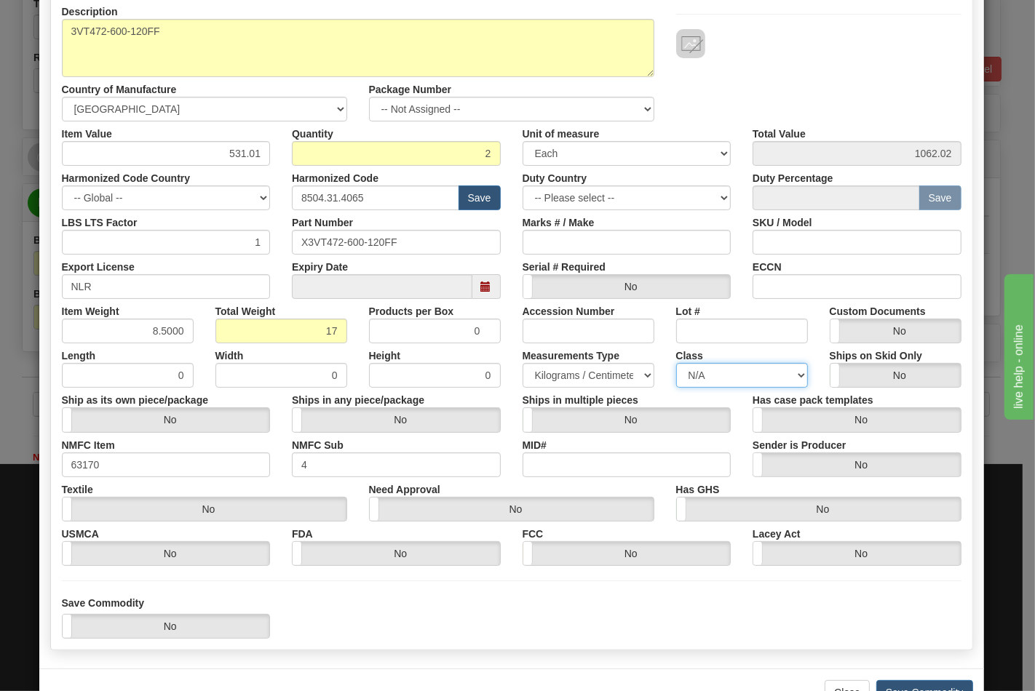
select select "70.0"
click at [676, 363] on select "N/A 50.0 55.0 60.0 65.0 70.0 85.0 92.5 100.0 125.0 175.0 250.0 300.0 400.0" at bounding box center [742, 375] width 132 height 25
click at [795, 285] on input "ECCN" at bounding box center [856, 286] width 209 height 25
type input "EAR99"
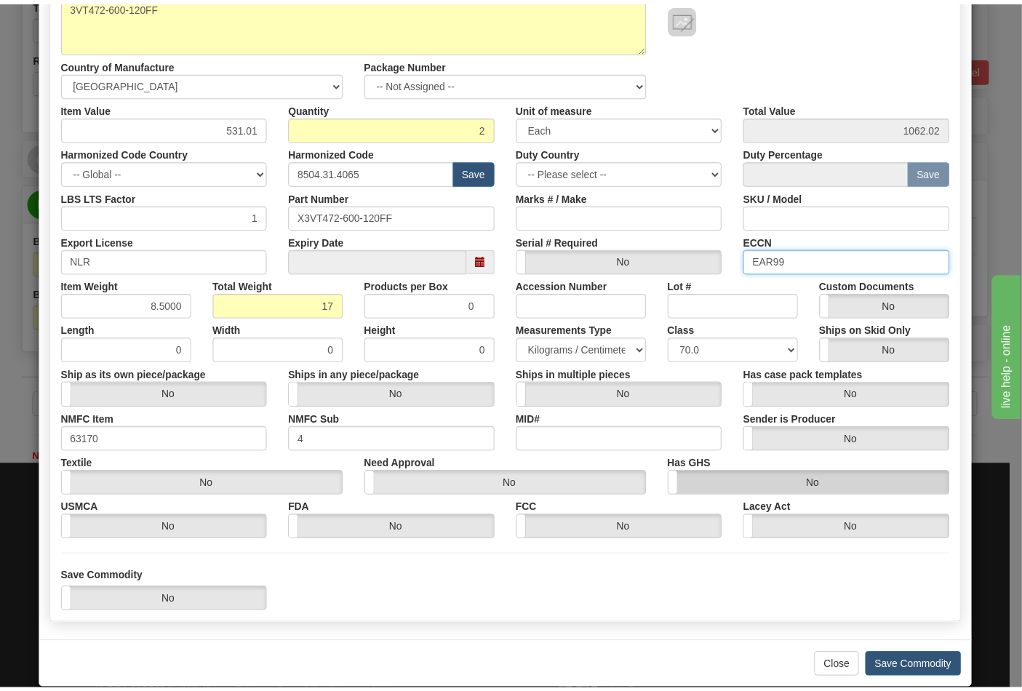
scroll to position [209, 0]
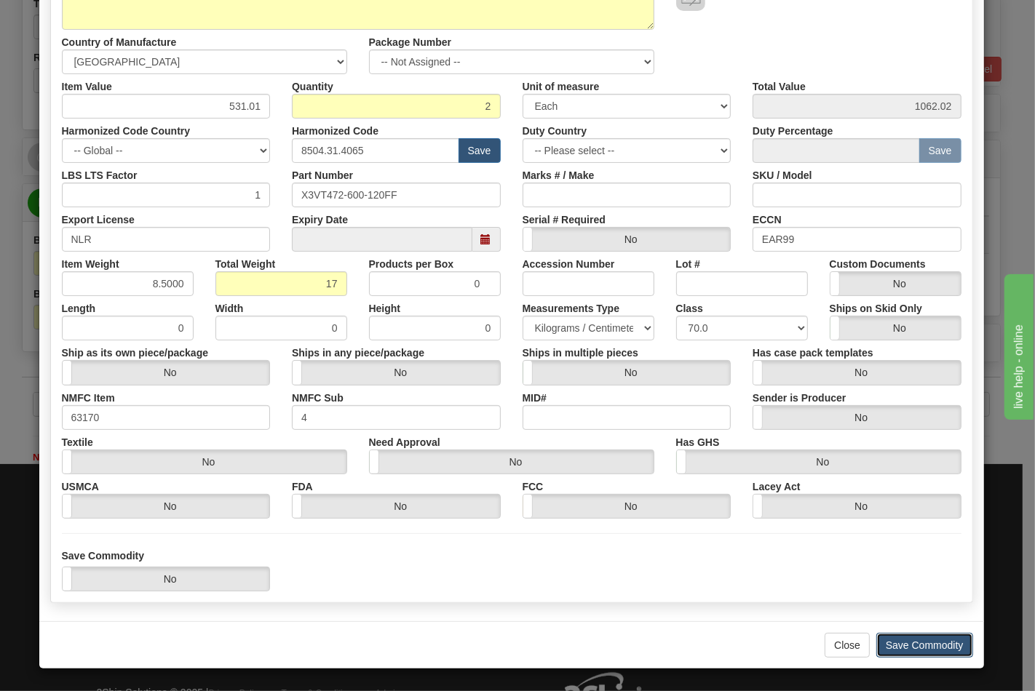
click at [904, 652] on button "Save Commodity" at bounding box center [924, 645] width 97 height 25
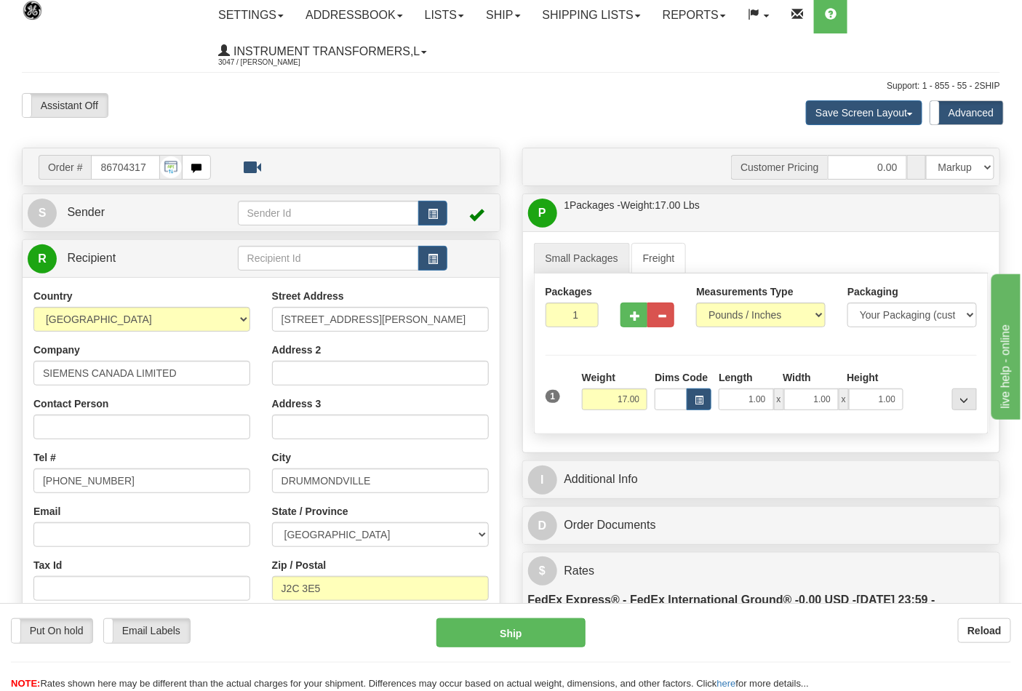
scroll to position [0, 0]
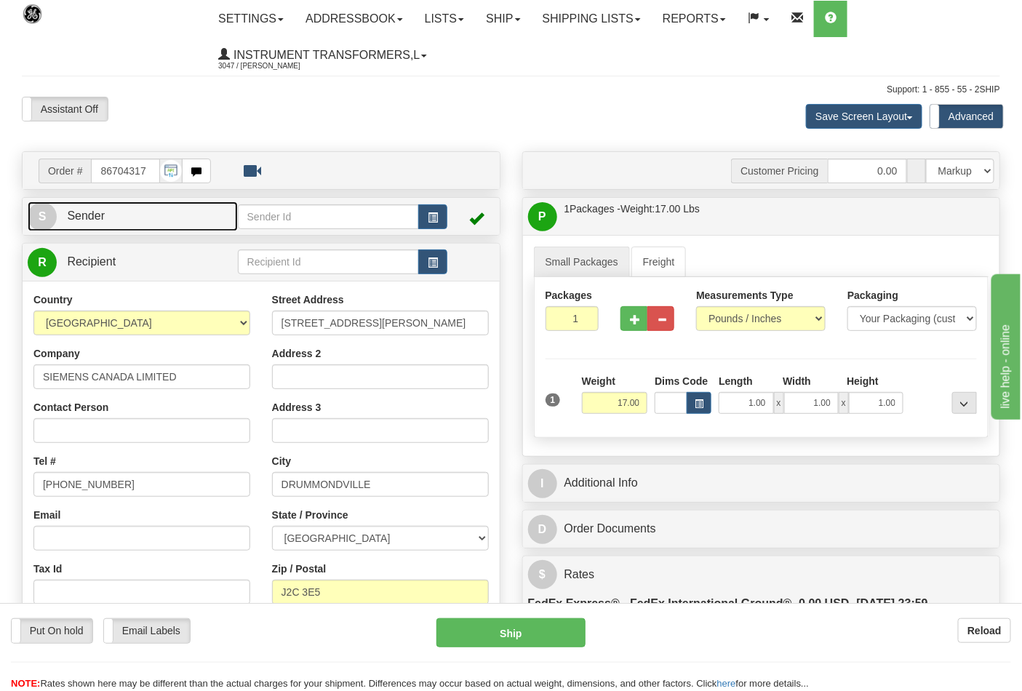
click at [103, 221] on span "Sender" at bounding box center [86, 216] width 38 height 12
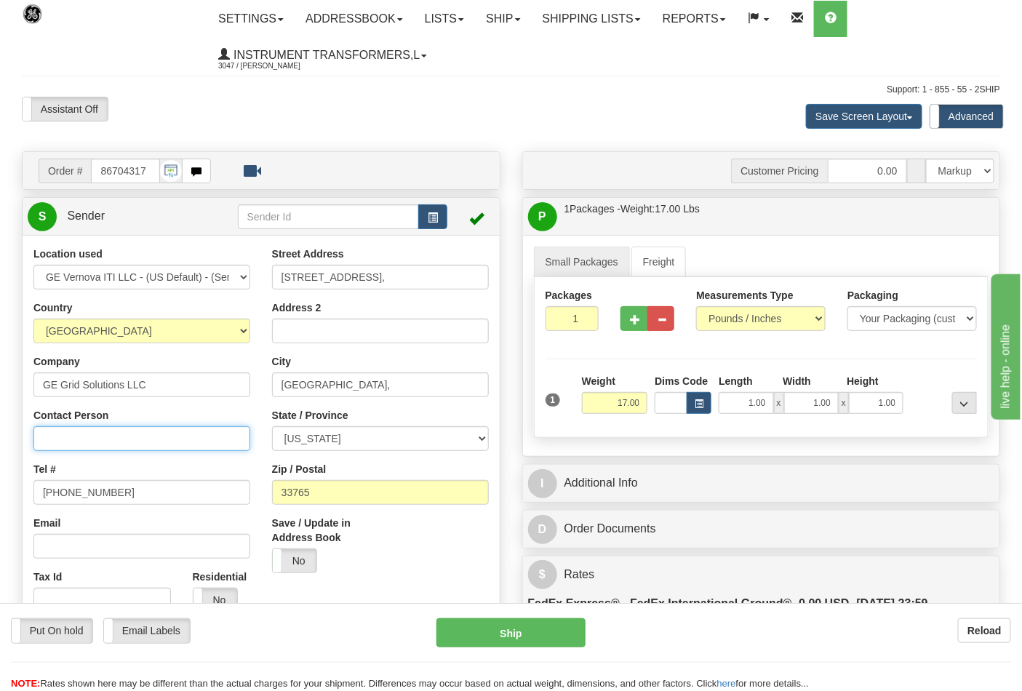
click at [75, 428] on input "Contact Person" at bounding box center [141, 438] width 217 height 25
type input "Nephtali Linares"
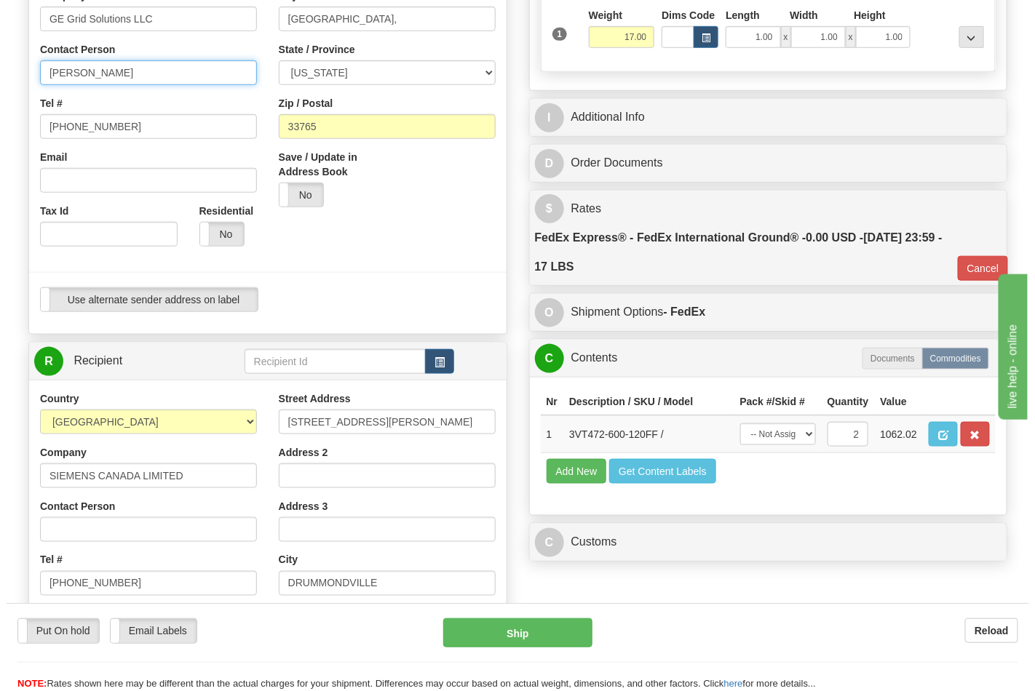
scroll to position [404, 0]
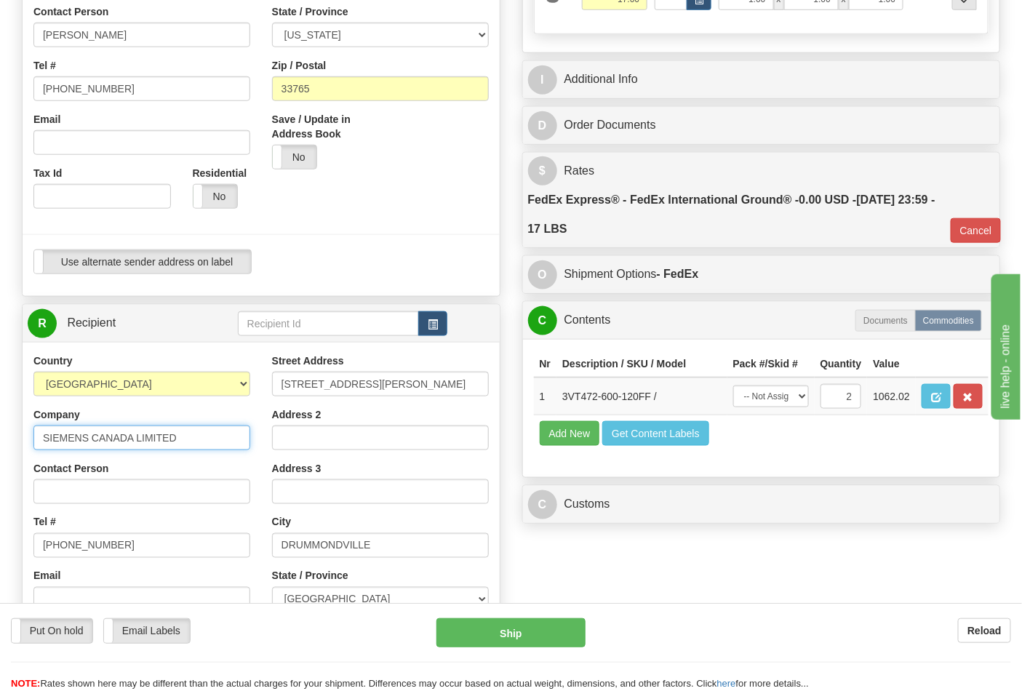
drag, startPoint x: 41, startPoint y: 440, endPoint x: 194, endPoint y: 431, distance: 152.3
click at [194, 431] on input "SIEMENS CANADA LIMITED" at bounding box center [141, 438] width 217 height 25
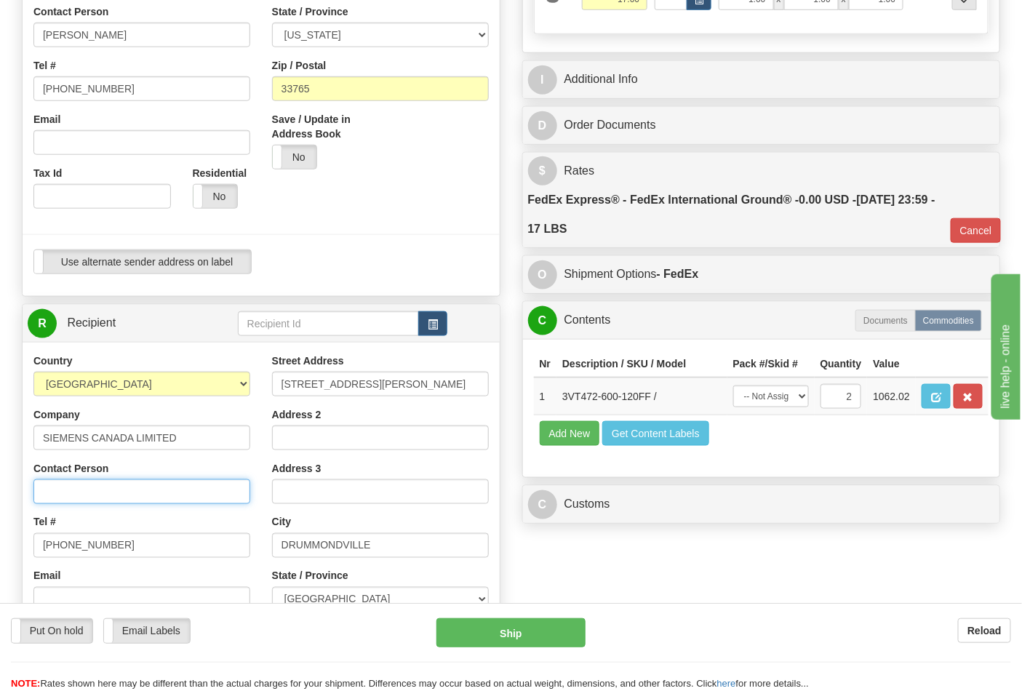
click at [129, 495] on input "Contact Person" at bounding box center [141, 492] width 217 height 25
paste input "SIEMENS CANADA LIMITED"
type input "SIEMENS CANADA LIMITED"
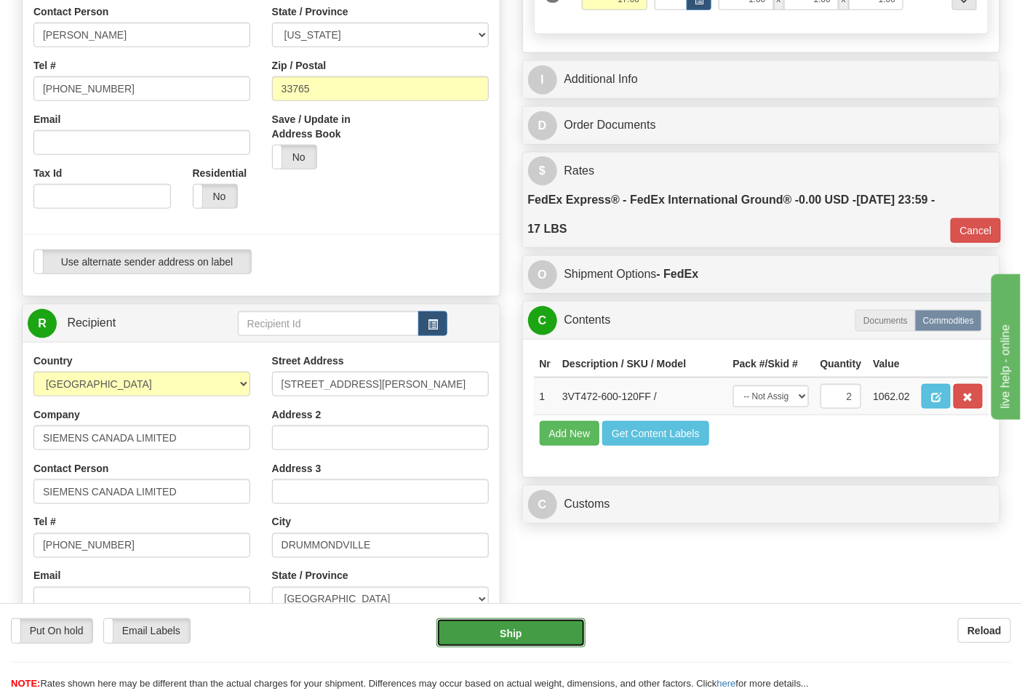
click at [555, 631] on button "Ship" at bounding box center [511, 633] width 148 height 29
